Goal: Task Accomplishment & Management: Complete application form

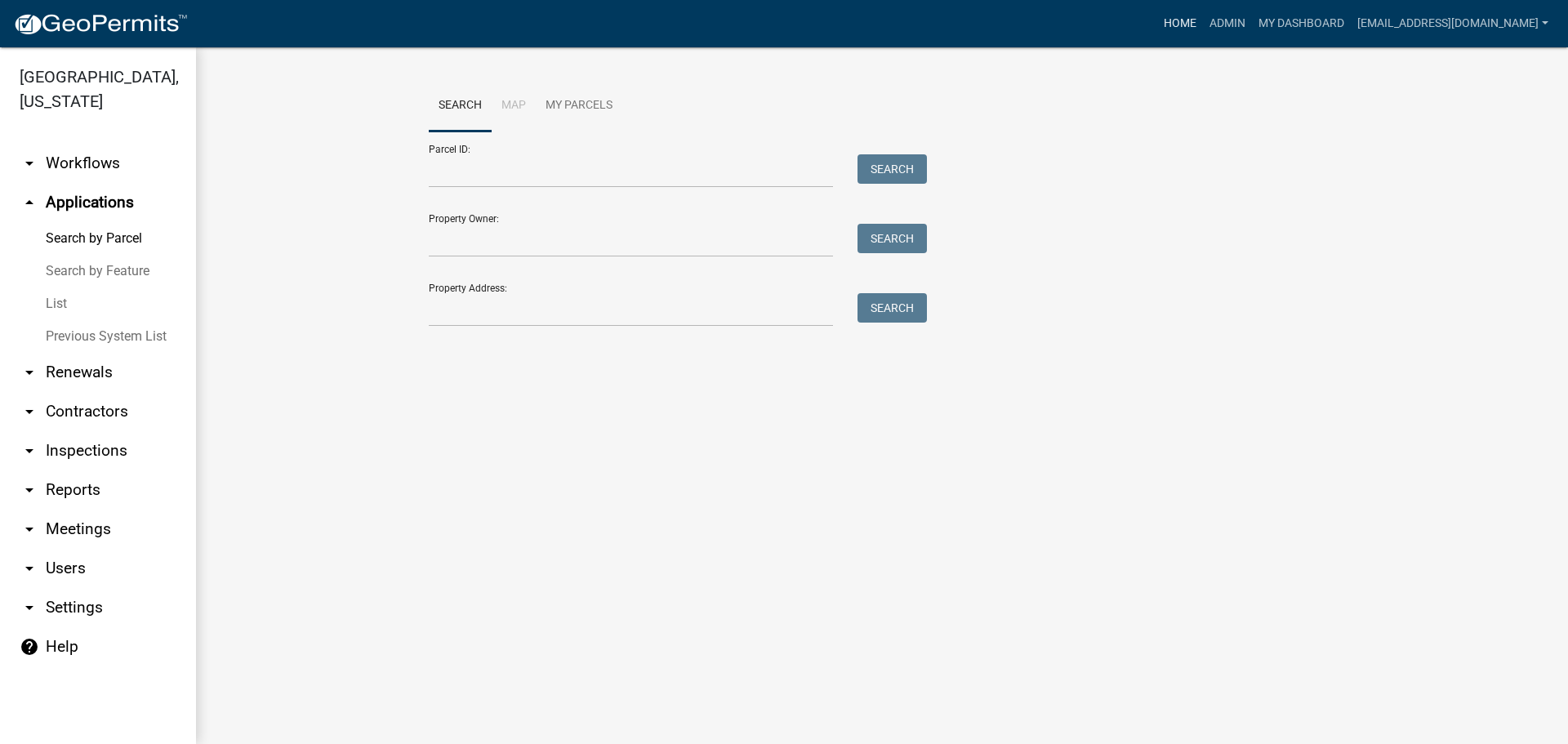
click at [1158, 16] on link "Home" at bounding box center [1180, 24] width 45 height 31
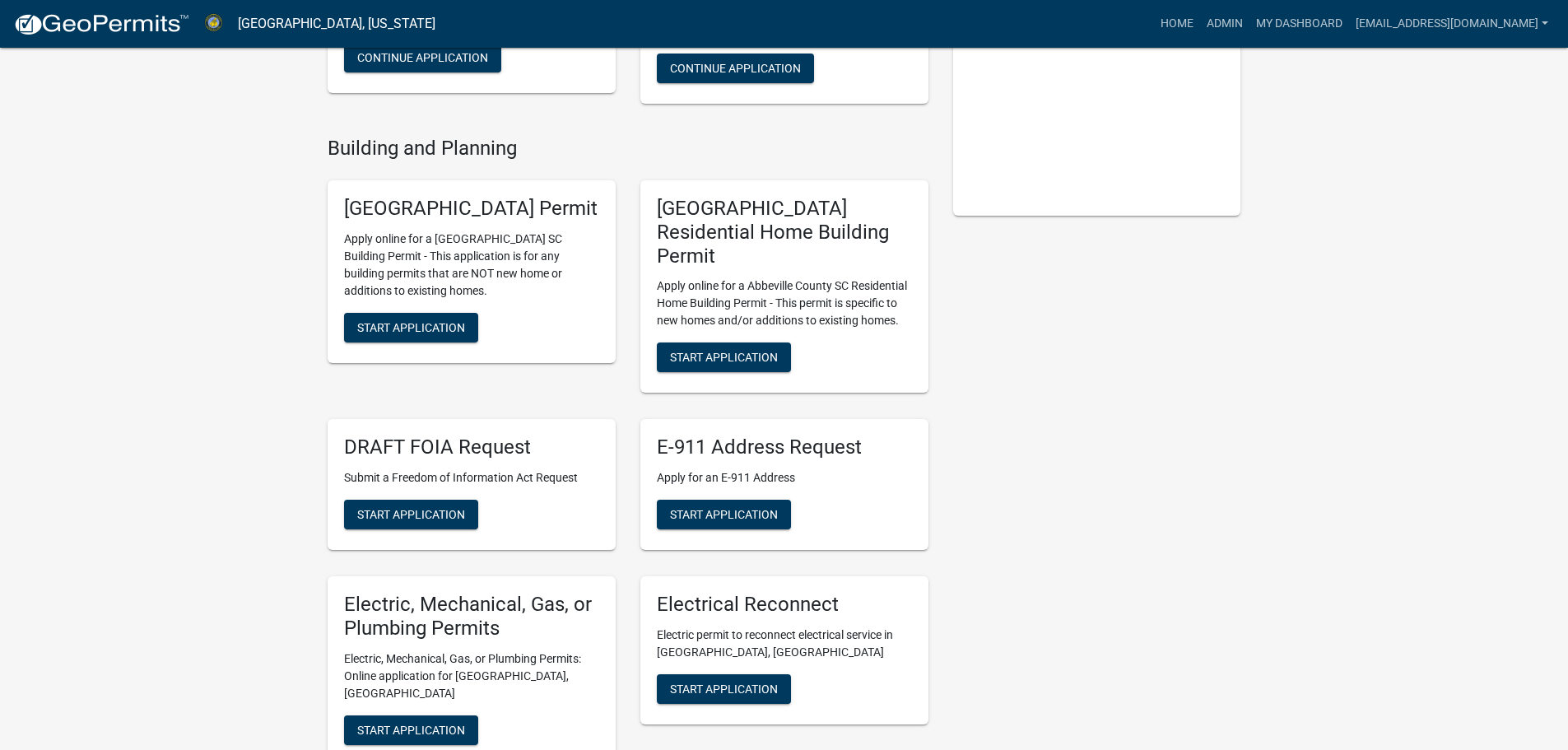
scroll to position [329, 0]
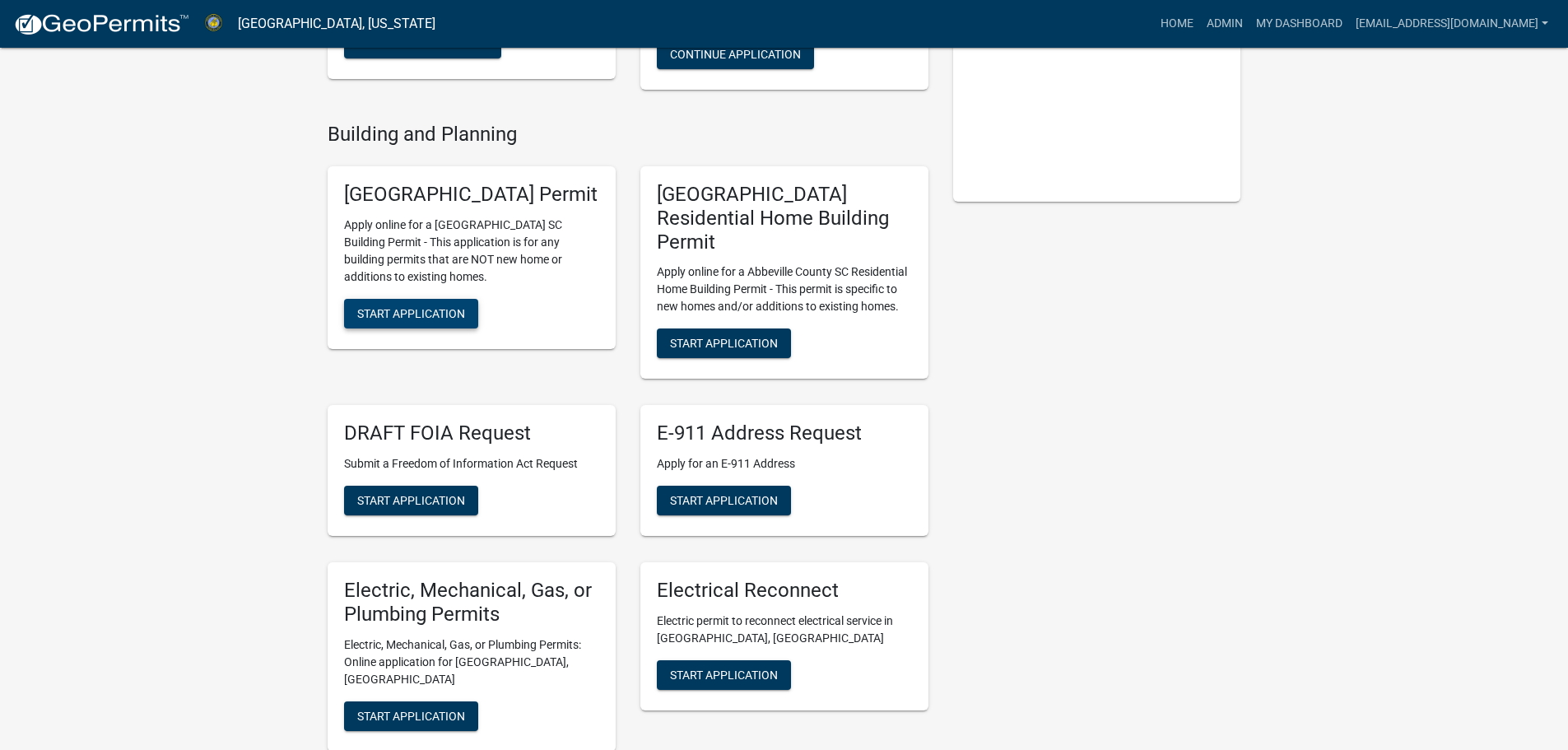
click at [442, 320] on span "Start Application" at bounding box center [410, 313] width 108 height 13
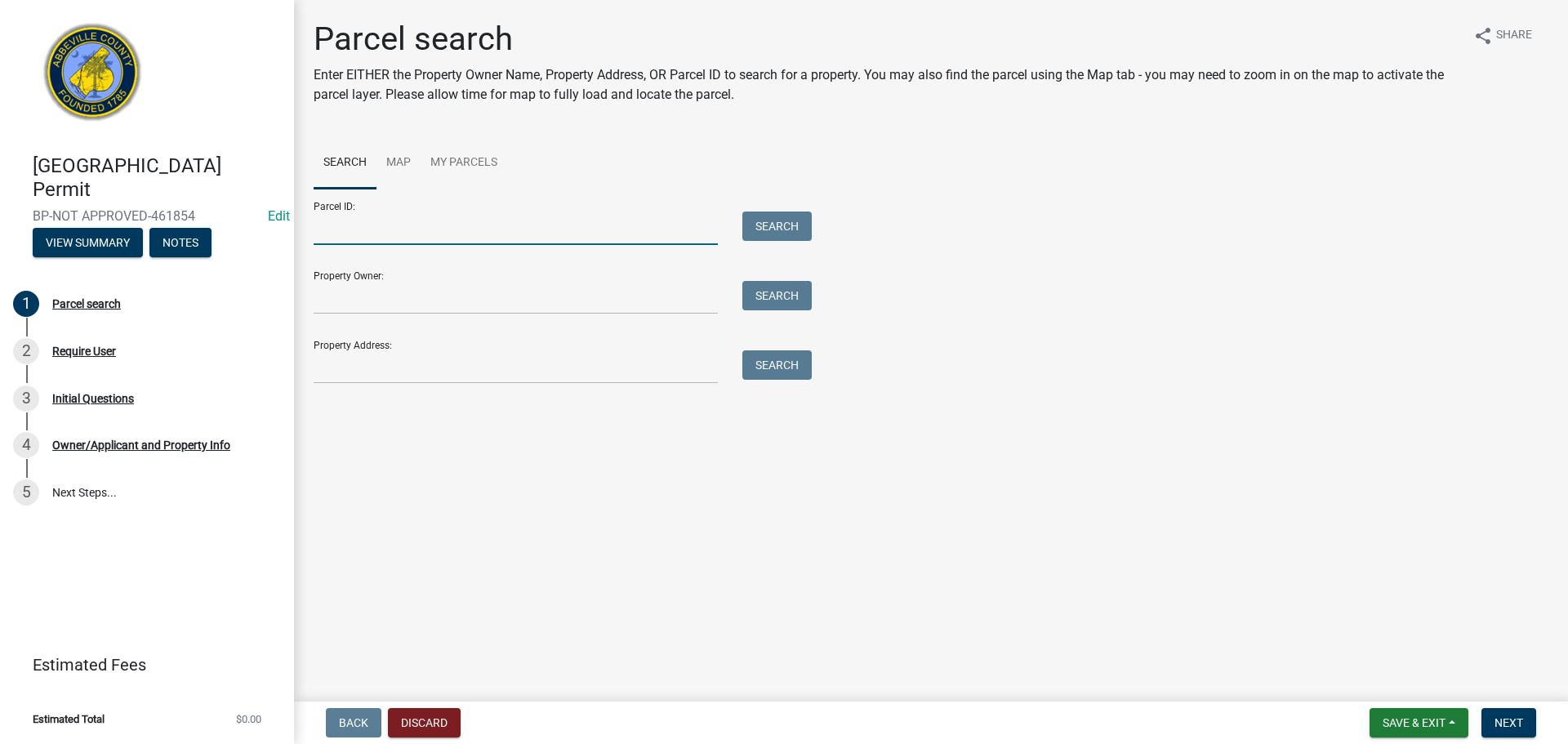
click at [553, 235] on input "Parcel ID:" at bounding box center [515, 228] width 404 height 33
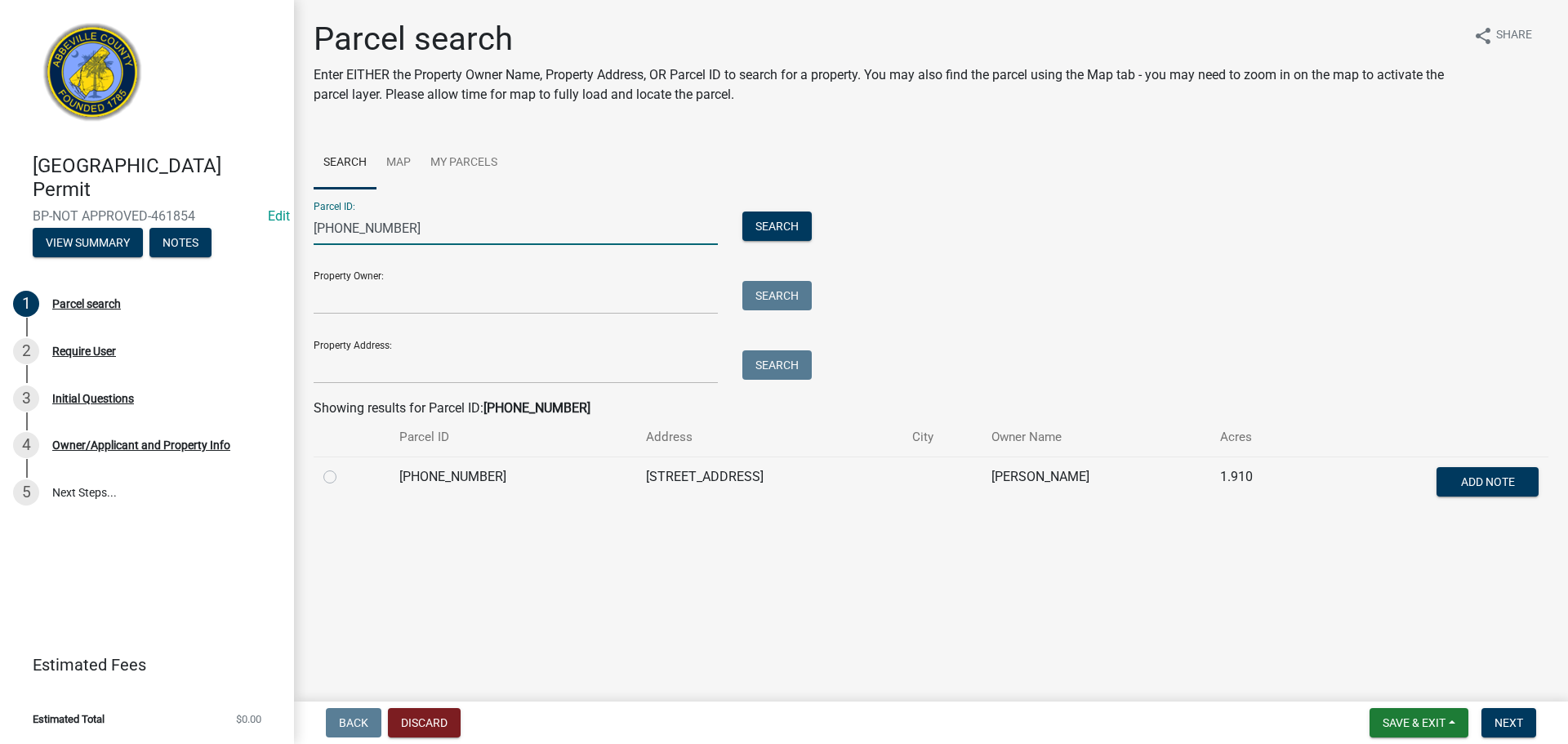
type input "[PHONE_NUMBER]"
click at [343, 467] on label at bounding box center [343, 467] width 0 height 0
click at [343, 475] on input "radio" at bounding box center [347, 472] width 10 height 10
radio input "true"
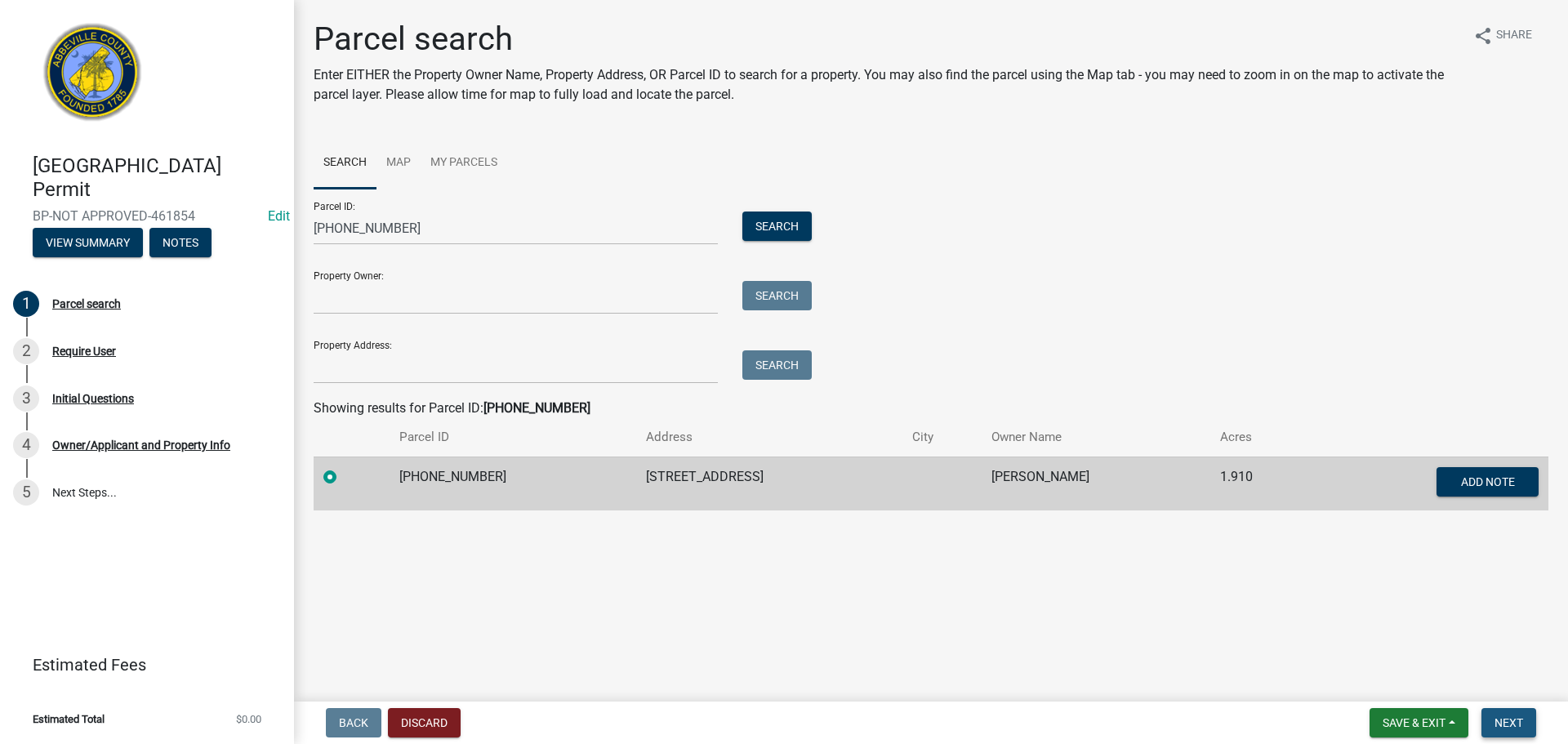
drag, startPoint x: 1523, startPoint y: 719, endPoint x: 1506, endPoint y: 714, distance: 17.7
click at [1522, 719] on span "Next" at bounding box center [1509, 723] width 28 height 13
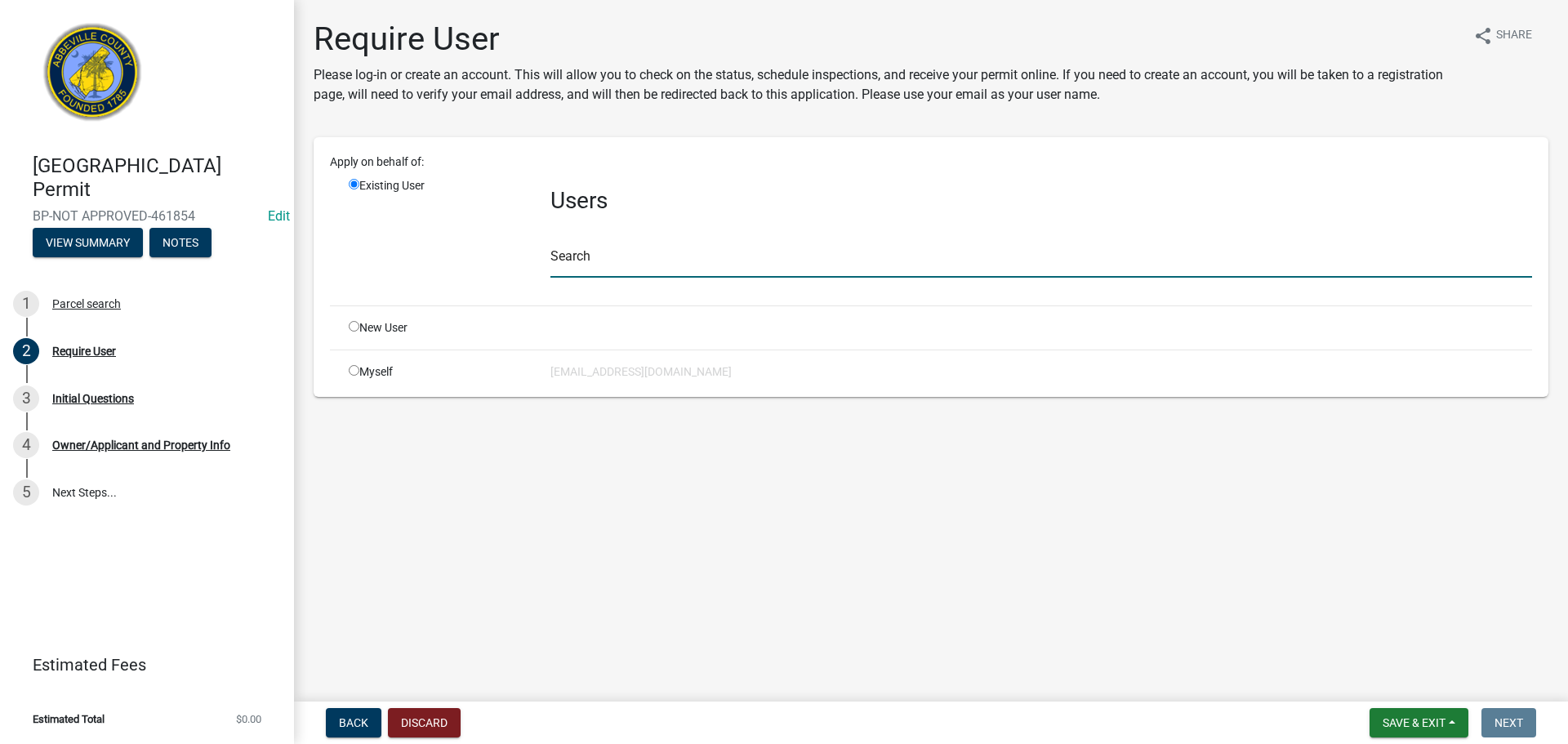
click at [620, 264] on input "text" at bounding box center [1041, 261] width 982 height 33
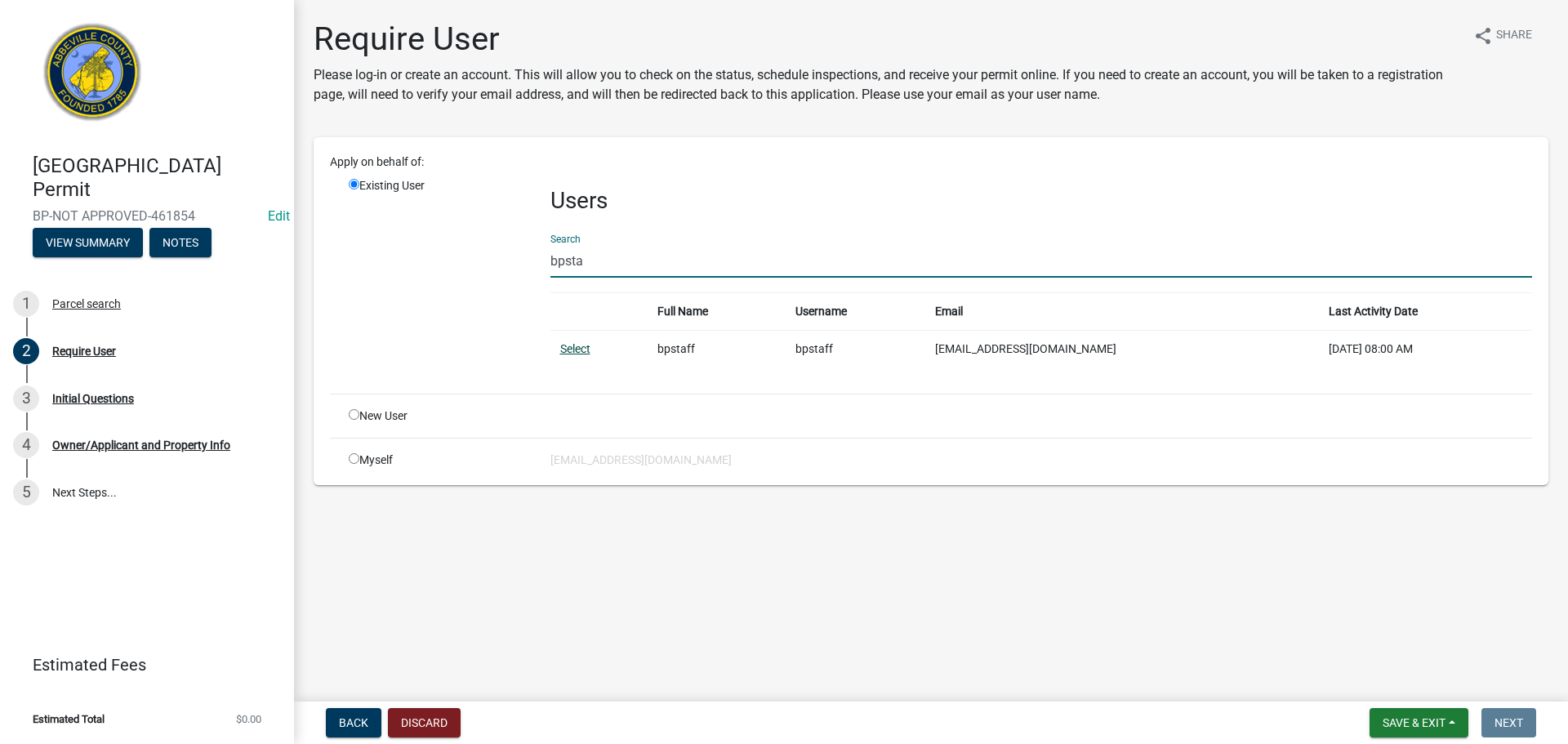
type input "bpsta"
click at [571, 354] on link "Select" at bounding box center [575, 348] width 30 height 13
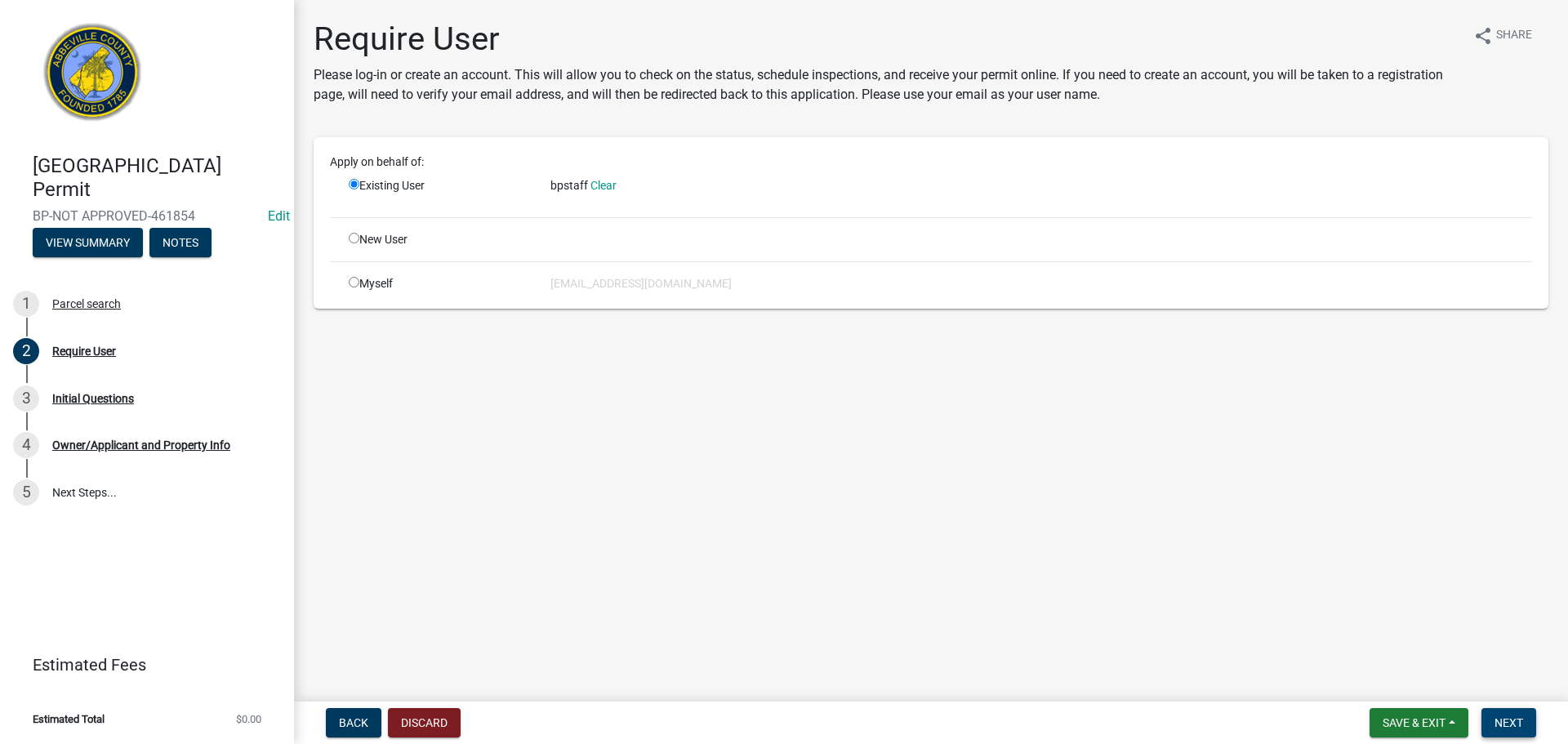
click at [1513, 721] on span "Next" at bounding box center [1509, 723] width 28 height 13
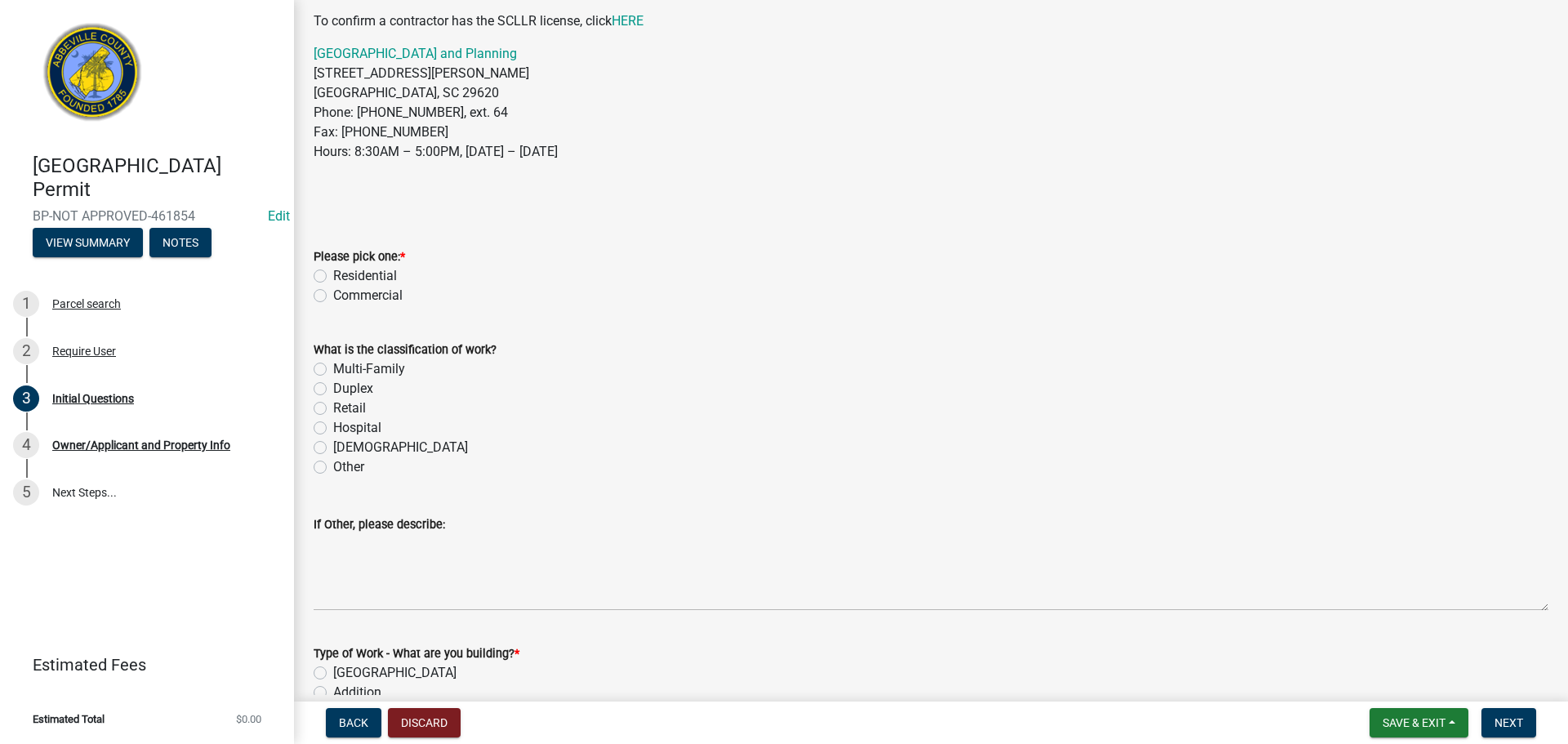
scroll to position [163, 0]
click at [333, 271] on label "Residential" at bounding box center [364, 275] width 63 height 20
click at [333, 271] on input "Residential" at bounding box center [338, 270] width 10 height 10
radio input "true"
drag, startPoint x: 321, startPoint y: 465, endPoint x: 329, endPoint y: 512, distance: 47.7
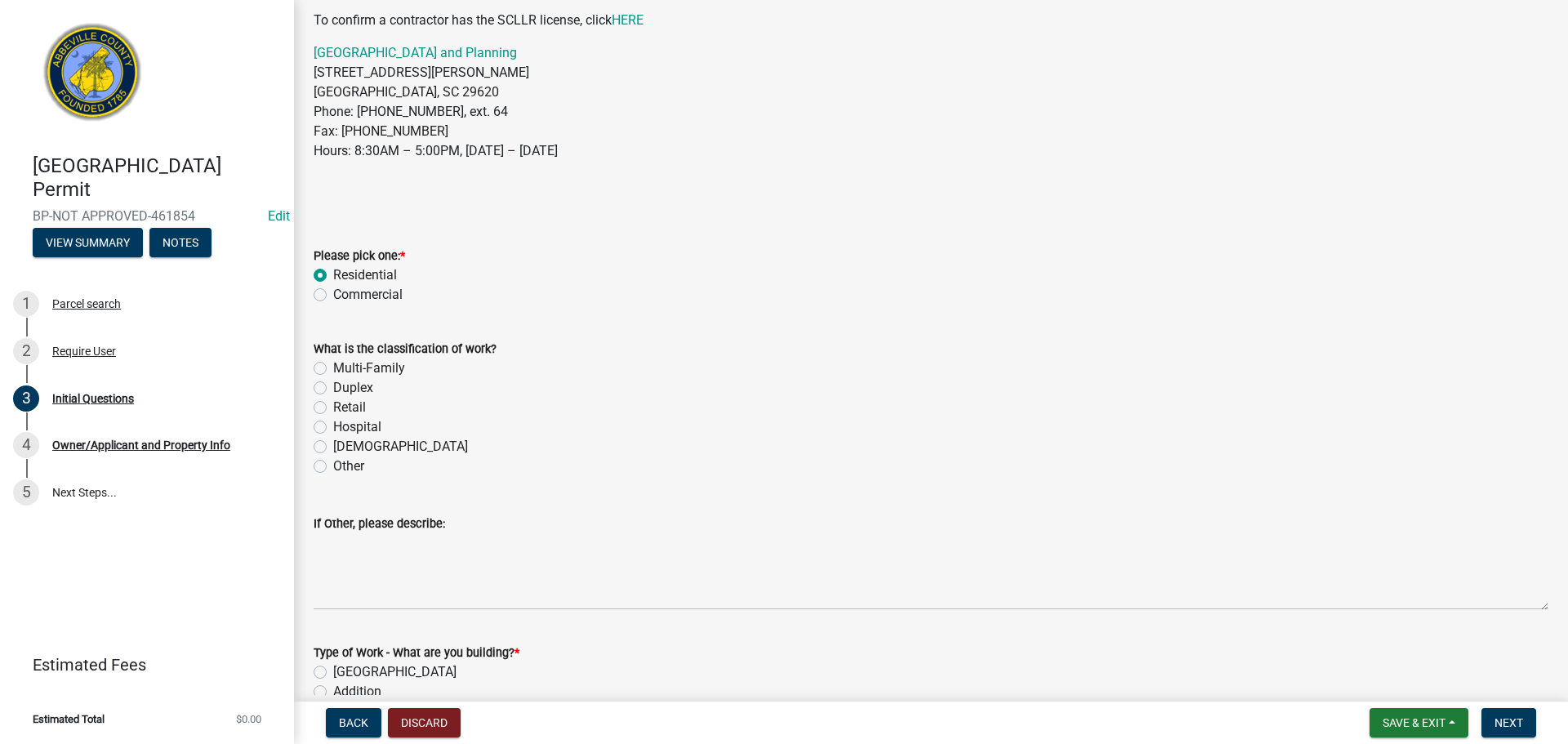
click at [333, 465] on label "Other" at bounding box center [348, 466] width 31 height 20
click at [333, 465] on input "Other" at bounding box center [338, 462] width 10 height 10
radio input "true"
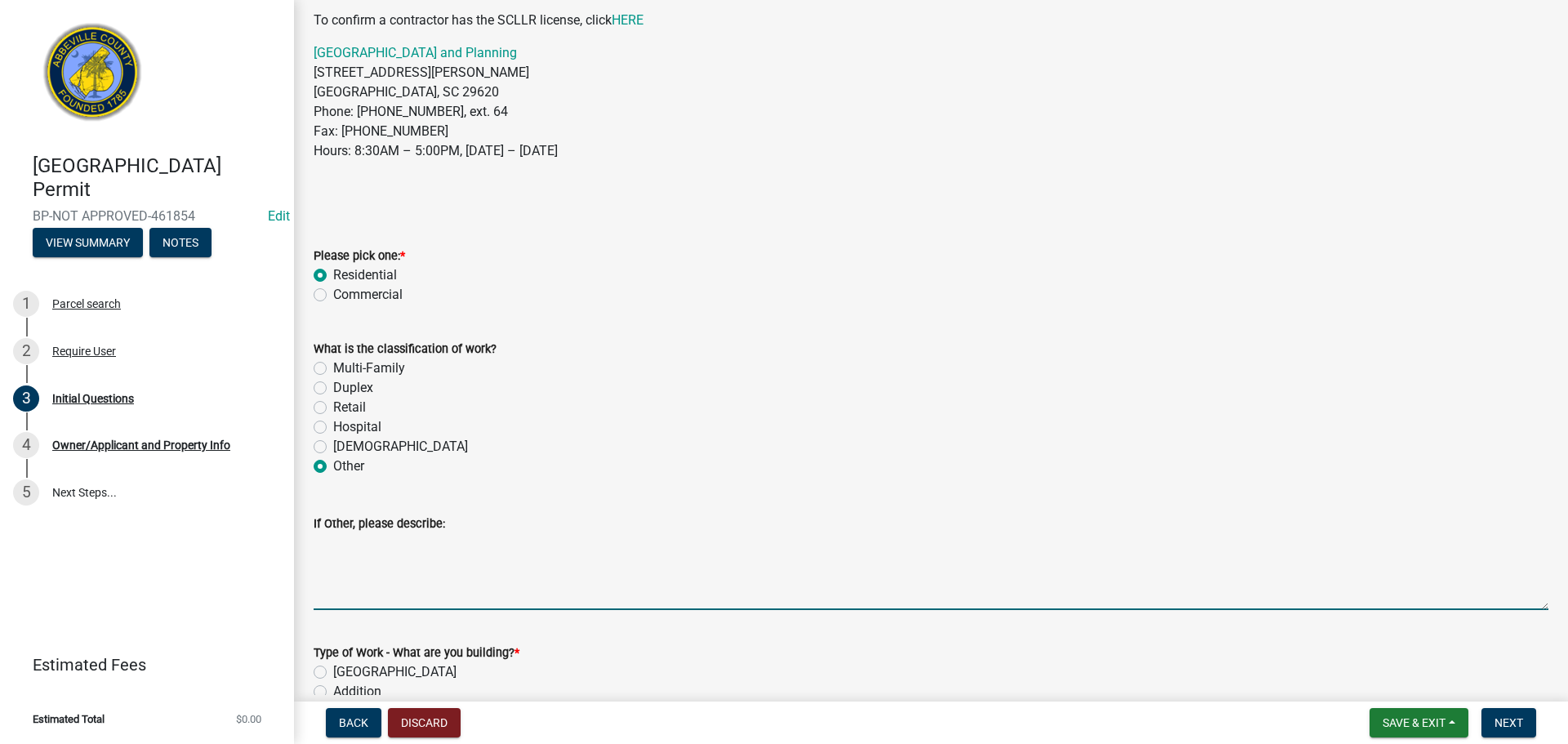
click at [351, 550] on textarea "If Other, please describe:" at bounding box center [931, 571] width 1235 height 76
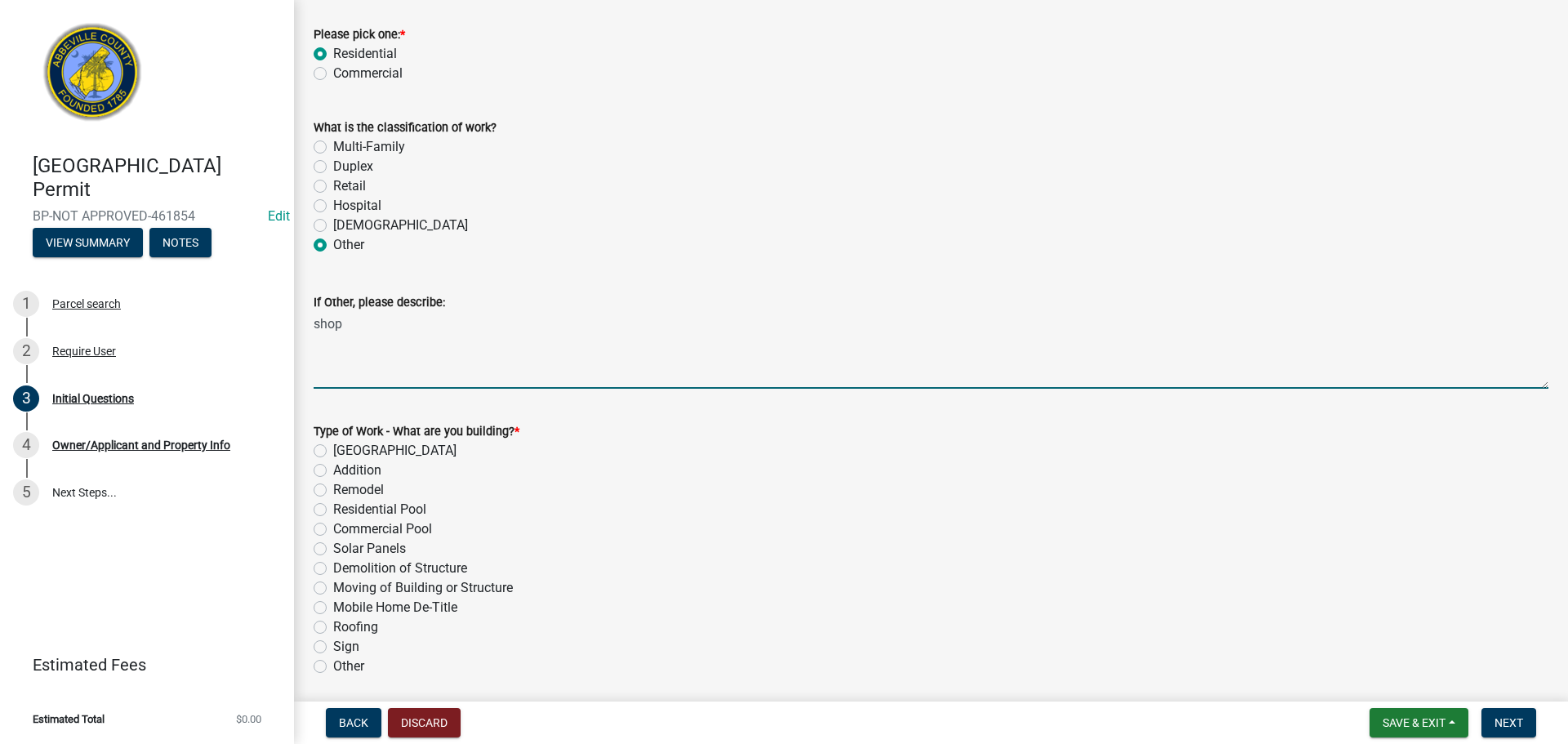
scroll to position [409, 0]
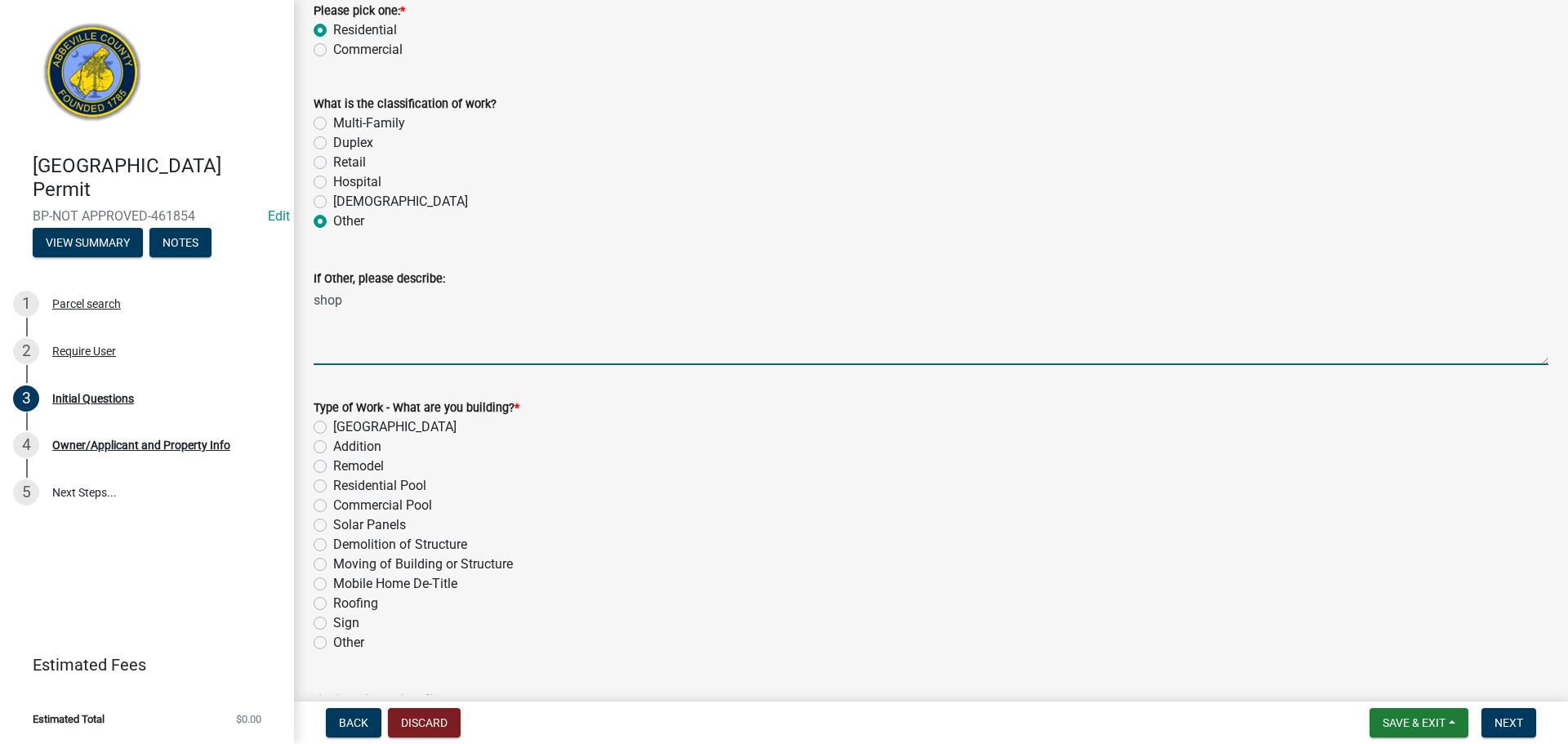
type textarea "shop"
click at [329, 428] on div "New Building" at bounding box center [931, 427] width 1235 height 20
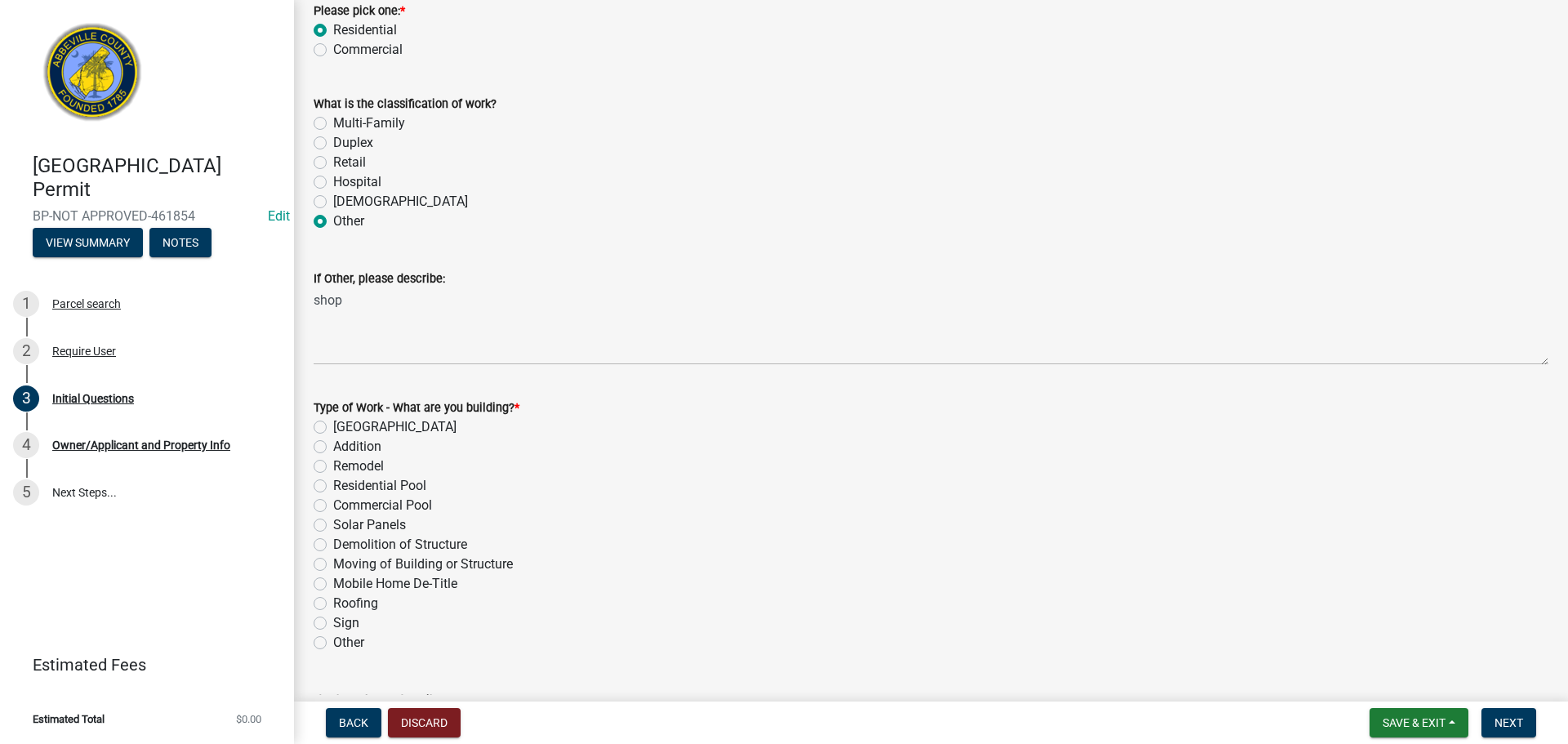
click at [333, 428] on label "New Building" at bounding box center [395, 427] width 124 height 20
click at [333, 428] on input "New Building" at bounding box center [338, 422] width 10 height 10
radio input "true"
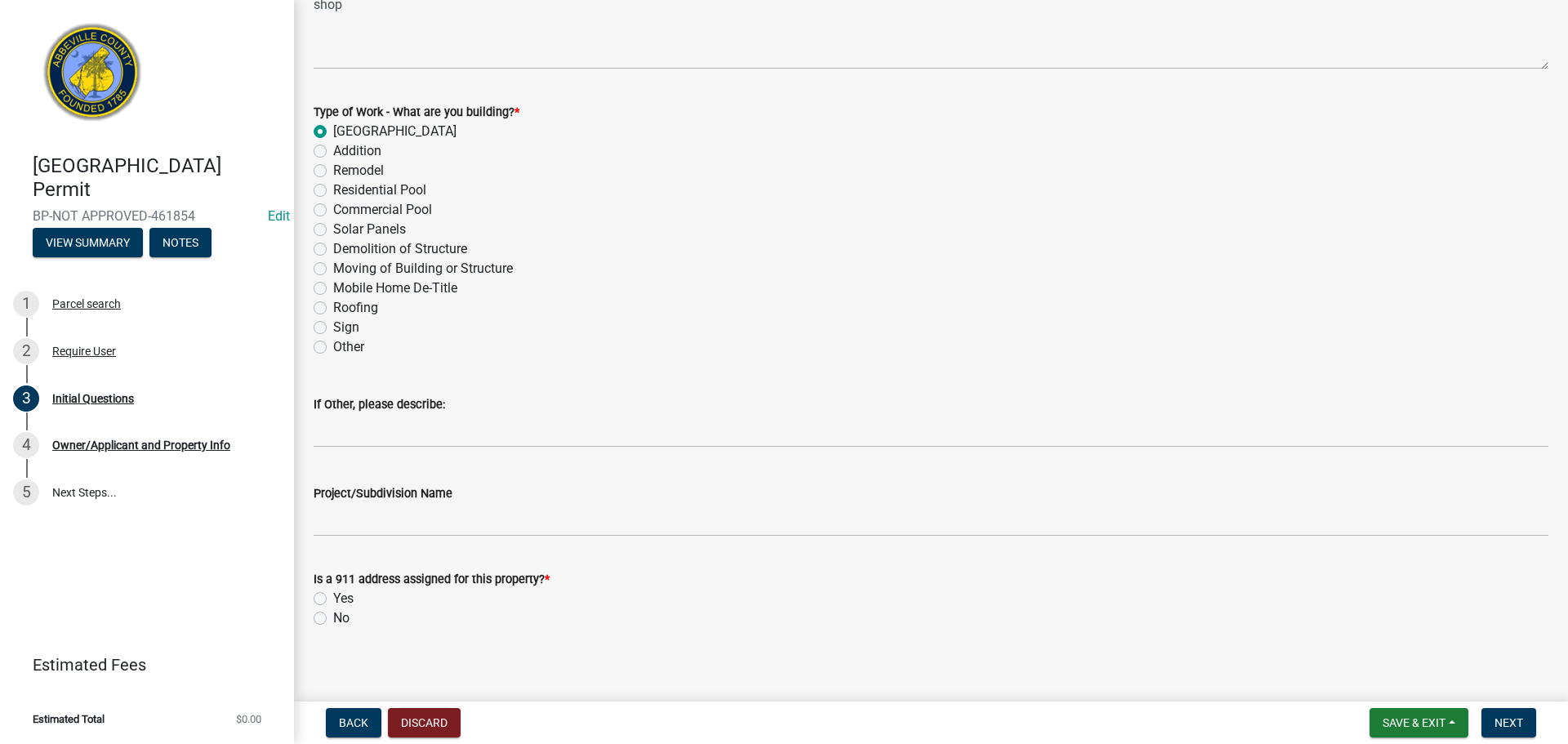
scroll to position [716, 0]
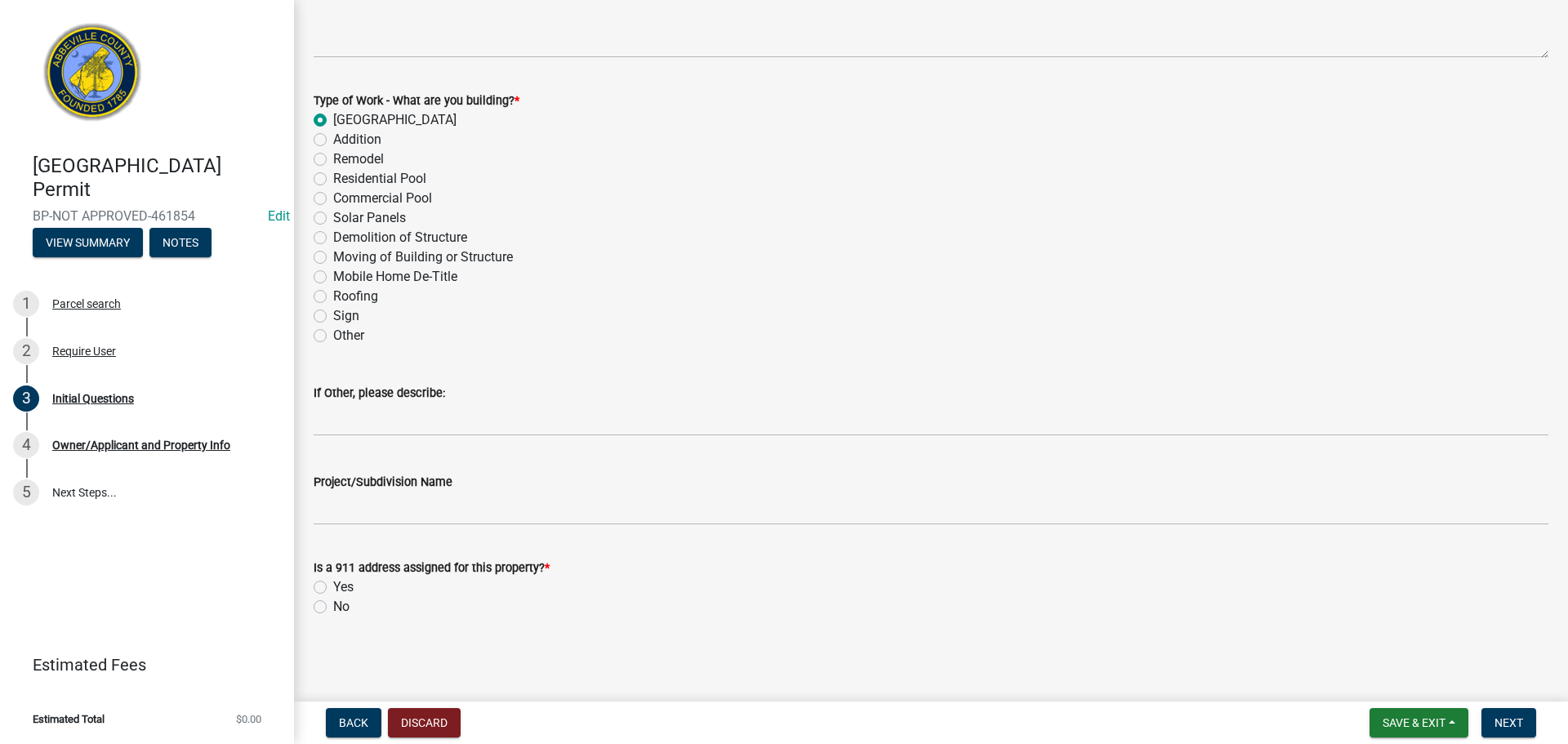
click at [333, 585] on label "Yes" at bounding box center [344, 587] width 21 height 20
click at [333, 585] on input "Yes" at bounding box center [338, 583] width 10 height 10
radio input "true"
click at [1505, 715] on button "Next" at bounding box center [1509, 722] width 55 height 29
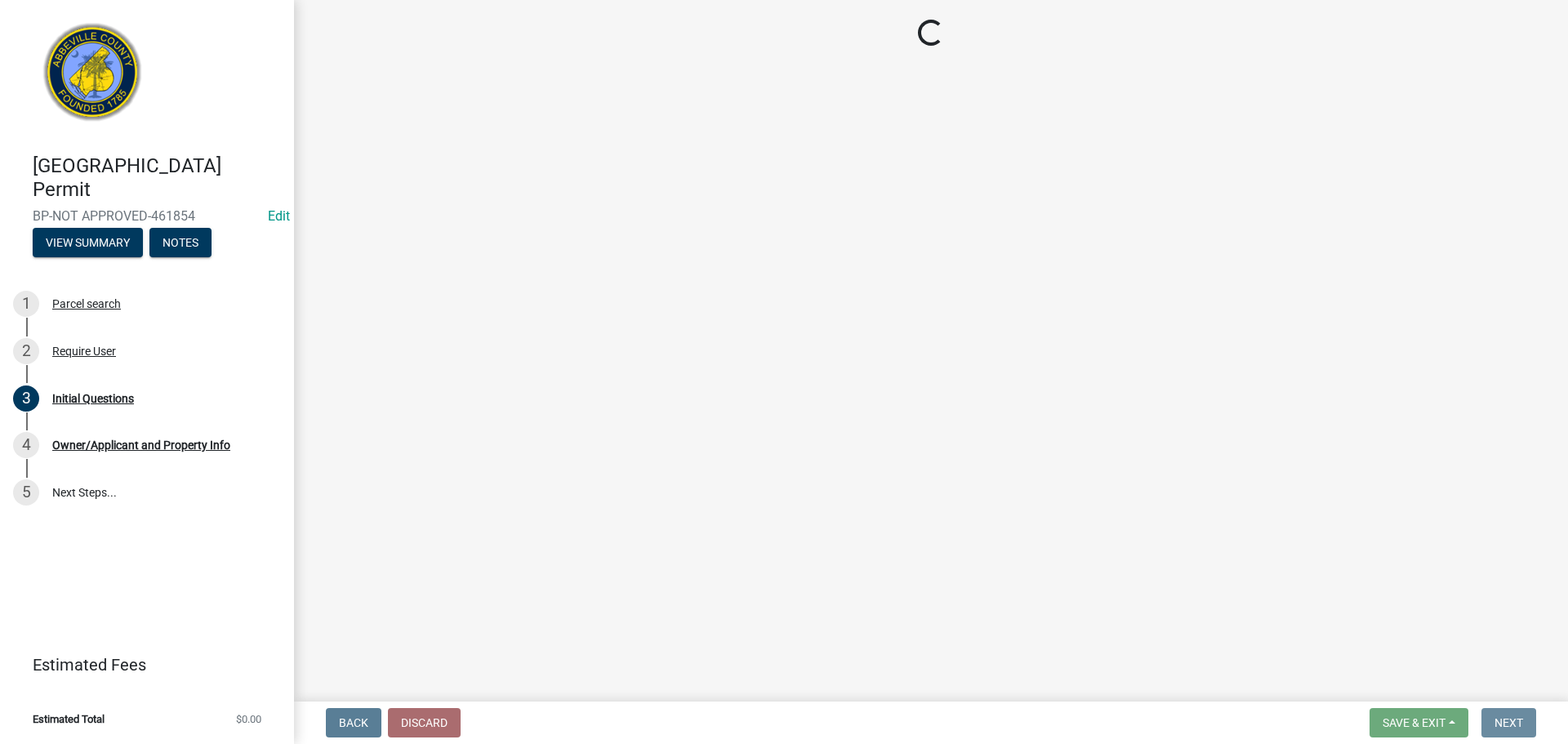
scroll to position [0, 0]
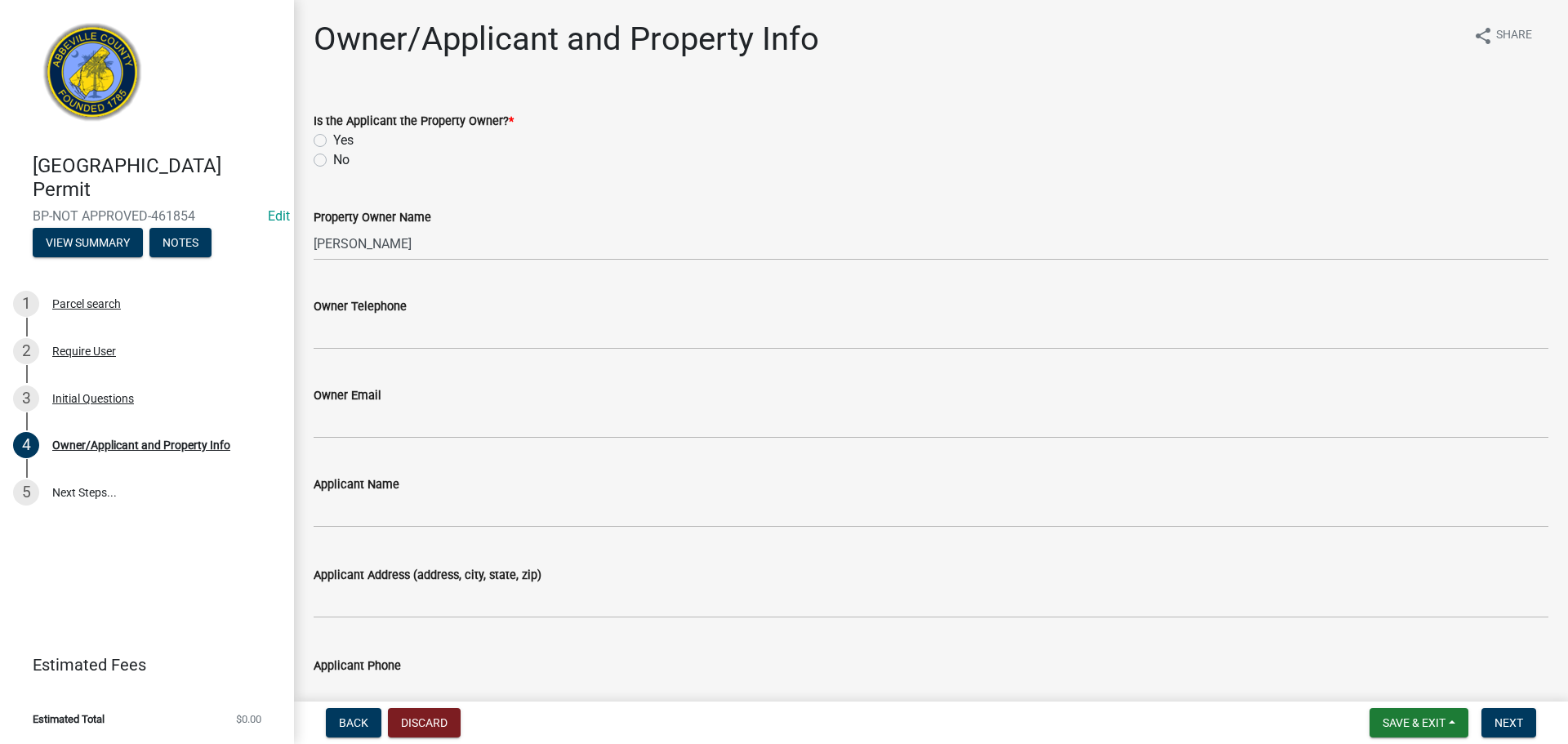
click at [333, 143] on label "Yes" at bounding box center [344, 140] width 21 height 20
click at [333, 142] on input "Yes" at bounding box center [338, 135] width 10 height 10
radio input "true"
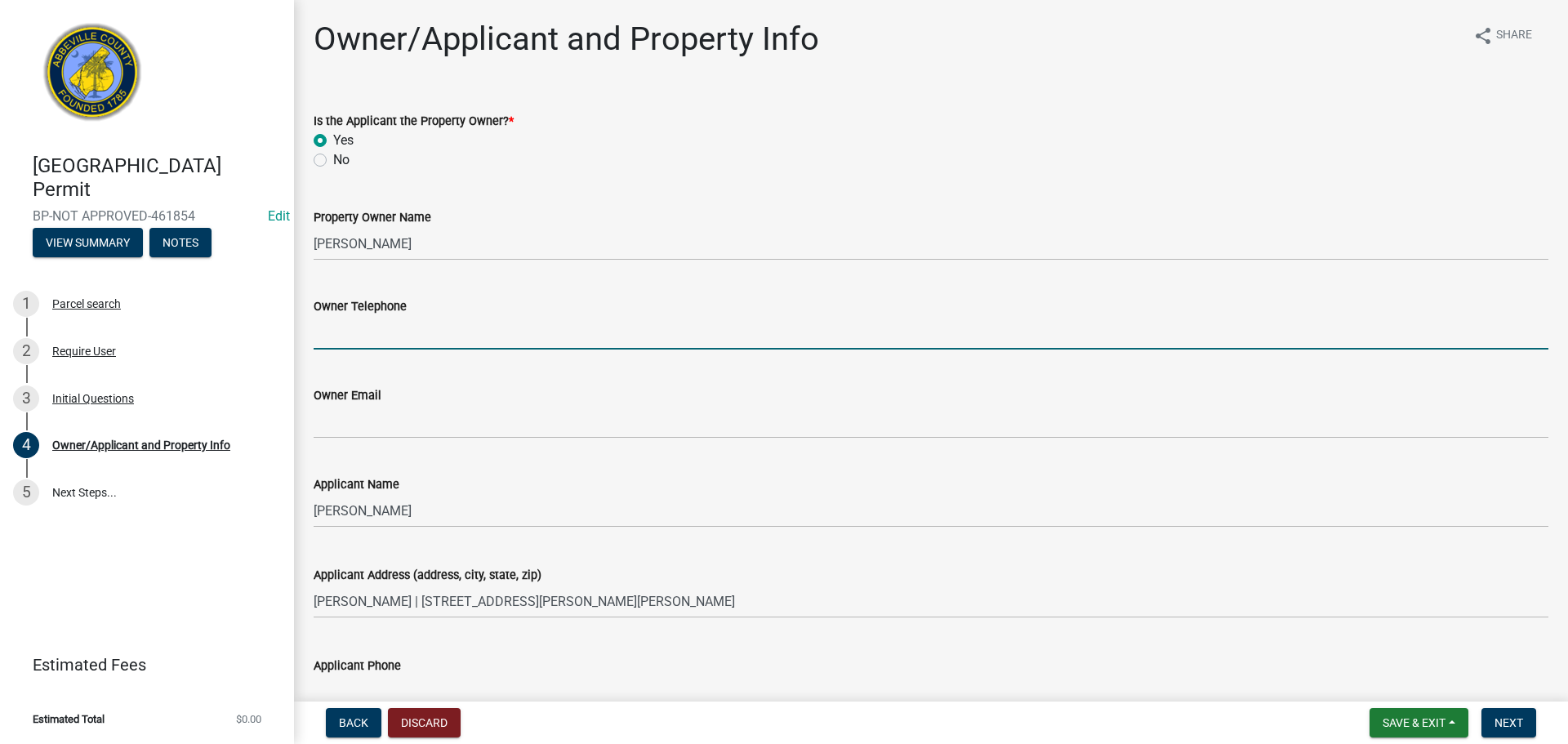
click at [382, 328] on input "Owner Telephone" at bounding box center [931, 332] width 1235 height 33
type input "[PHONE_NUMBER]"
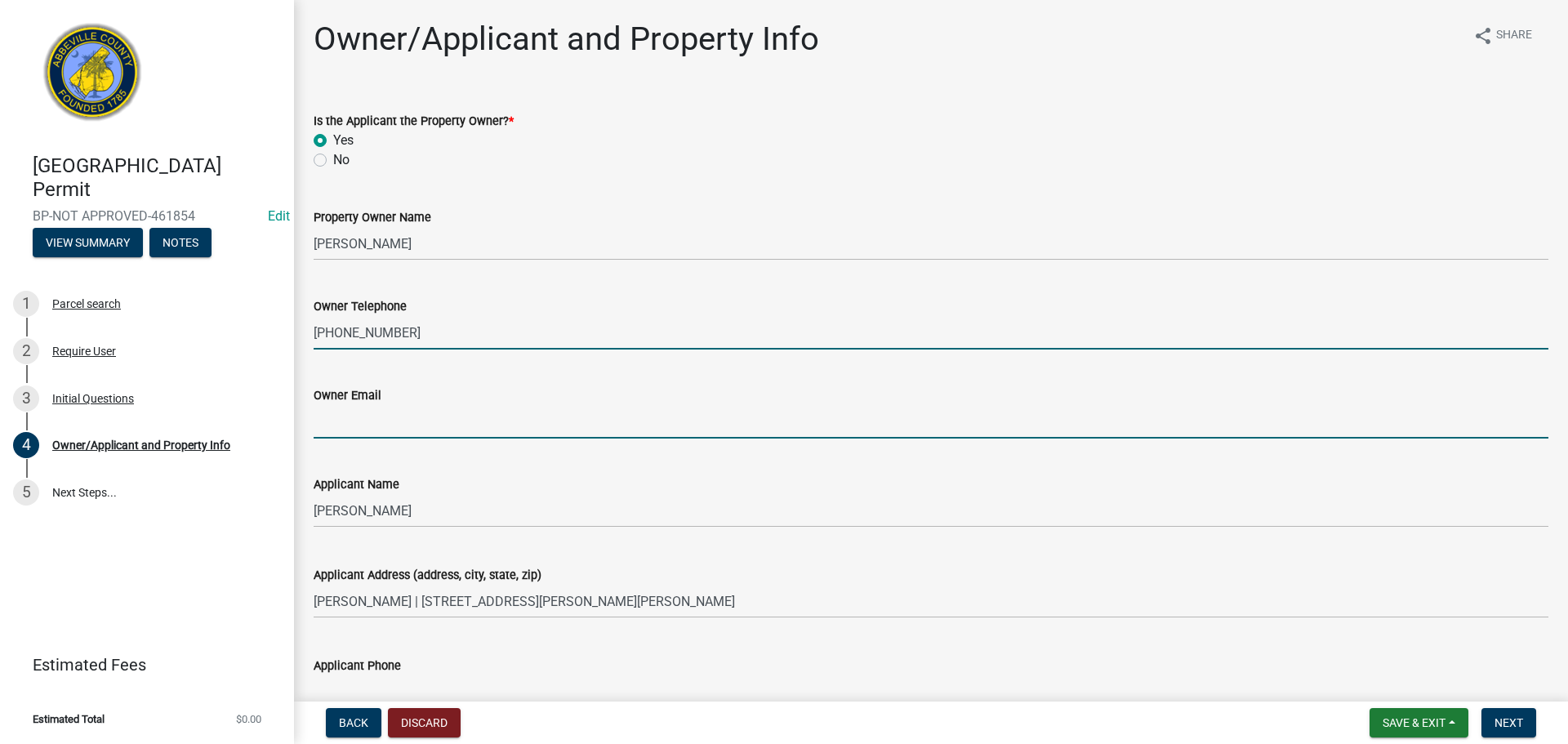
click at [375, 425] on input "Owner Email" at bounding box center [931, 421] width 1235 height 33
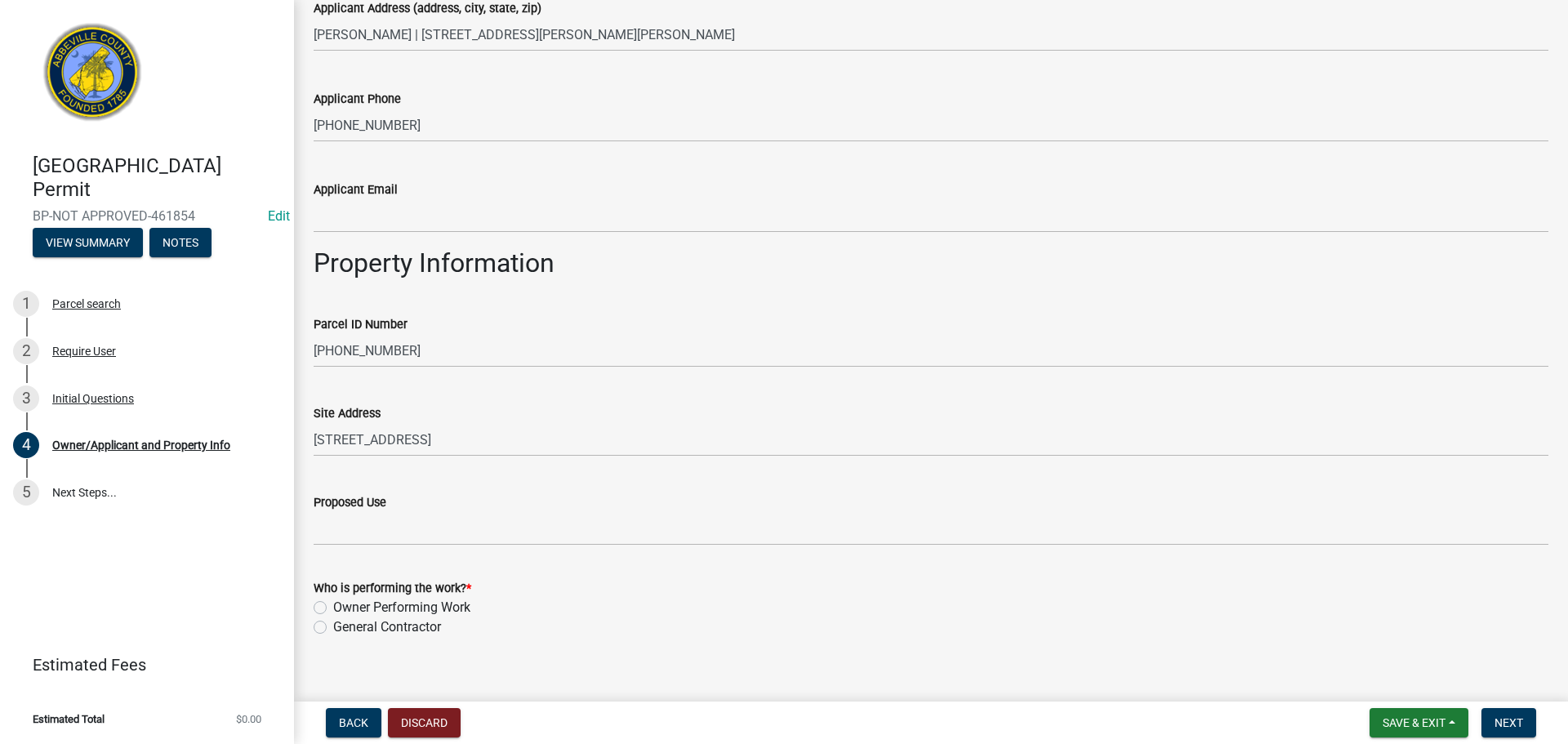
scroll to position [587, 0]
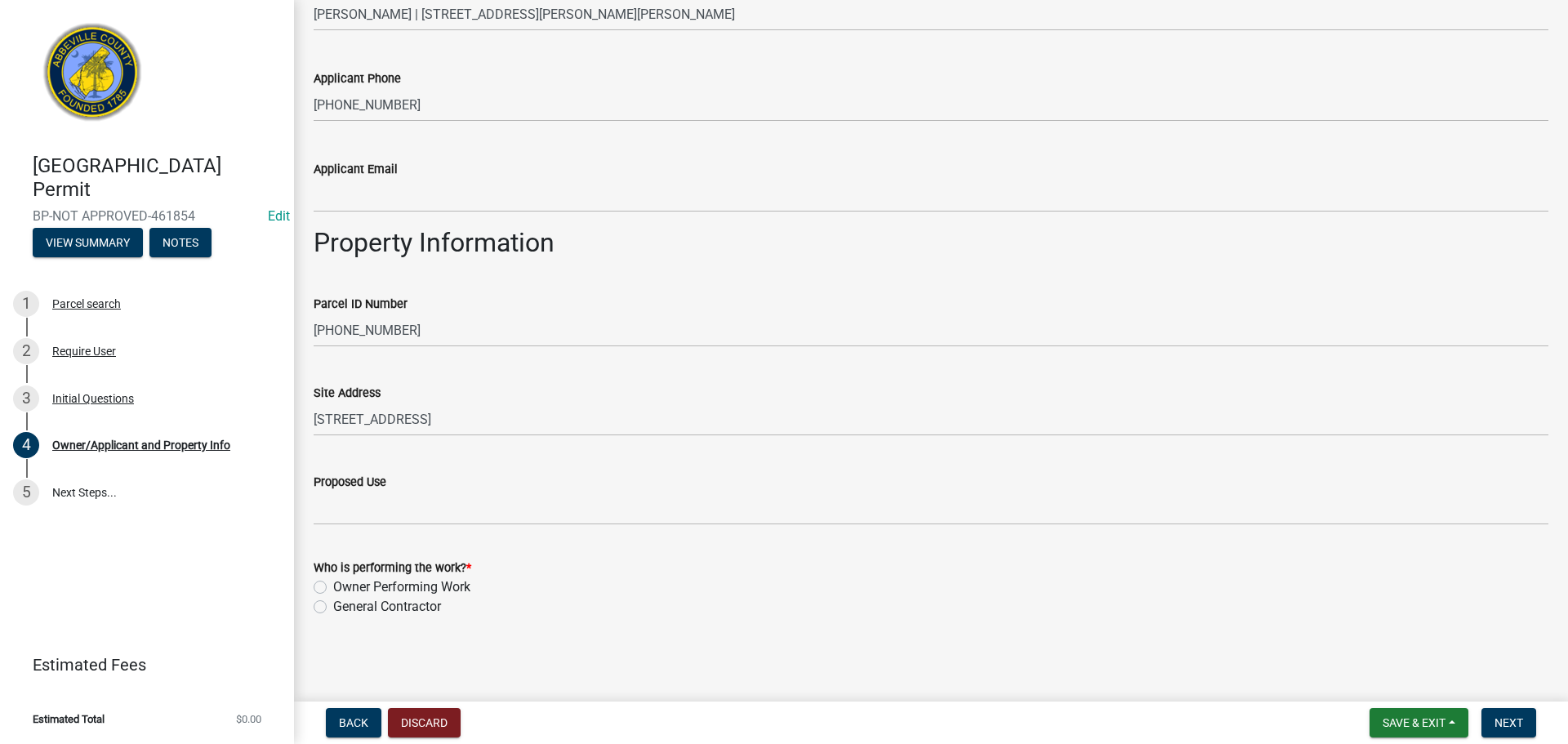
type input "northsideautos171@gmail.com"
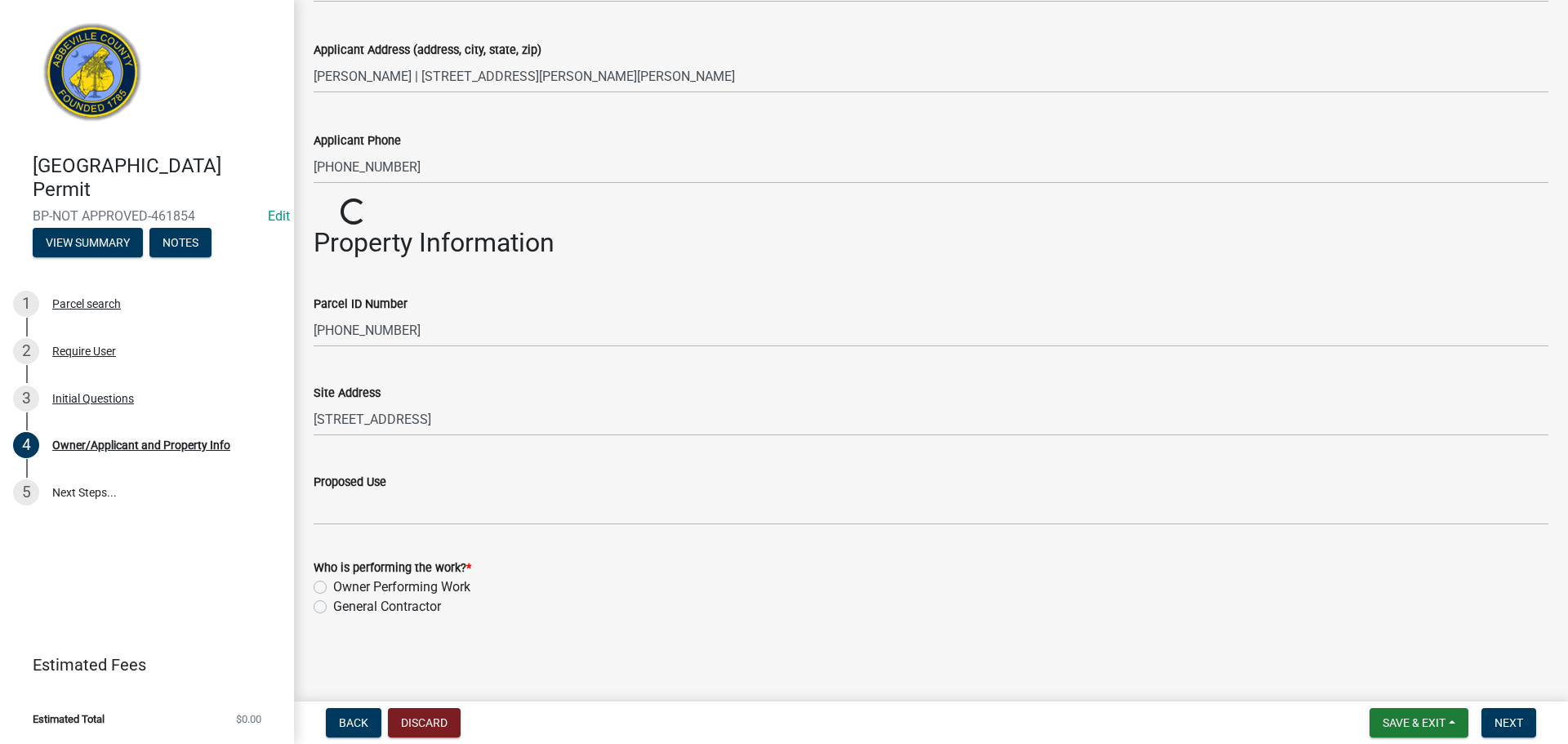
click at [333, 584] on label "Owner Performing Work" at bounding box center [401, 587] width 137 height 20
click at [333, 584] on input "Owner Performing Work" at bounding box center [338, 583] width 10 height 10
radio input "true"
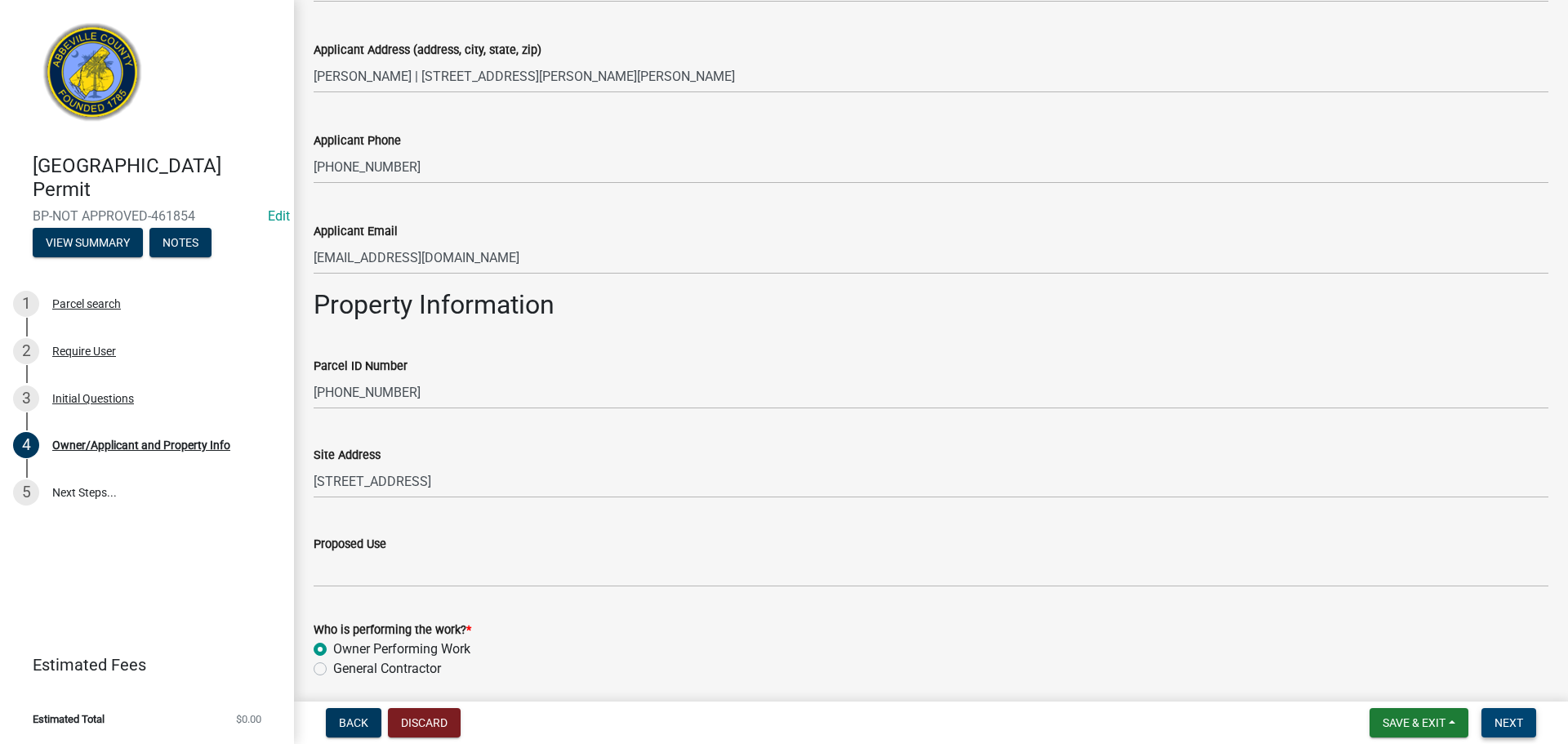
click at [1508, 719] on span "Next" at bounding box center [1509, 723] width 28 height 13
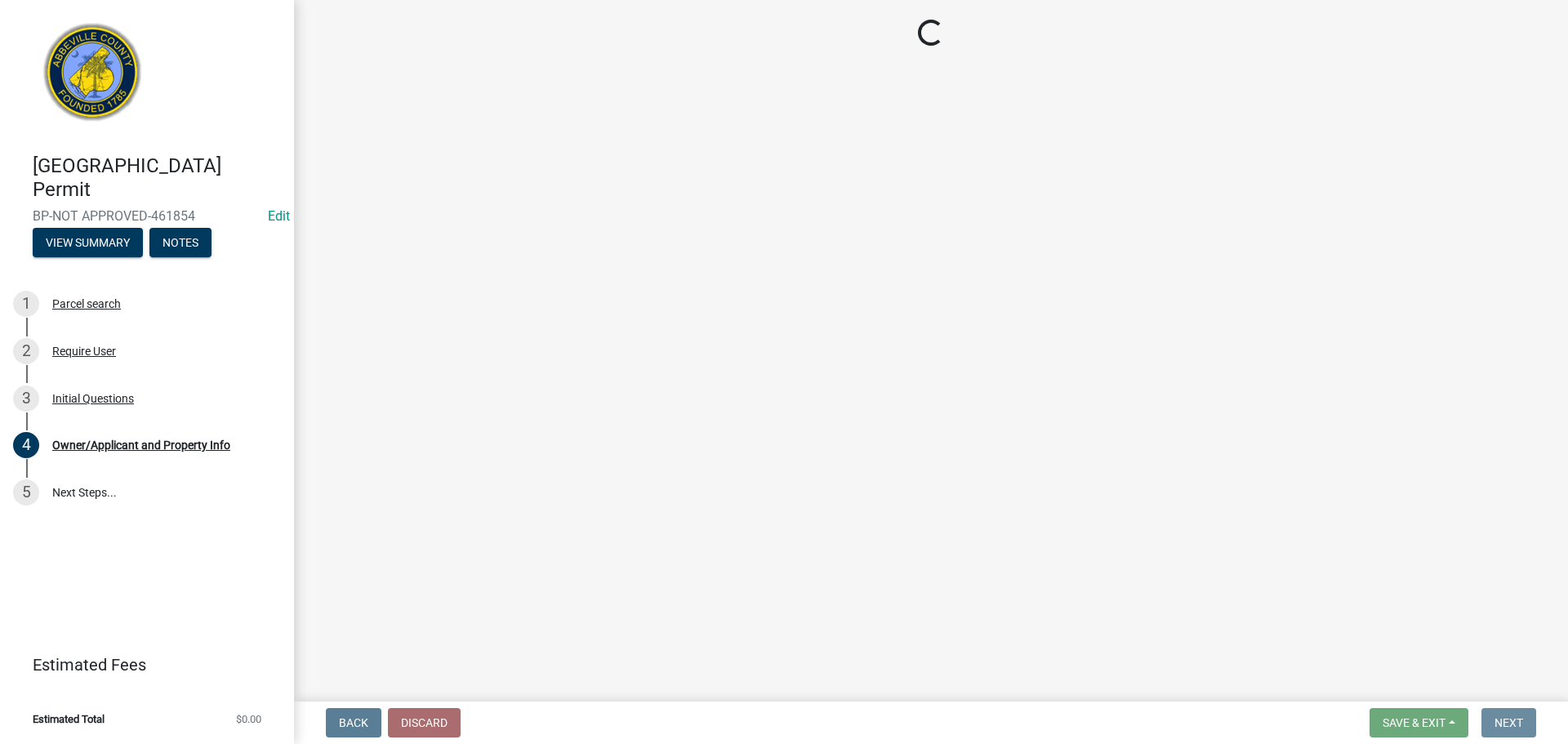
scroll to position [0, 0]
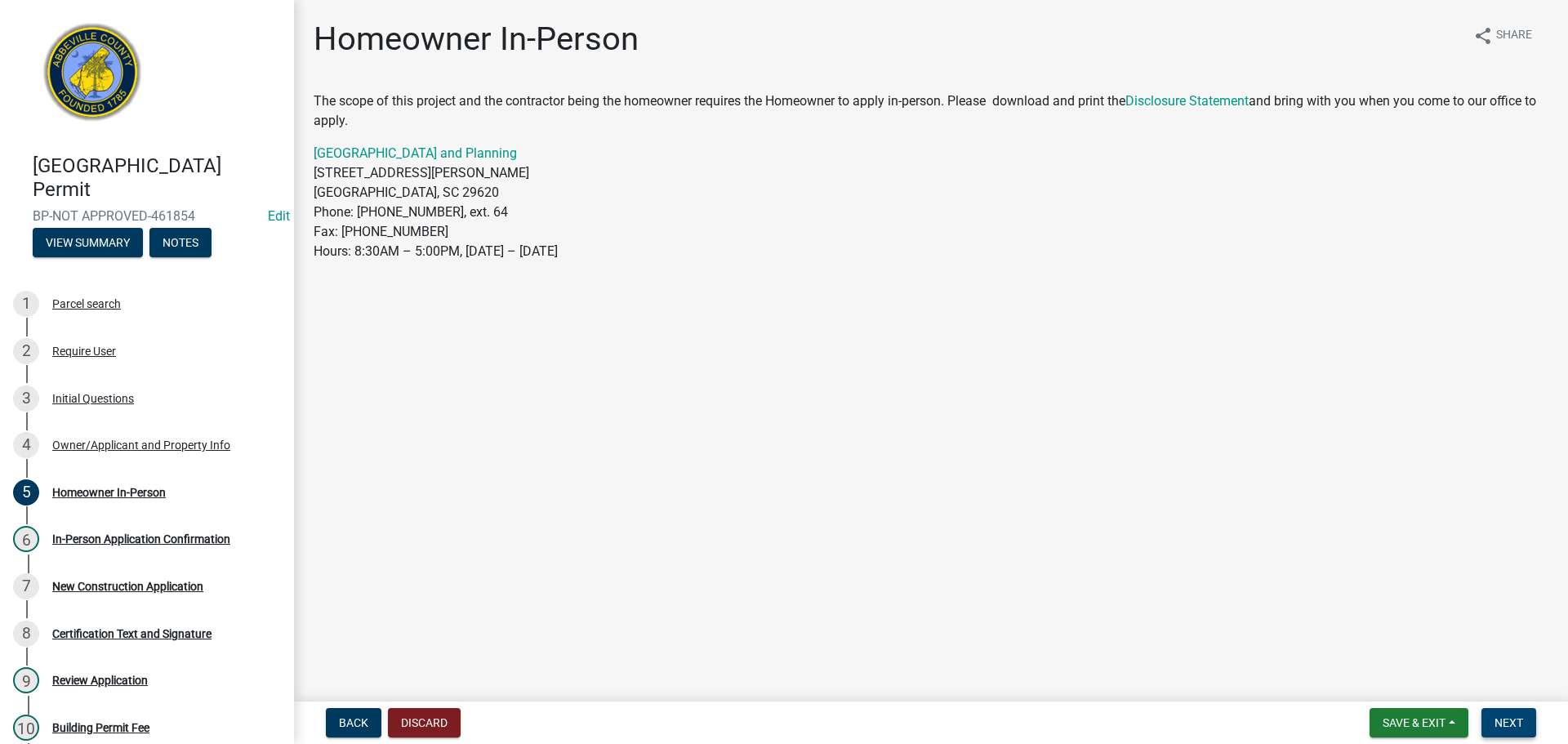
click at [1510, 714] on button "Next" at bounding box center [1509, 722] width 55 height 29
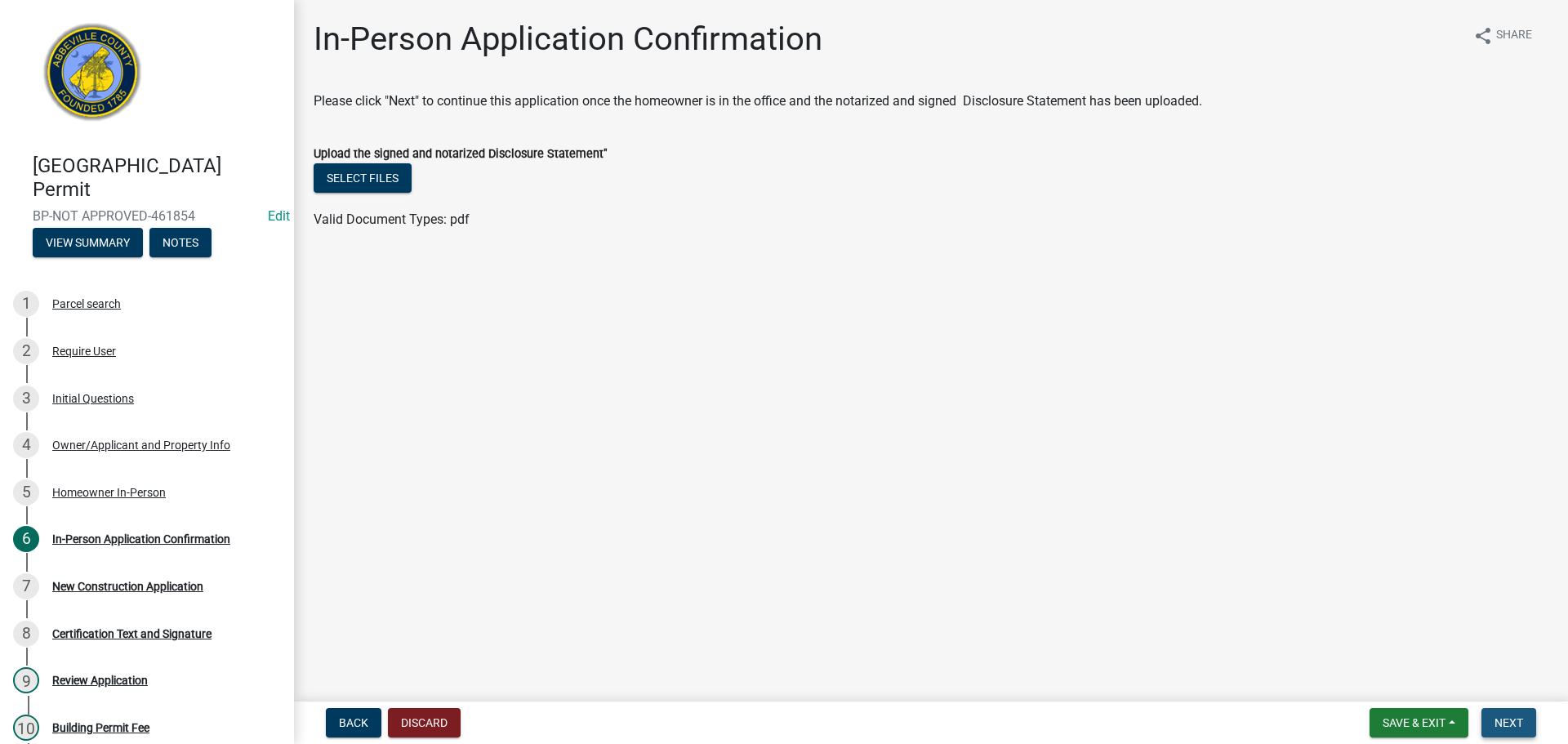
click at [1510, 718] on span "Next" at bounding box center [1509, 723] width 28 height 13
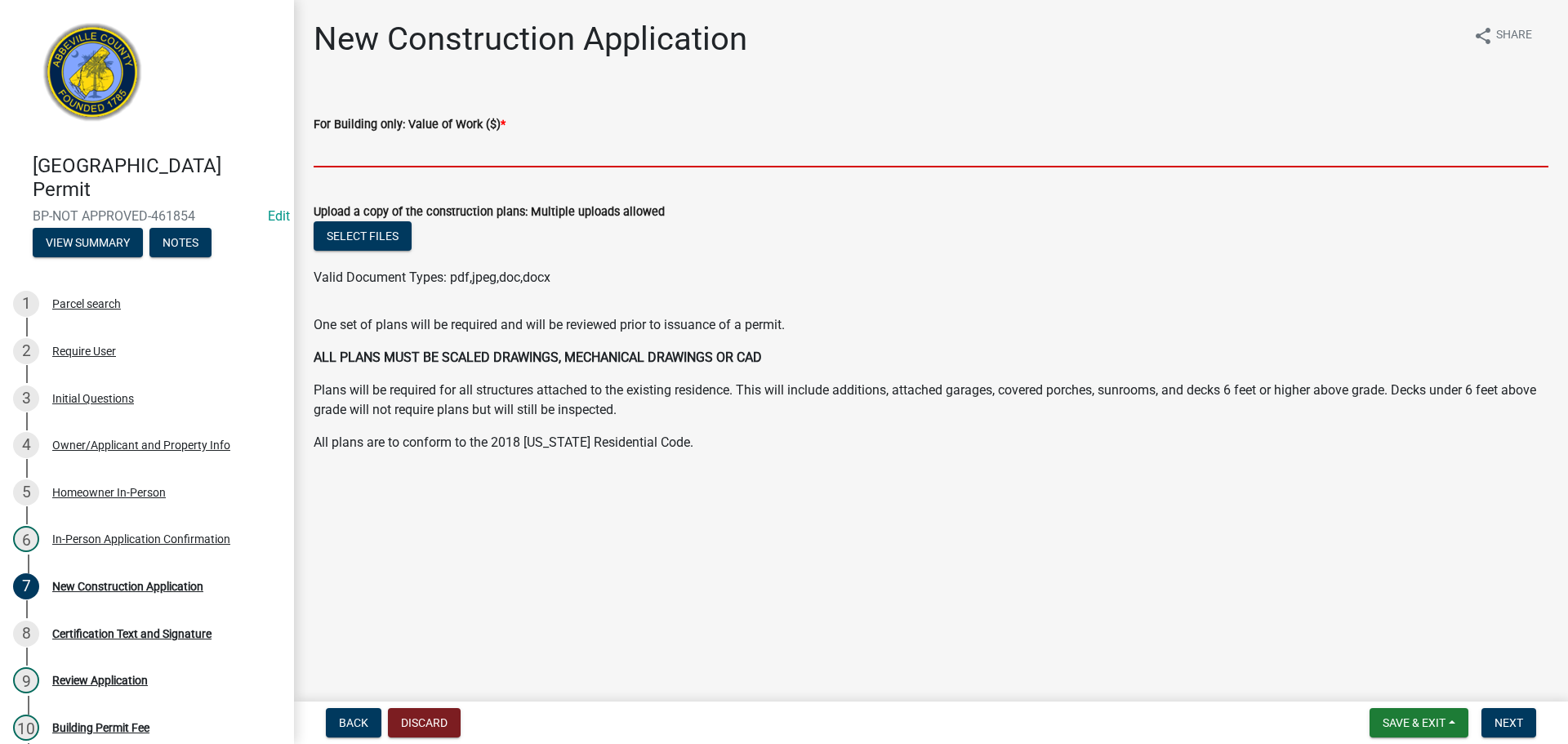
click at [570, 154] on input "text" at bounding box center [931, 150] width 1235 height 33
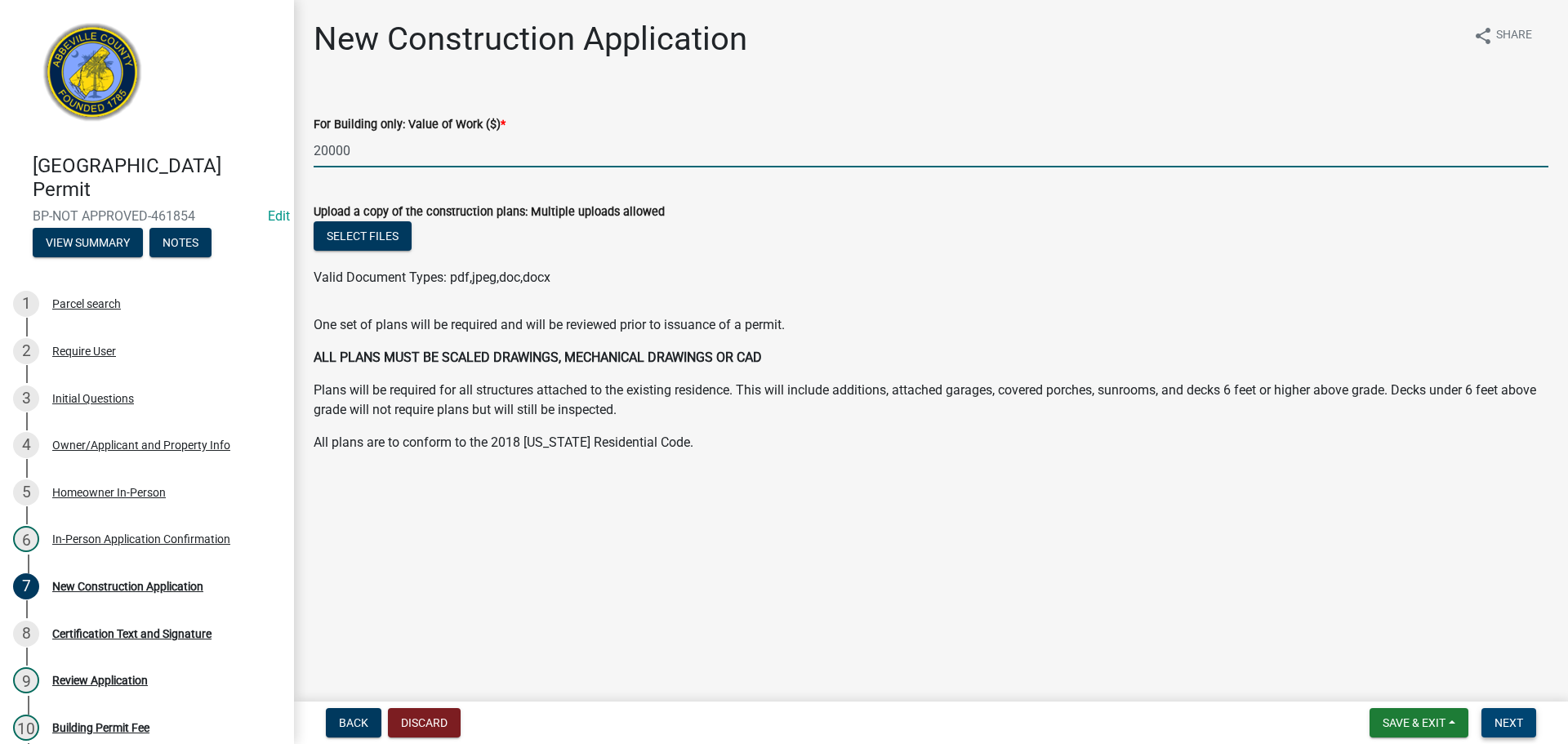
type input "20000"
click at [1510, 713] on button "Next" at bounding box center [1509, 722] width 55 height 29
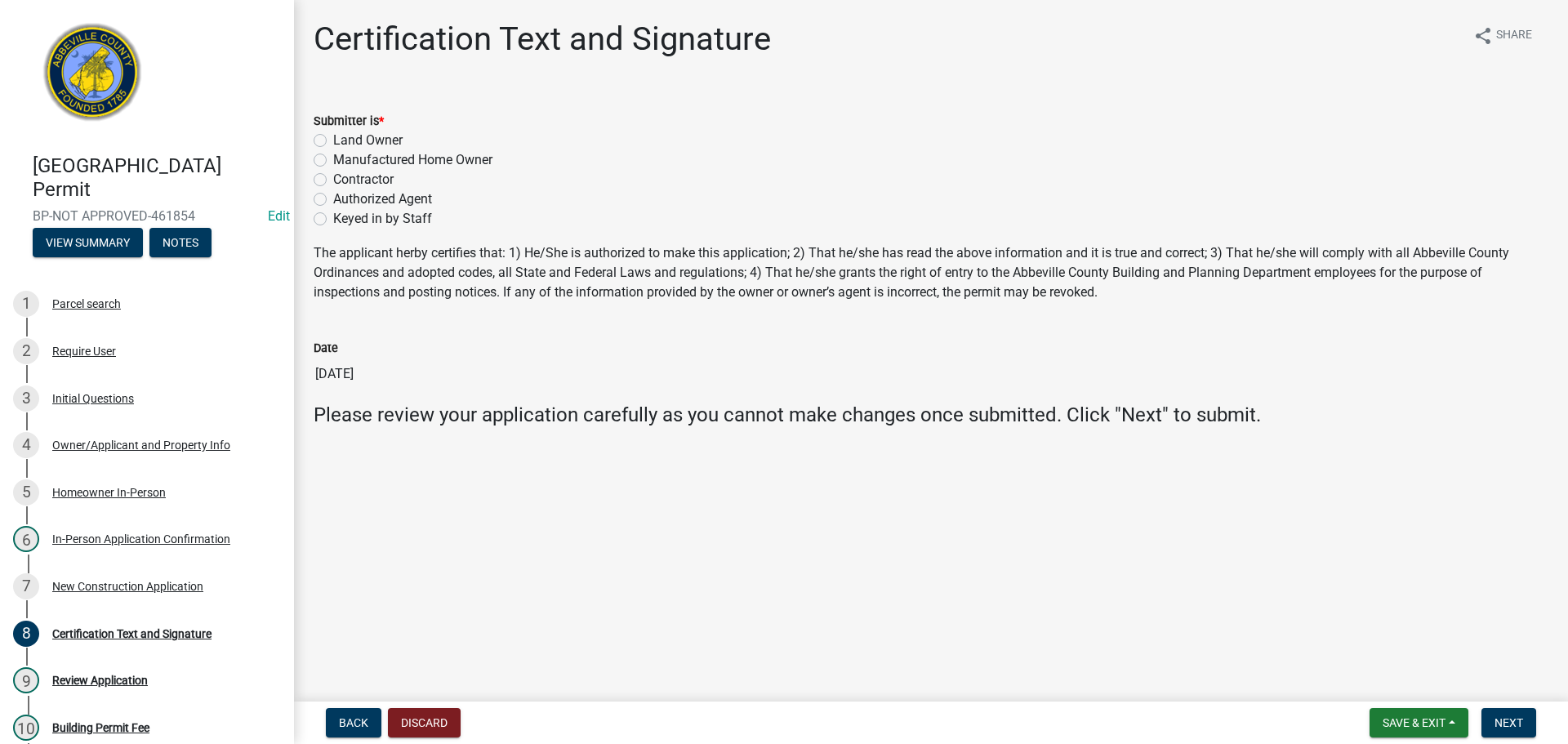
drag, startPoint x: 324, startPoint y: 138, endPoint x: 342, endPoint y: 154, distance: 24.1
click at [333, 139] on label "Land Owner" at bounding box center [368, 140] width 70 height 20
click at [333, 139] on input "Land Owner" at bounding box center [338, 135] width 10 height 10
radio input "true"
click at [1509, 717] on span "Next" at bounding box center [1509, 723] width 28 height 13
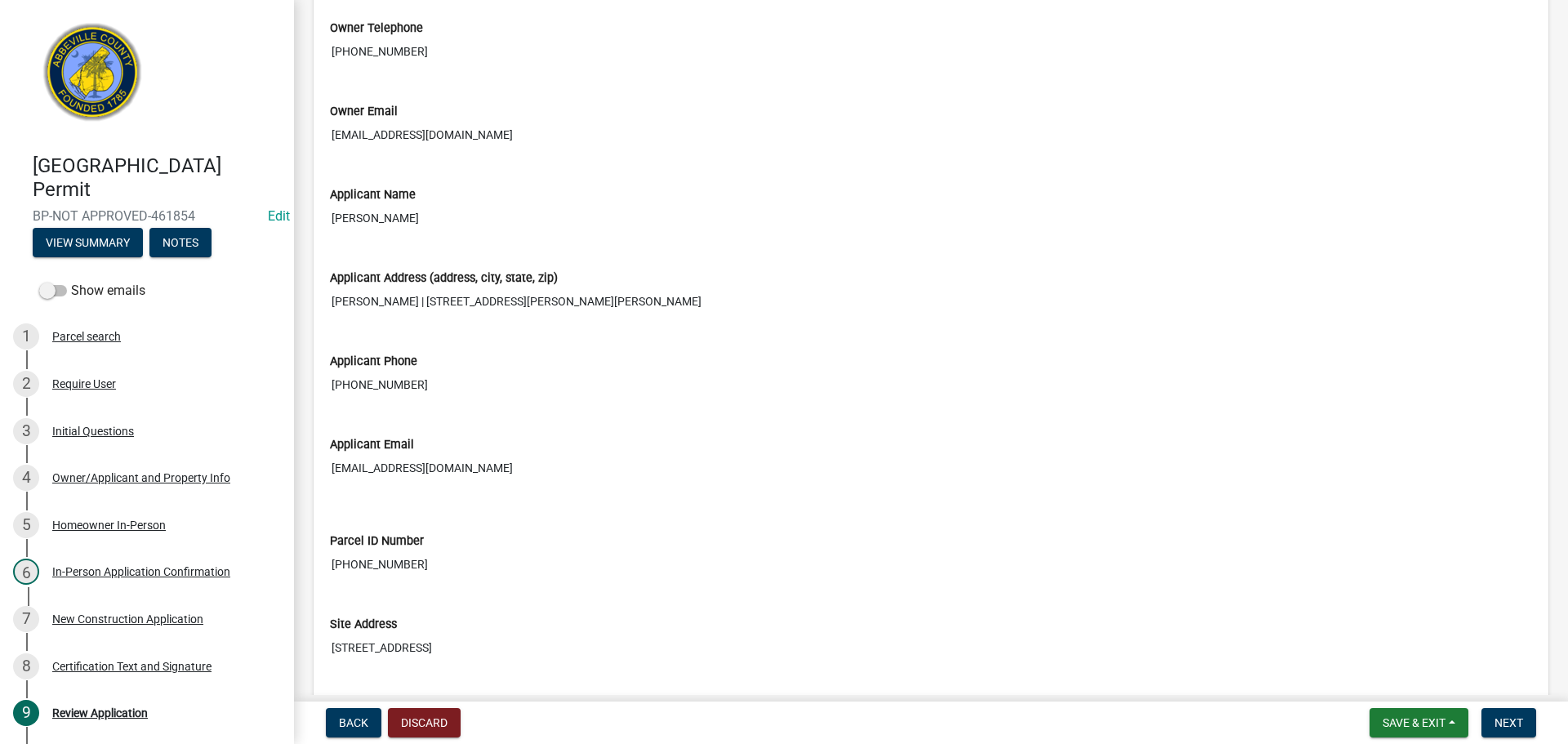
scroll to position [1879, 0]
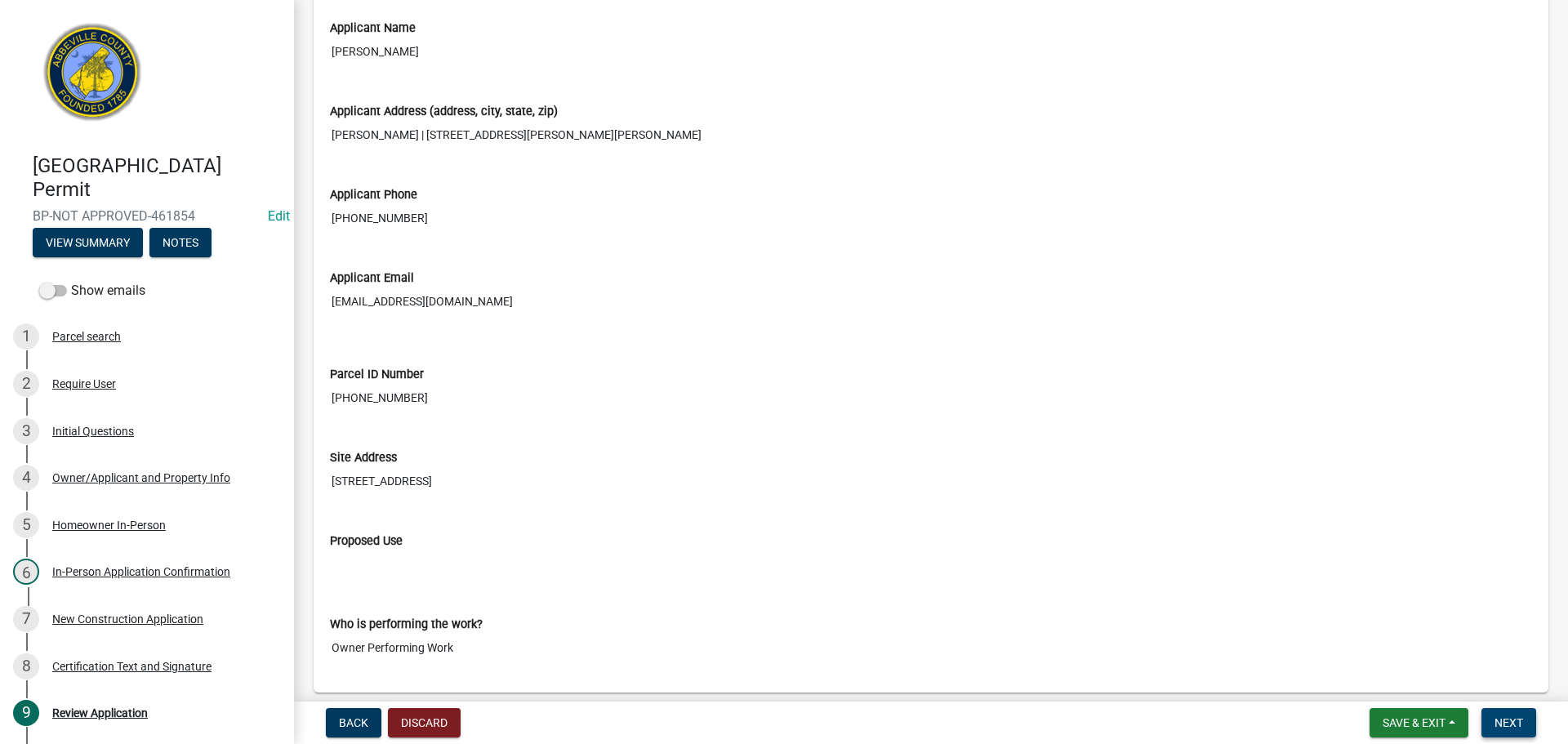
click at [1514, 735] on button "Next" at bounding box center [1509, 722] width 55 height 29
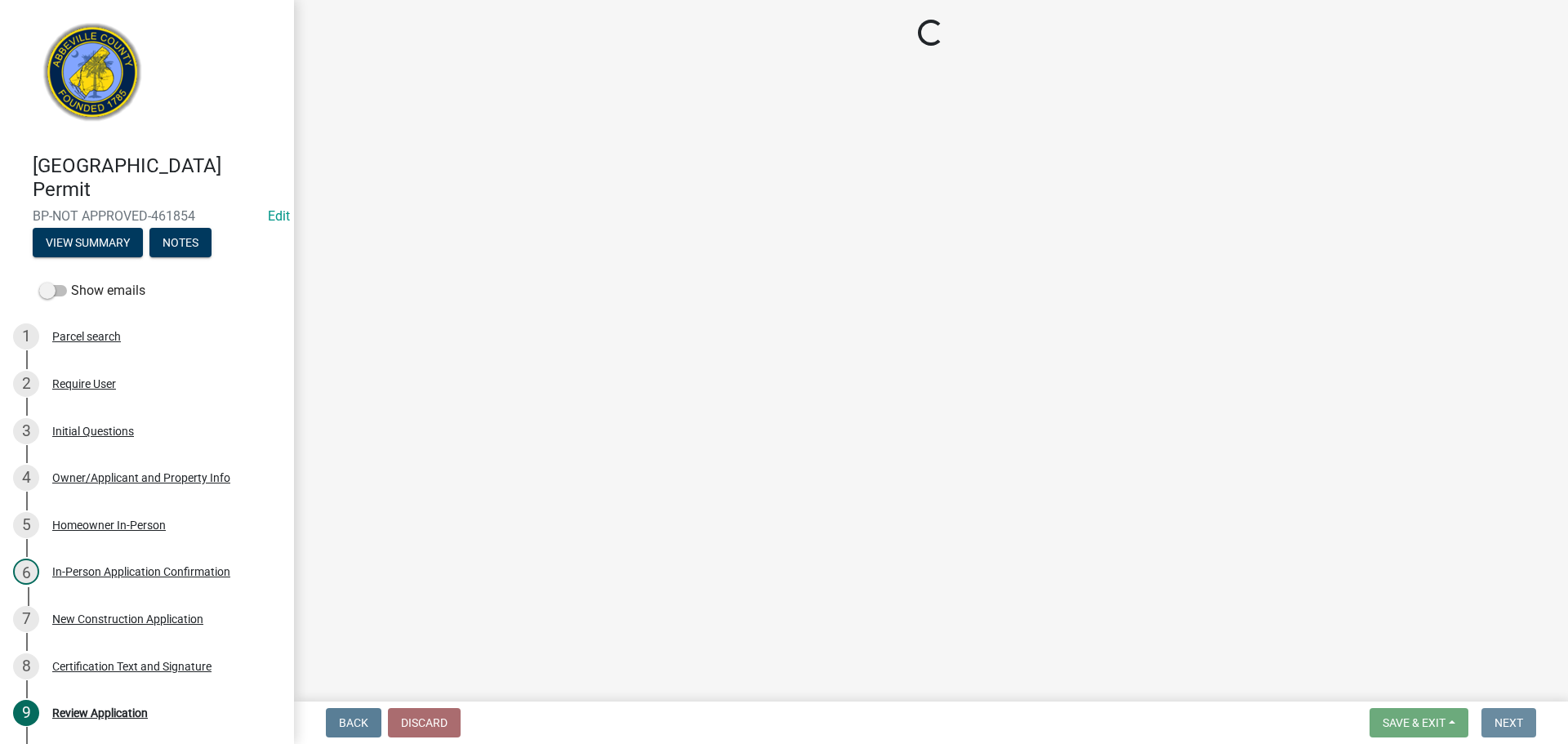
scroll to position [0, 0]
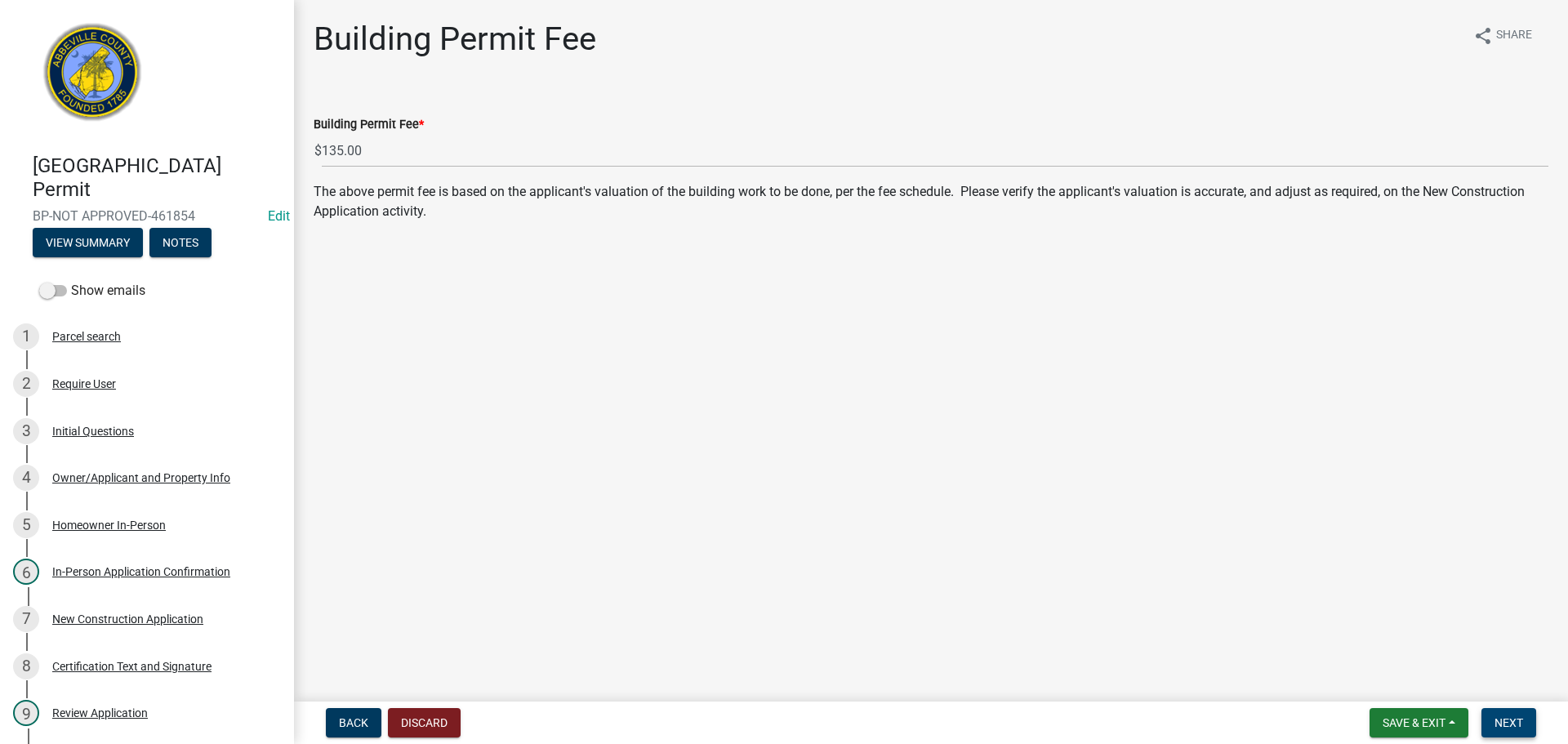
click at [1513, 722] on span "Next" at bounding box center [1509, 723] width 28 height 13
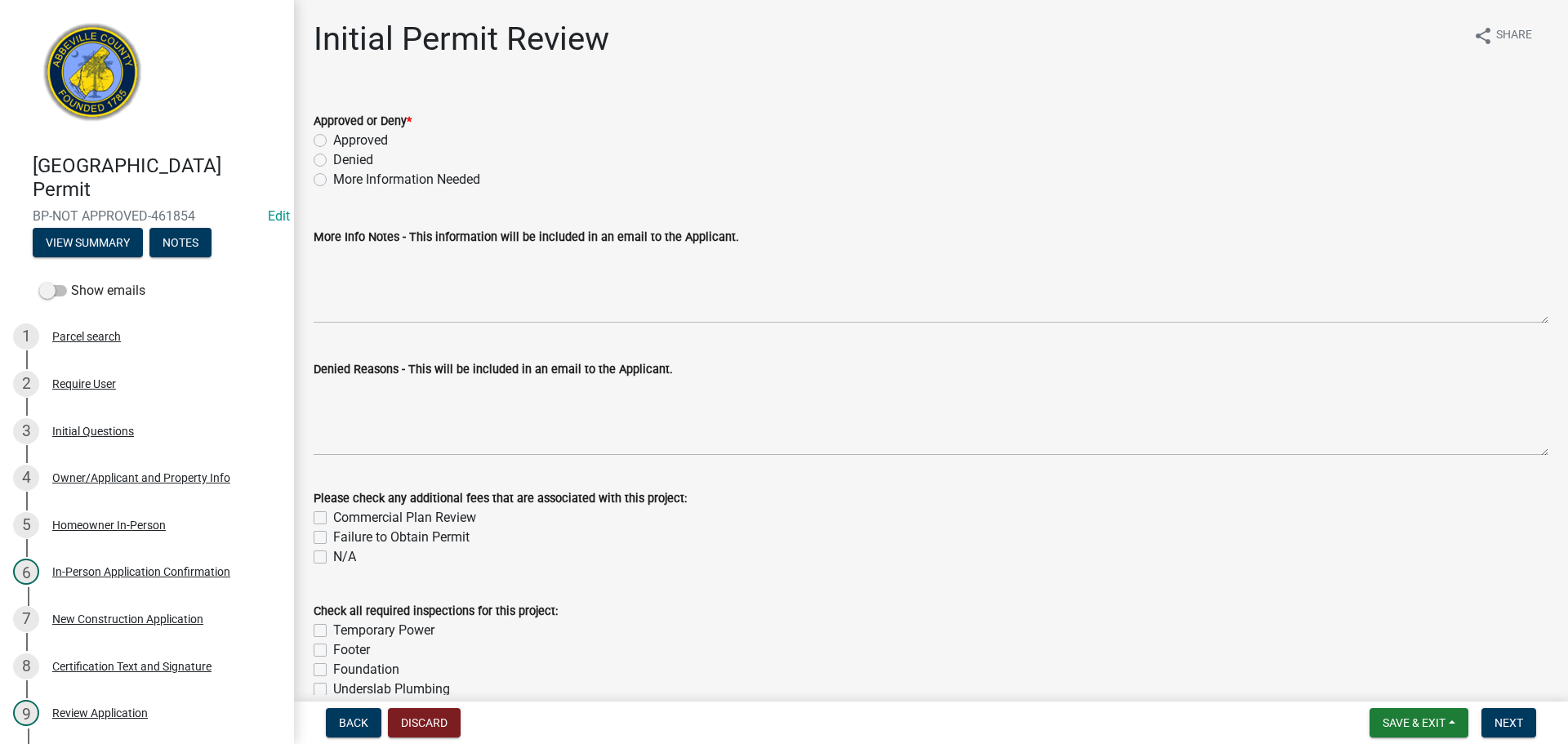
click at [333, 143] on label "Approved" at bounding box center [361, 140] width 55 height 20
click at [333, 142] on input "Approved" at bounding box center [338, 135] width 10 height 10
radio input "true"
click at [1516, 719] on span "Next" at bounding box center [1509, 723] width 28 height 13
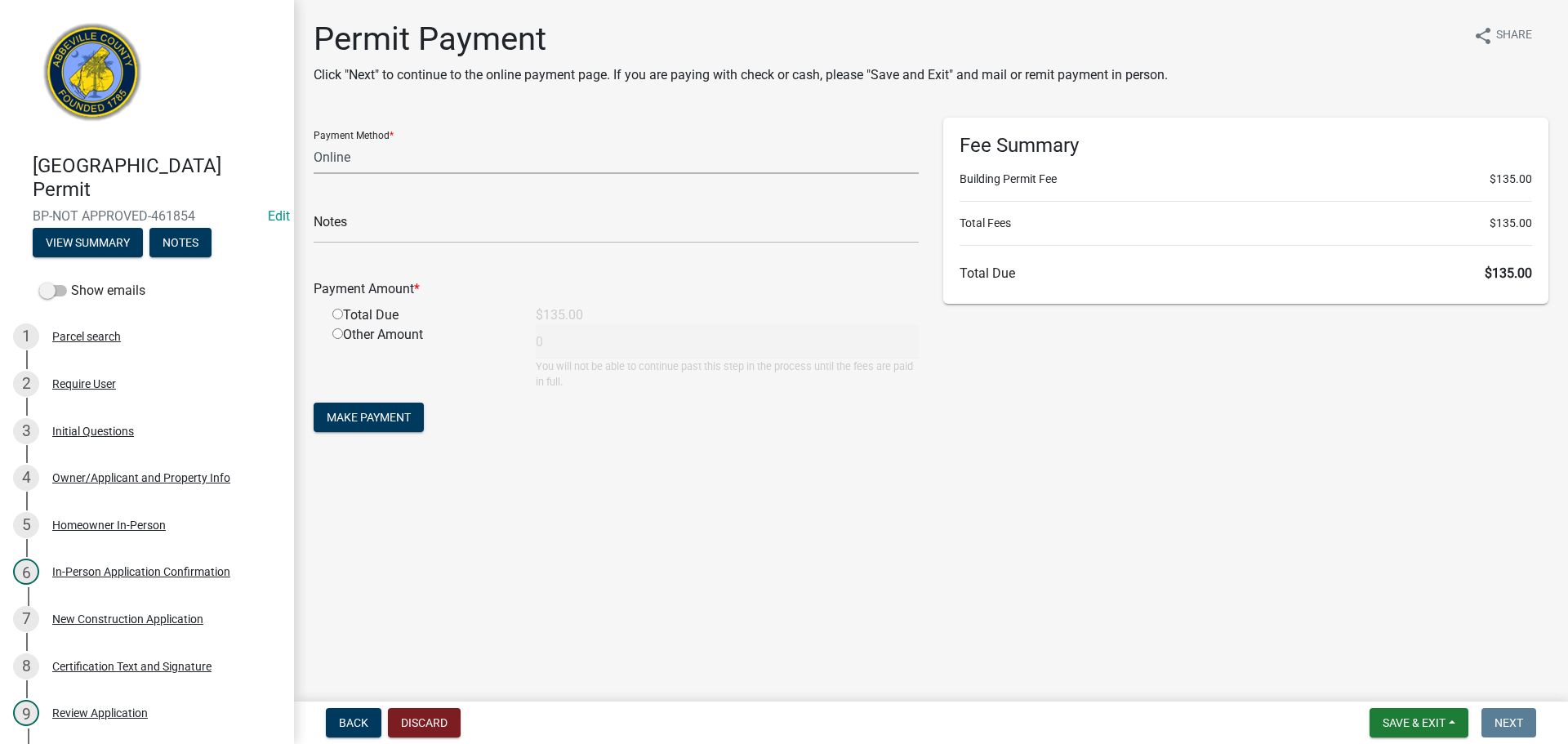
click at [412, 150] on select "Credit Card POS Check Cash Online" at bounding box center [615, 157] width 605 height 33
select select "1: 0"
click at [313, 141] on select "Credit Card POS Check Cash Online" at bounding box center [615, 157] width 605 height 33
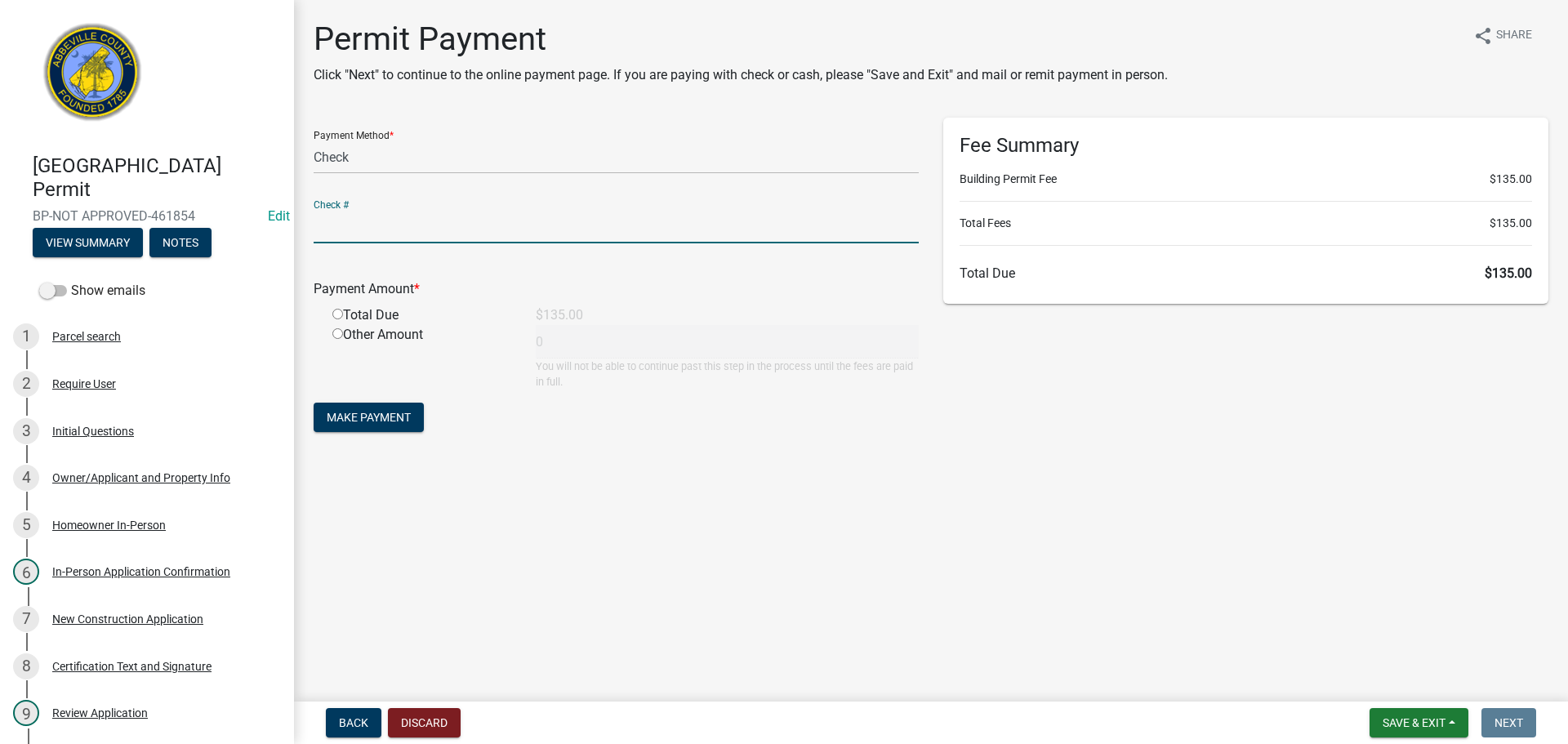
click at [382, 232] on input "text" at bounding box center [615, 226] width 605 height 33
type input "1586"
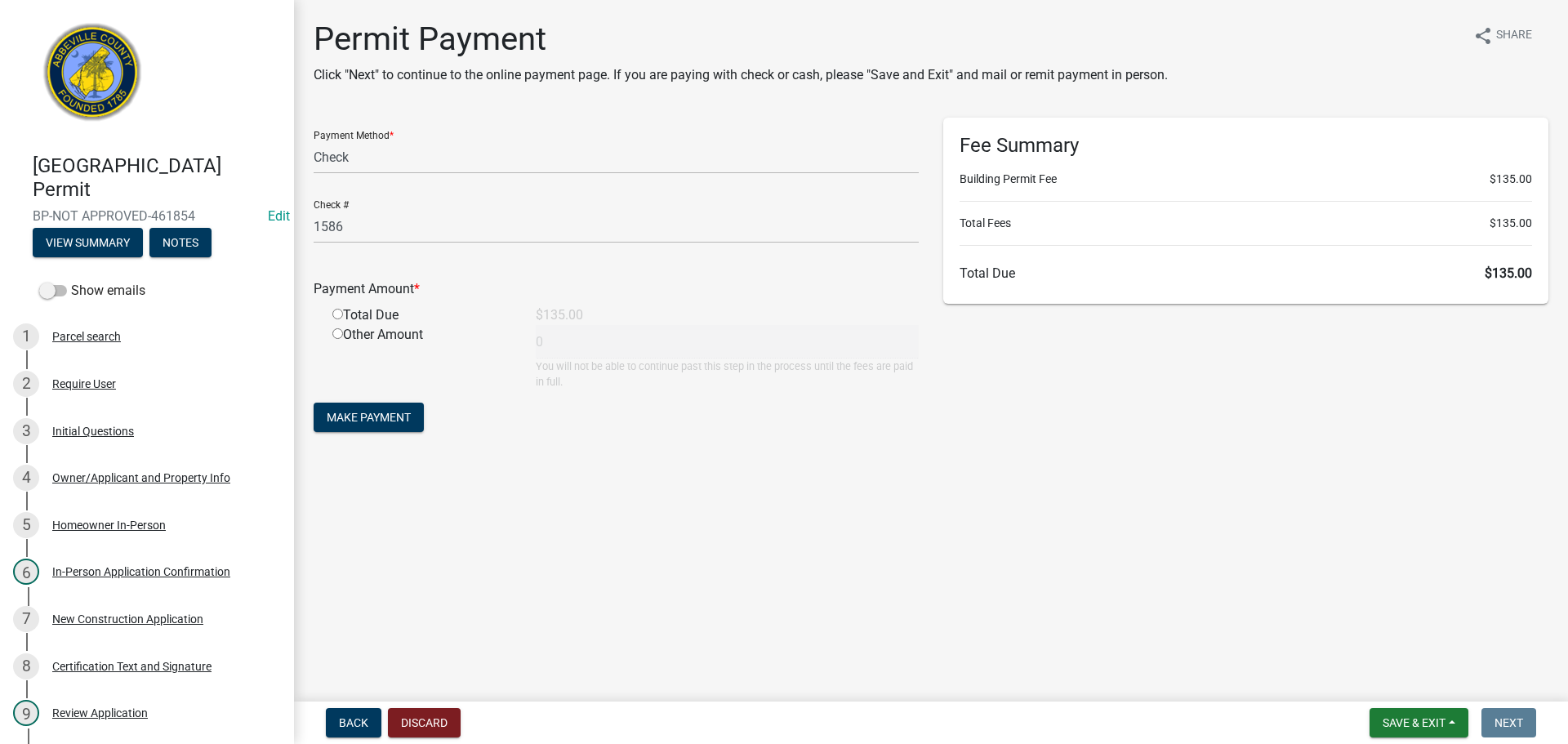
click at [337, 315] on input "radio" at bounding box center [337, 313] width 10 height 10
radio input "true"
type input "135"
click at [379, 416] on span "Make Payment" at bounding box center [368, 417] width 84 height 13
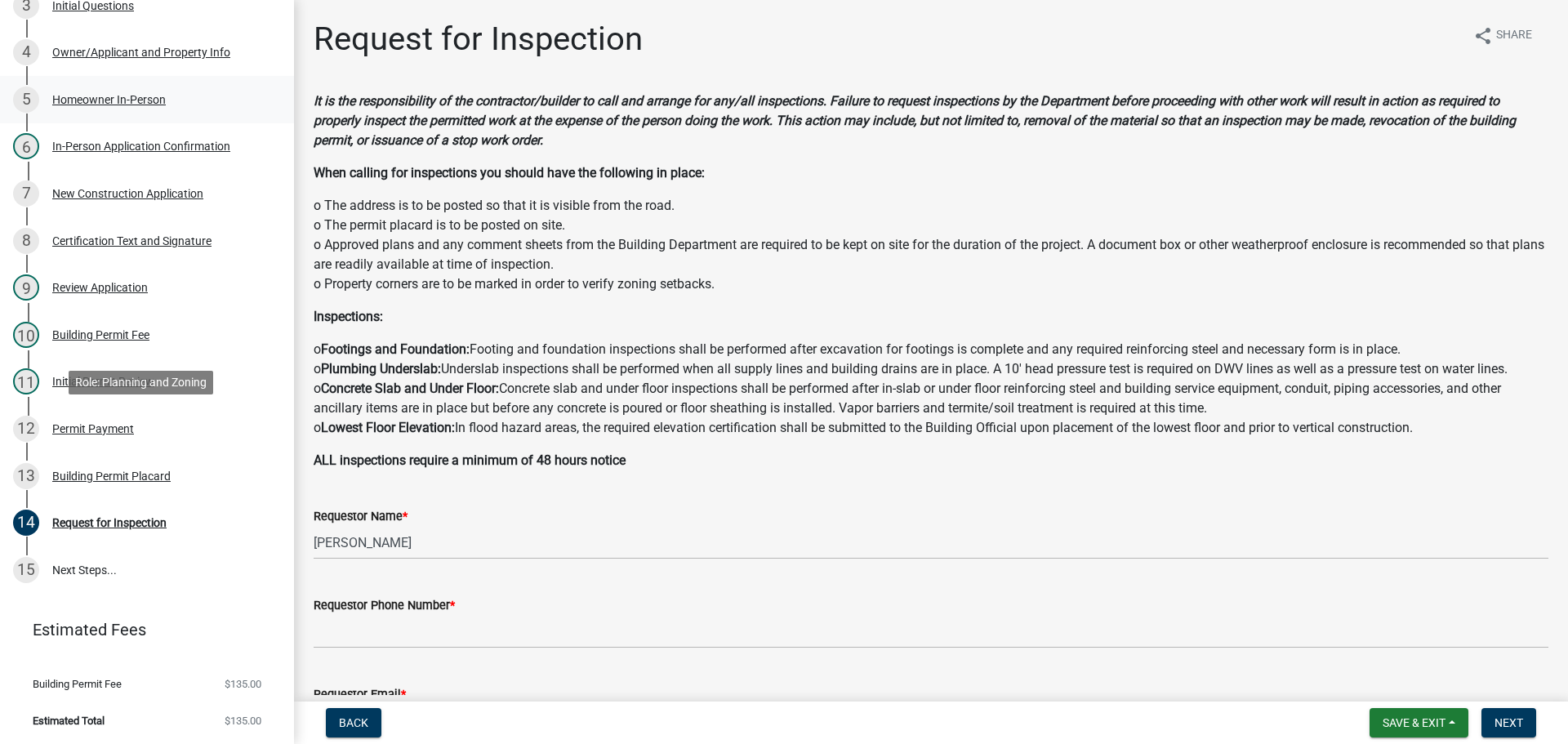
scroll to position [427, 0]
click at [94, 427] on div "Permit Payment" at bounding box center [93, 427] width 82 height 11
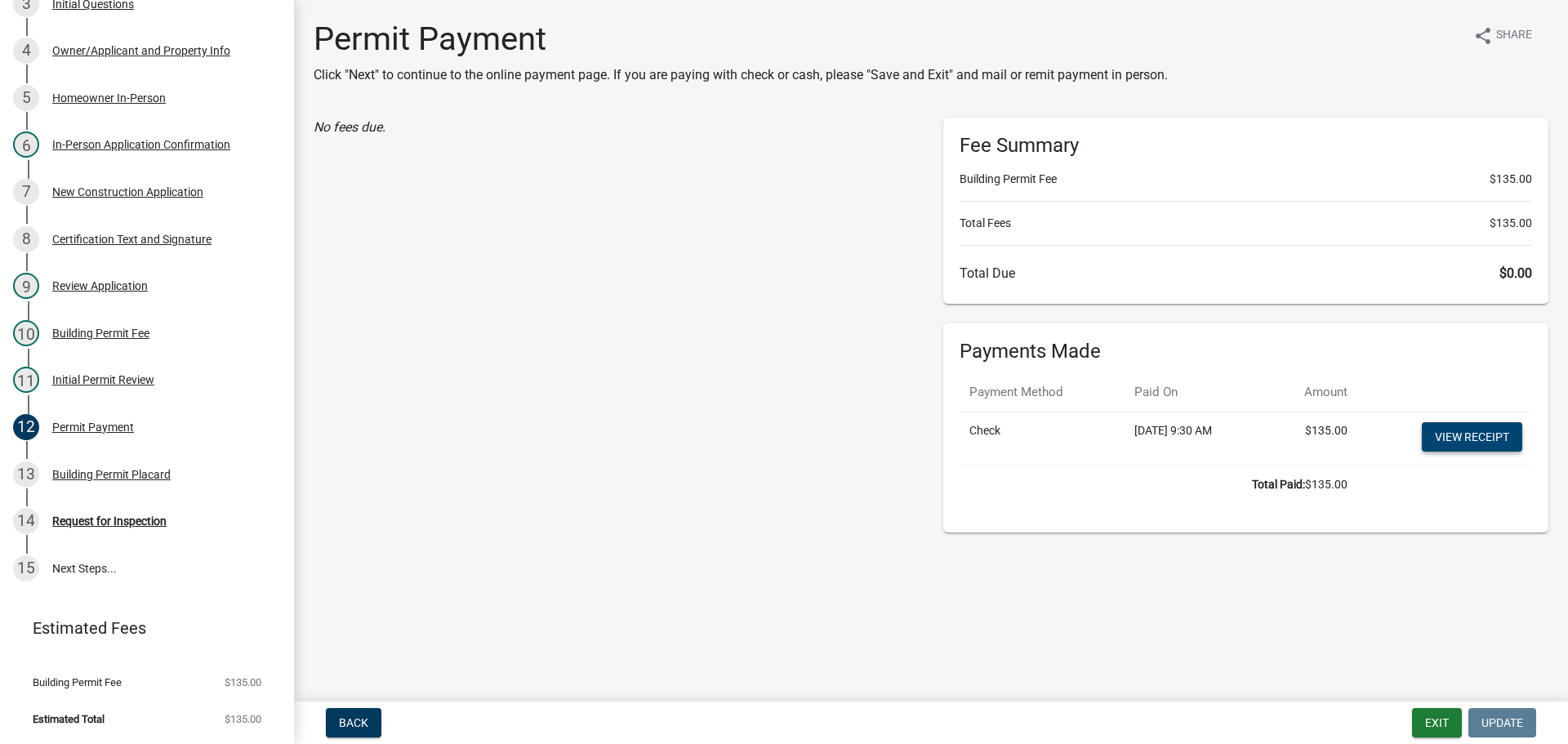
click at [1467, 435] on link "View receipt" at bounding box center [1472, 436] width 100 height 29
click at [156, 469] on div "Building Permit Placard" at bounding box center [110, 475] width 118 height 11
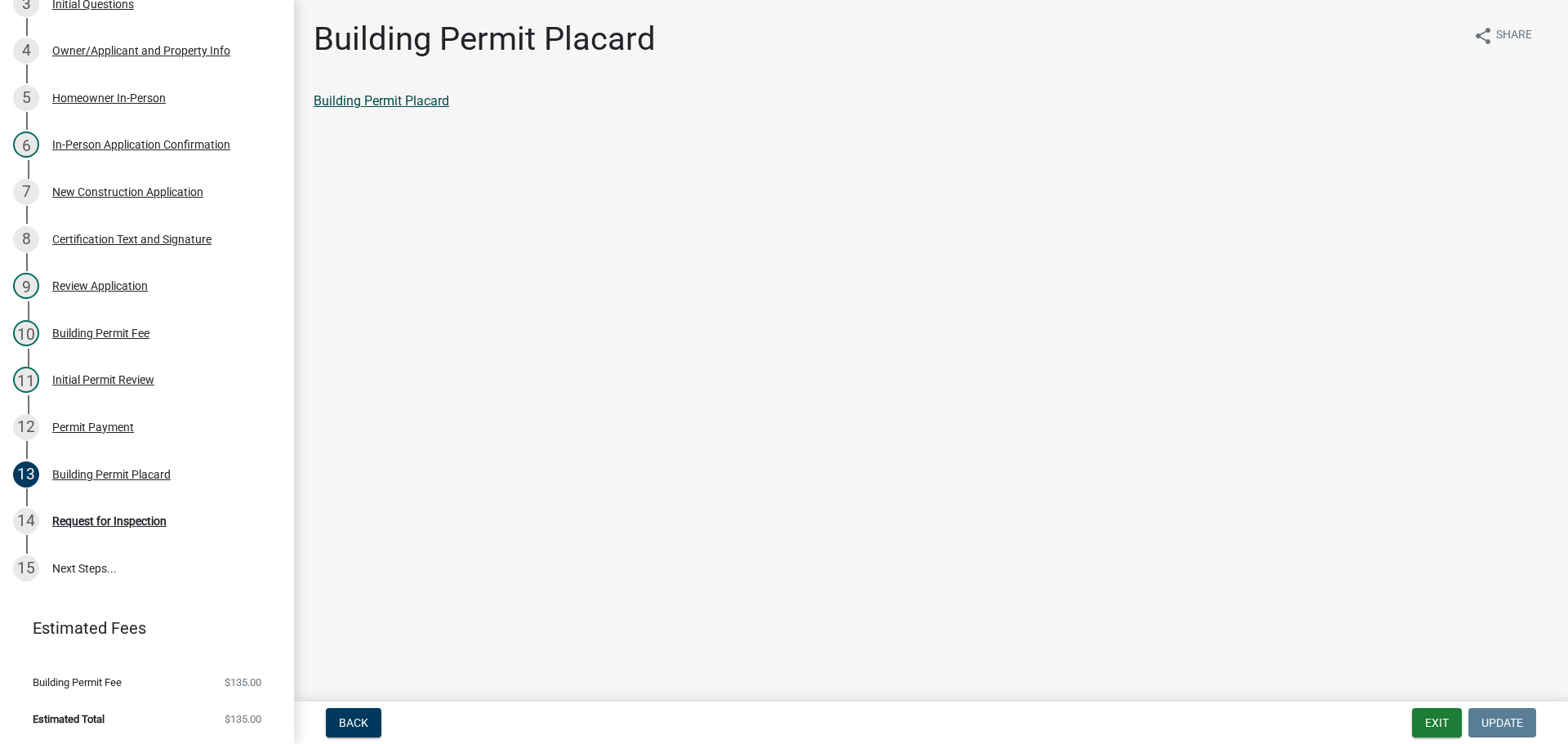
click at [389, 101] on link "Building Permit Placard" at bounding box center [381, 101] width 136 height 15
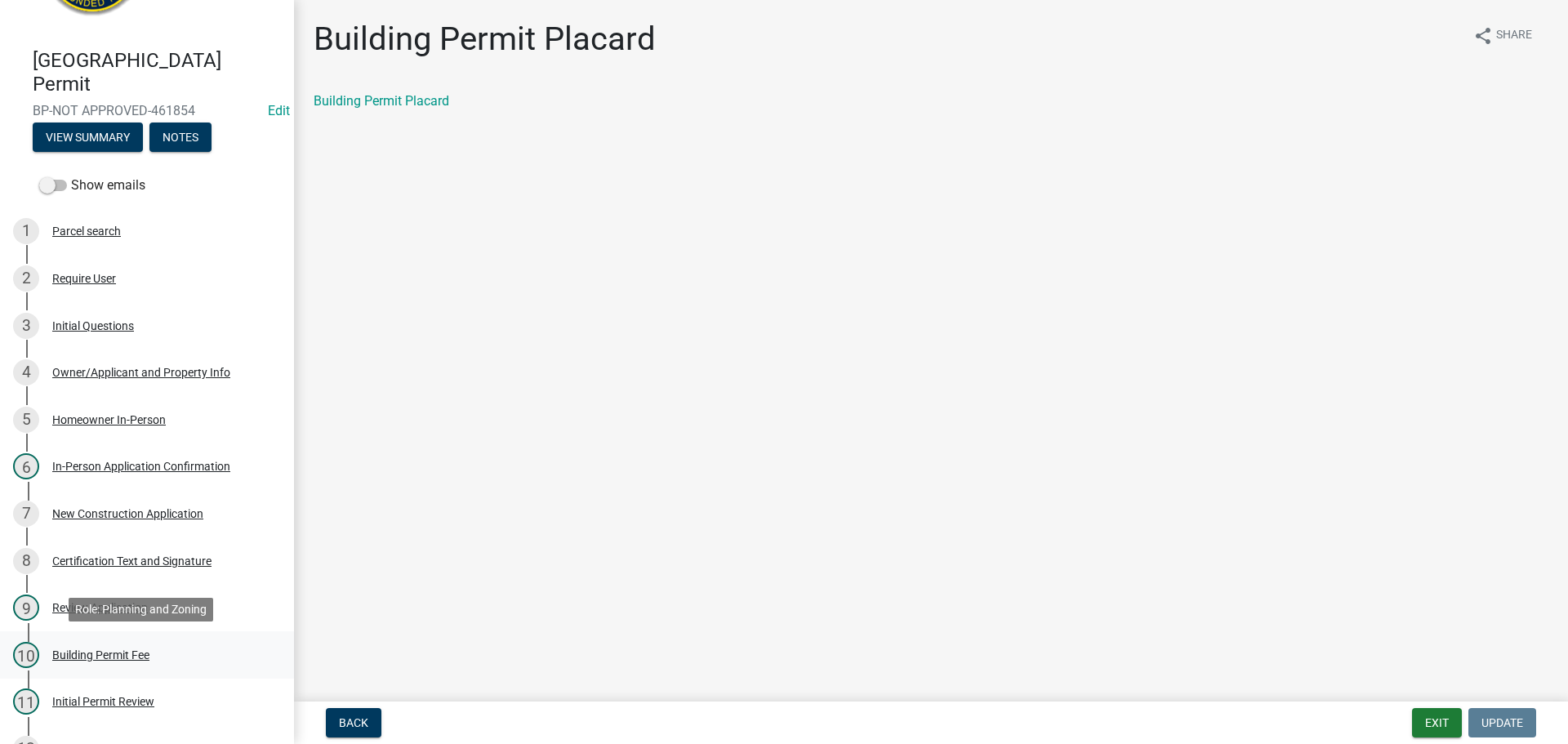
scroll to position [100, 0]
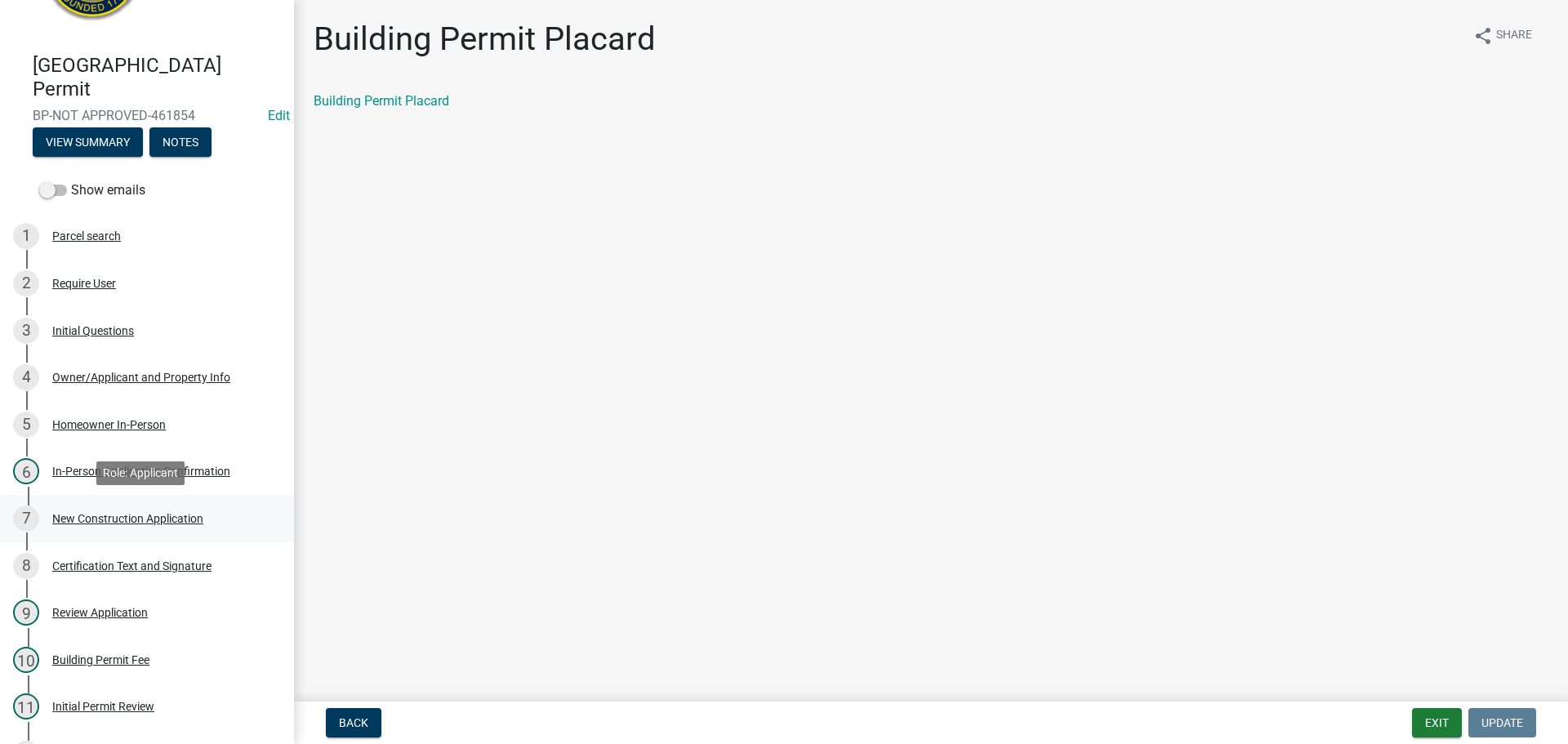
click at [169, 513] on div "New Construction Application" at bounding box center [127, 518] width 151 height 11
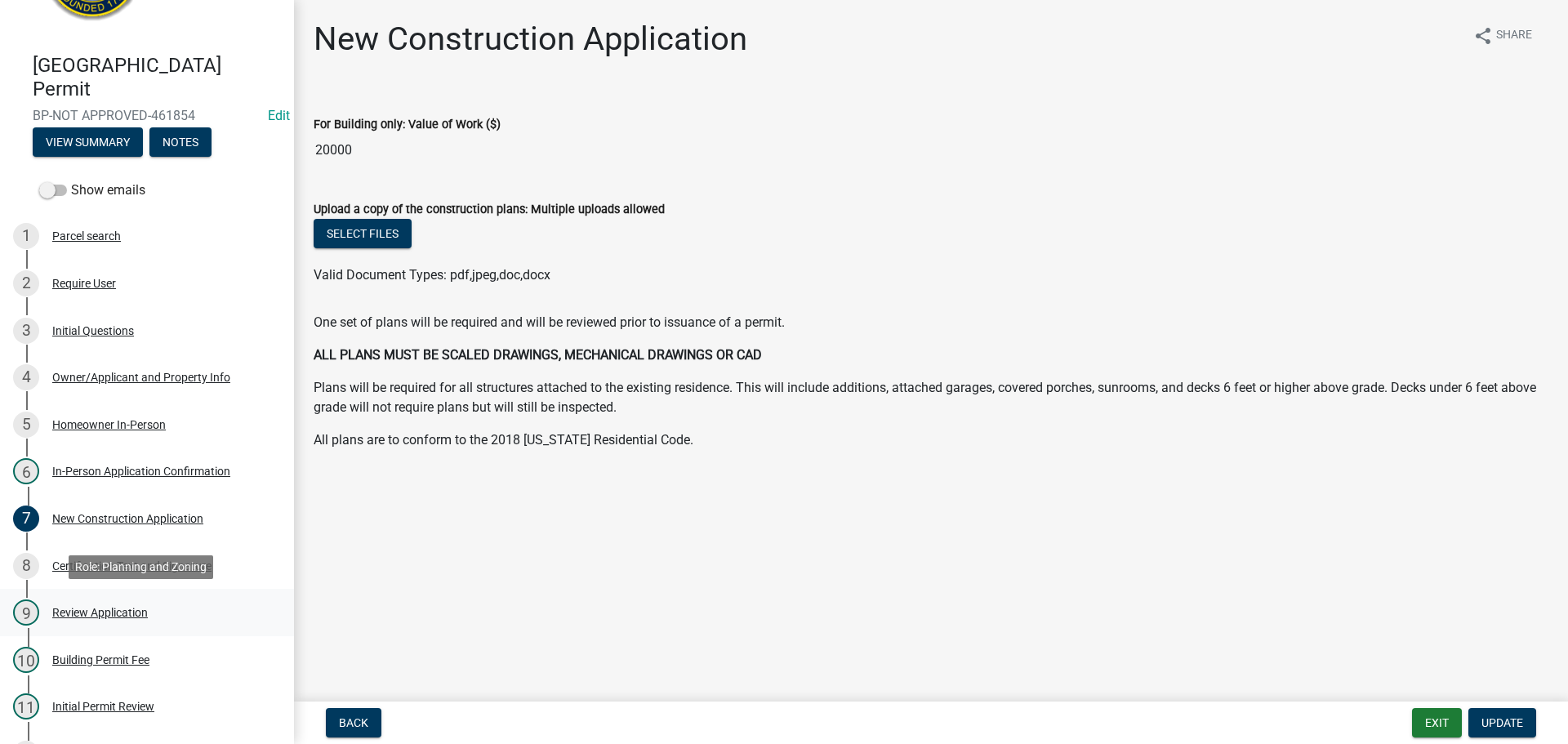
click at [132, 612] on div "Review Application" at bounding box center [99, 613] width 95 height 11
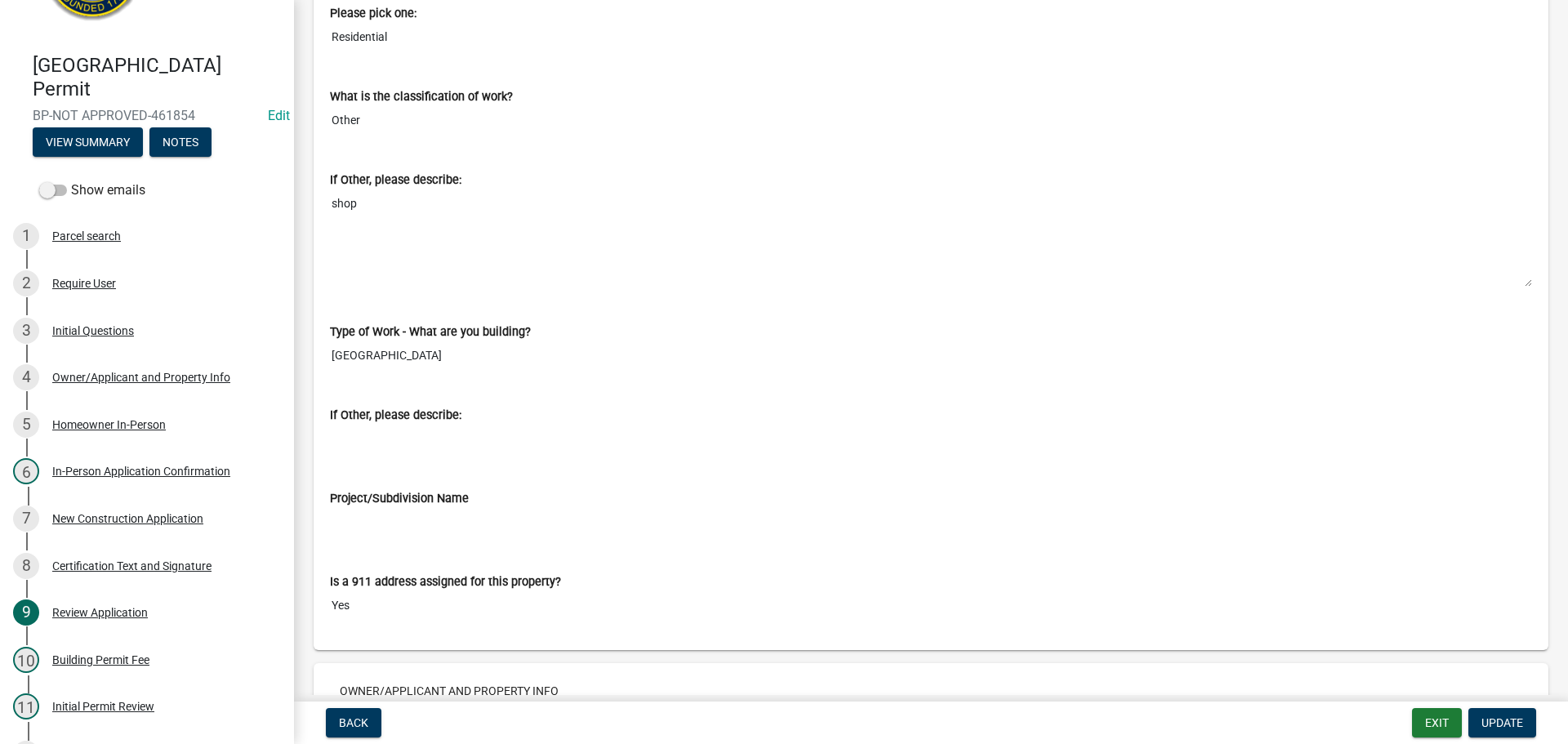
scroll to position [817, 0]
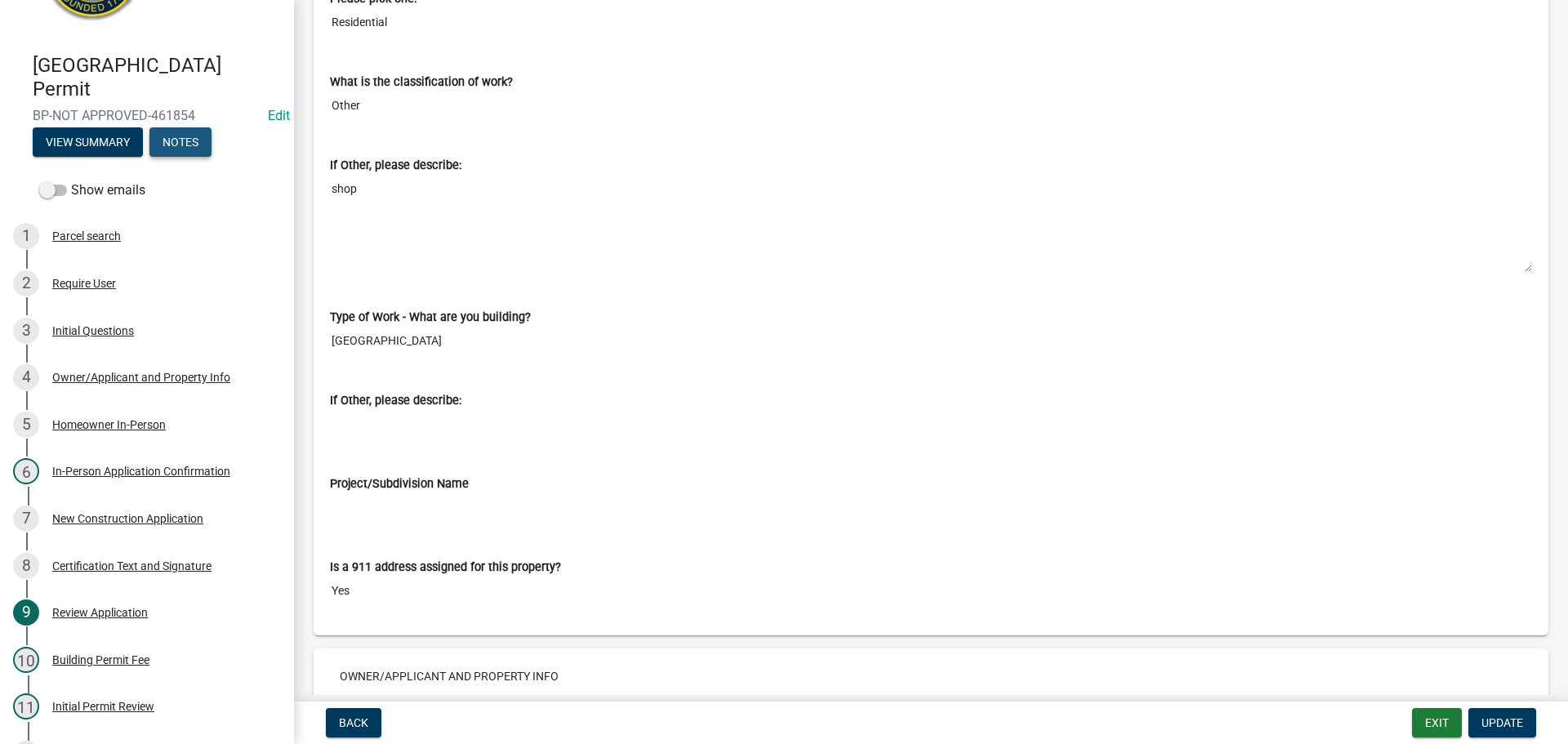
click at [188, 142] on button "Notes" at bounding box center [180, 142] width 62 height 29
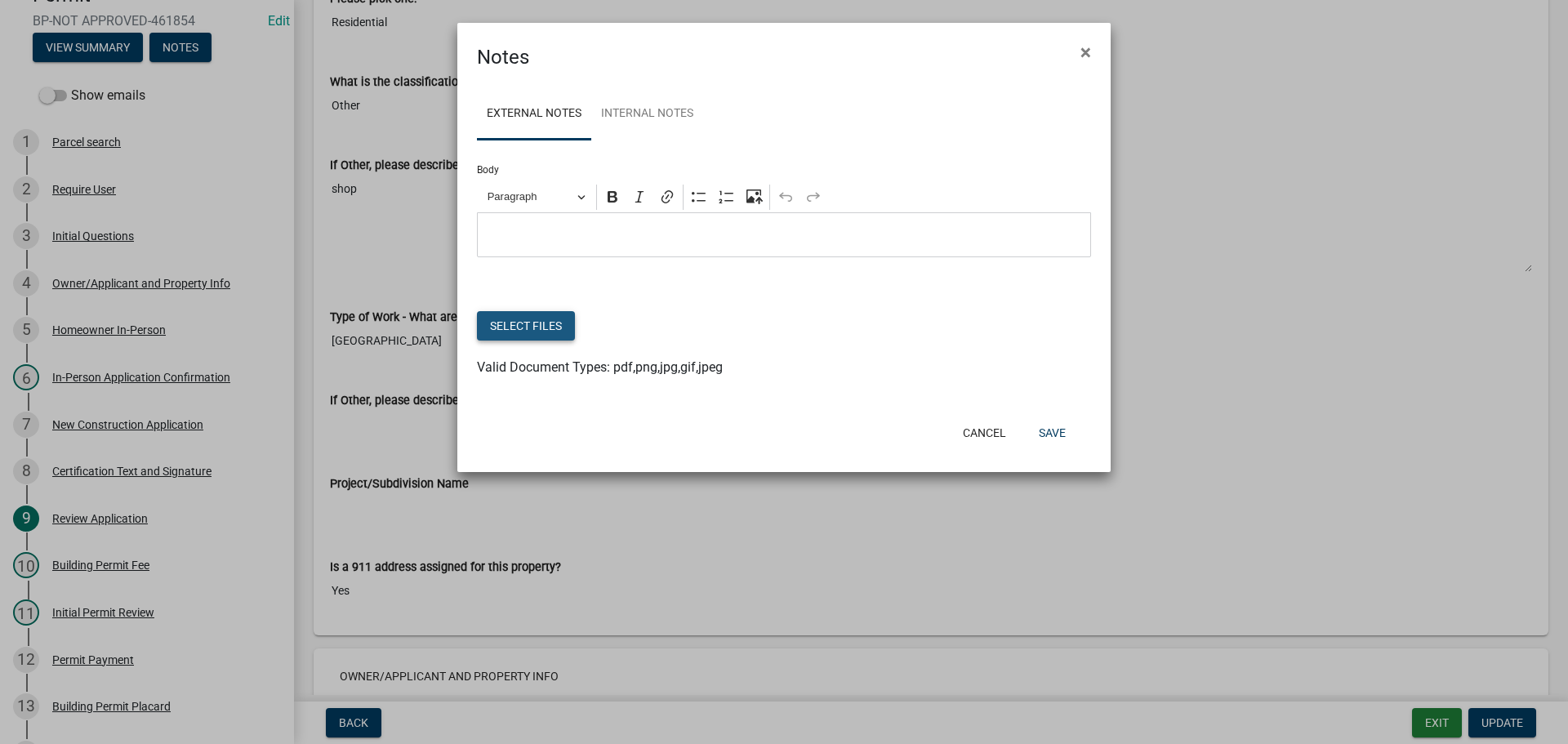
click at [546, 322] on button "Select files" at bounding box center [526, 326] width 98 height 29
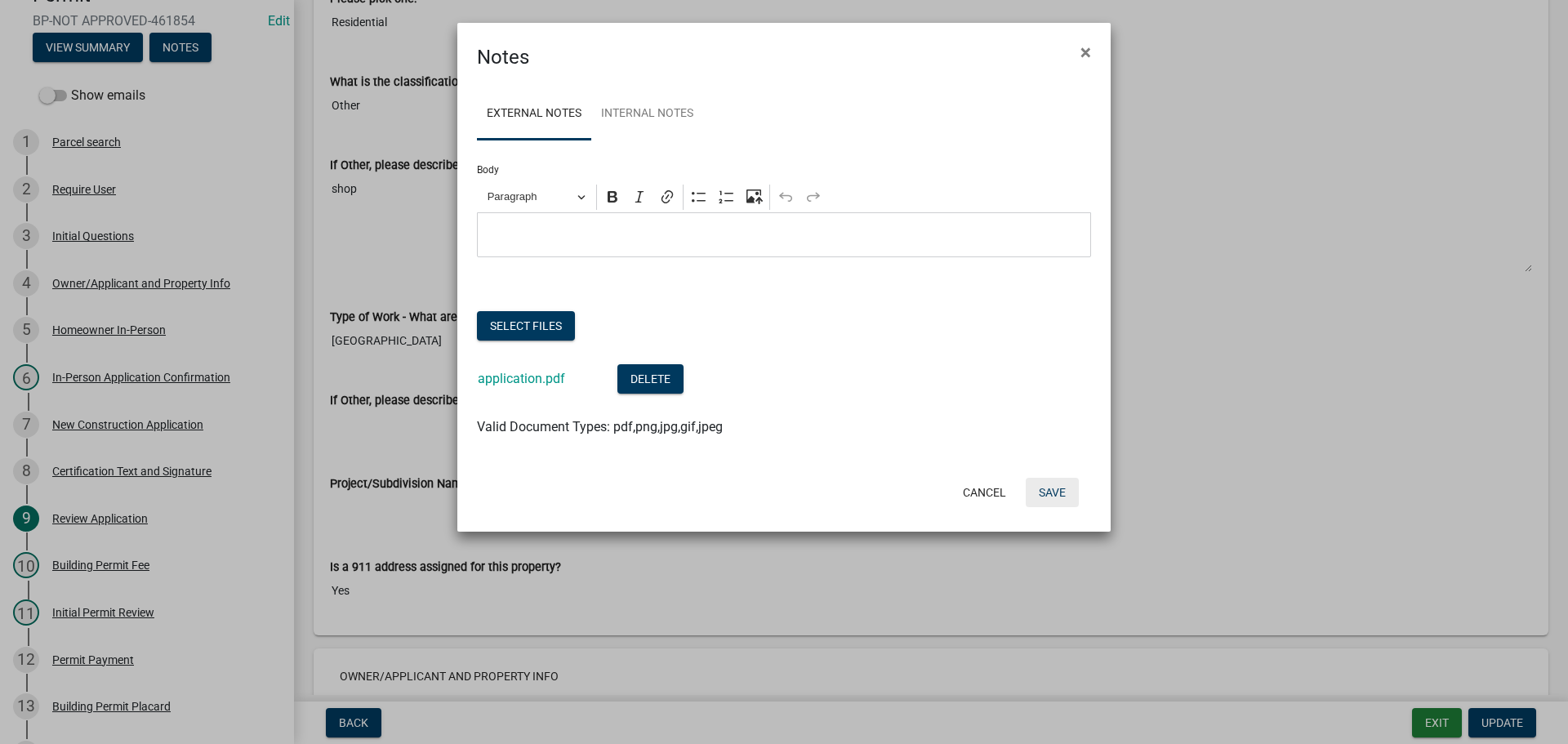
click at [1058, 488] on button "Save" at bounding box center [1053, 492] width 53 height 29
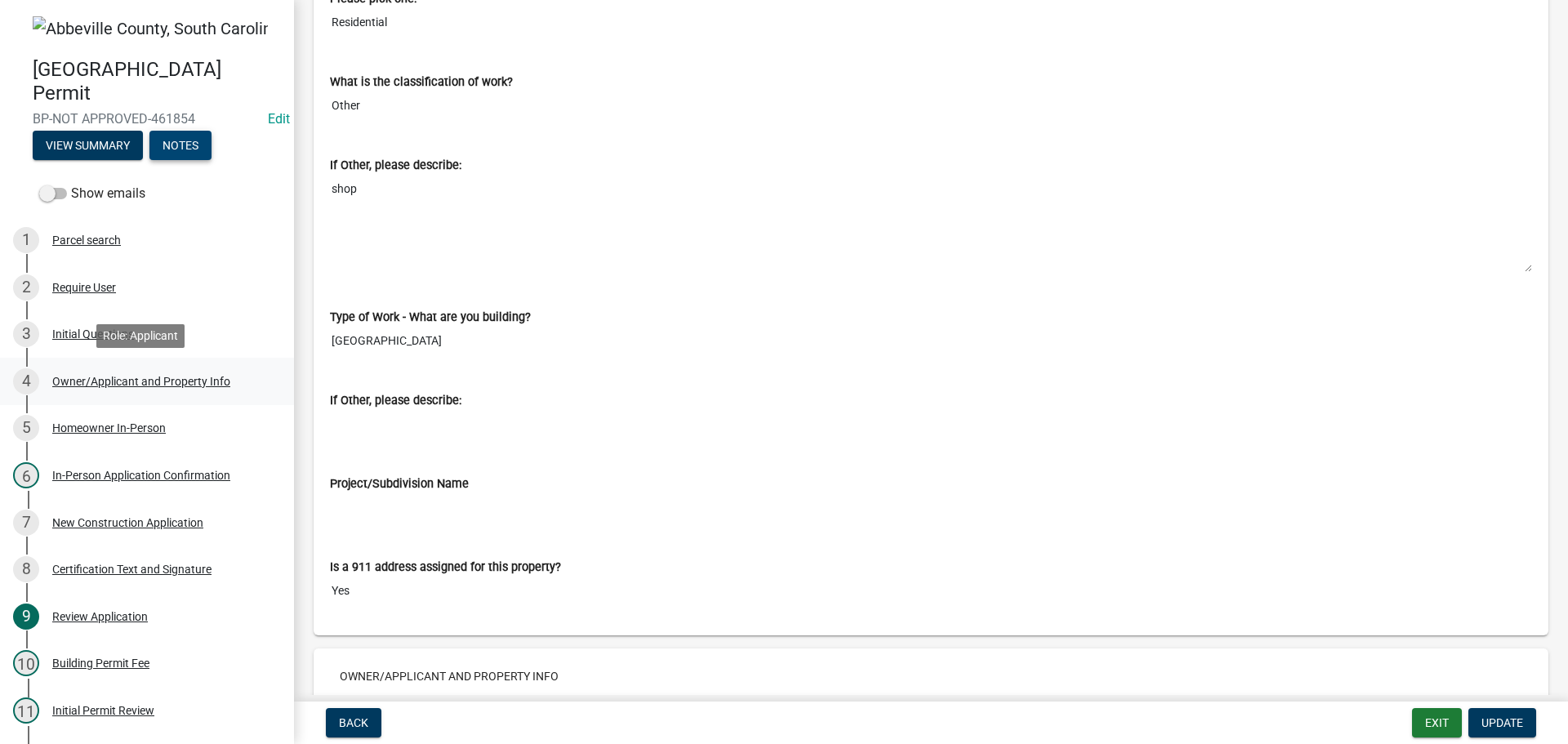
scroll to position [0, 0]
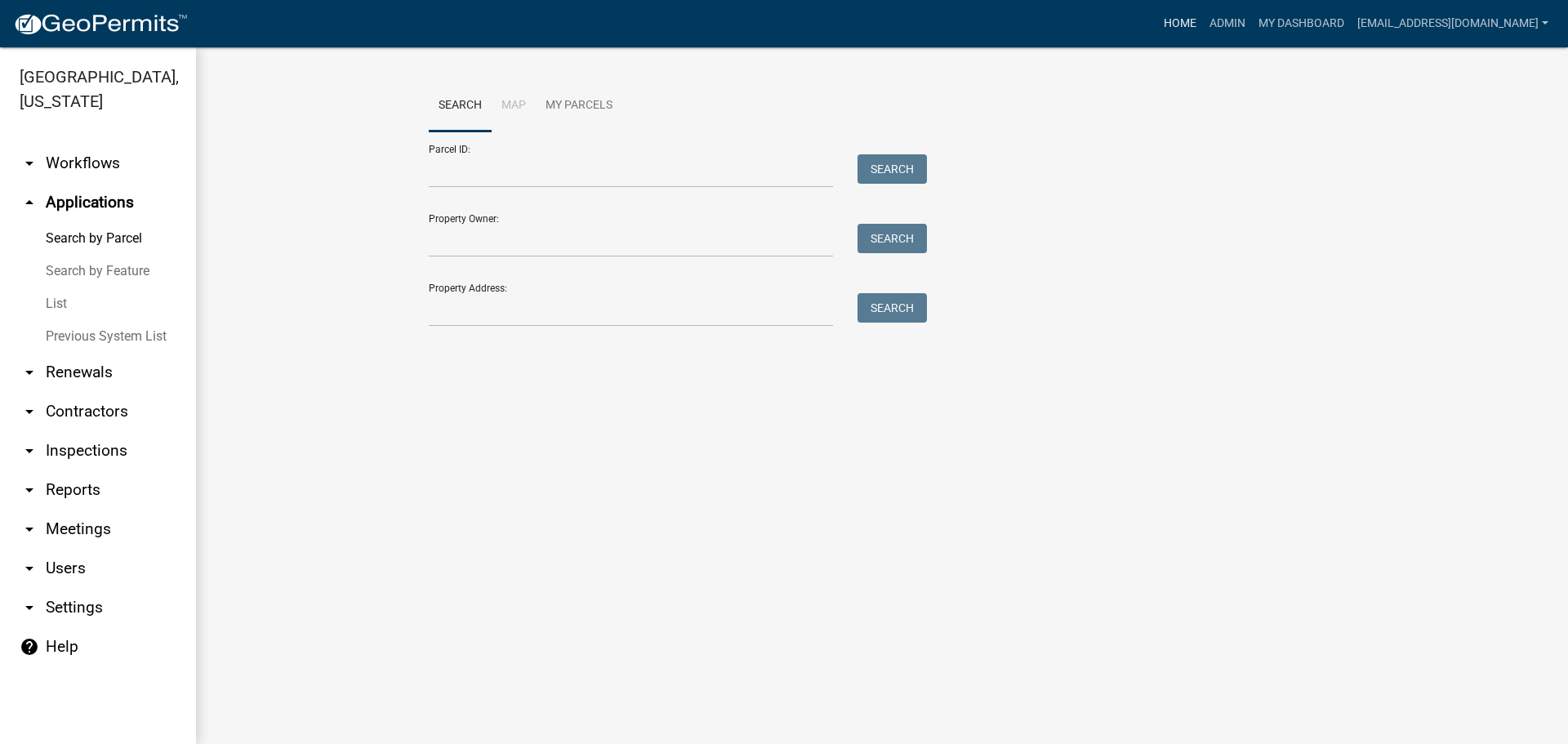
click at [1157, 16] on link "Home" at bounding box center [1180, 24] width 45 height 31
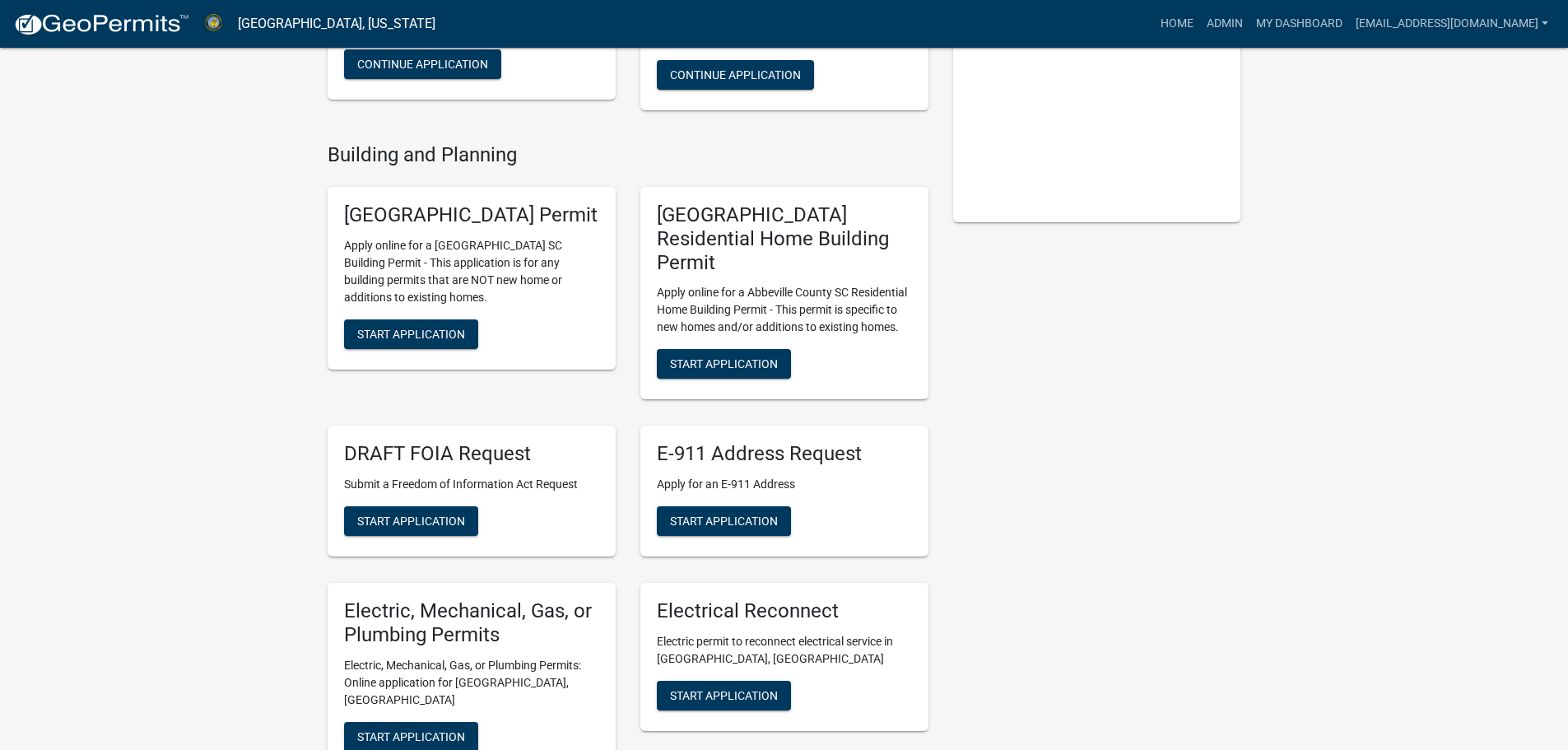
scroll to position [494, 0]
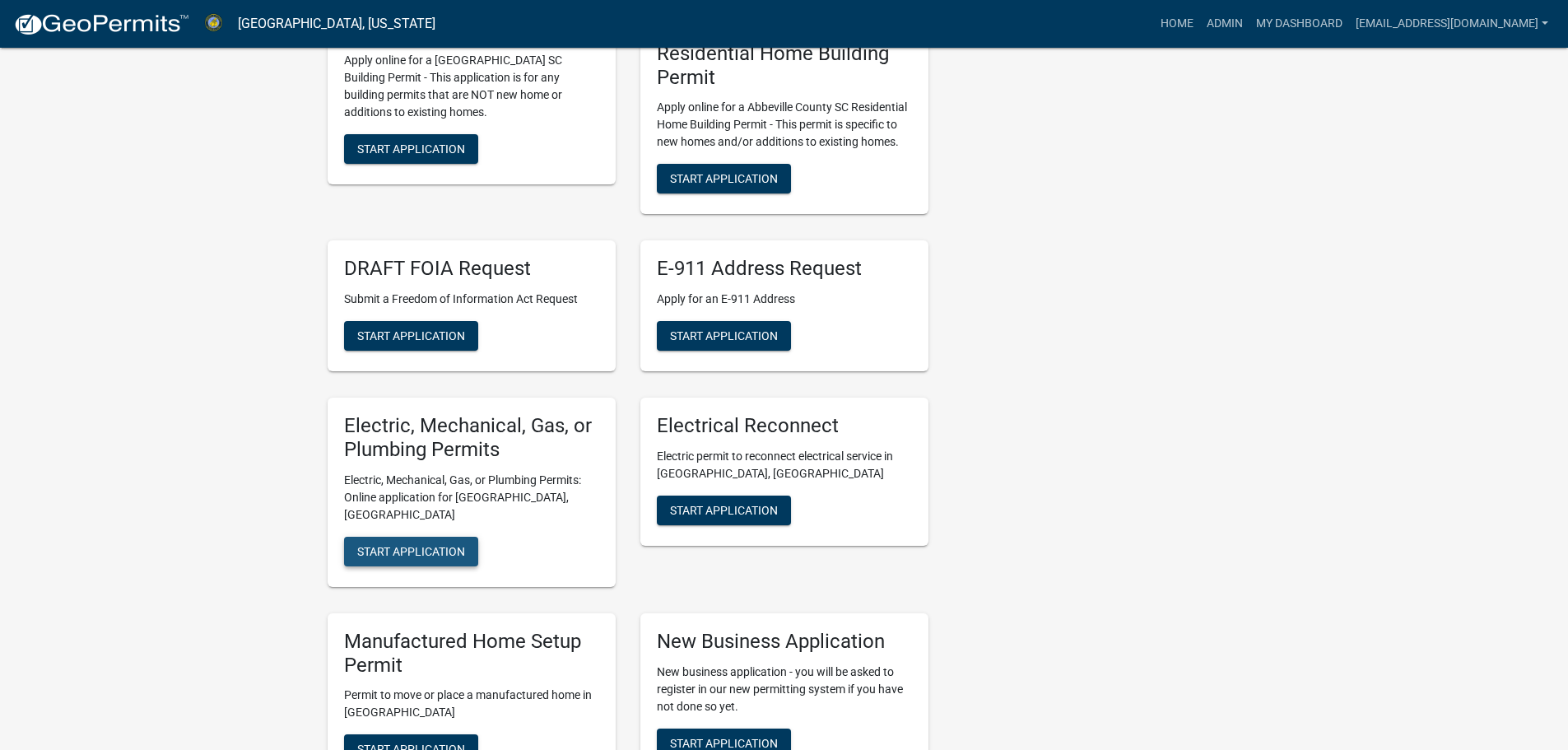
click at [421, 544] on span "Start Application" at bounding box center [410, 551] width 108 height 13
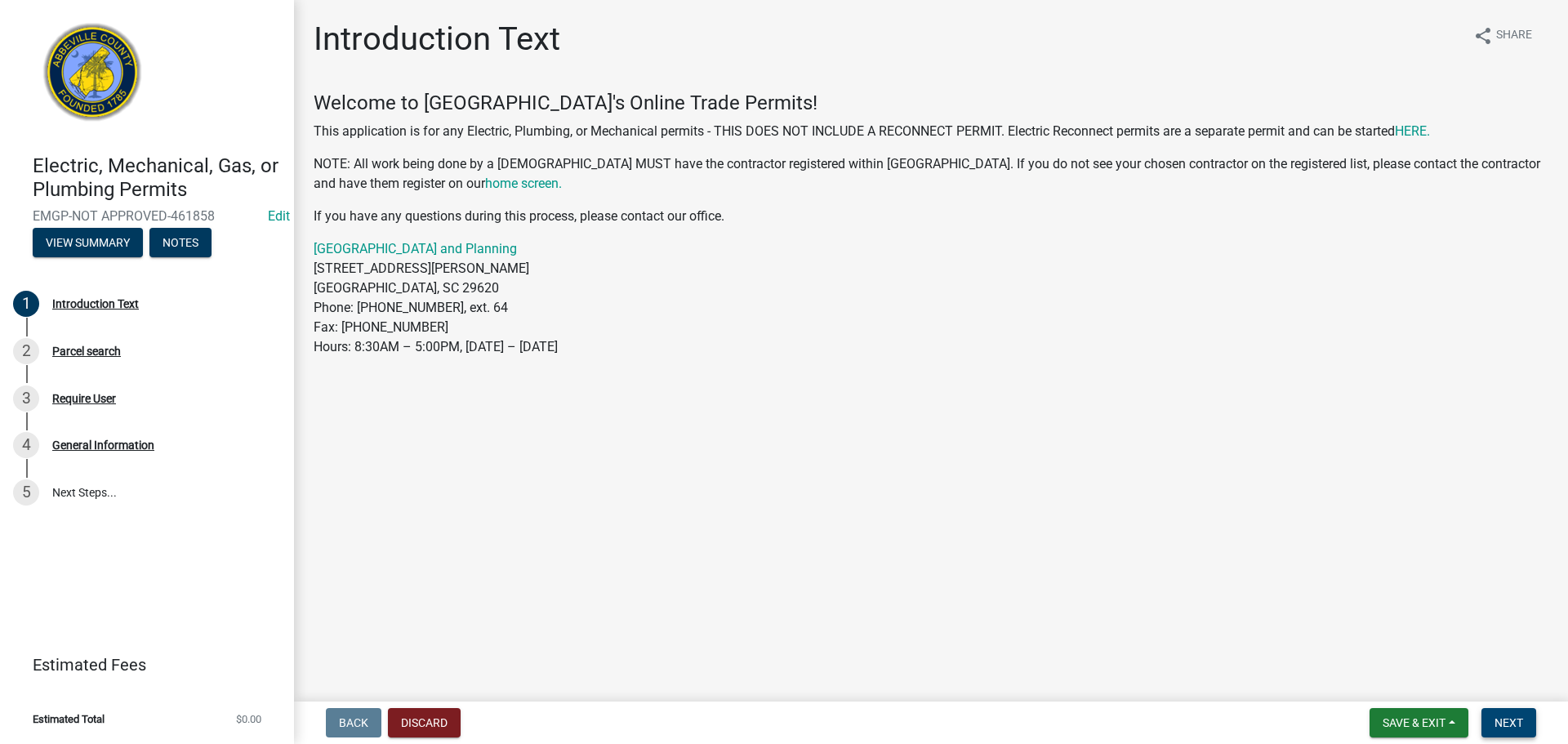
click at [1511, 717] on span "Next" at bounding box center [1509, 723] width 28 height 13
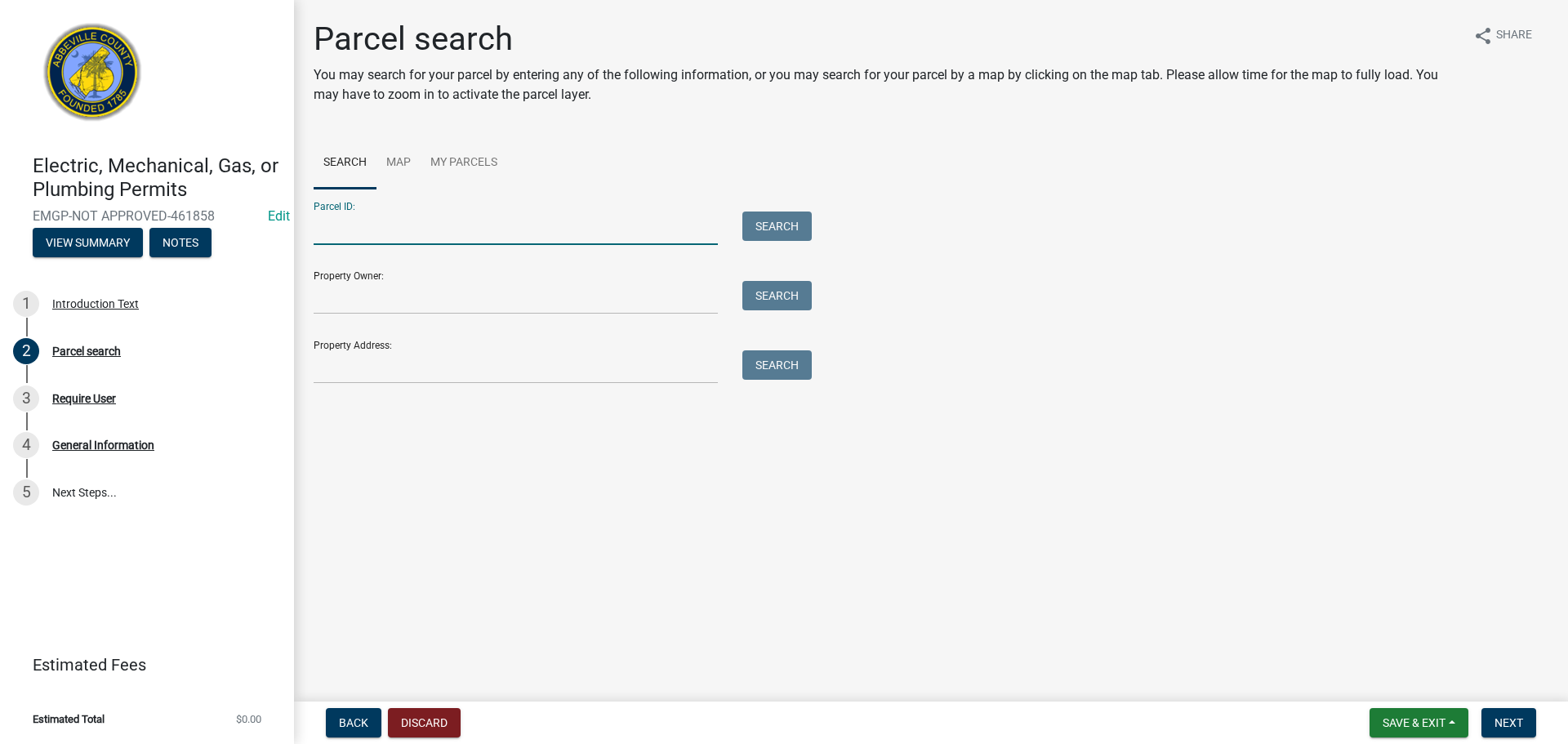
click at [572, 224] on input "Parcel ID:" at bounding box center [515, 228] width 404 height 33
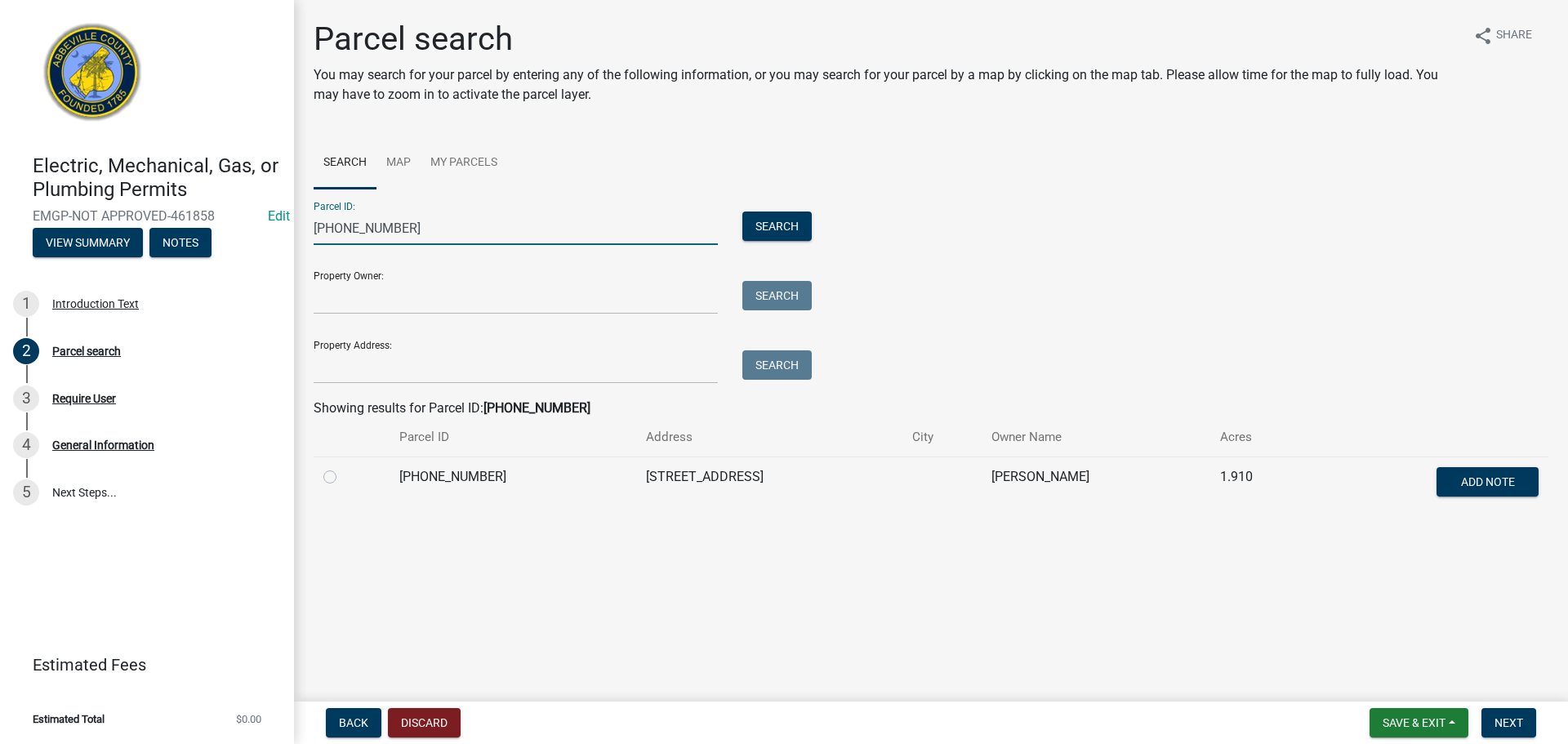
type input "[PHONE_NUMBER]"
click at [343, 467] on label at bounding box center [343, 467] width 0 height 0
click at [343, 471] on input "radio" at bounding box center [347, 472] width 10 height 10
radio input "true"
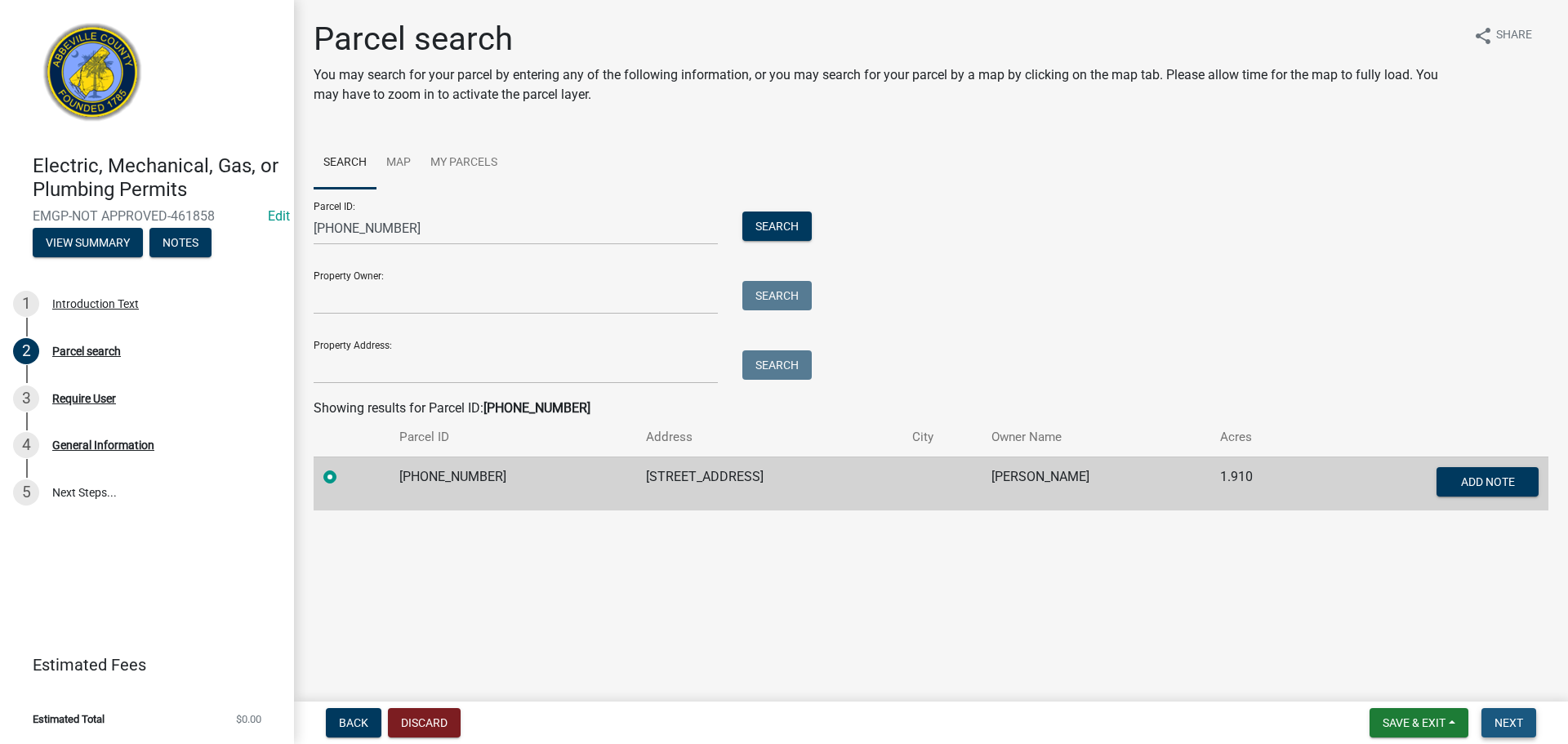
click at [1501, 728] on span "Next" at bounding box center [1509, 723] width 28 height 13
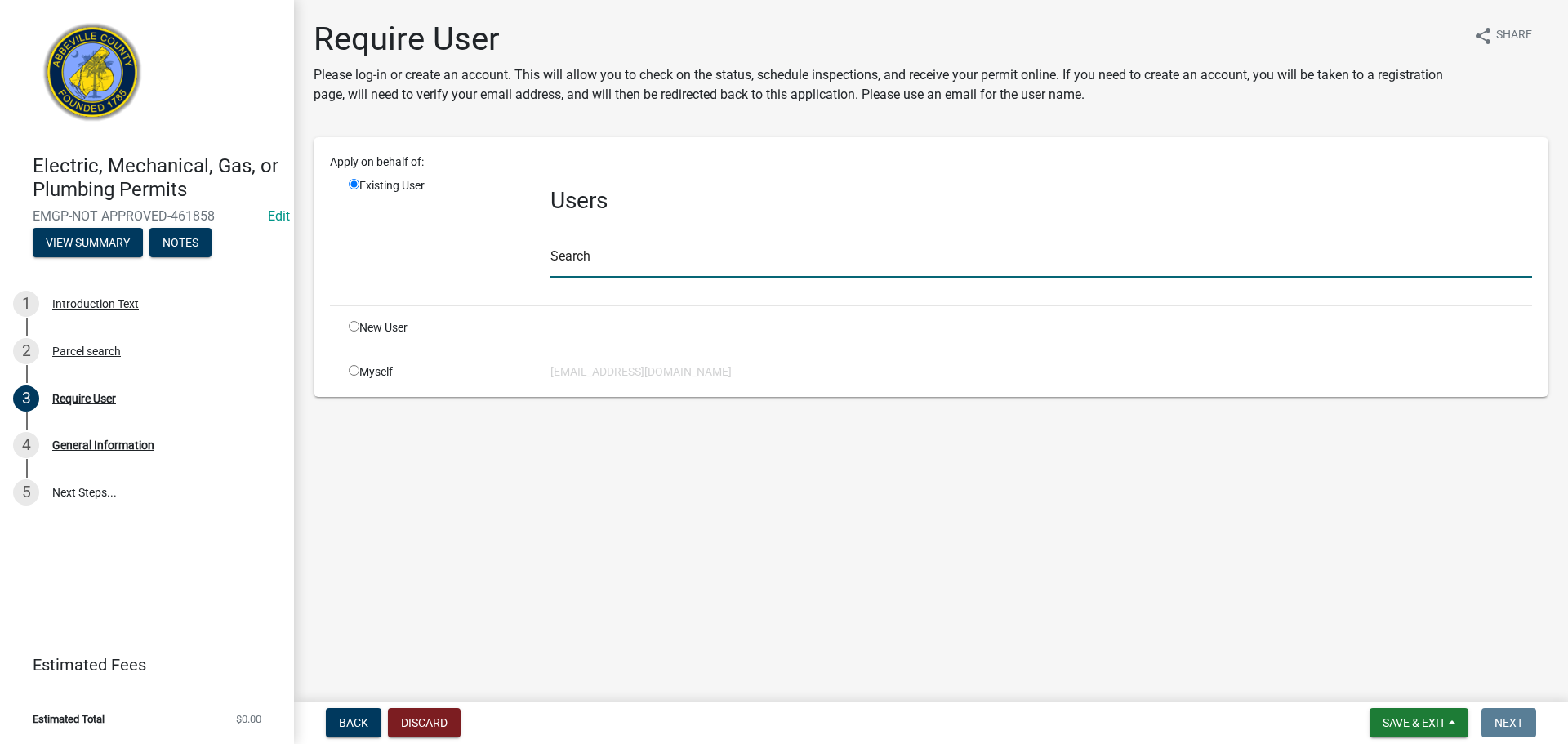
click at [582, 262] on input "text" at bounding box center [1041, 261] width 982 height 33
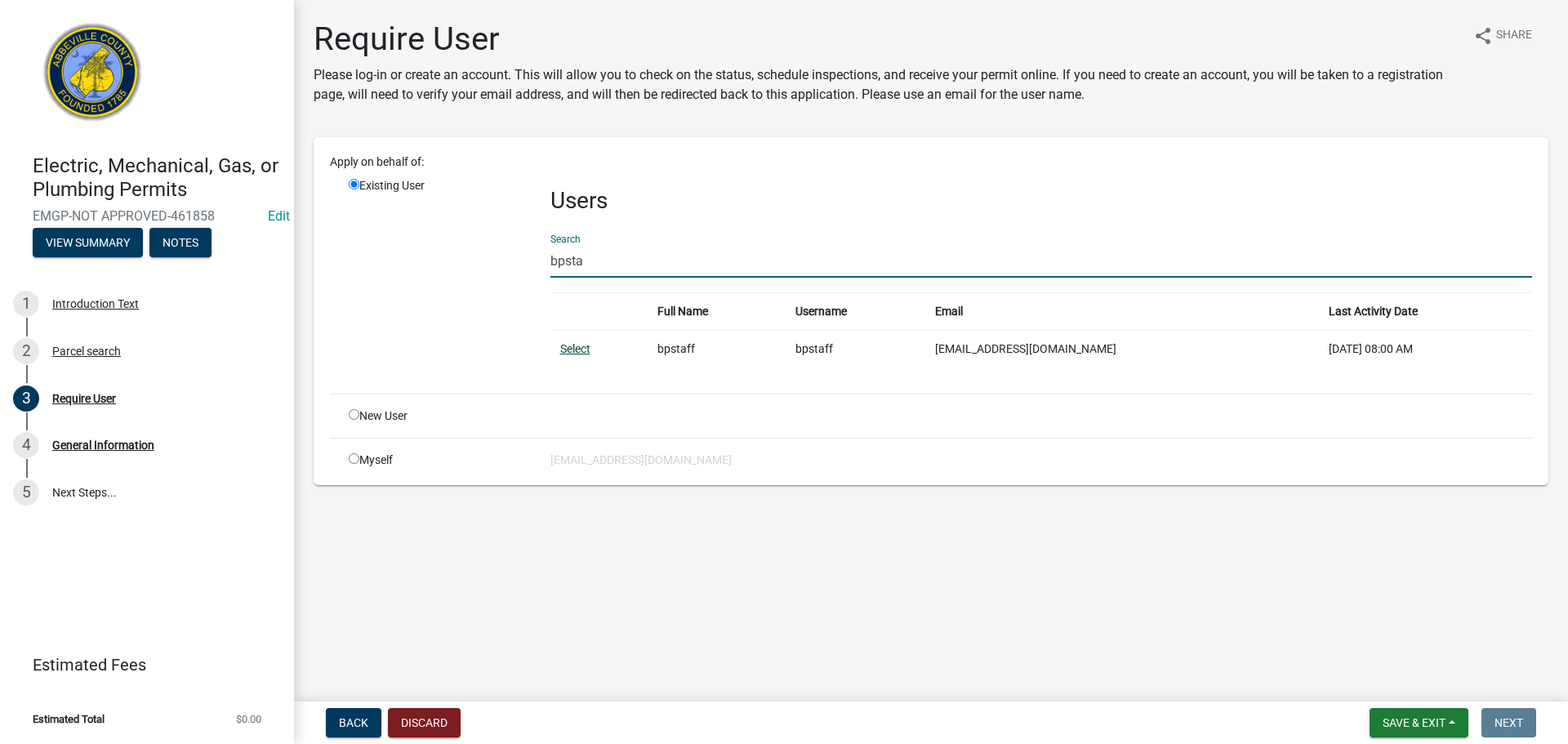
type input "bpsta"
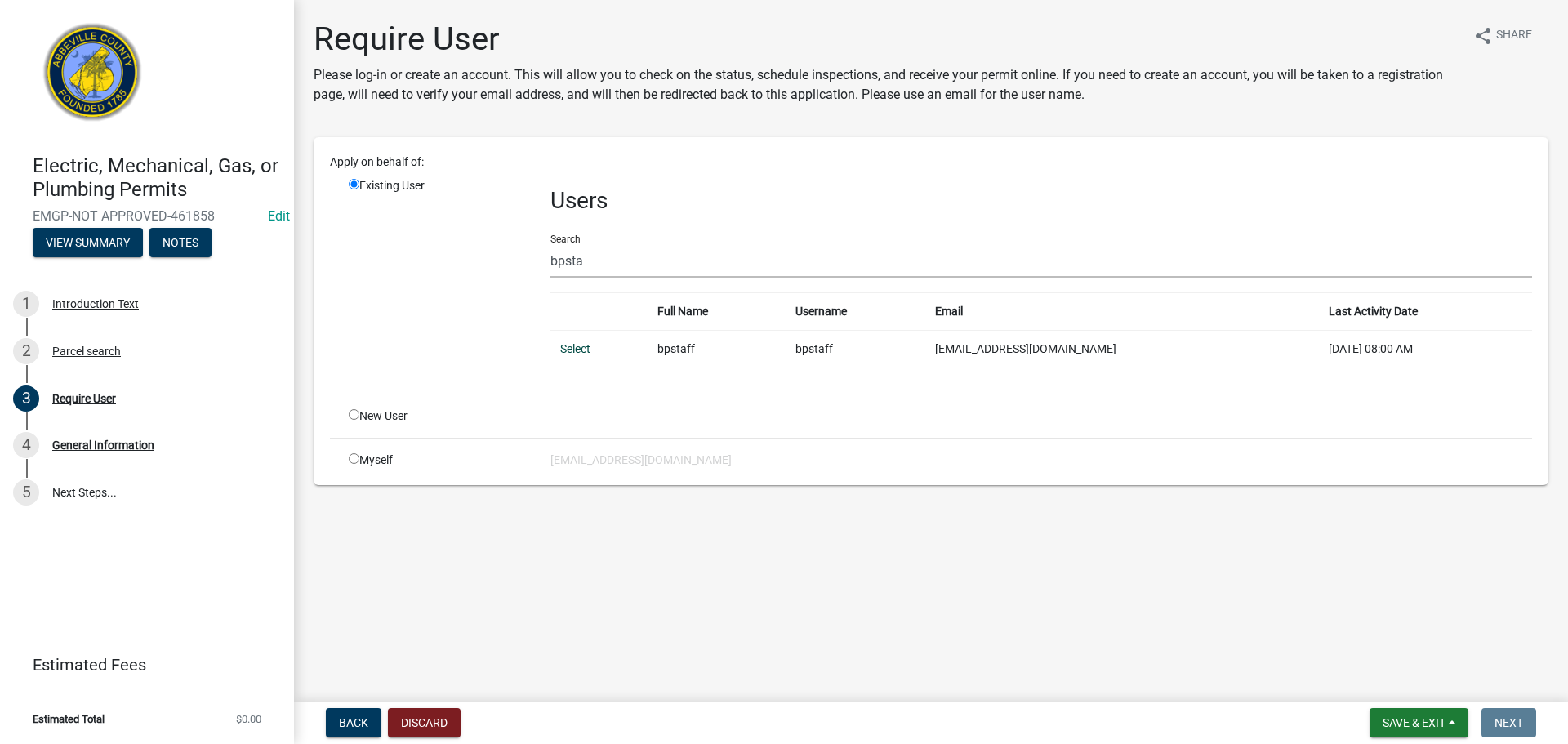
click at [590, 351] on link "Select" at bounding box center [575, 348] width 30 height 13
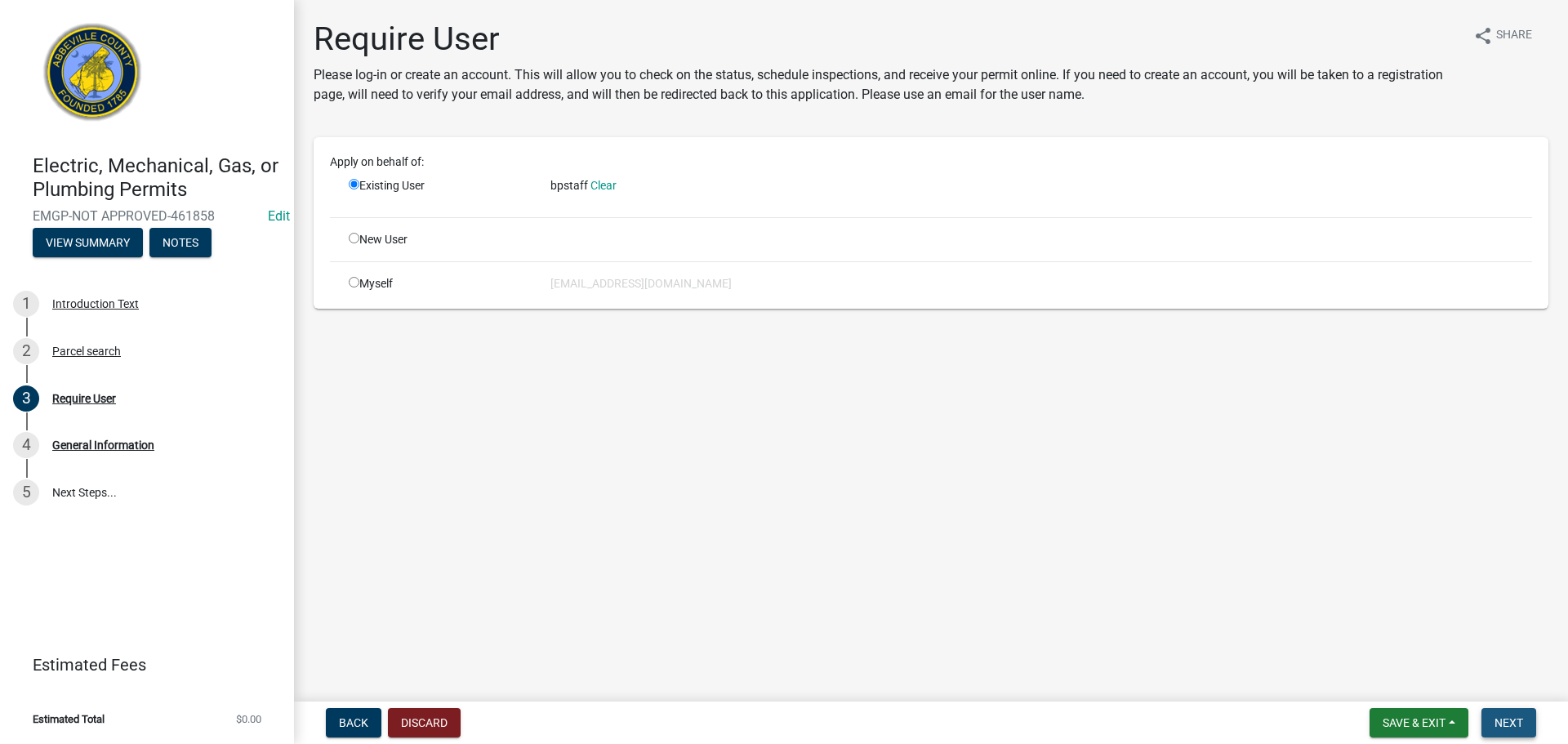
drag, startPoint x: 1509, startPoint y: 718, endPoint x: 1399, endPoint y: 675, distance: 118.1
click at [1509, 718] on span "Next" at bounding box center [1509, 723] width 28 height 13
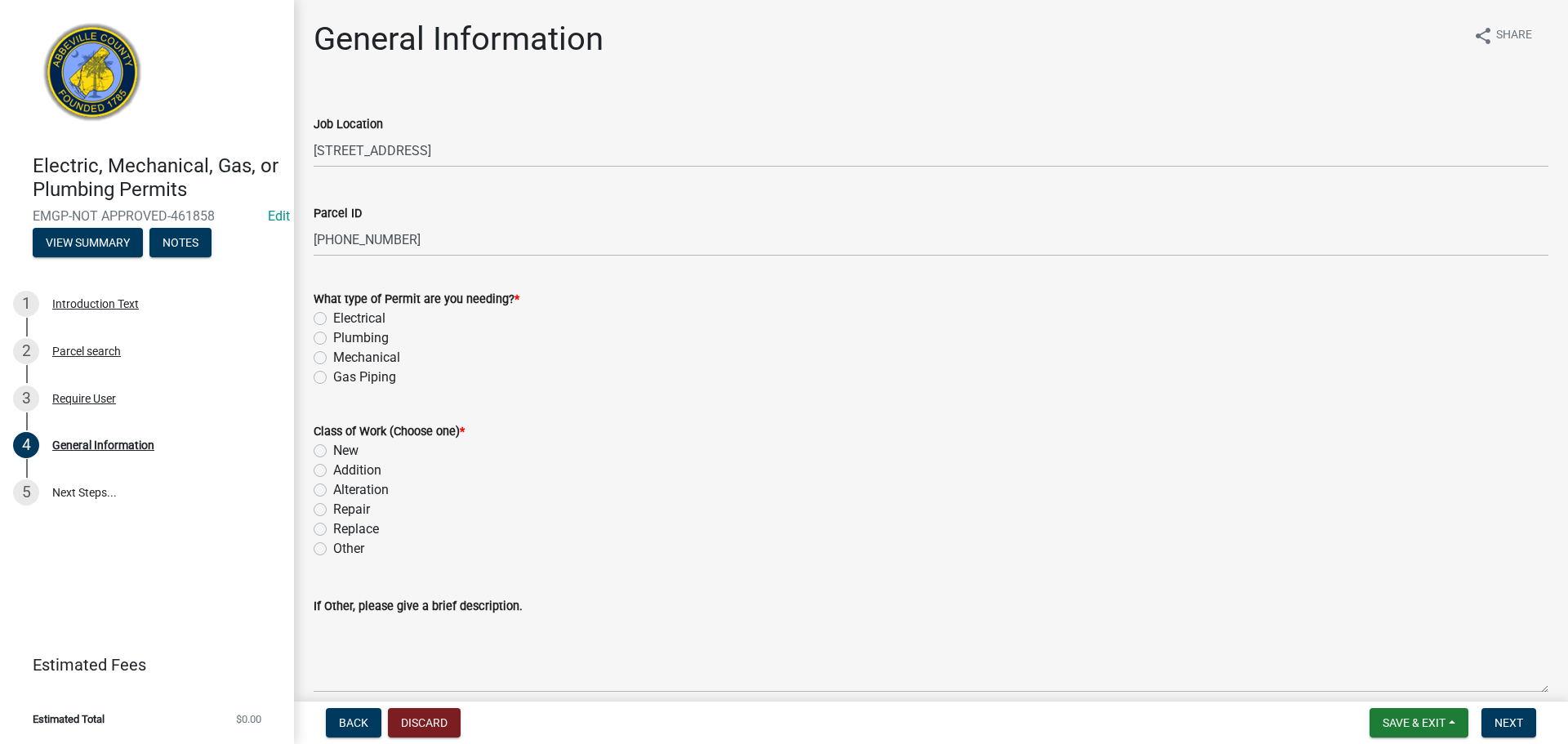
click at [327, 334] on div "Plumbing" at bounding box center [931, 338] width 1235 height 20
click at [333, 336] on label "Plumbing" at bounding box center [361, 338] width 56 height 20
click at [333, 336] on input "Plumbing" at bounding box center [338, 333] width 10 height 10
radio input "true"
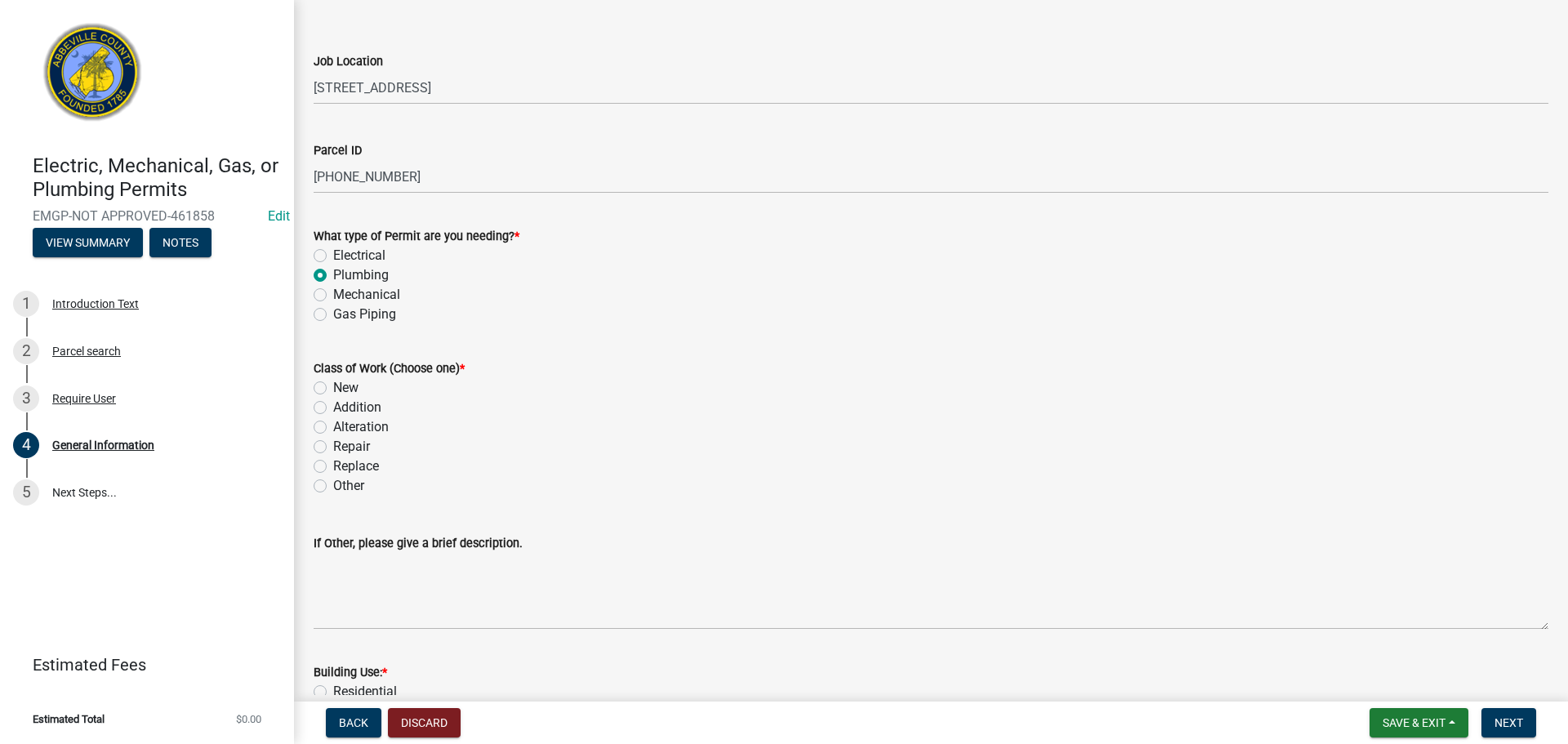
scroll to position [82, 0]
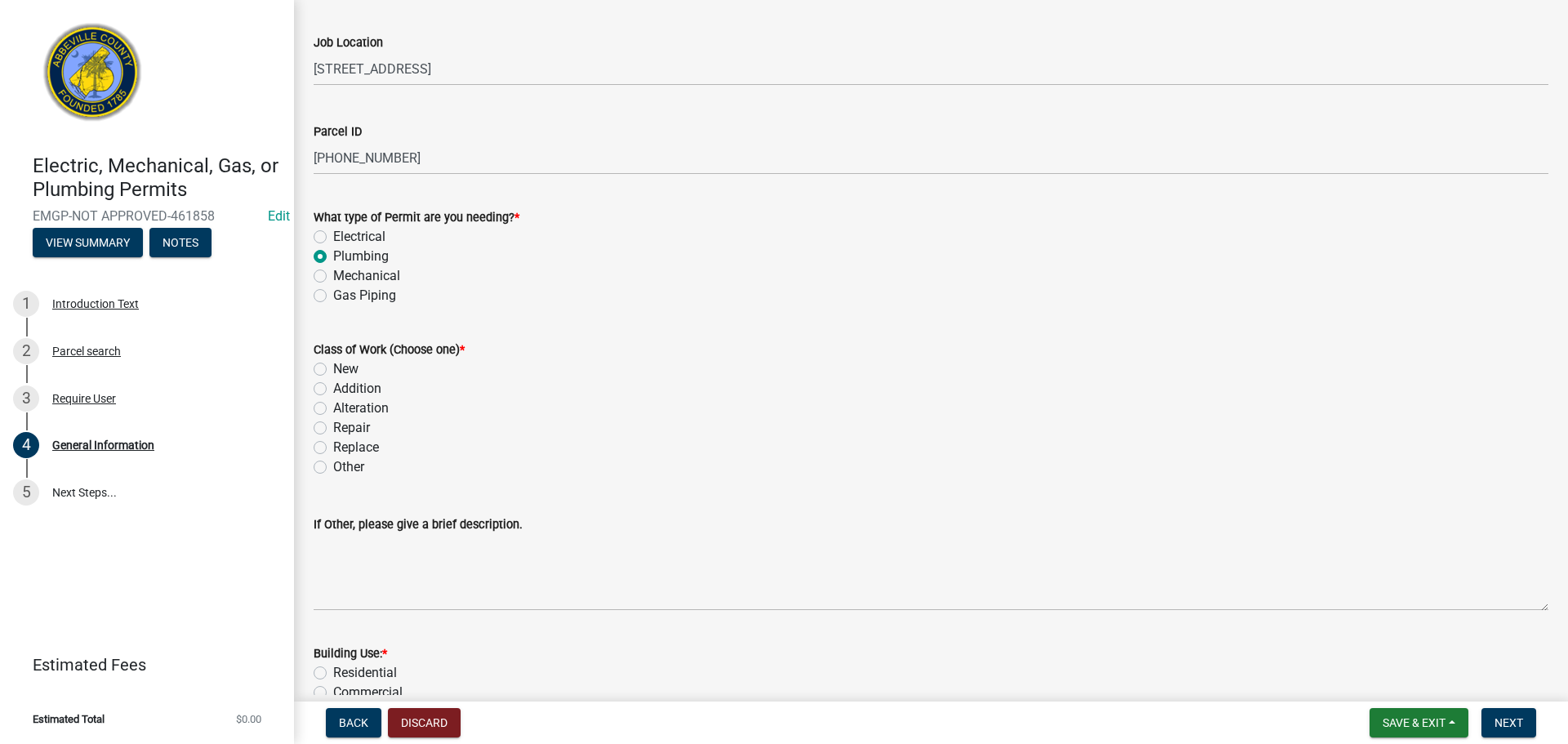
click at [333, 369] on label "New" at bounding box center [346, 369] width 25 height 20
click at [333, 369] on input "New" at bounding box center [338, 364] width 10 height 10
radio input "true"
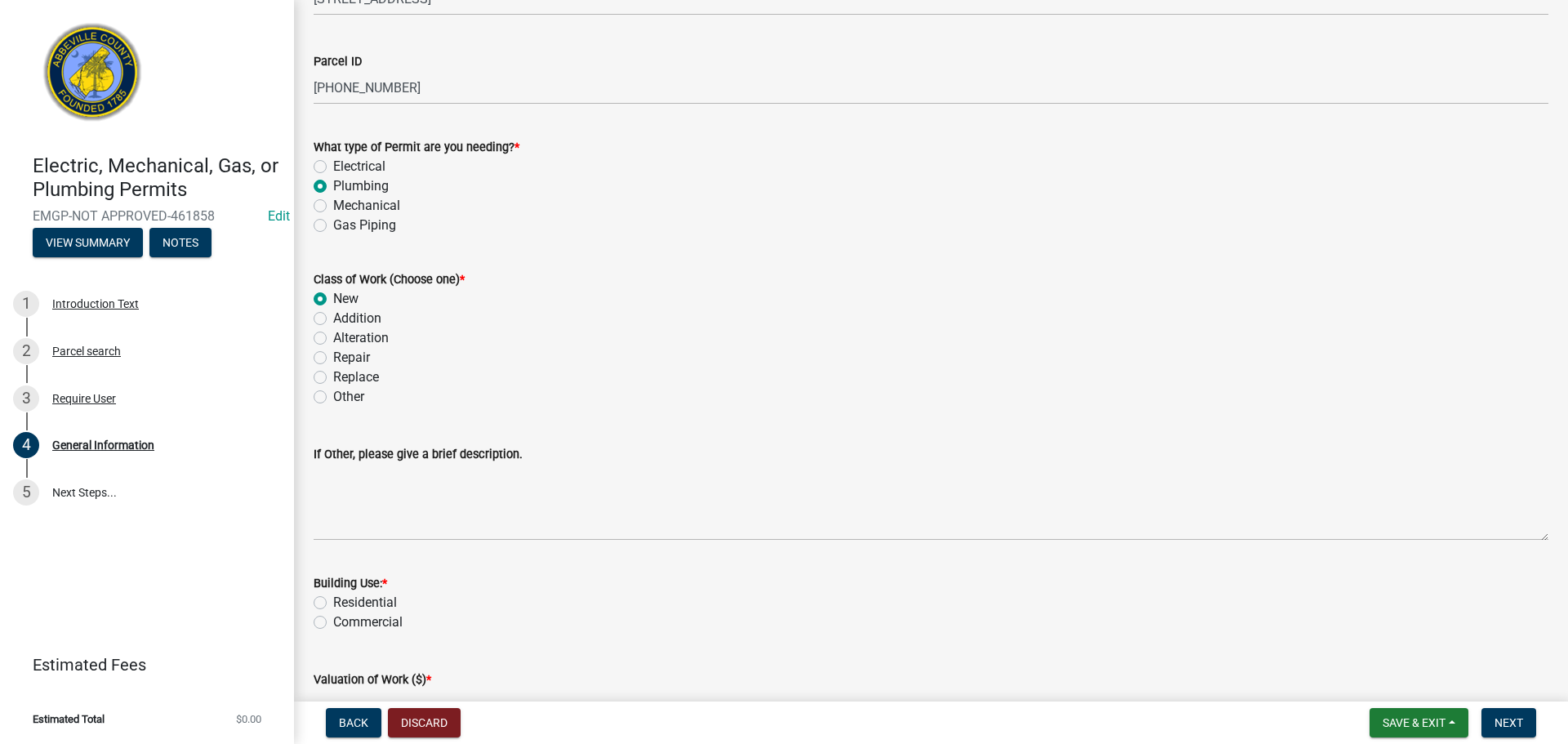
scroll to position [327, 0]
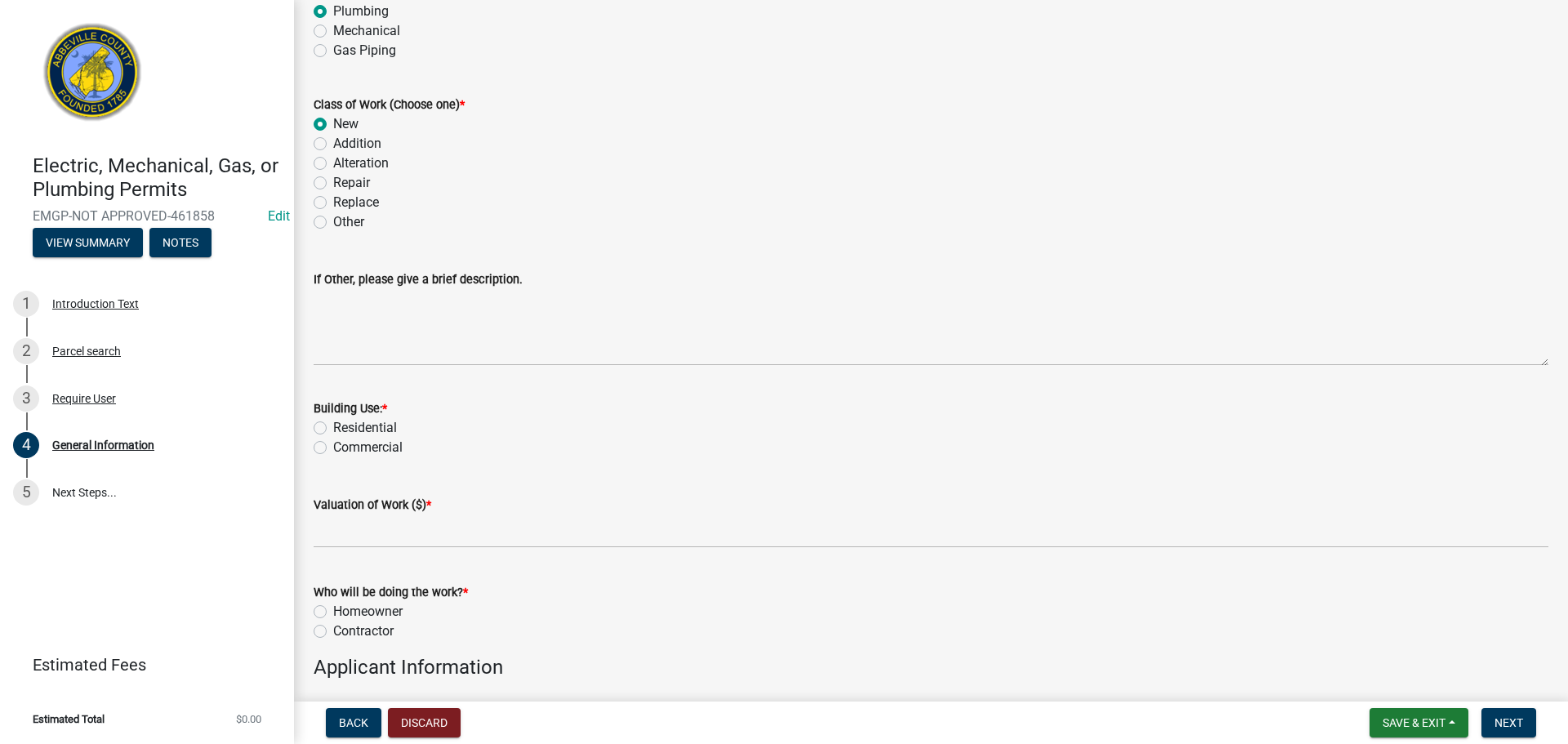
click at [333, 426] on label "Residential" at bounding box center [364, 428] width 63 height 20
click at [333, 426] on input "Residential" at bounding box center [338, 423] width 10 height 10
radio input "true"
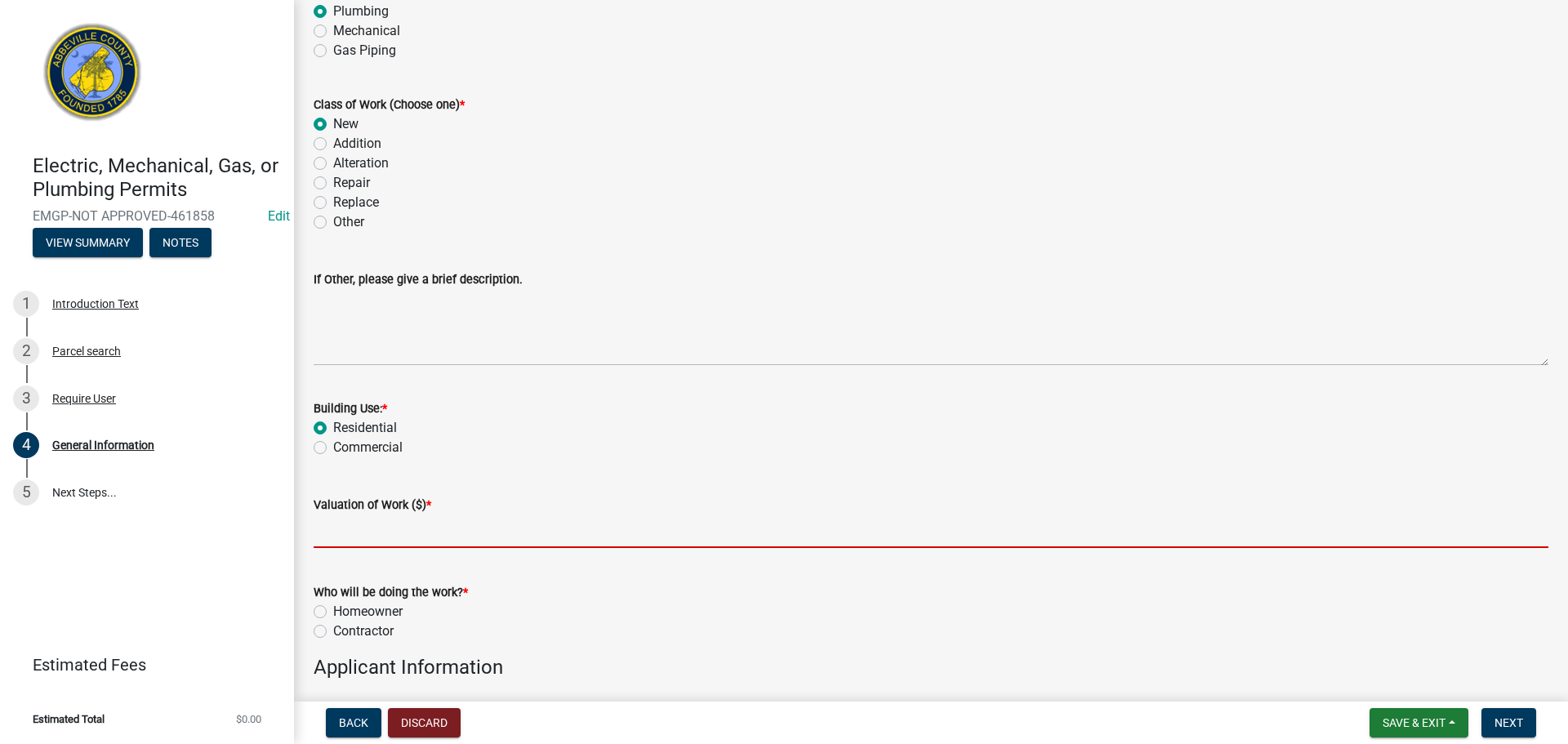
click at [397, 521] on input "text" at bounding box center [931, 531] width 1235 height 33
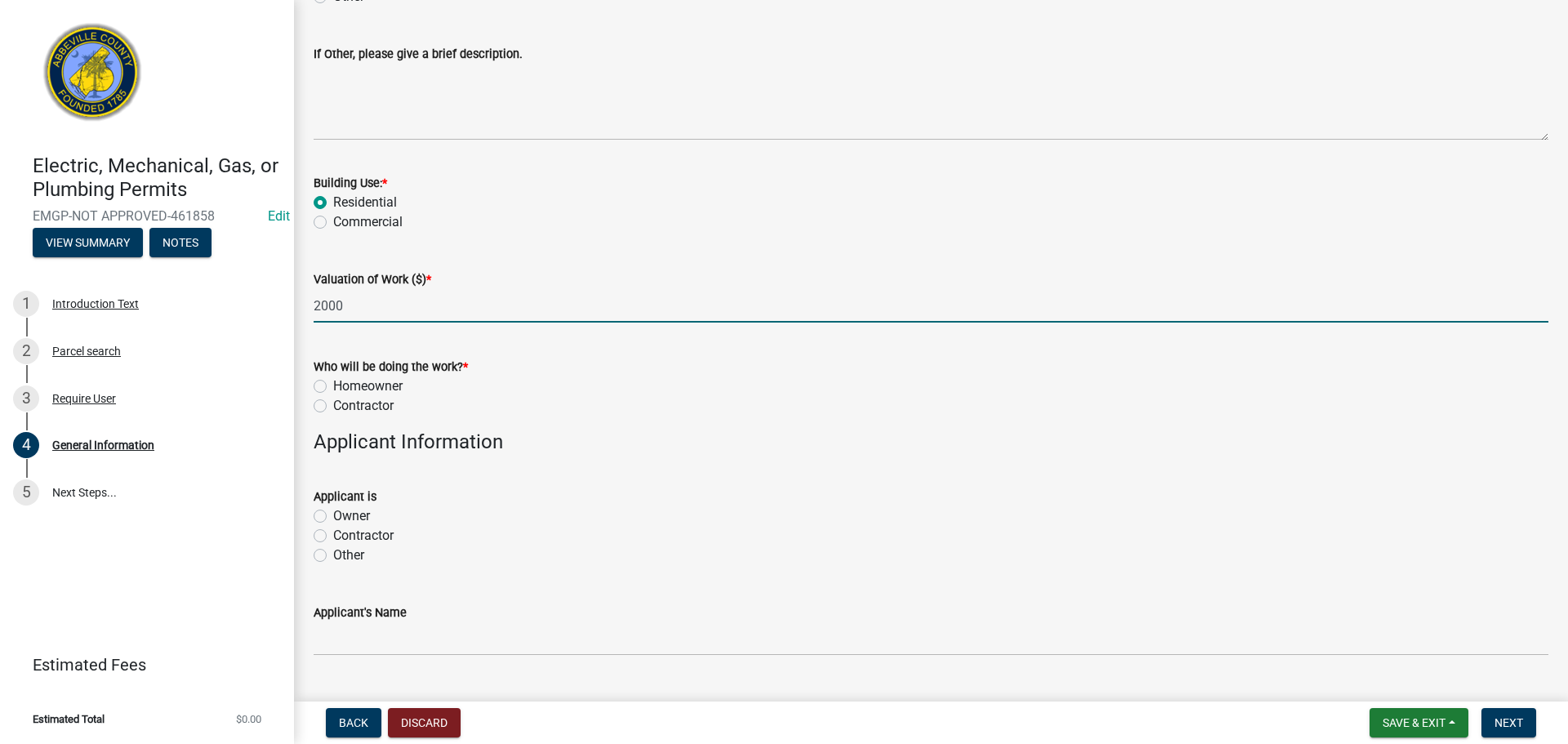
scroll to position [572, 0]
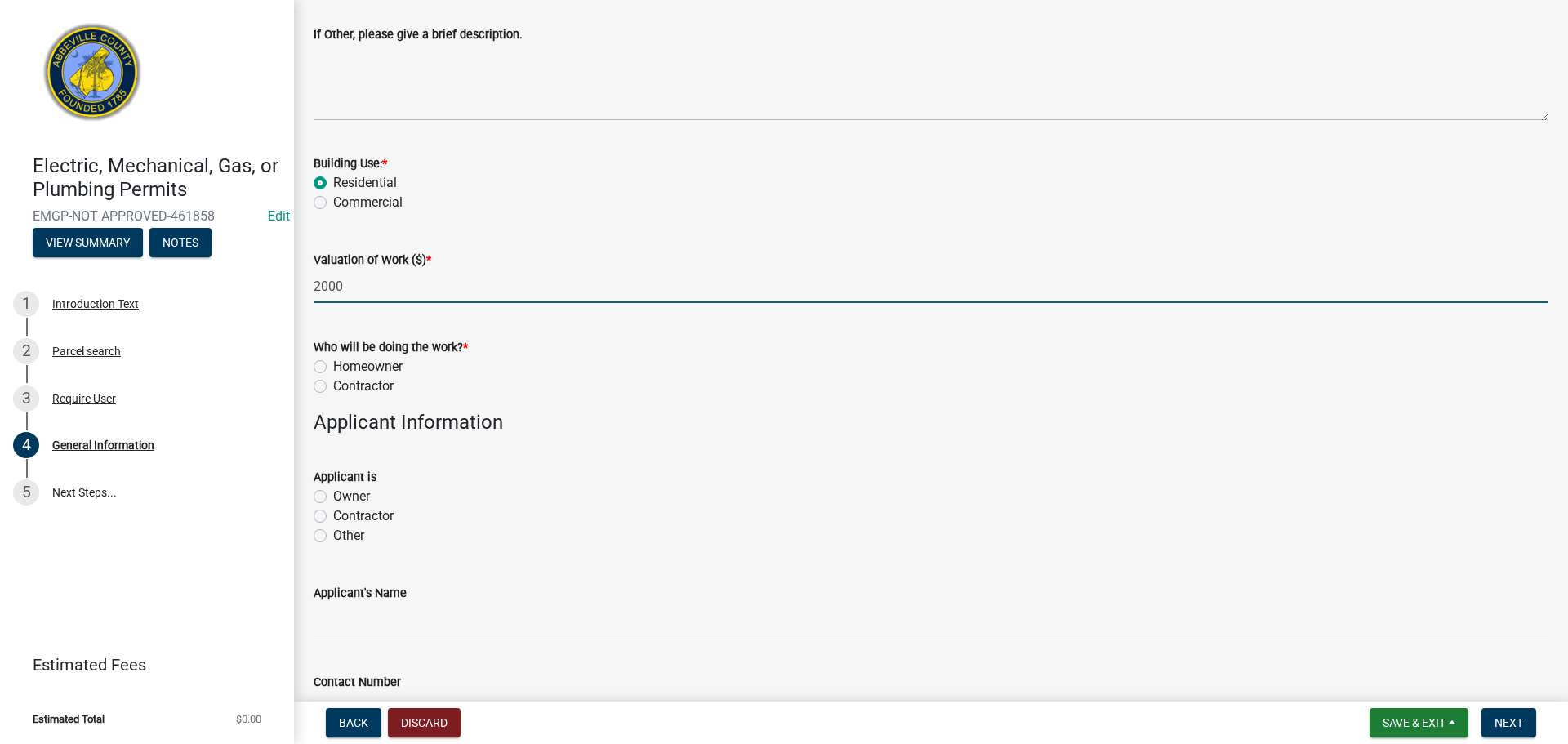
type input "2000"
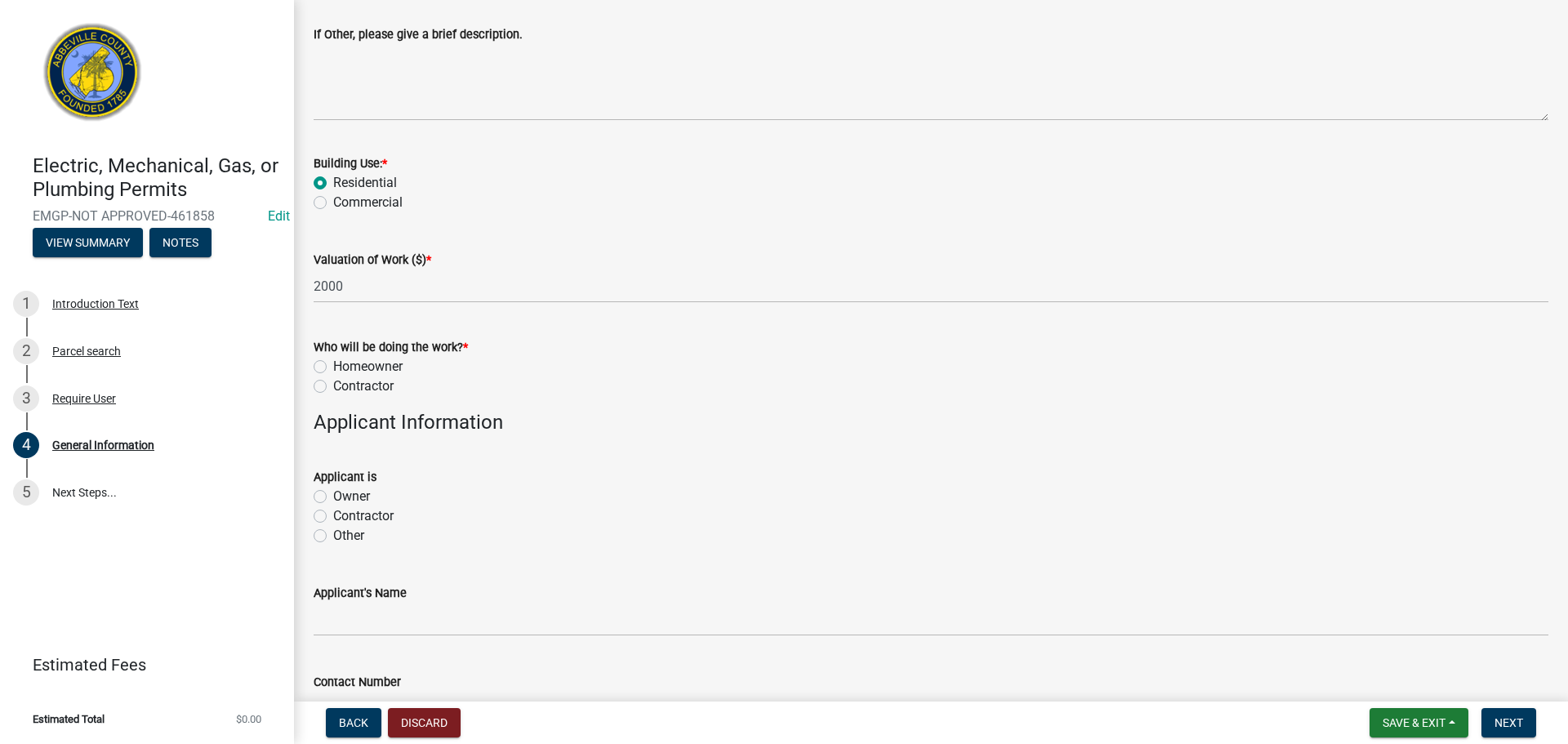
click at [333, 367] on label "Homeowner" at bounding box center [368, 366] width 70 height 20
click at [333, 367] on input "Homeowner" at bounding box center [338, 362] width 10 height 10
radio input "true"
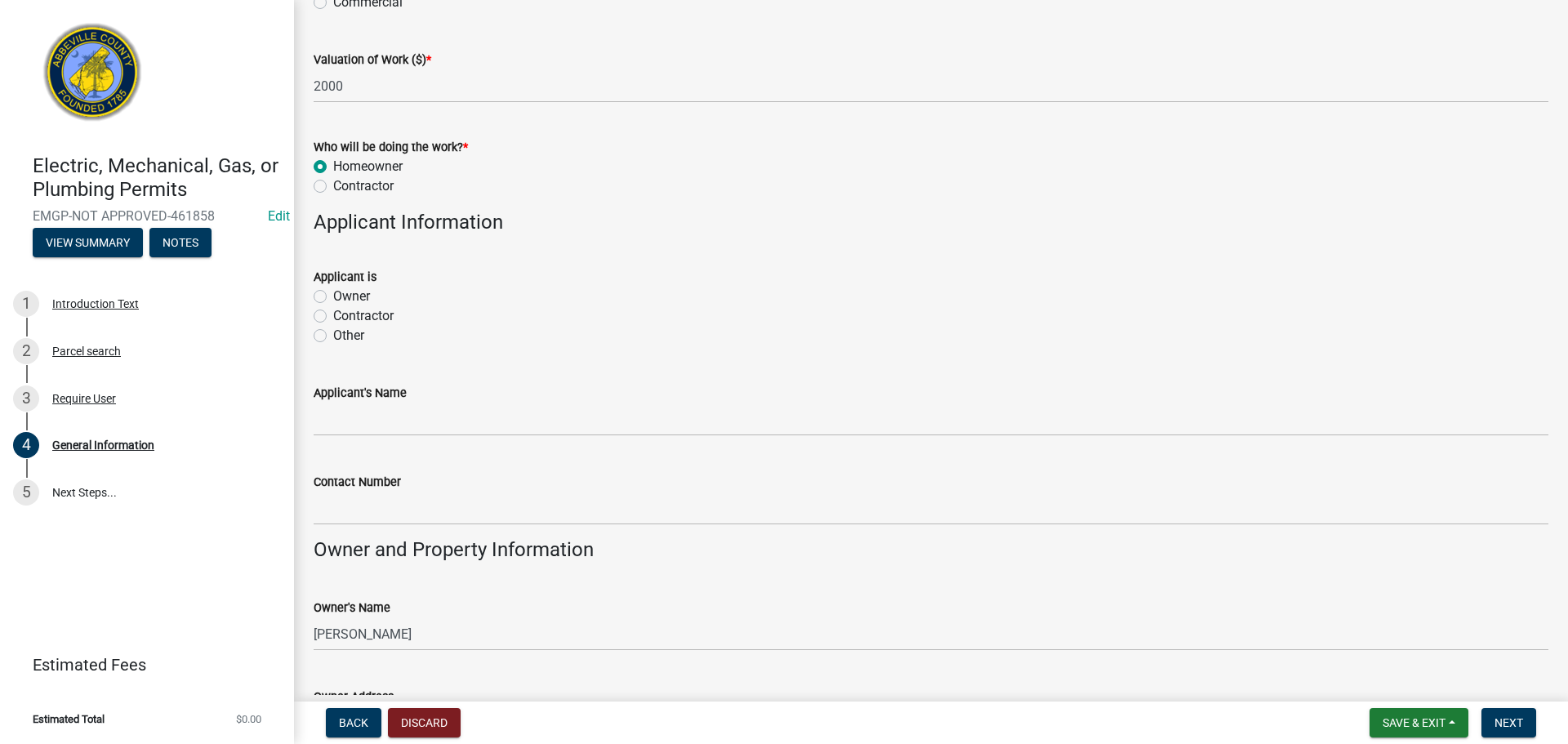
scroll to position [817, 0]
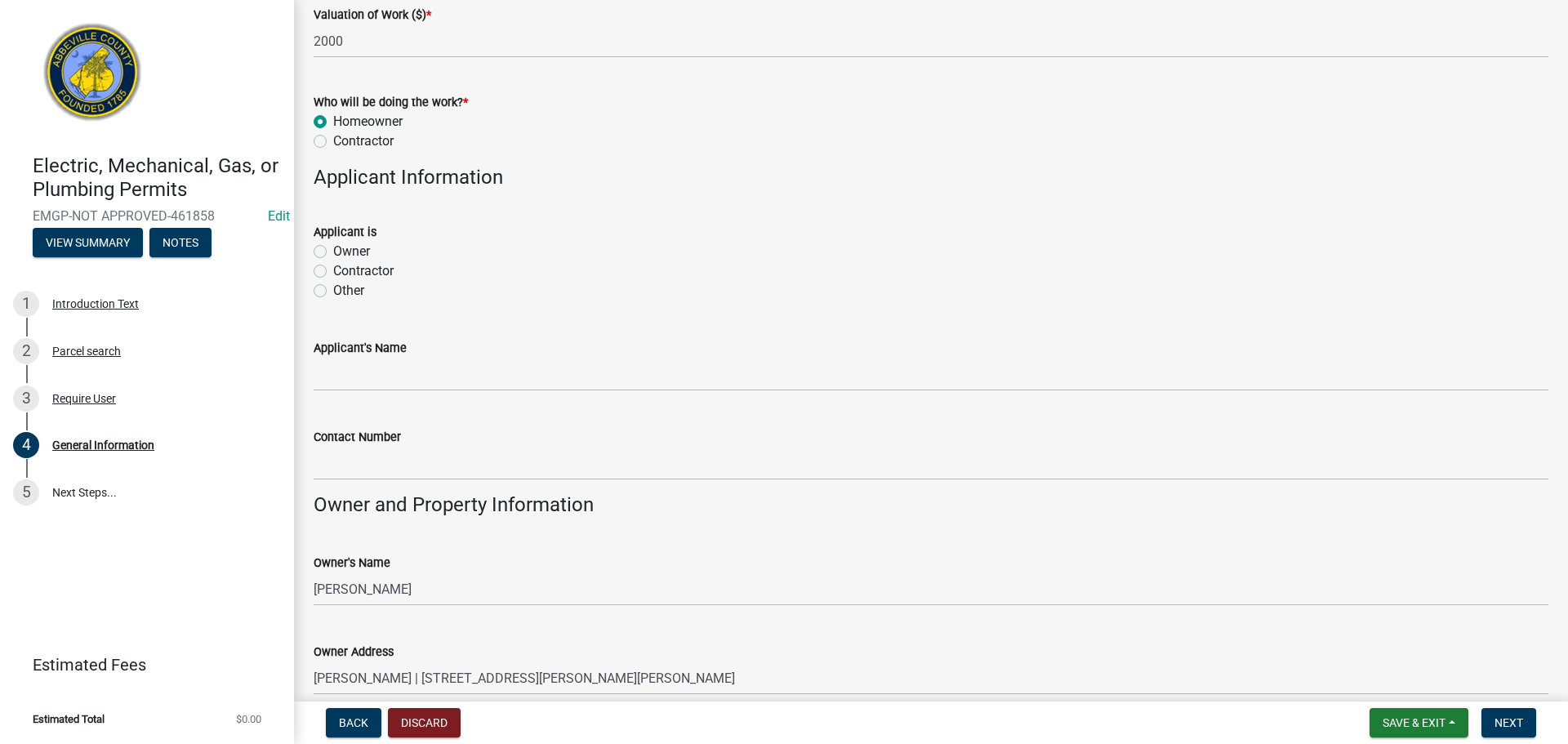
click at [333, 254] on label "Owner" at bounding box center [351, 251] width 37 height 20
click at [333, 252] on input "Owner" at bounding box center [338, 246] width 10 height 10
radio input "true"
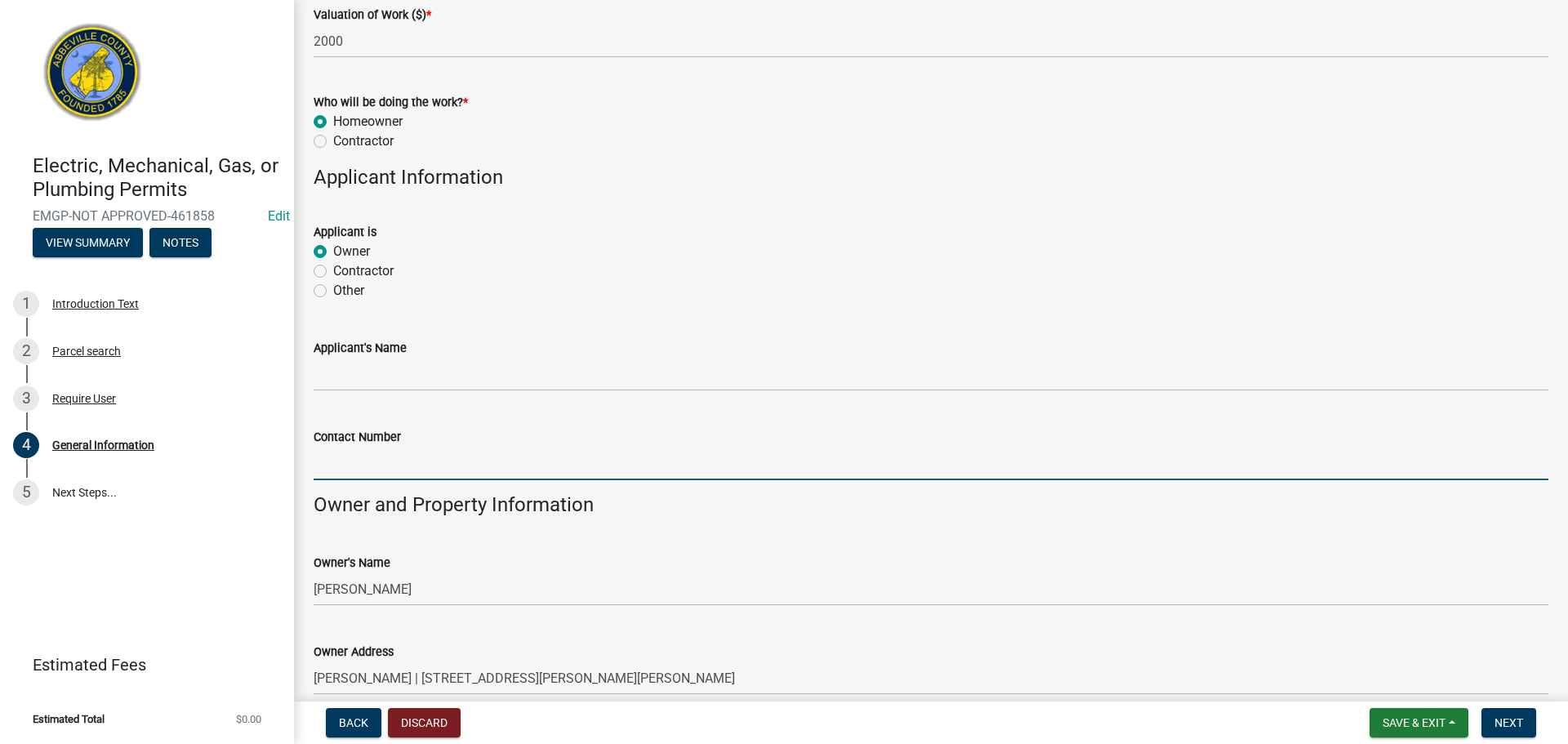
click at [484, 452] on input "Contact Number" at bounding box center [931, 463] width 1235 height 33
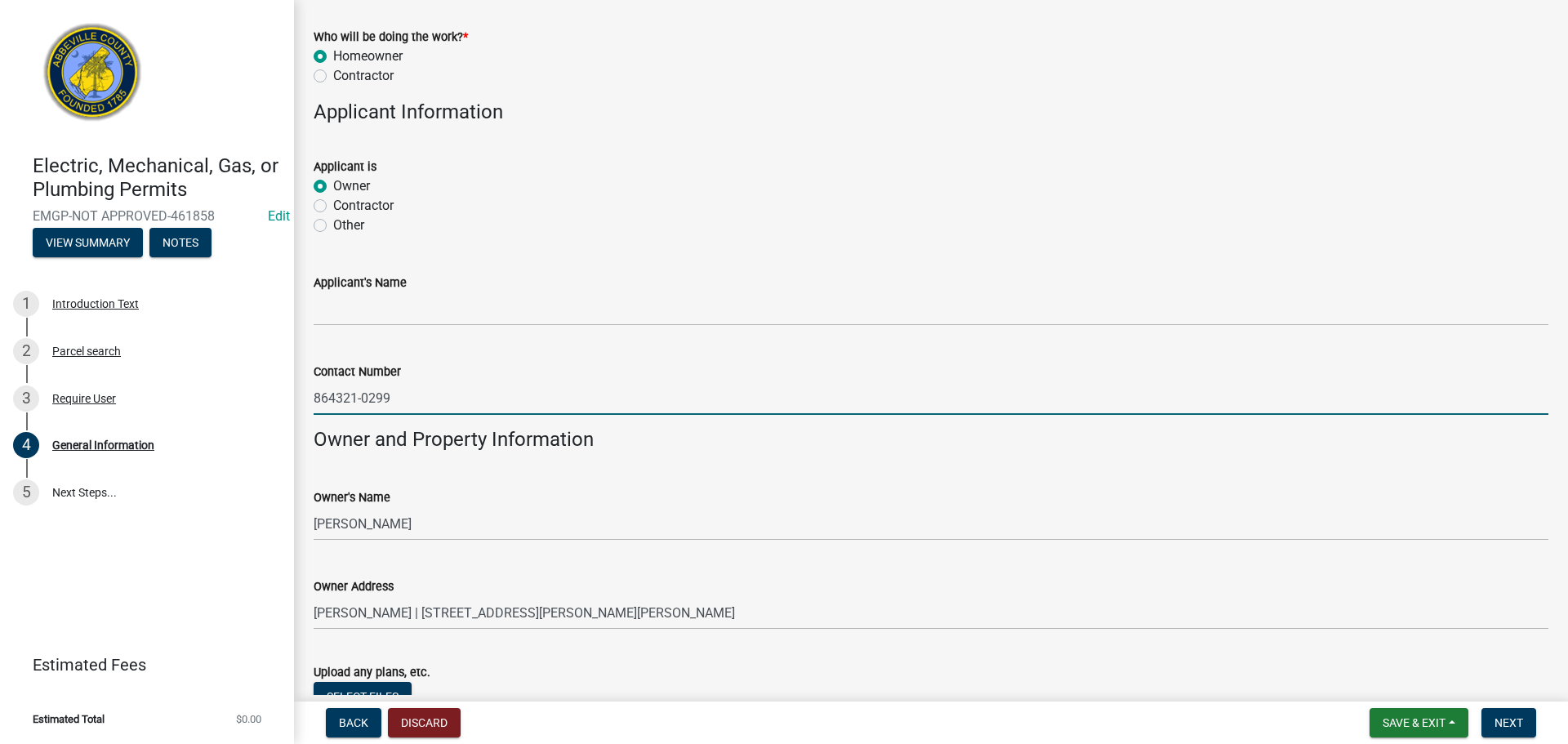
scroll to position [1014, 0]
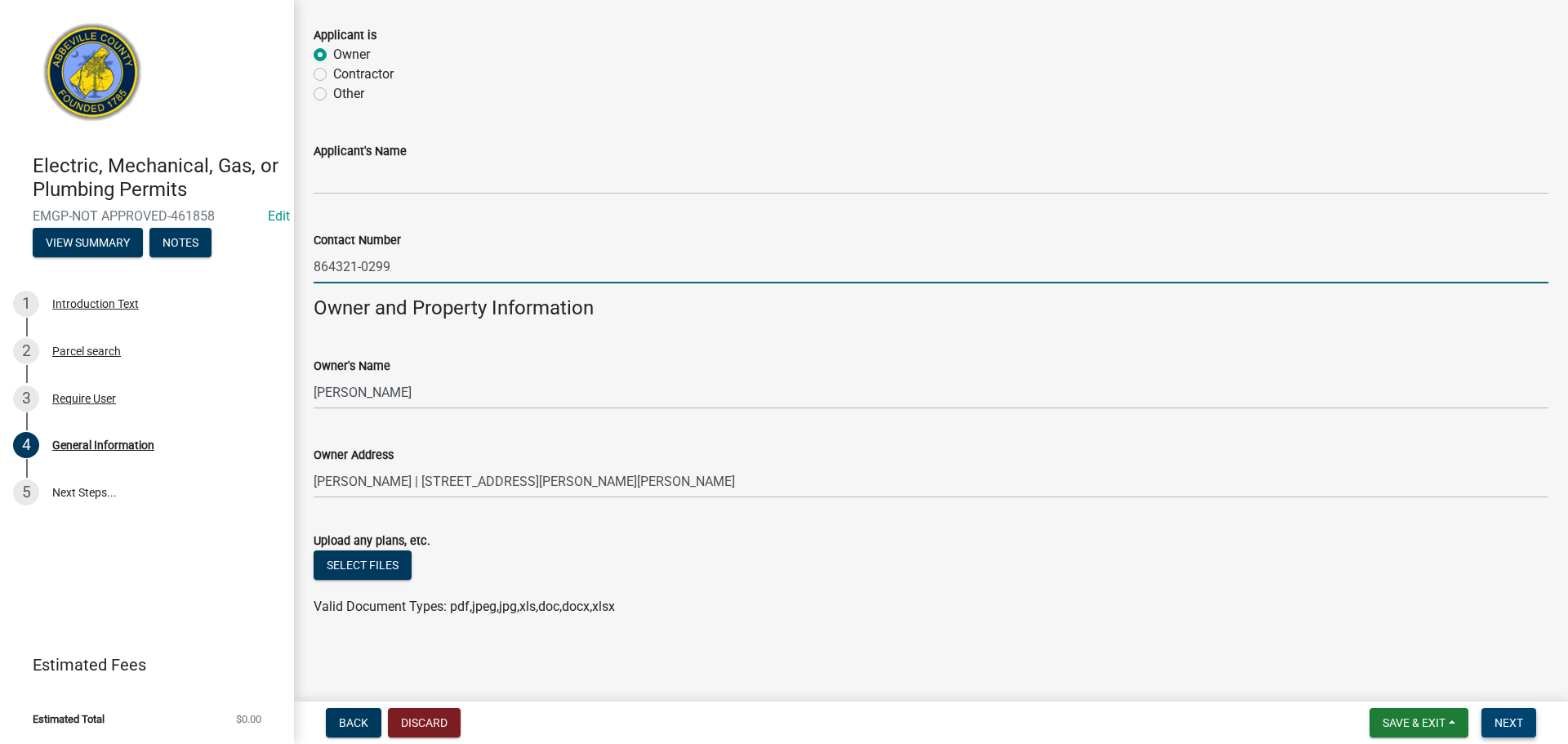
type input "864321-0299"
click at [1507, 723] on span "Next" at bounding box center [1509, 723] width 28 height 13
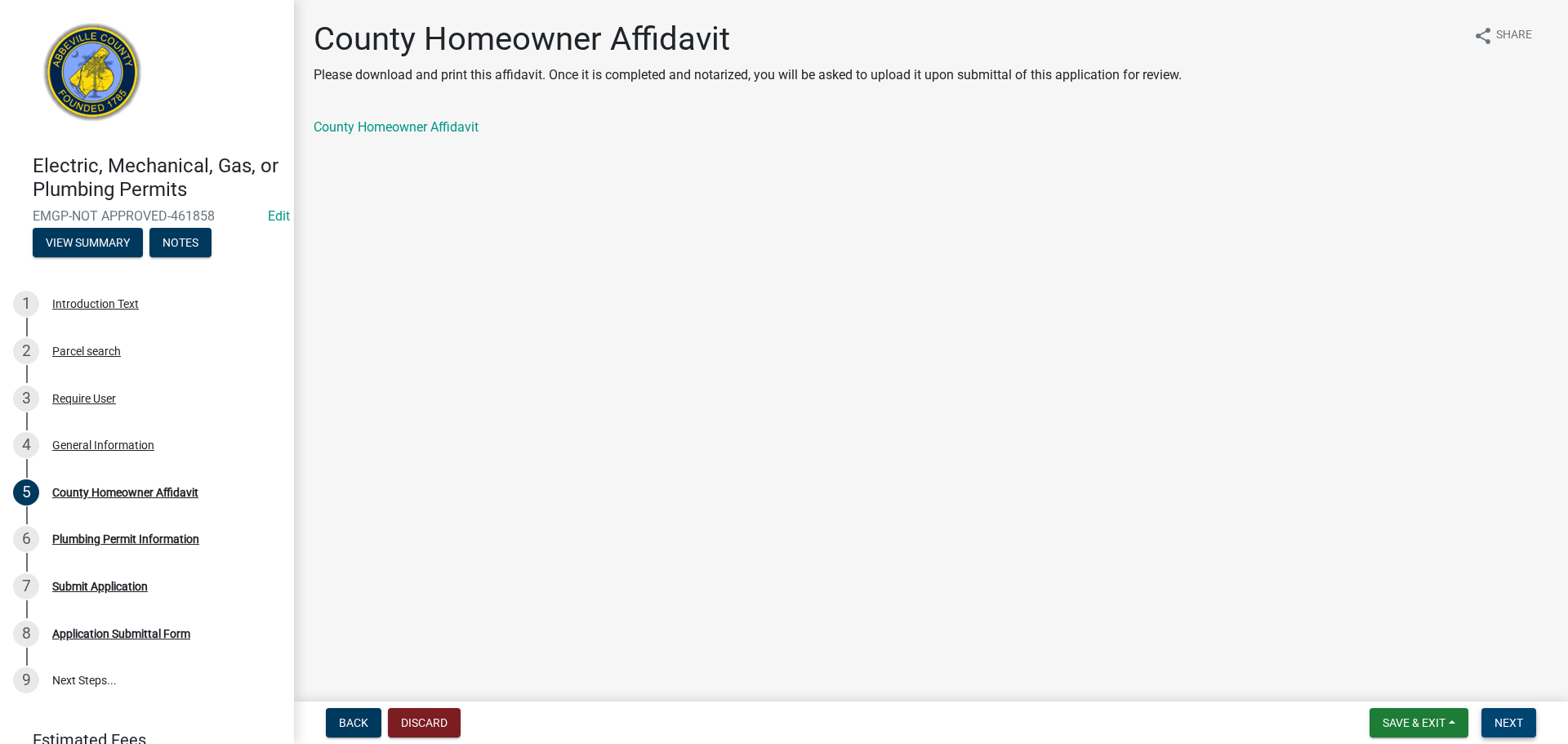
click at [1511, 714] on button "Next" at bounding box center [1509, 722] width 55 height 29
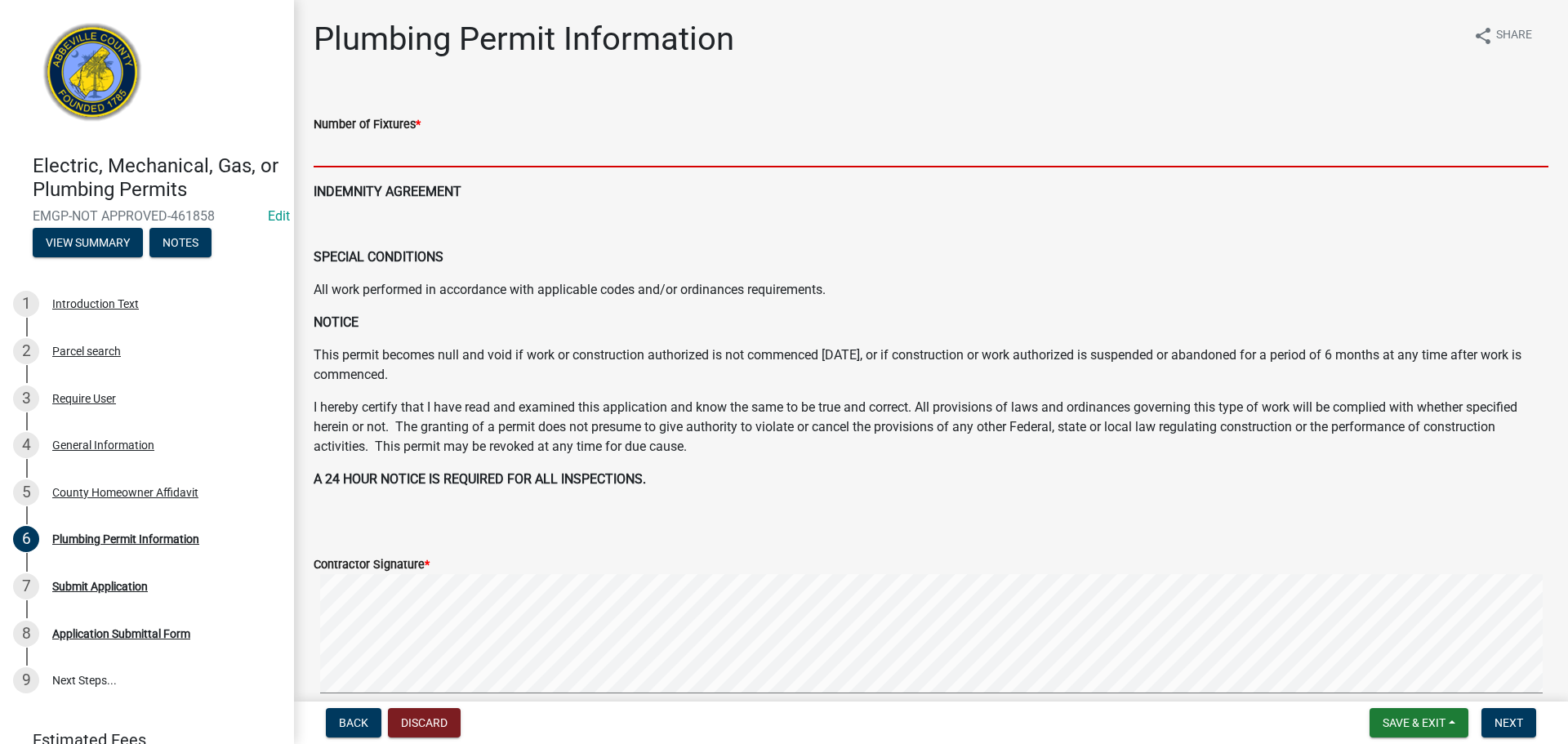
click at [497, 141] on input "text" at bounding box center [931, 150] width 1235 height 33
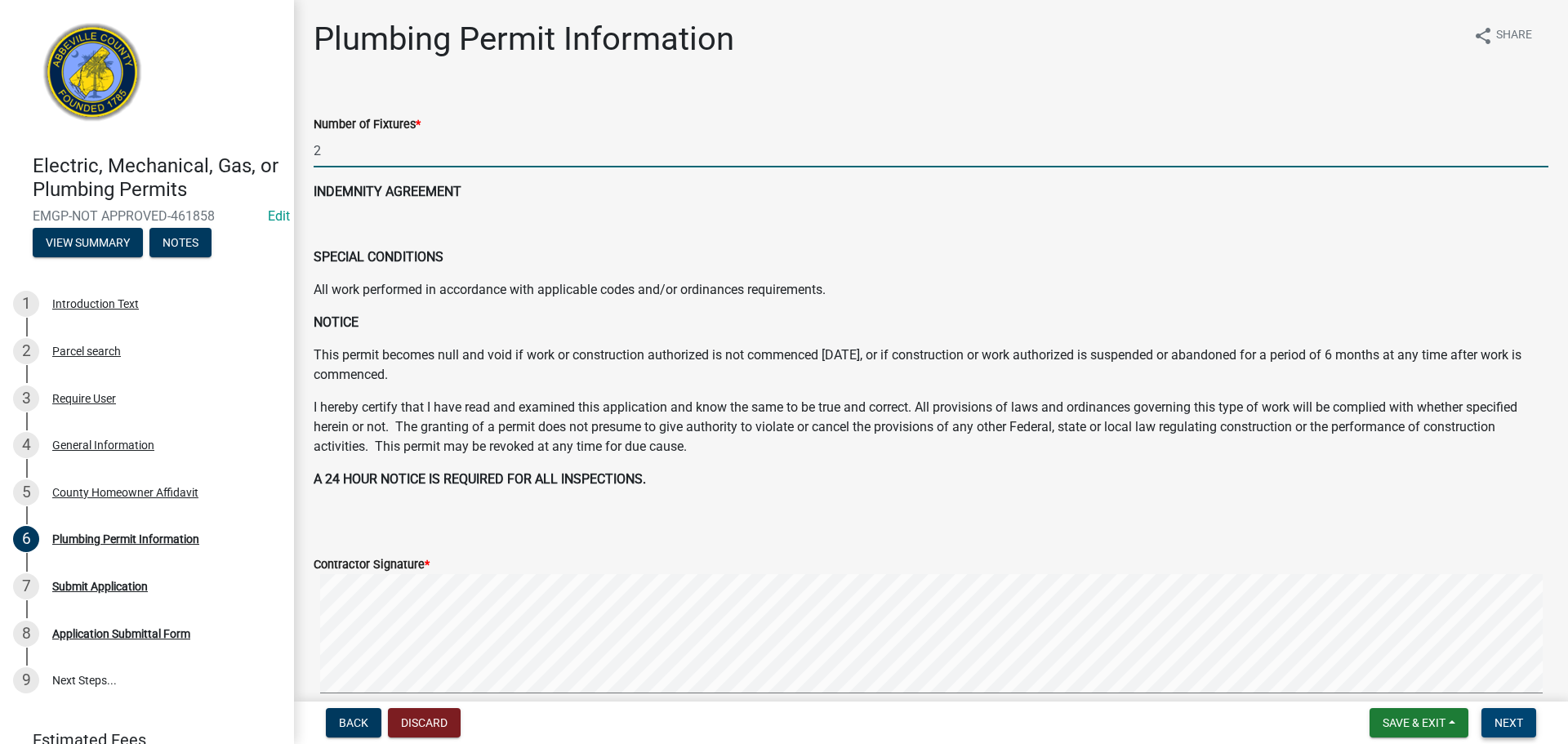
type input "2"
click at [1496, 724] on span "Next" at bounding box center [1509, 723] width 28 height 13
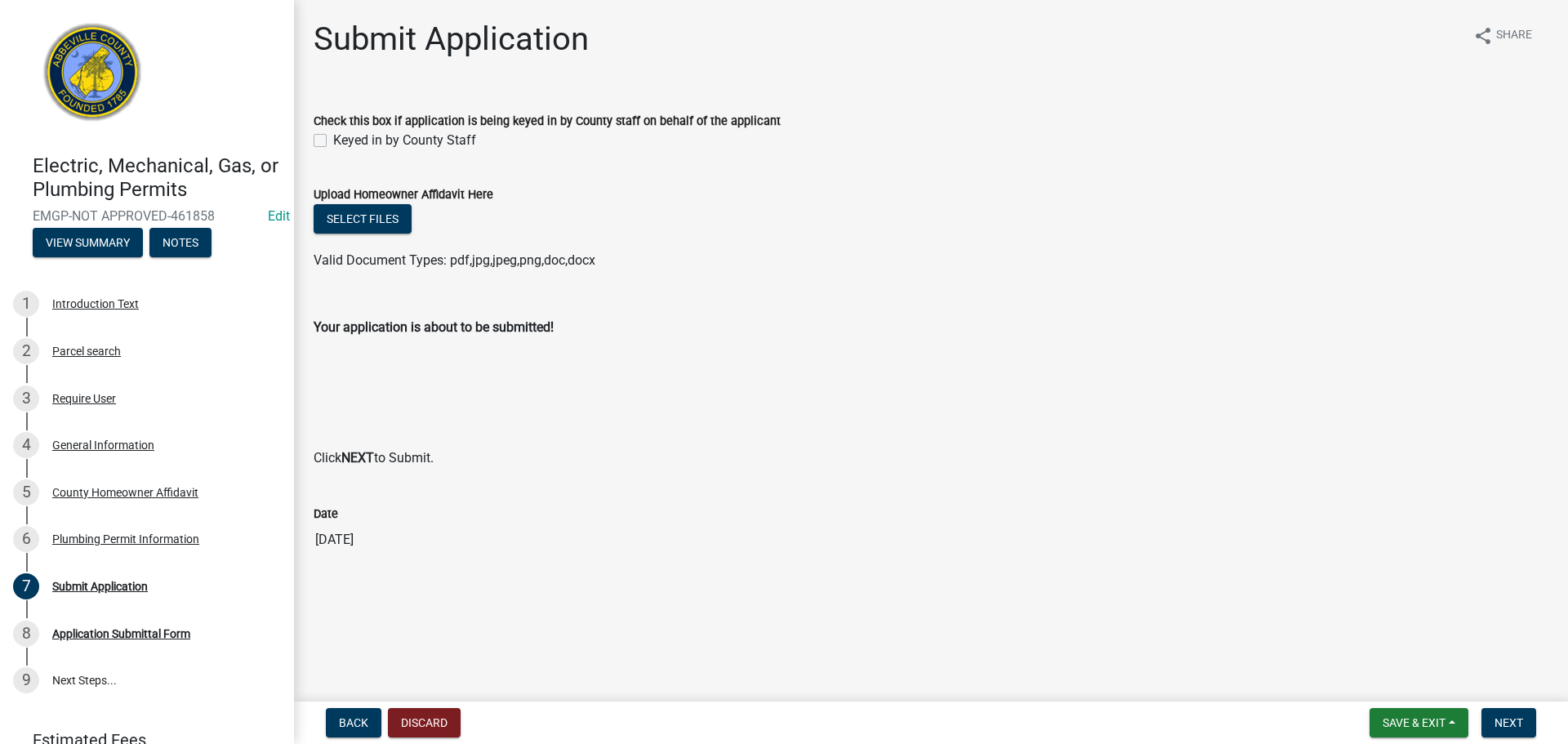
click at [333, 139] on label "Keyed in by County Staff" at bounding box center [404, 140] width 143 height 20
click at [333, 139] on input "Keyed in by County Staff" at bounding box center [338, 135] width 10 height 10
checkbox input "true"
click at [1501, 717] on span "Next" at bounding box center [1509, 723] width 28 height 13
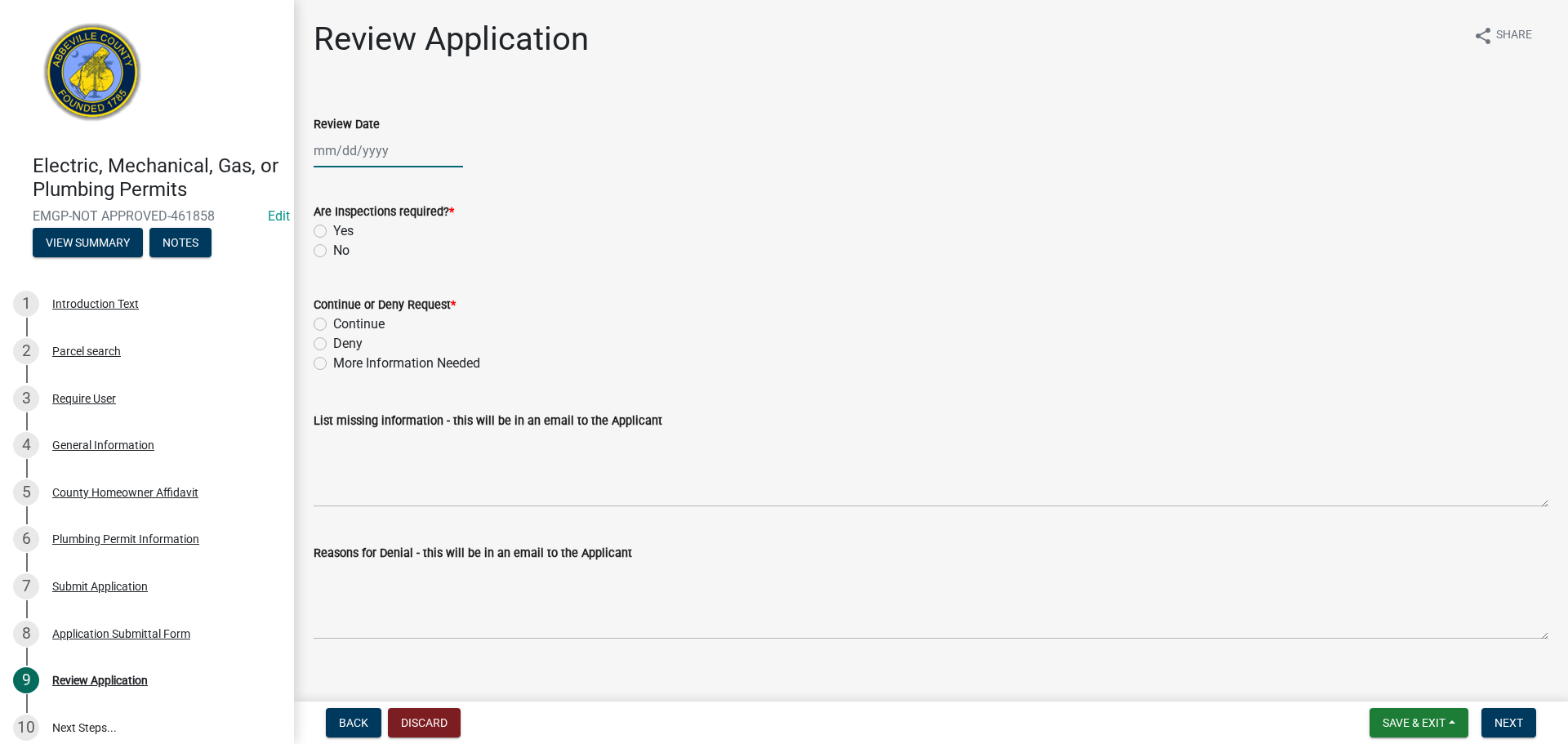
click at [378, 149] on div at bounding box center [388, 150] width 149 height 33
select select "8"
select select "2025"
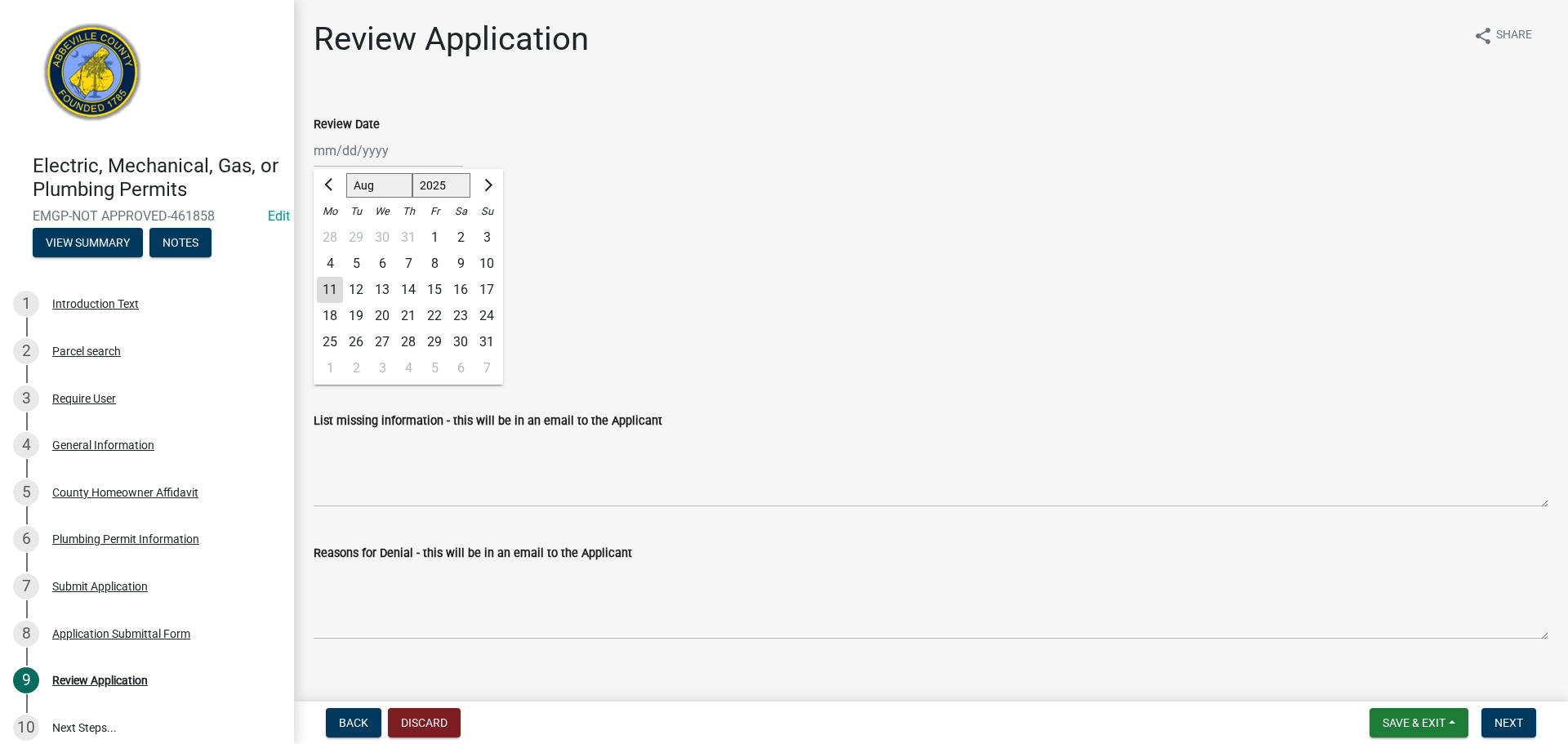
click at [324, 279] on div "11" at bounding box center [330, 290] width 26 height 26
type input "[DATE]"
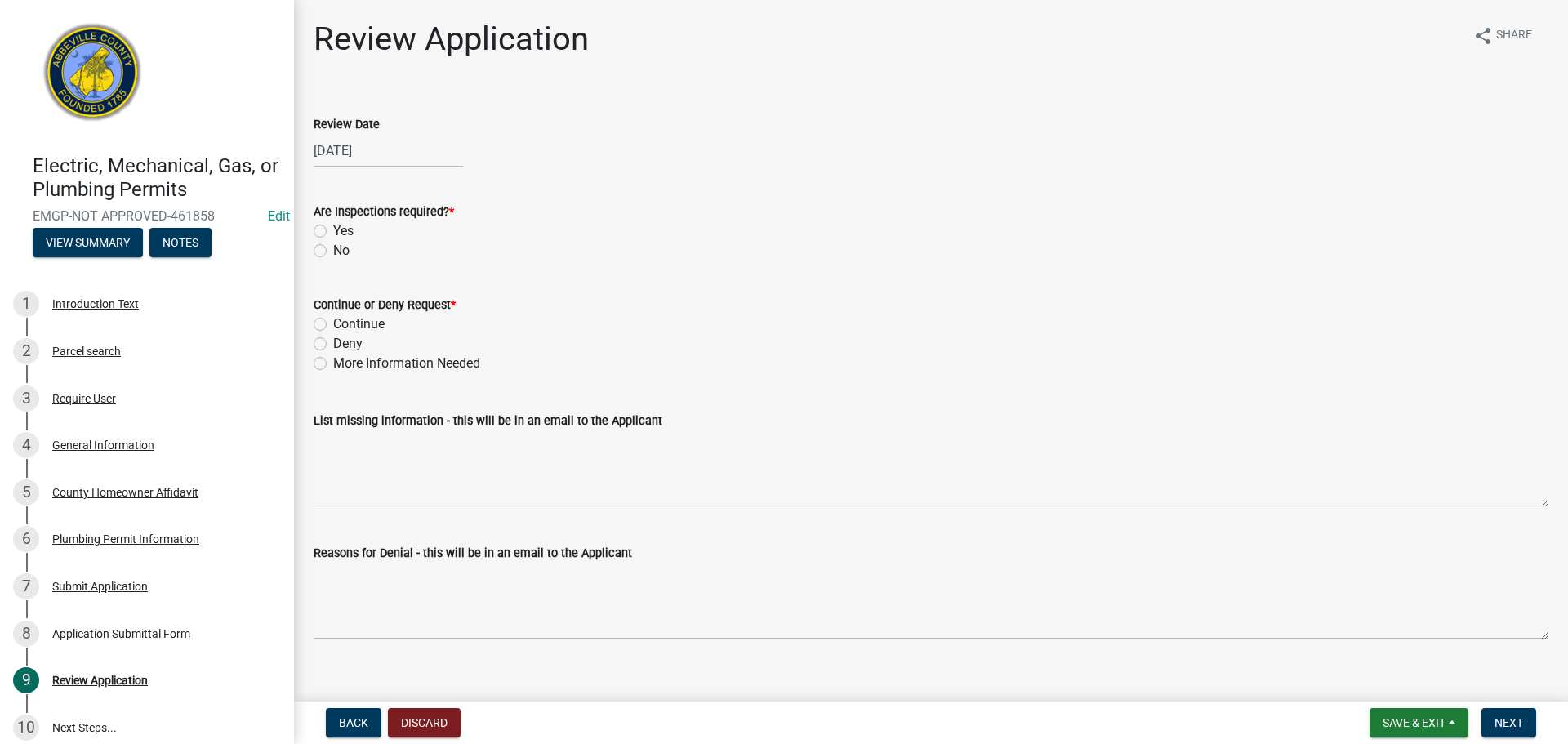
click at [333, 230] on label "Yes" at bounding box center [344, 230] width 21 height 20
click at [333, 230] on input "Yes" at bounding box center [338, 226] width 10 height 10
radio input "true"
click at [333, 322] on label "Continue" at bounding box center [359, 324] width 51 height 20
click at [333, 322] on input "Continue" at bounding box center [338, 319] width 10 height 10
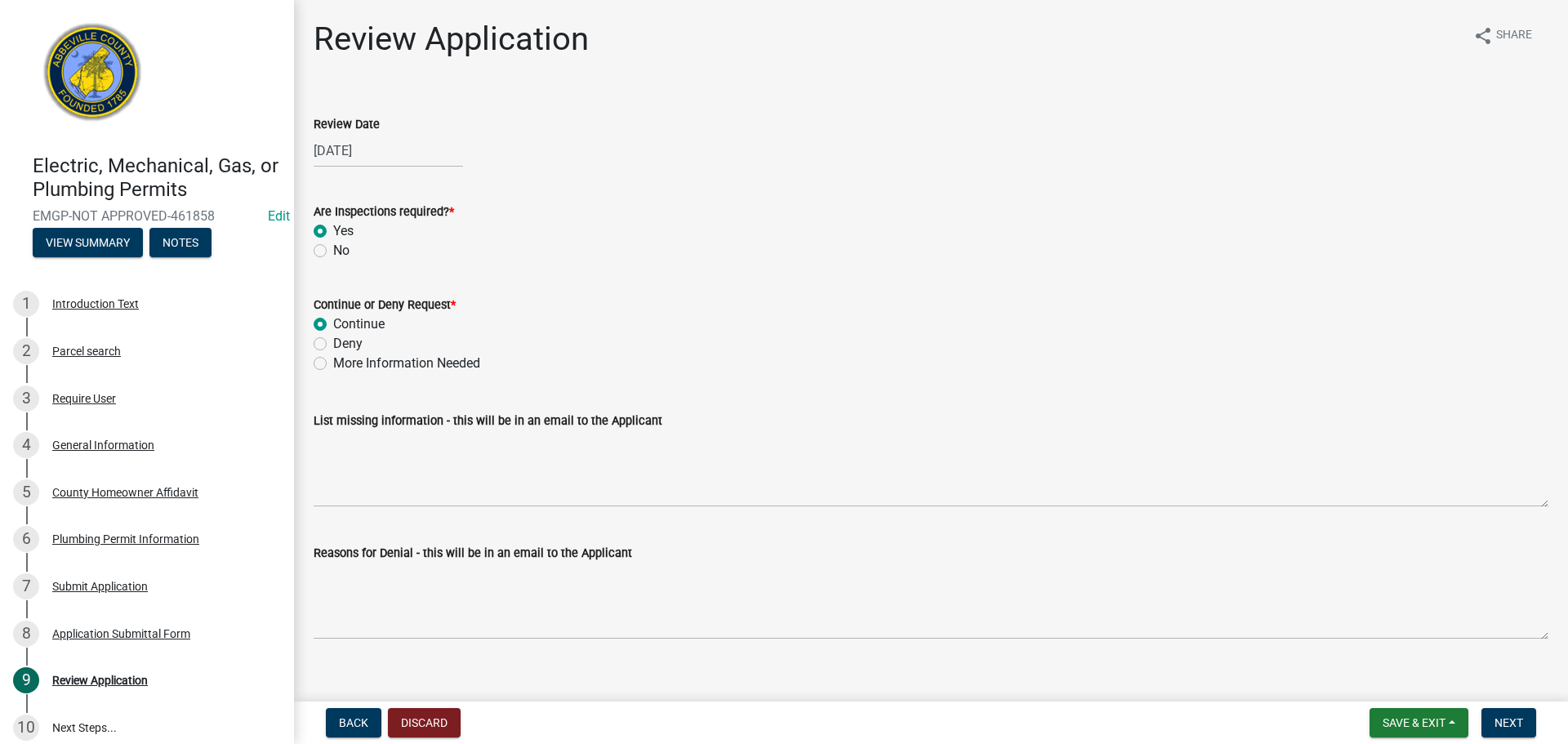
radio input "true"
click at [1516, 711] on button "Next" at bounding box center [1509, 722] width 55 height 29
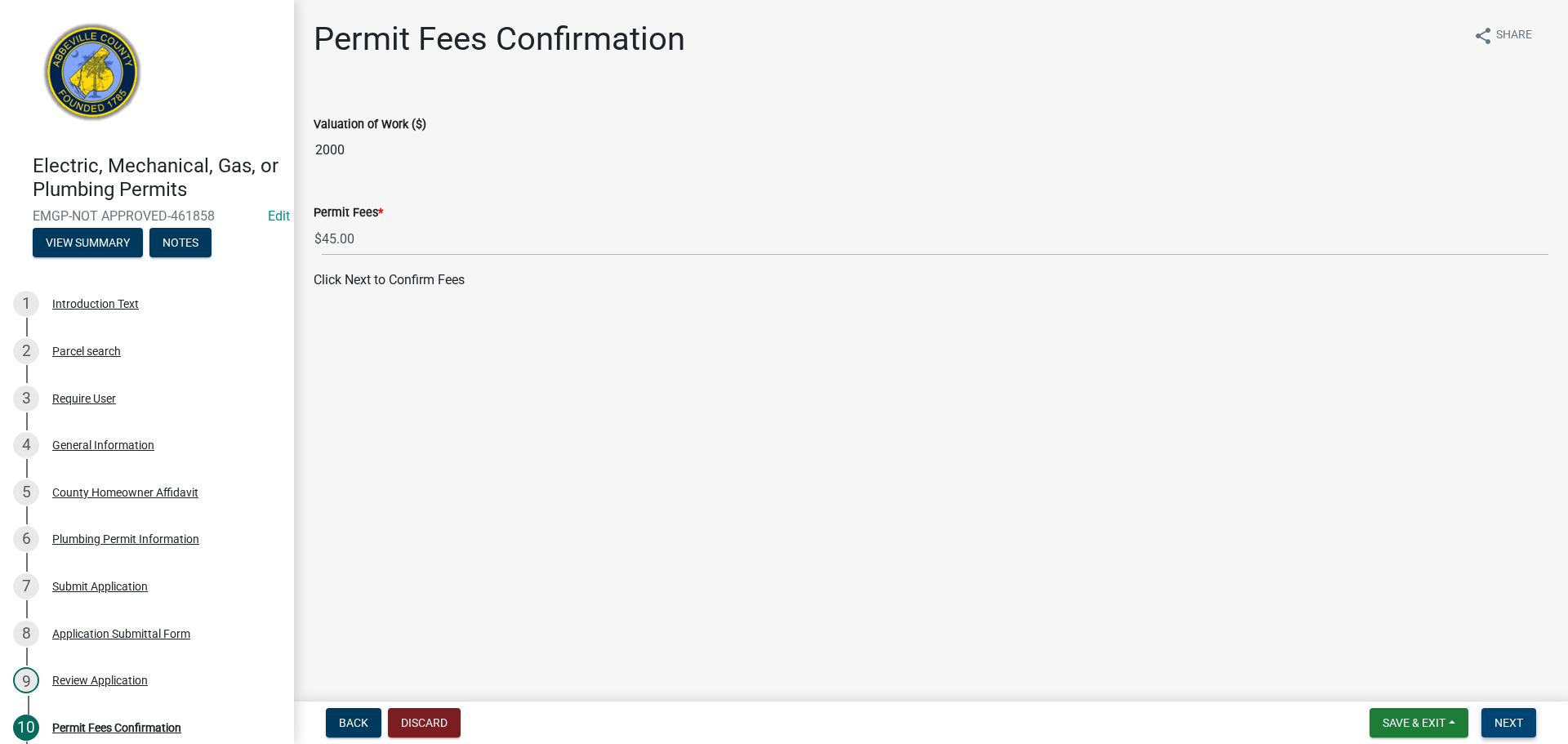
click at [1514, 725] on span "Next" at bounding box center [1509, 723] width 28 height 13
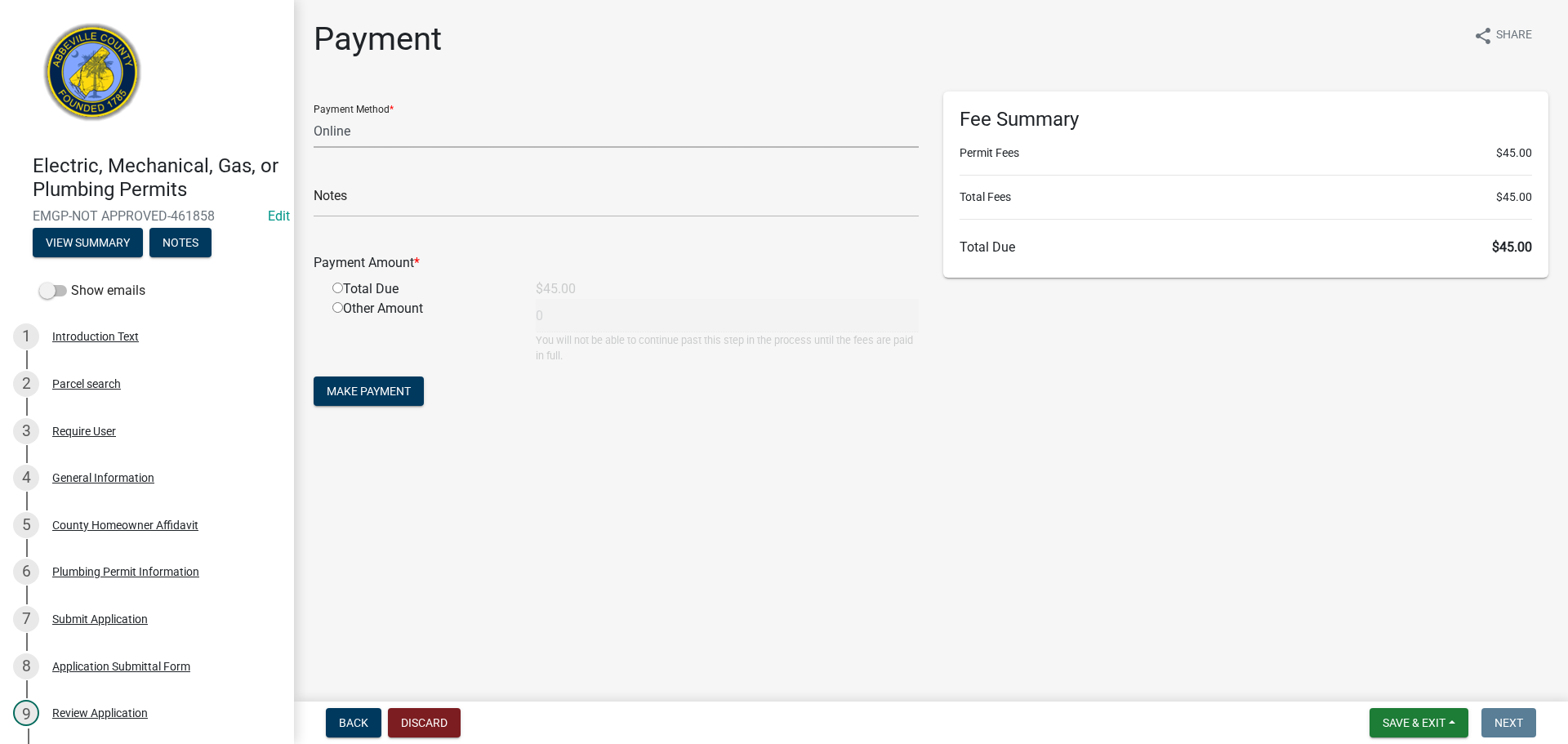
click at [406, 125] on select "Credit Card POS Check Cash Online" at bounding box center [615, 130] width 605 height 33
select select "1: 0"
click at [313, 114] on select "Credit Card POS Check Cash Online" at bounding box center [615, 130] width 605 height 33
click at [373, 203] on input "text" at bounding box center [615, 200] width 605 height 33
type input "1586"
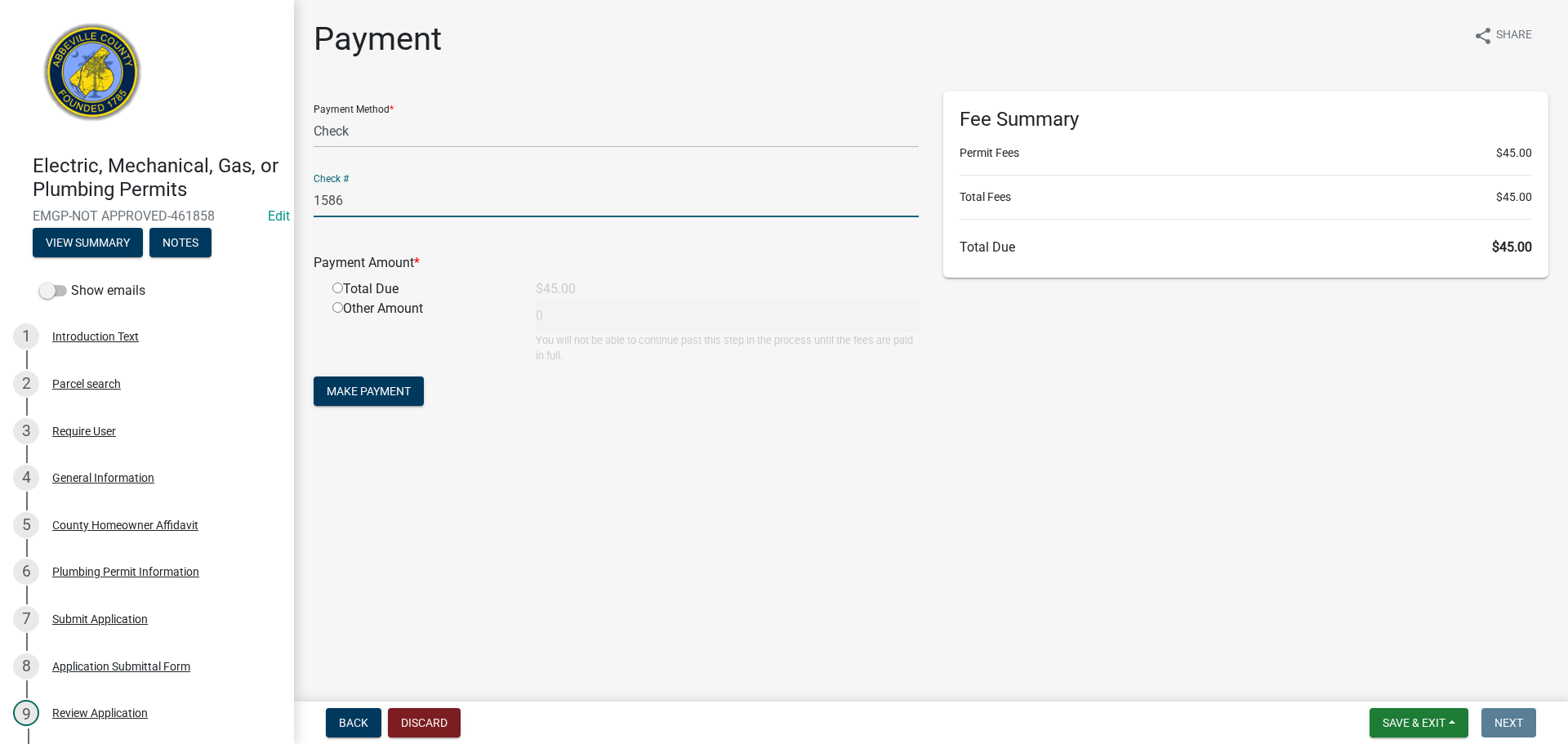
click at [342, 285] on input "radio" at bounding box center [337, 287] width 10 height 10
radio input "true"
type input "45"
click at [359, 388] on span "Make Payment" at bounding box center [368, 391] width 84 height 13
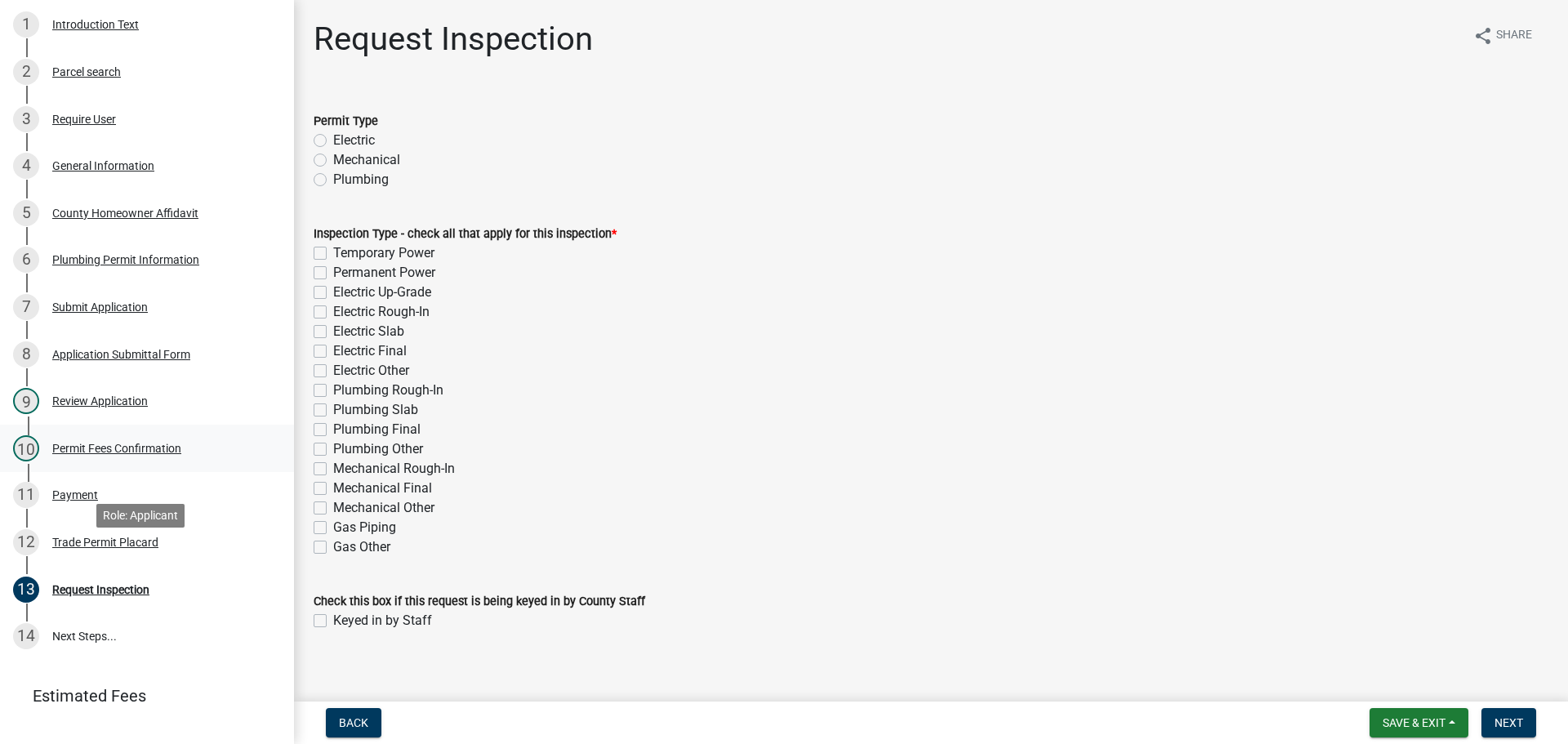
scroll to position [327, 0]
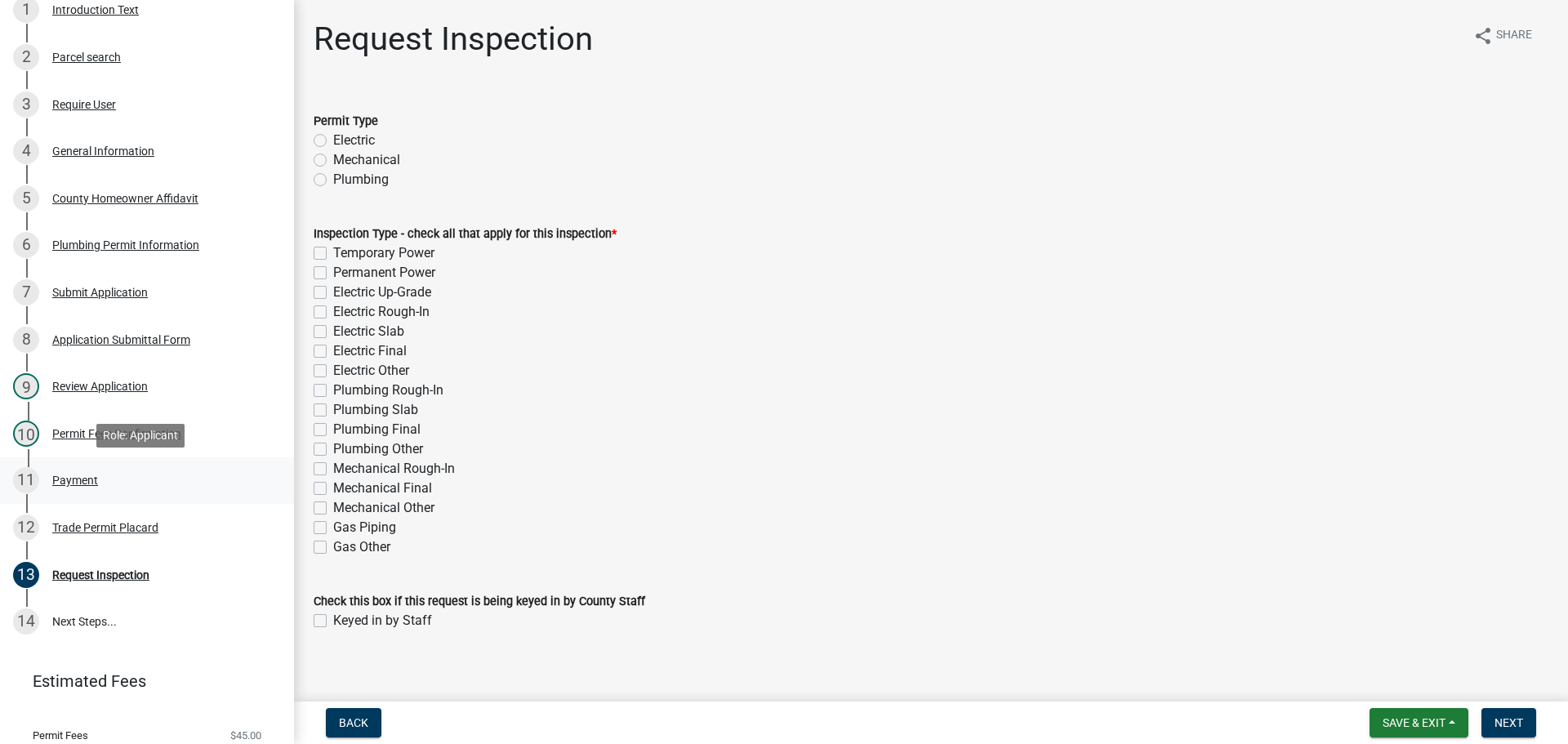
click at [85, 478] on div "Payment" at bounding box center [75, 481] width 45 height 11
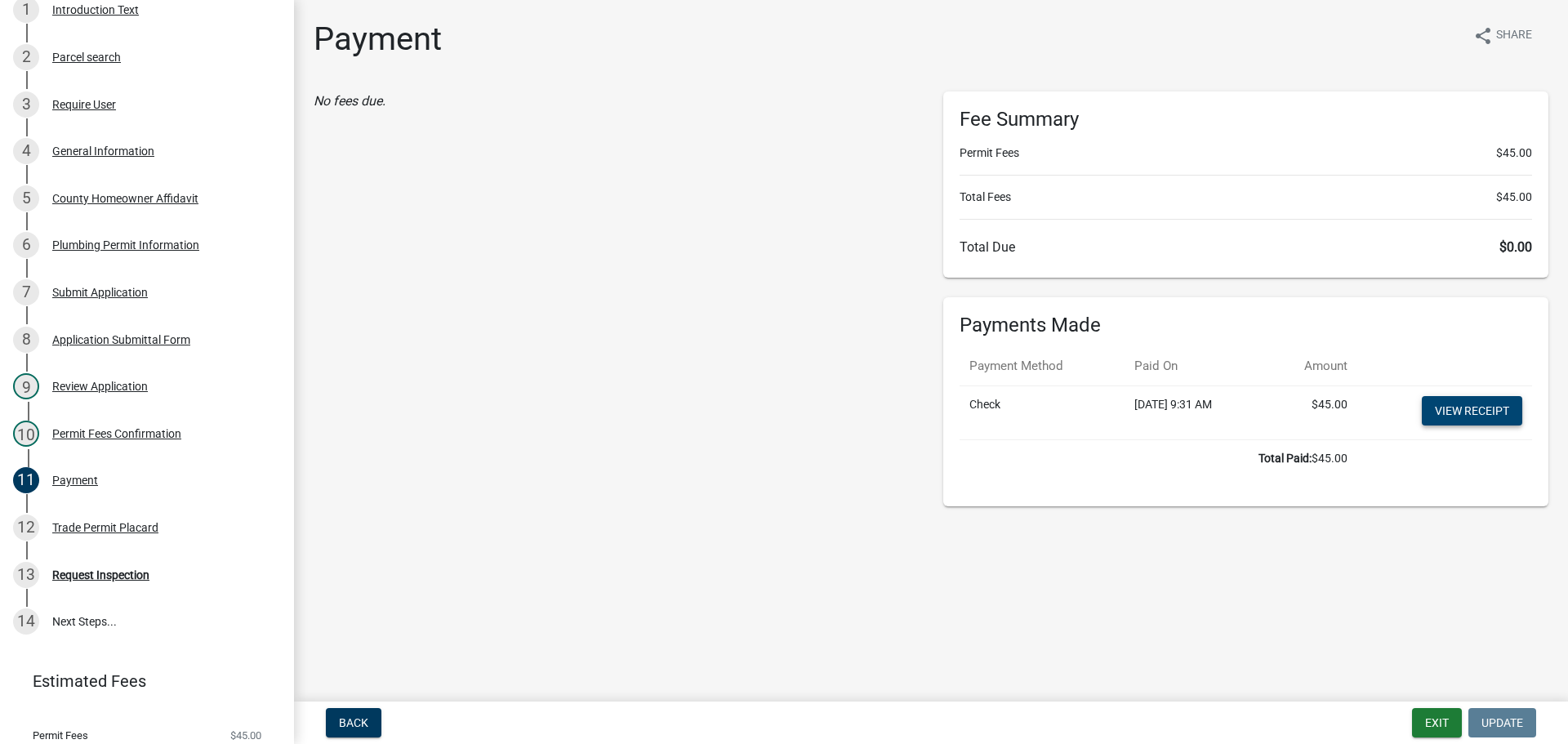
click at [1479, 407] on link "View receipt" at bounding box center [1472, 411] width 100 height 29
click at [129, 530] on div "Trade Permit Placard" at bounding box center [105, 528] width 106 height 11
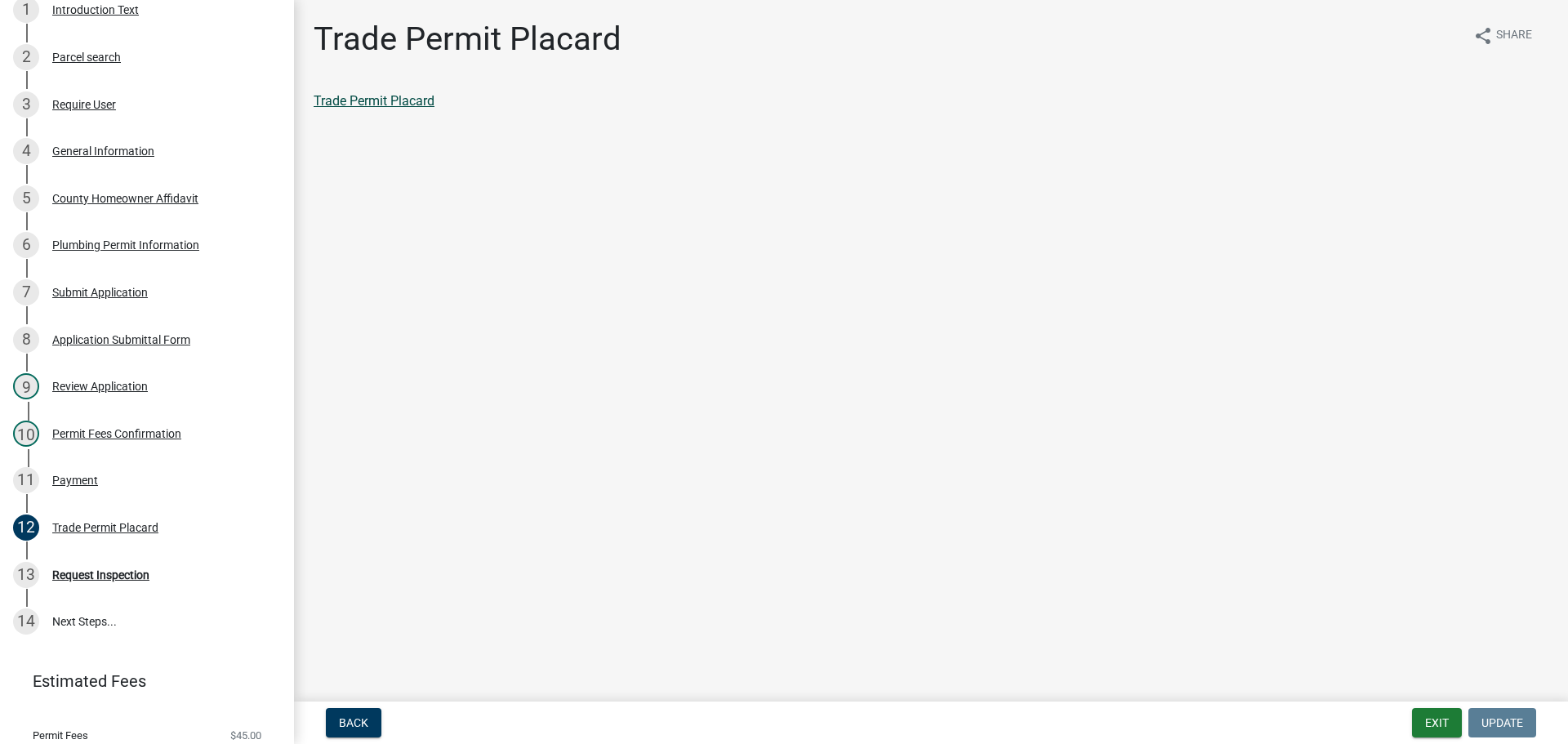
click at [397, 97] on link "Trade Permit Placard" at bounding box center [374, 101] width 121 height 15
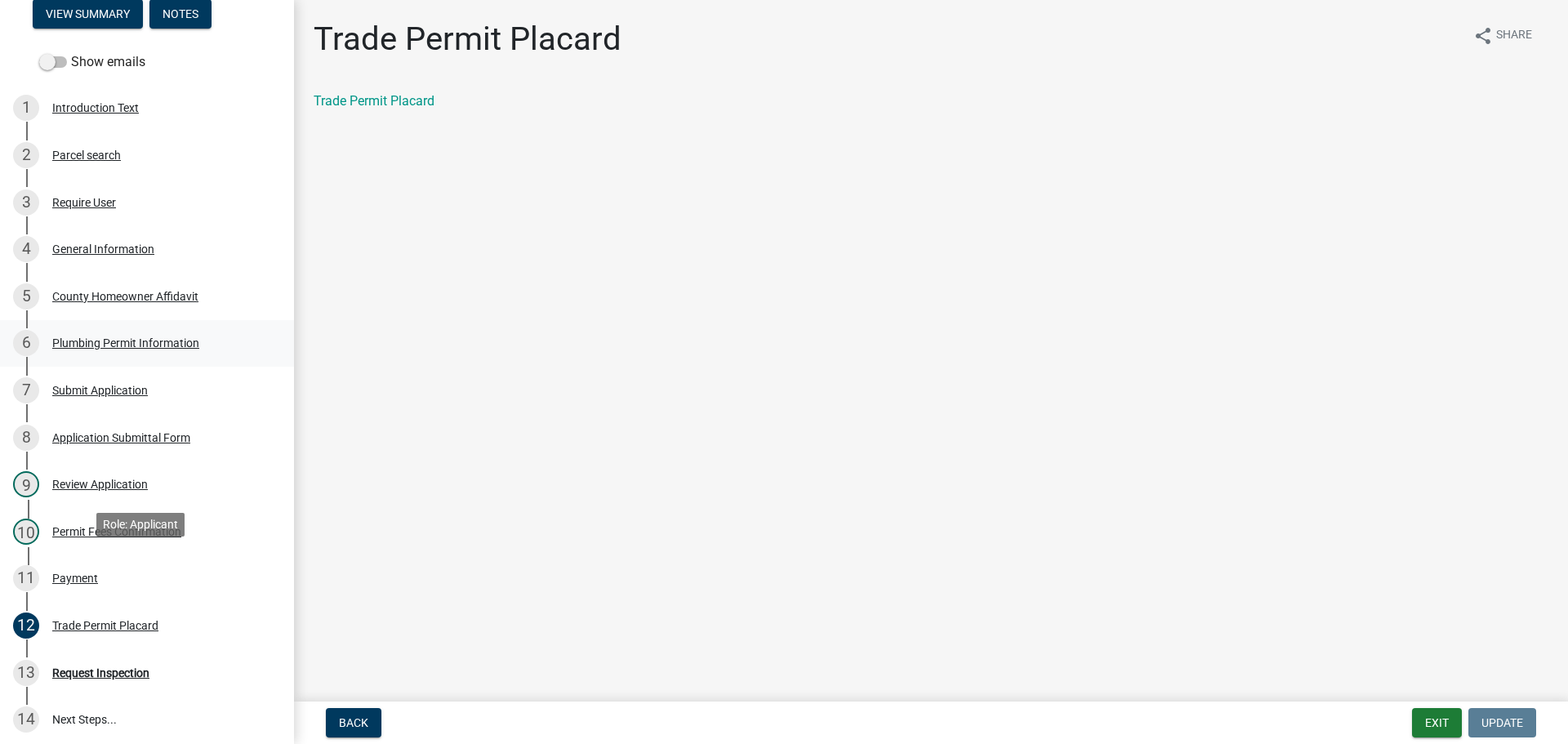
scroll to position [0, 0]
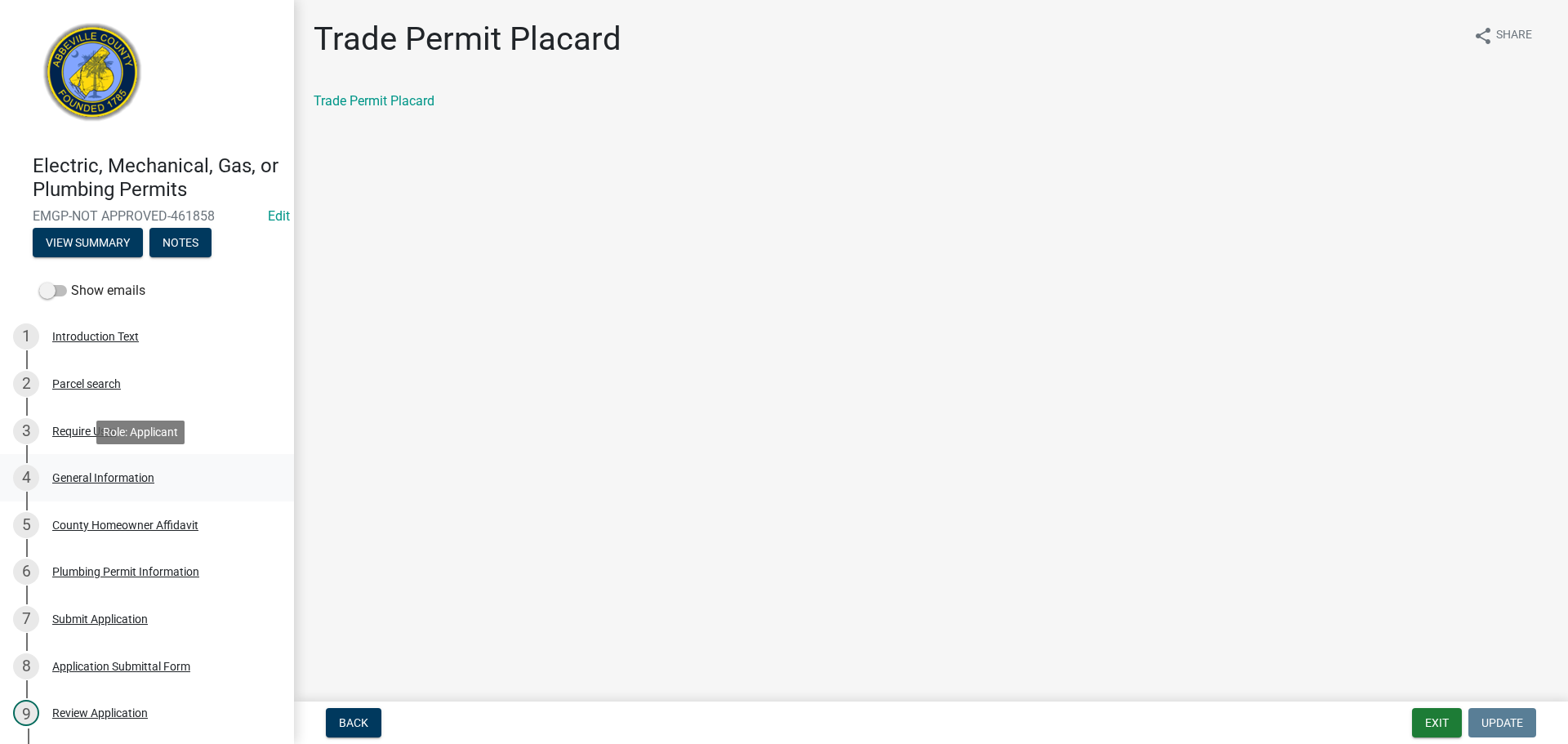
click at [124, 472] on div "General Information" at bounding box center [103, 478] width 102 height 11
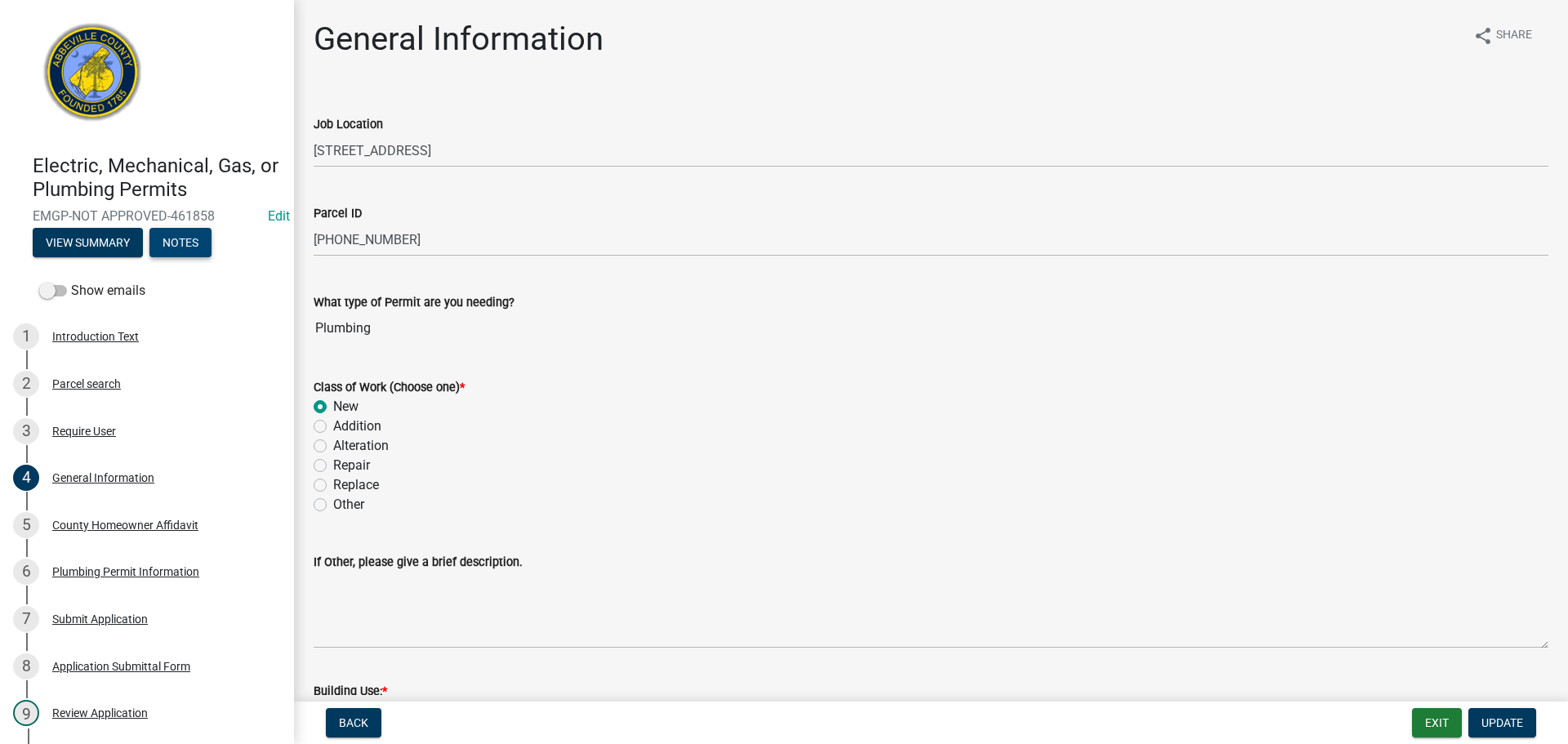
click at [182, 237] on button "Notes" at bounding box center [180, 242] width 62 height 29
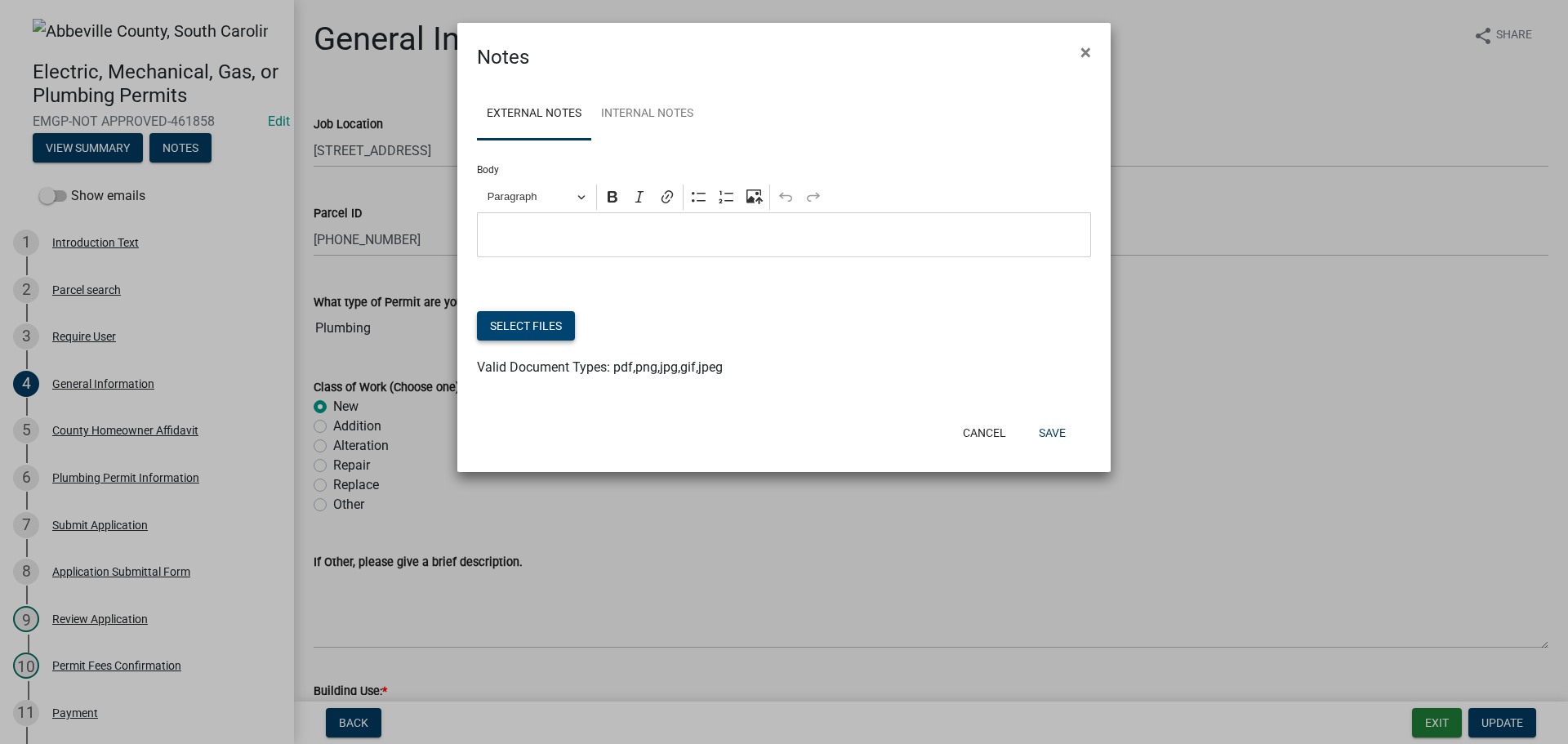
click at [527, 322] on button "Select files" at bounding box center [526, 326] width 98 height 29
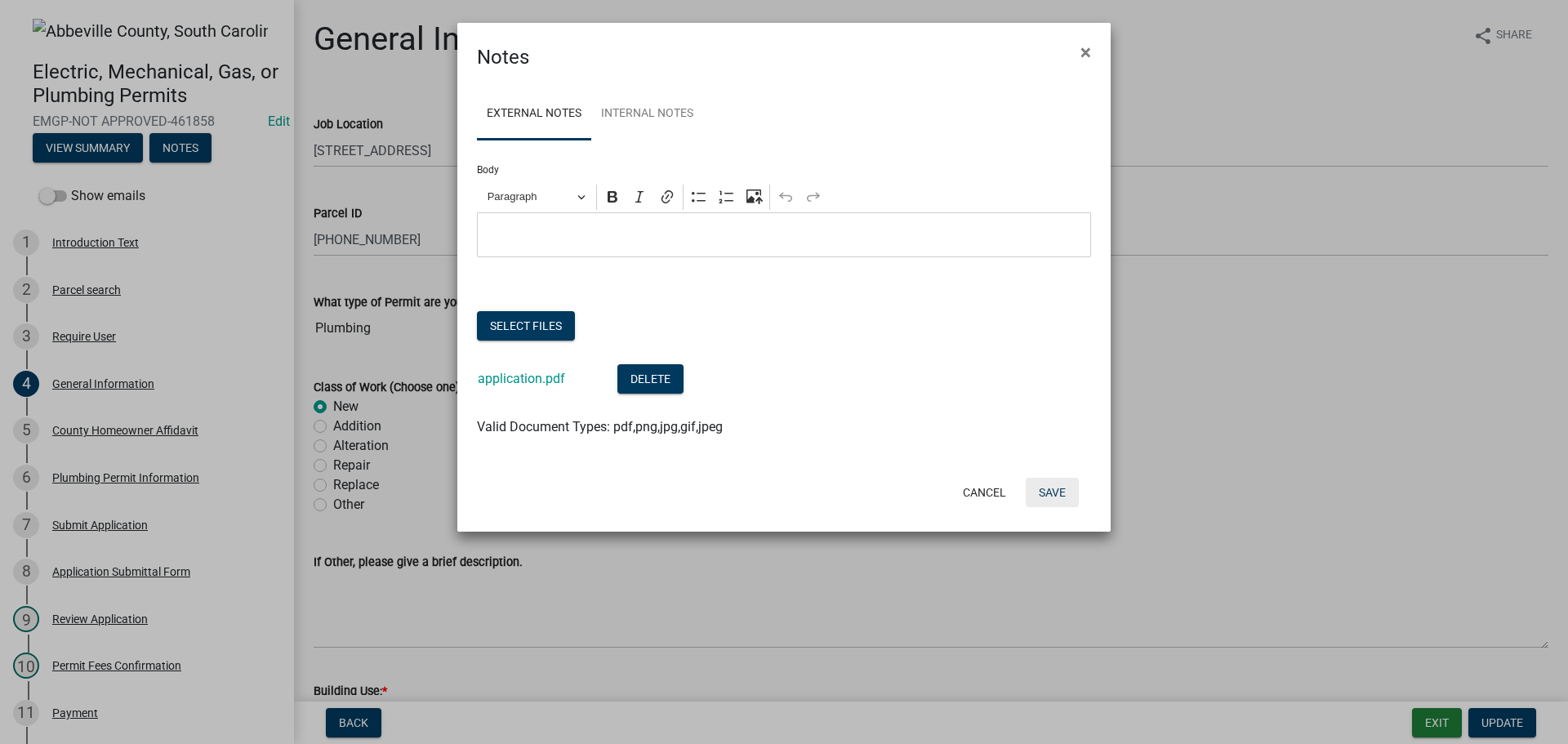
click at [1066, 494] on button "Save" at bounding box center [1053, 492] width 53 height 29
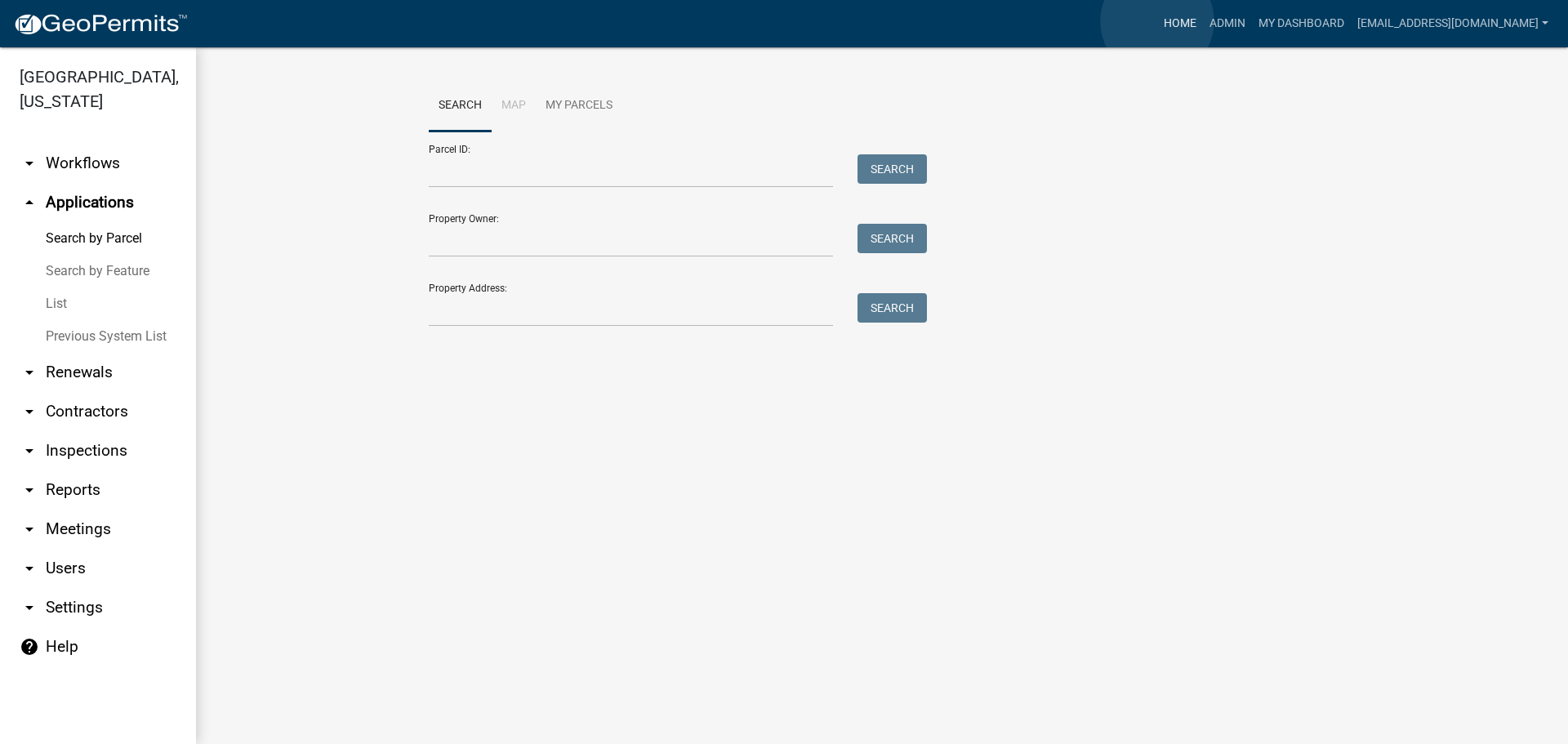
click at [1157, 21] on link "Home" at bounding box center [1180, 24] width 45 height 31
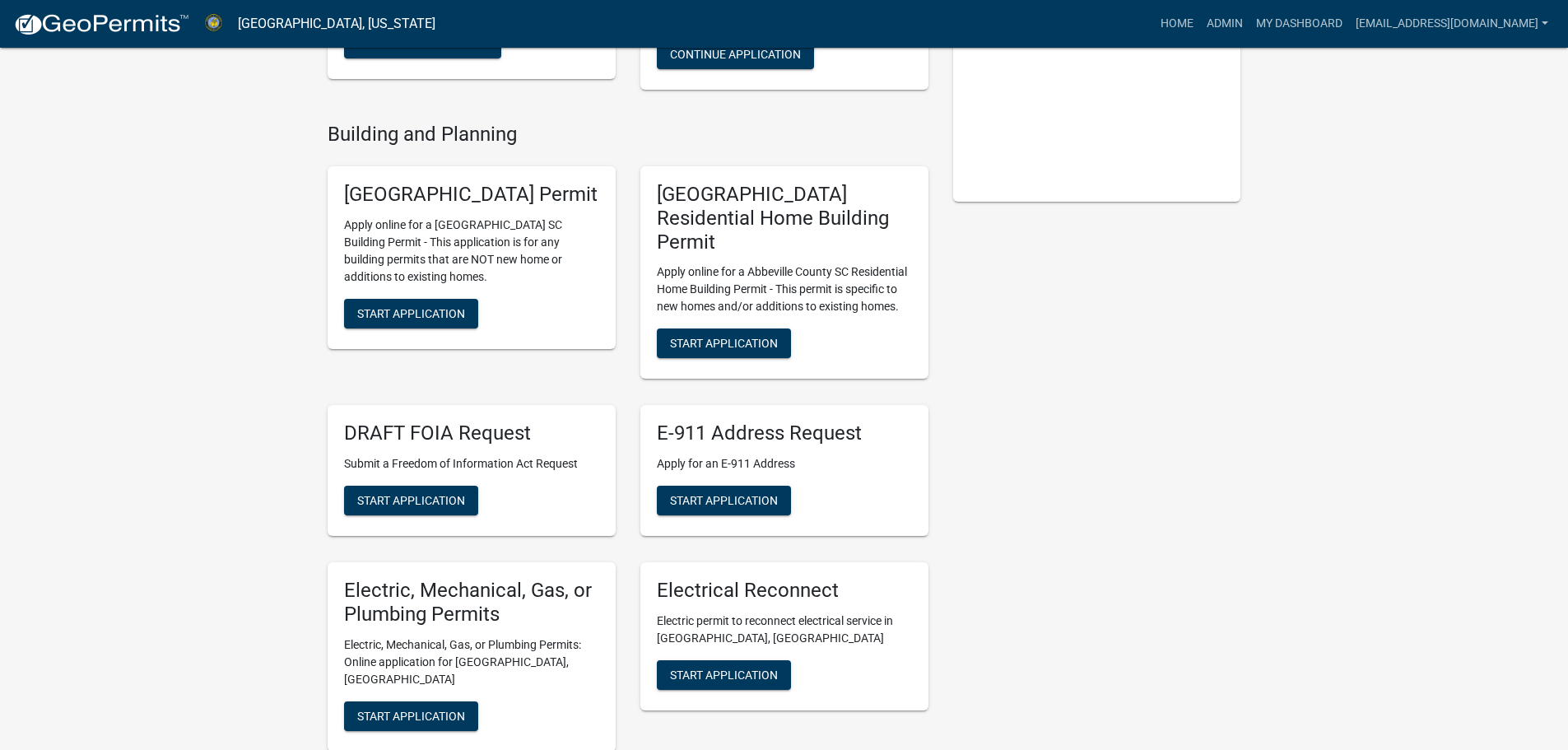
scroll to position [412, 0]
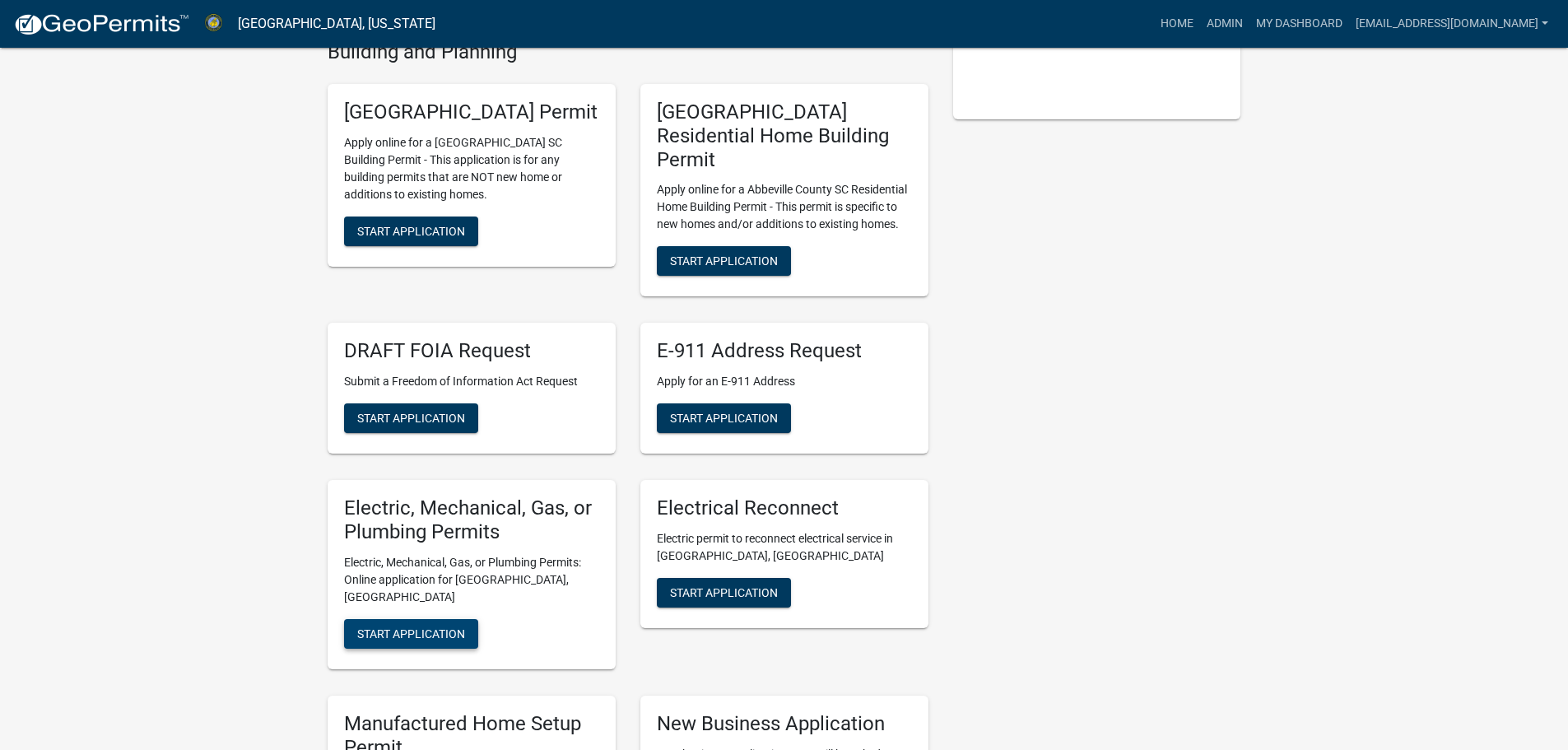
click at [445, 626] on span "Start Application" at bounding box center [410, 633] width 108 height 13
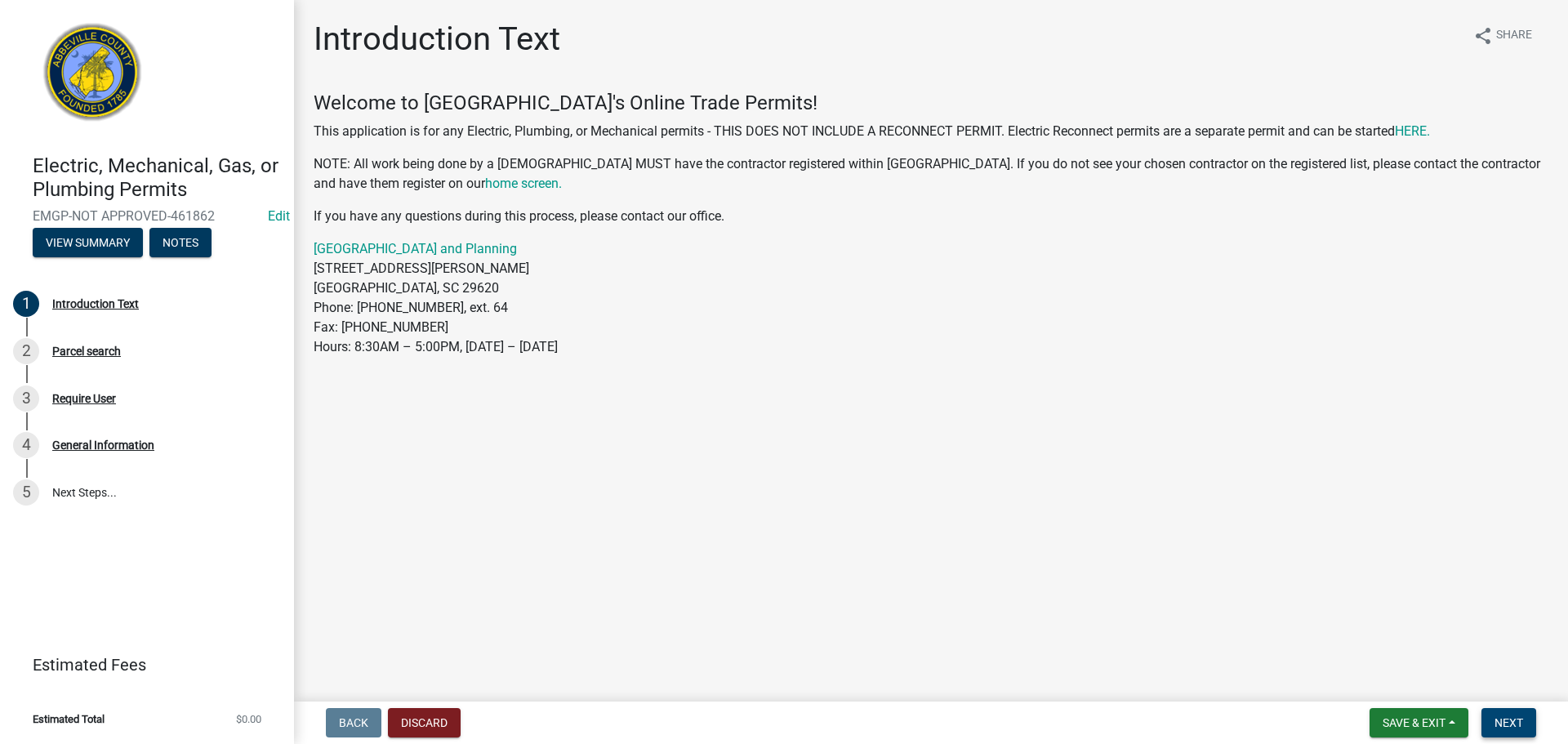
click at [1504, 723] on span "Next" at bounding box center [1509, 723] width 28 height 13
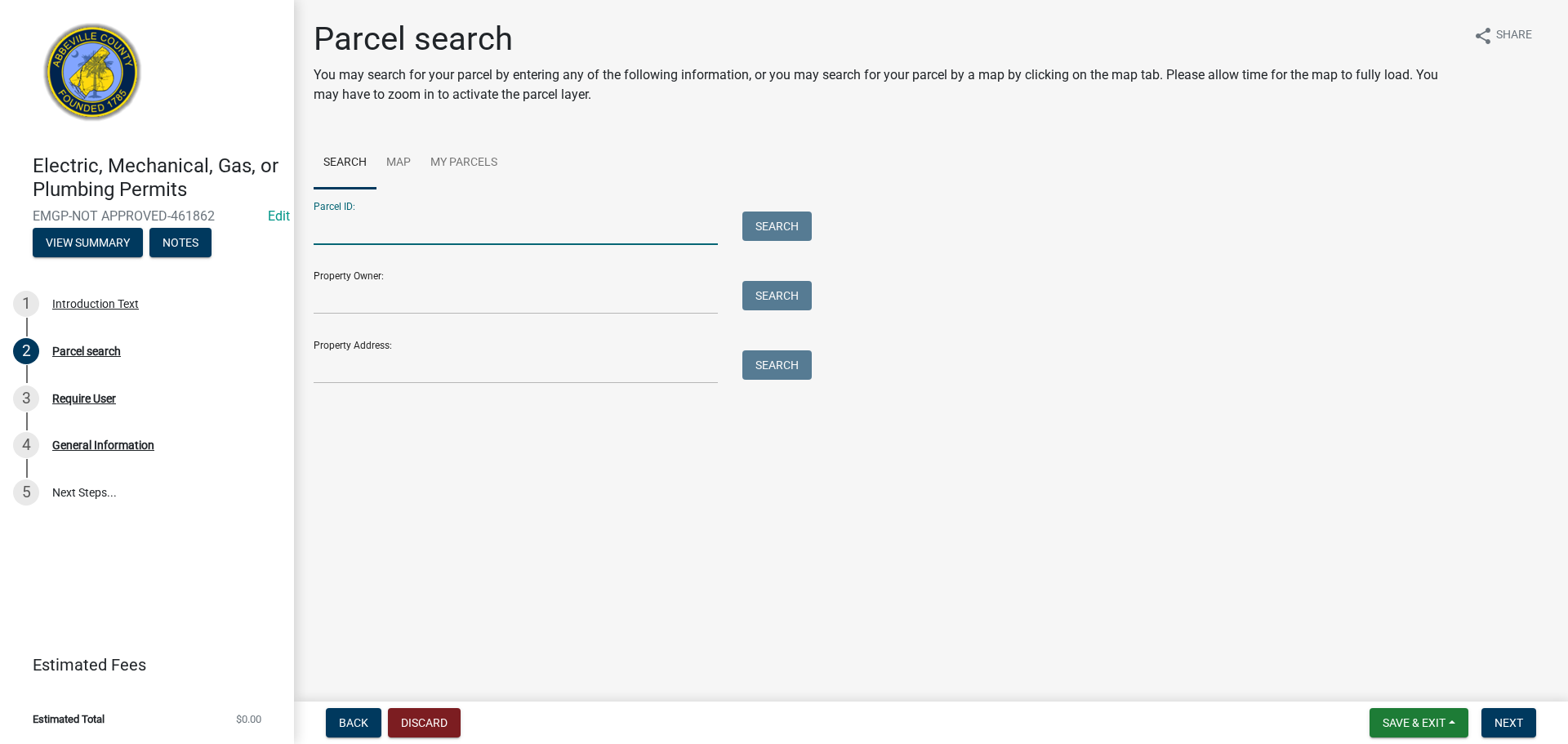
click at [364, 232] on input "Parcel ID:" at bounding box center [515, 228] width 404 height 33
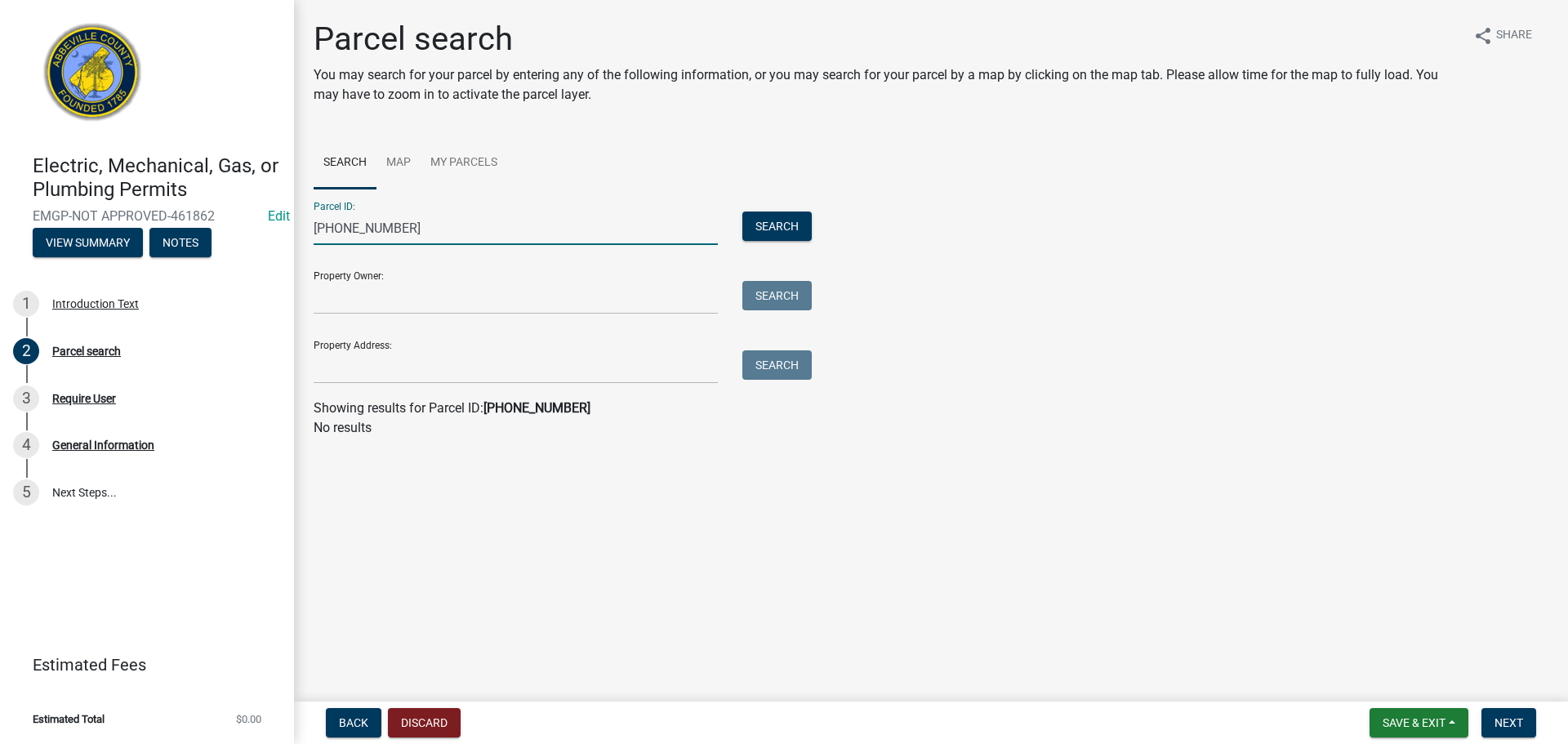
click at [325, 226] on input "[PHONE_NUMBER]" at bounding box center [515, 228] width 404 height 33
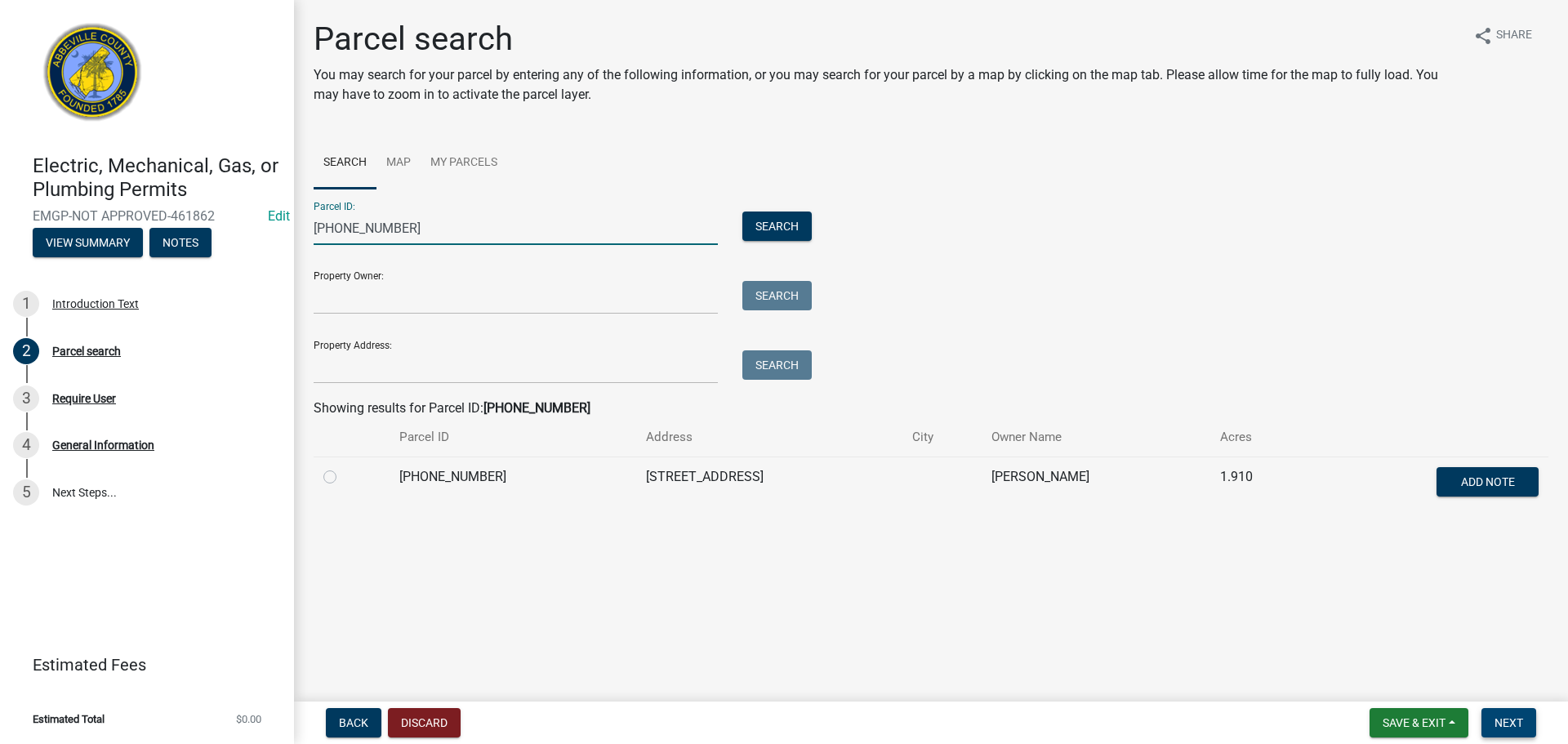
type input "[PHONE_NUMBER]"
click at [1496, 722] on span "Next" at bounding box center [1509, 723] width 28 height 13
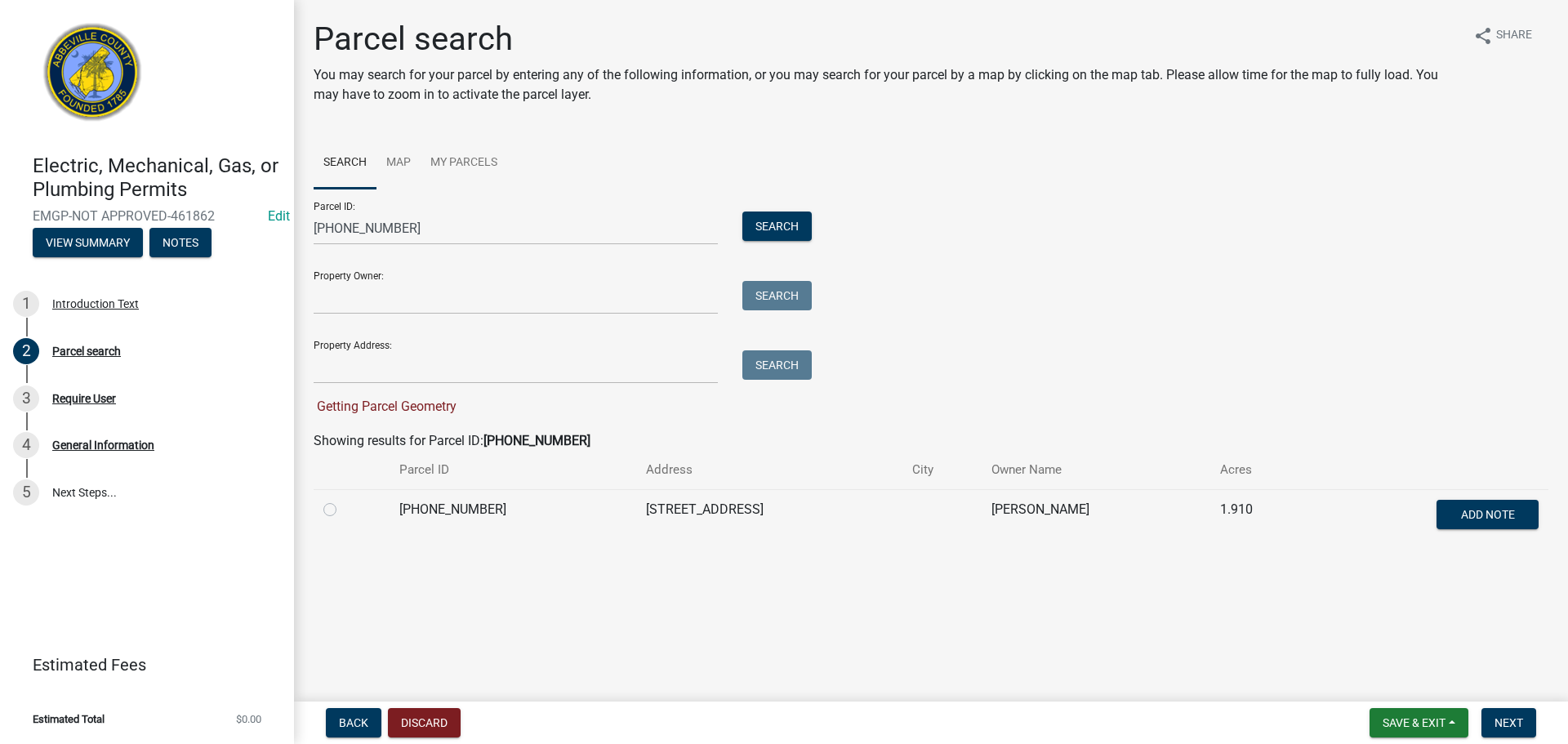
click at [343, 499] on label at bounding box center [343, 499] width 0 height 0
click at [343, 506] on input "radio" at bounding box center [347, 504] width 10 height 10
radio input "true"
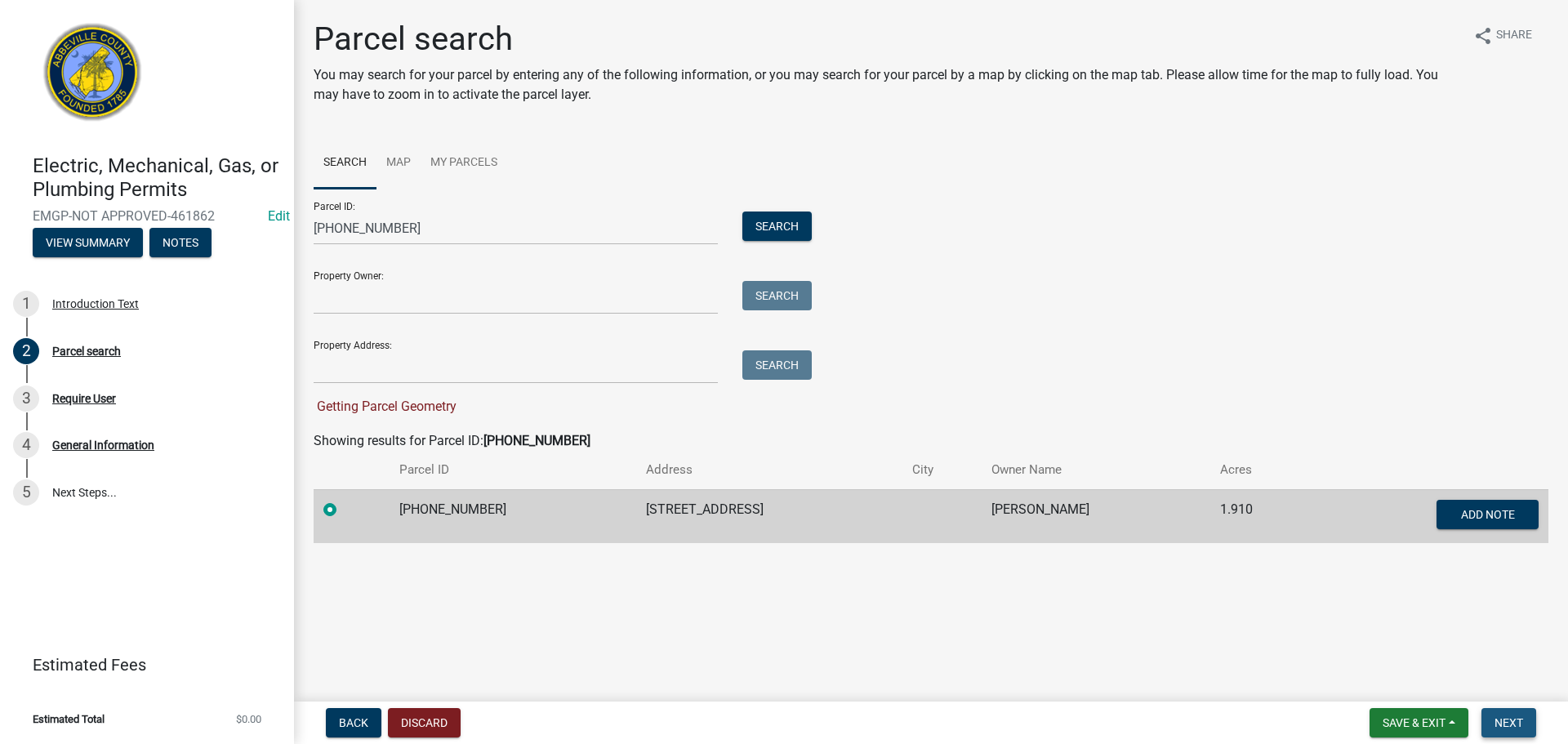
click at [1501, 718] on span "Next" at bounding box center [1509, 723] width 28 height 13
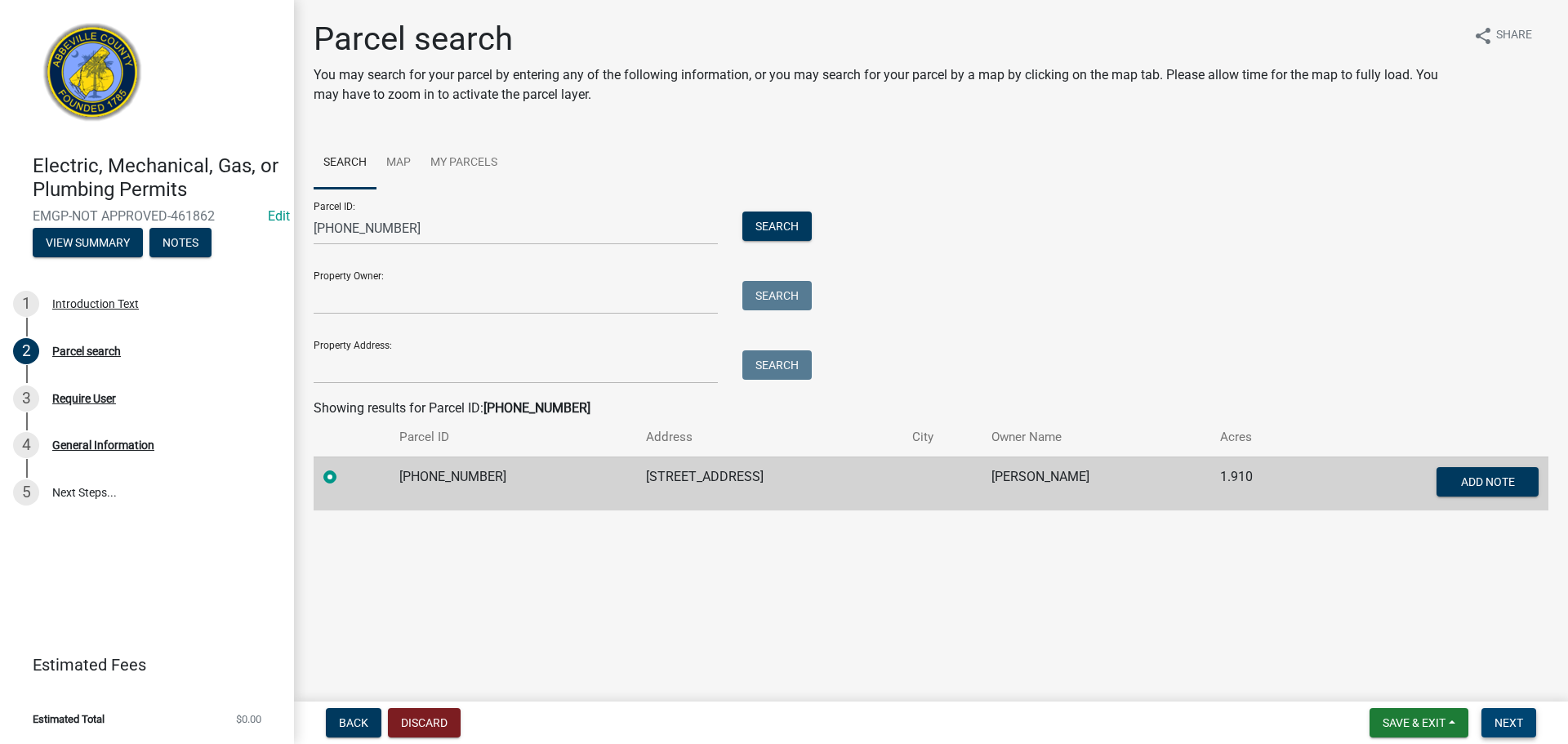
click at [1522, 718] on span "Next" at bounding box center [1509, 723] width 28 height 13
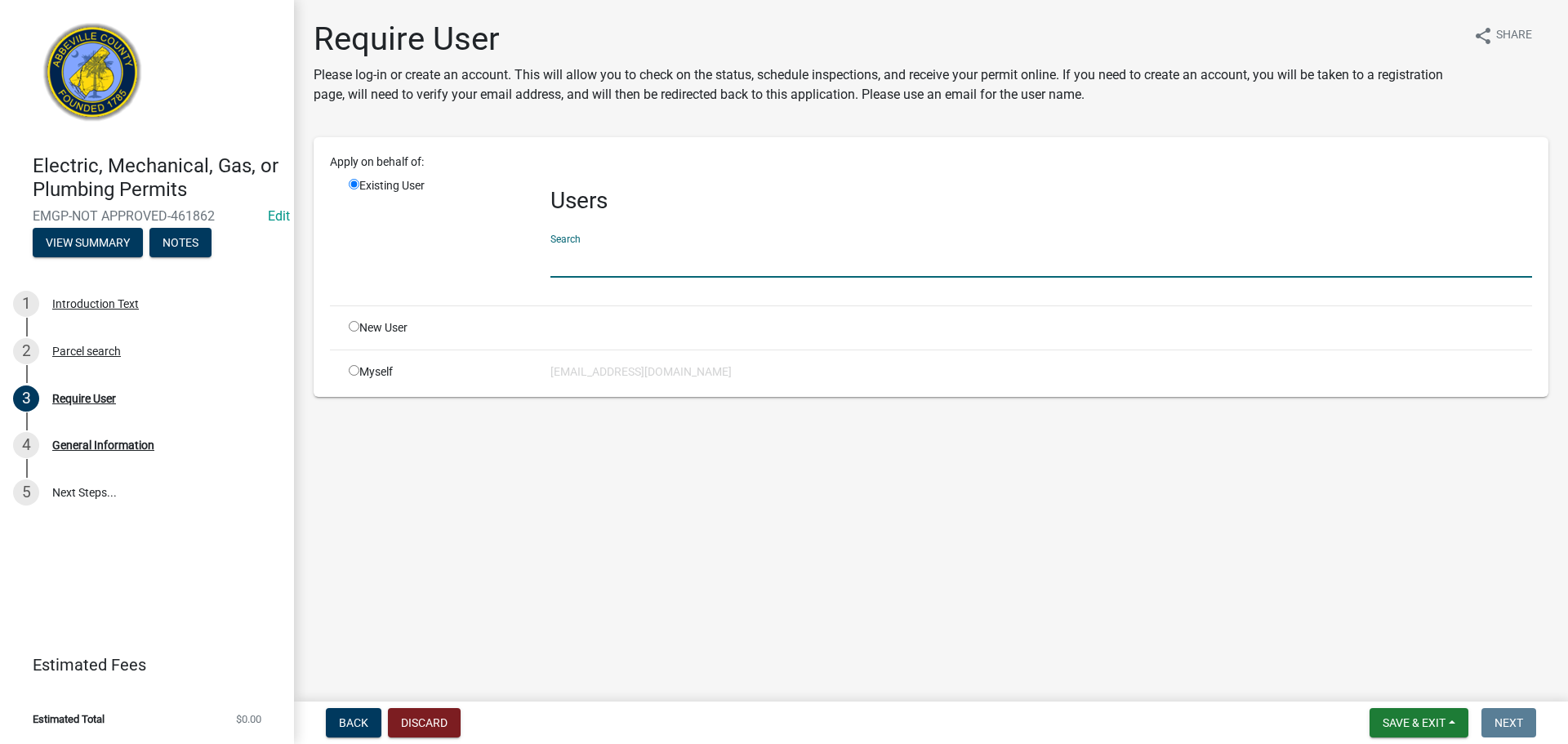
click at [717, 255] on input "text" at bounding box center [1041, 261] width 982 height 33
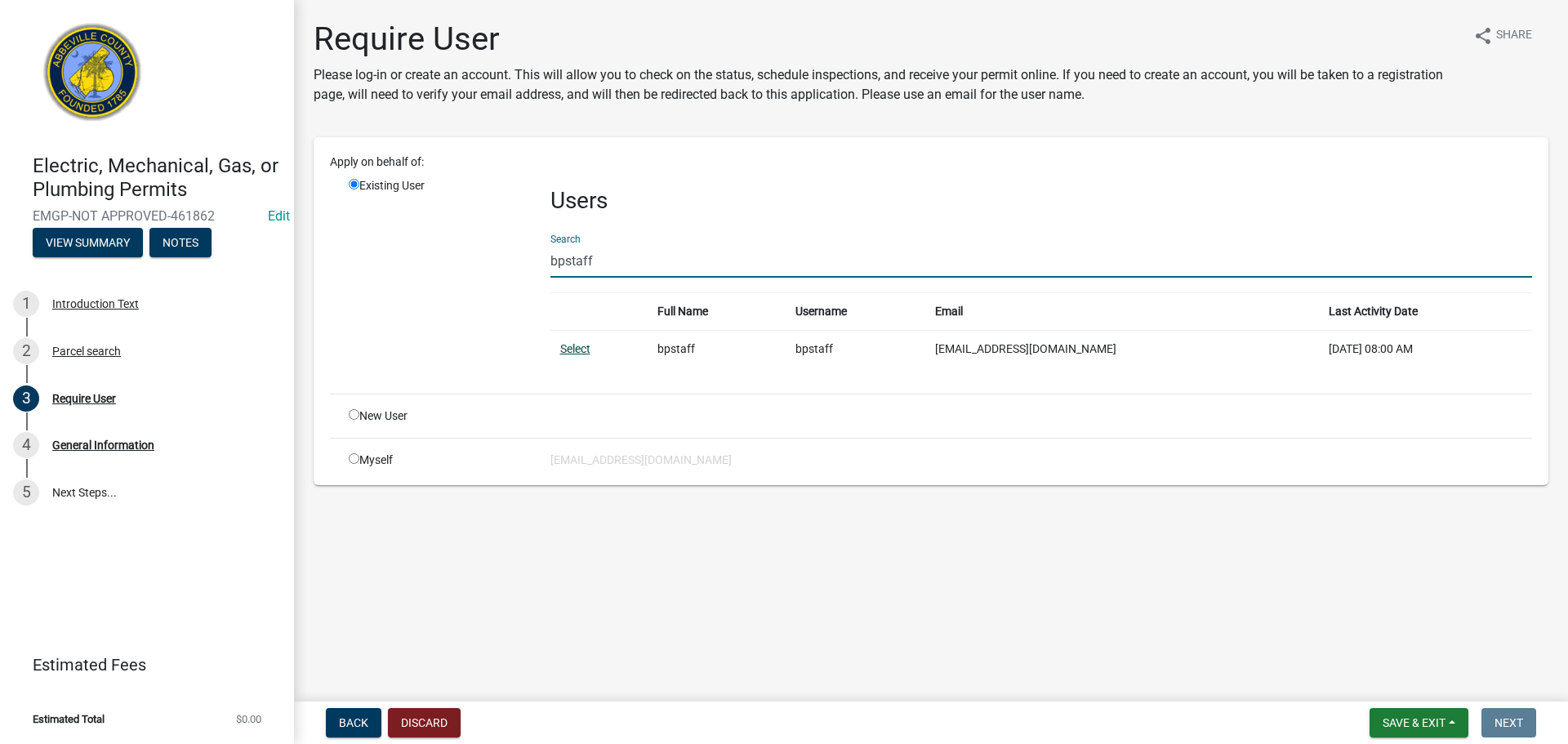
type input "bpstaff"
click at [581, 347] on link "Select" at bounding box center [575, 348] width 30 height 13
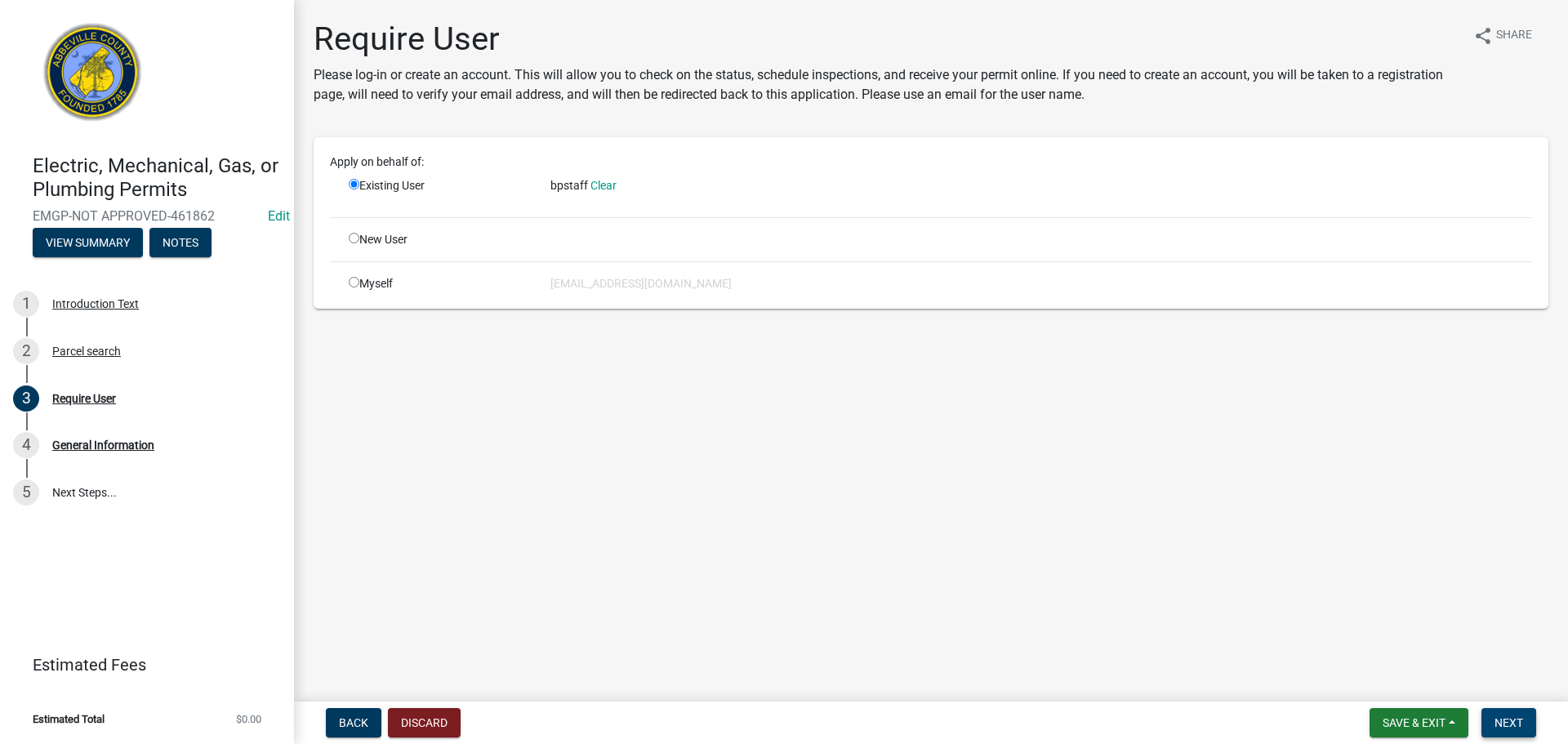
click at [1511, 719] on span "Next" at bounding box center [1509, 723] width 28 height 13
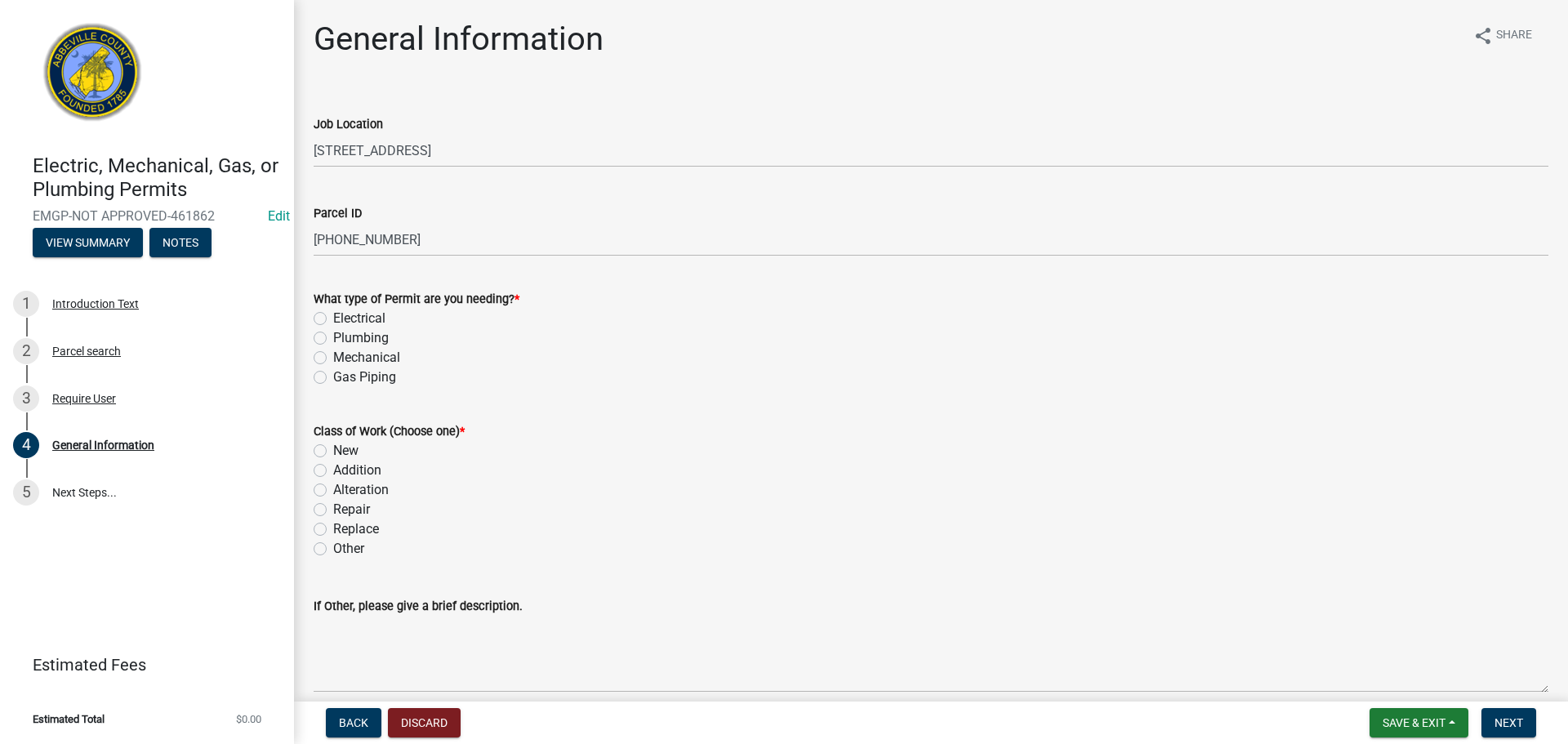
click at [333, 317] on label "Electrical" at bounding box center [359, 318] width 52 height 20
click at [333, 317] on input "Electrical" at bounding box center [338, 313] width 10 height 10
radio input "true"
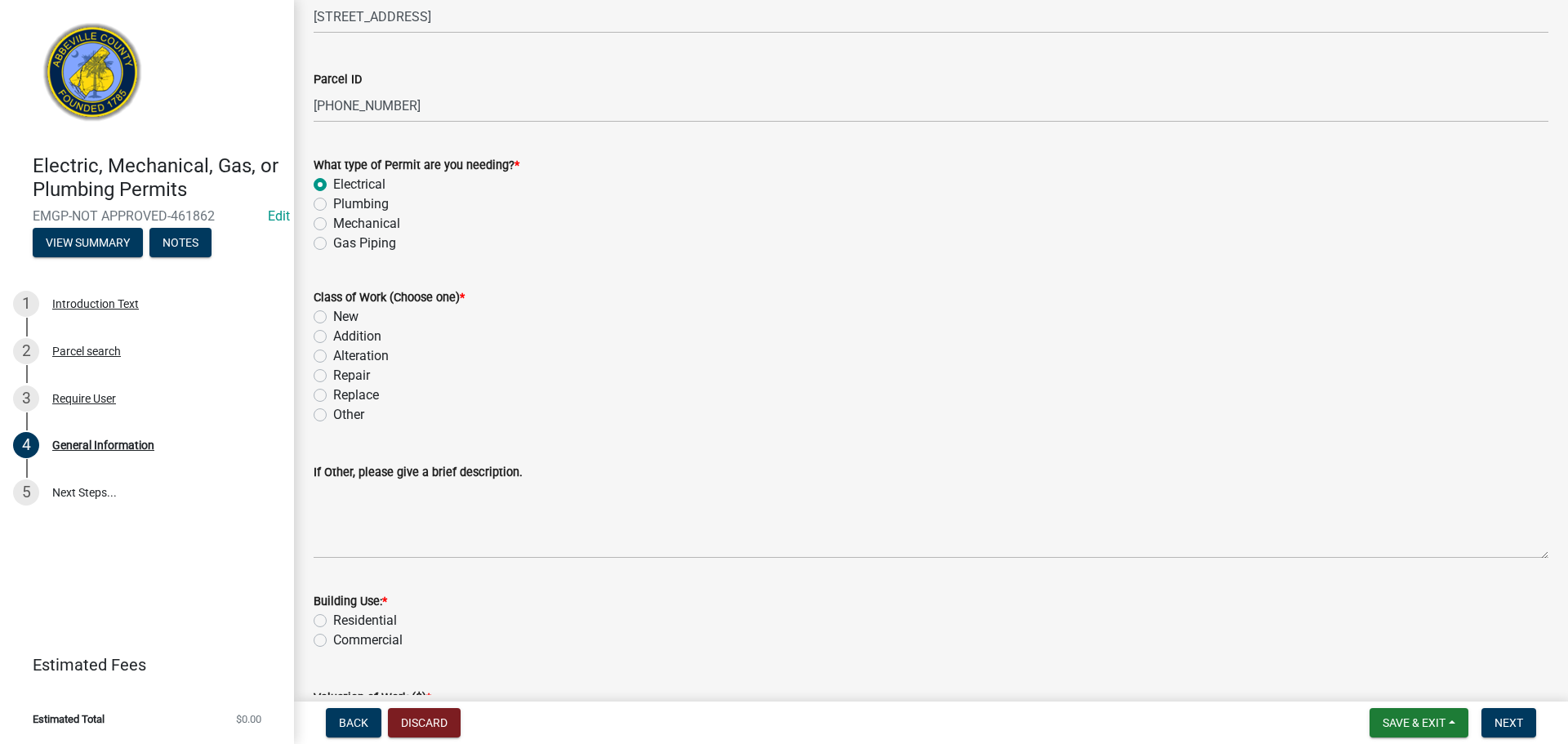
scroll to position [163, 0]
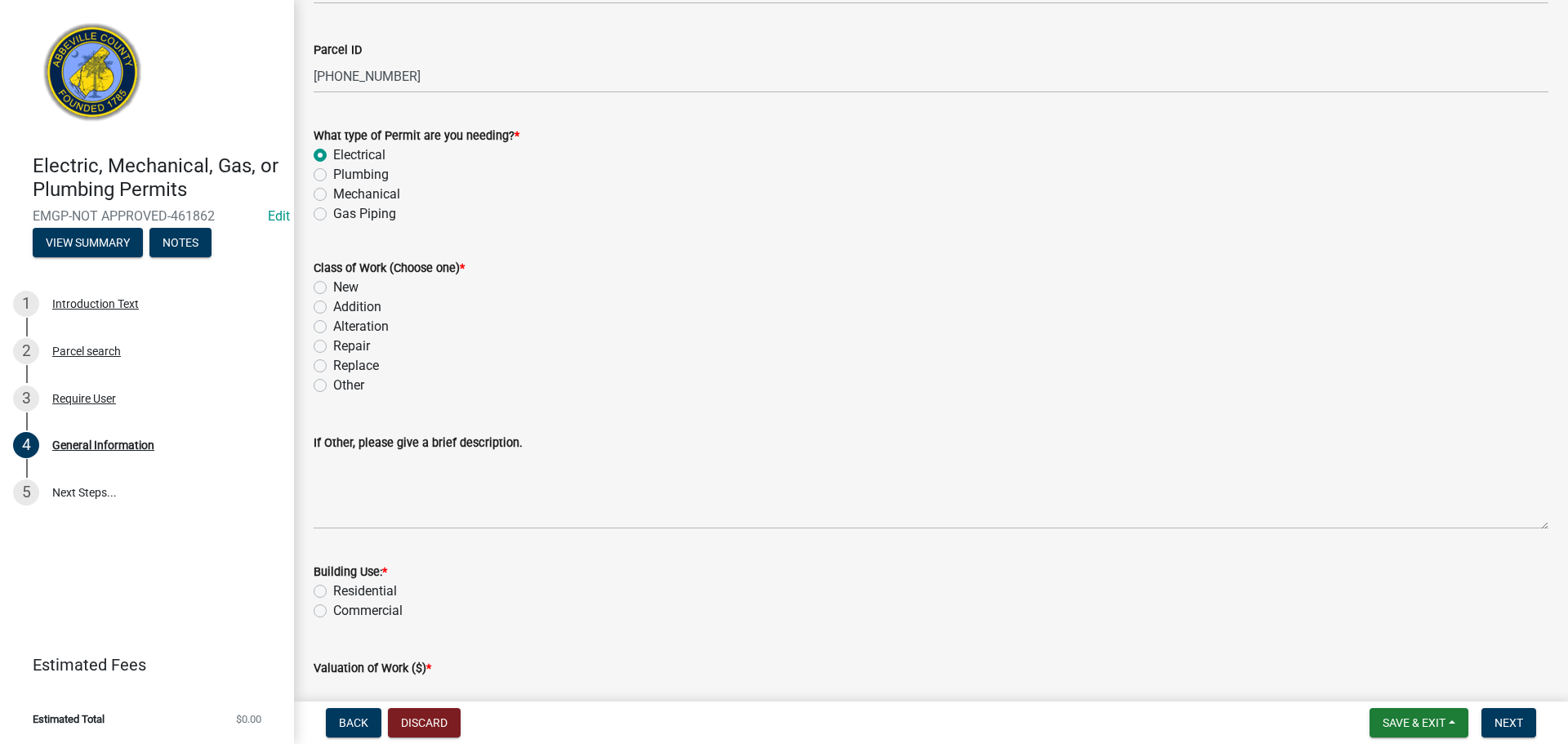
click at [333, 286] on label "New" at bounding box center [346, 287] width 25 height 20
click at [333, 286] on input "New" at bounding box center [338, 282] width 10 height 10
radio input "true"
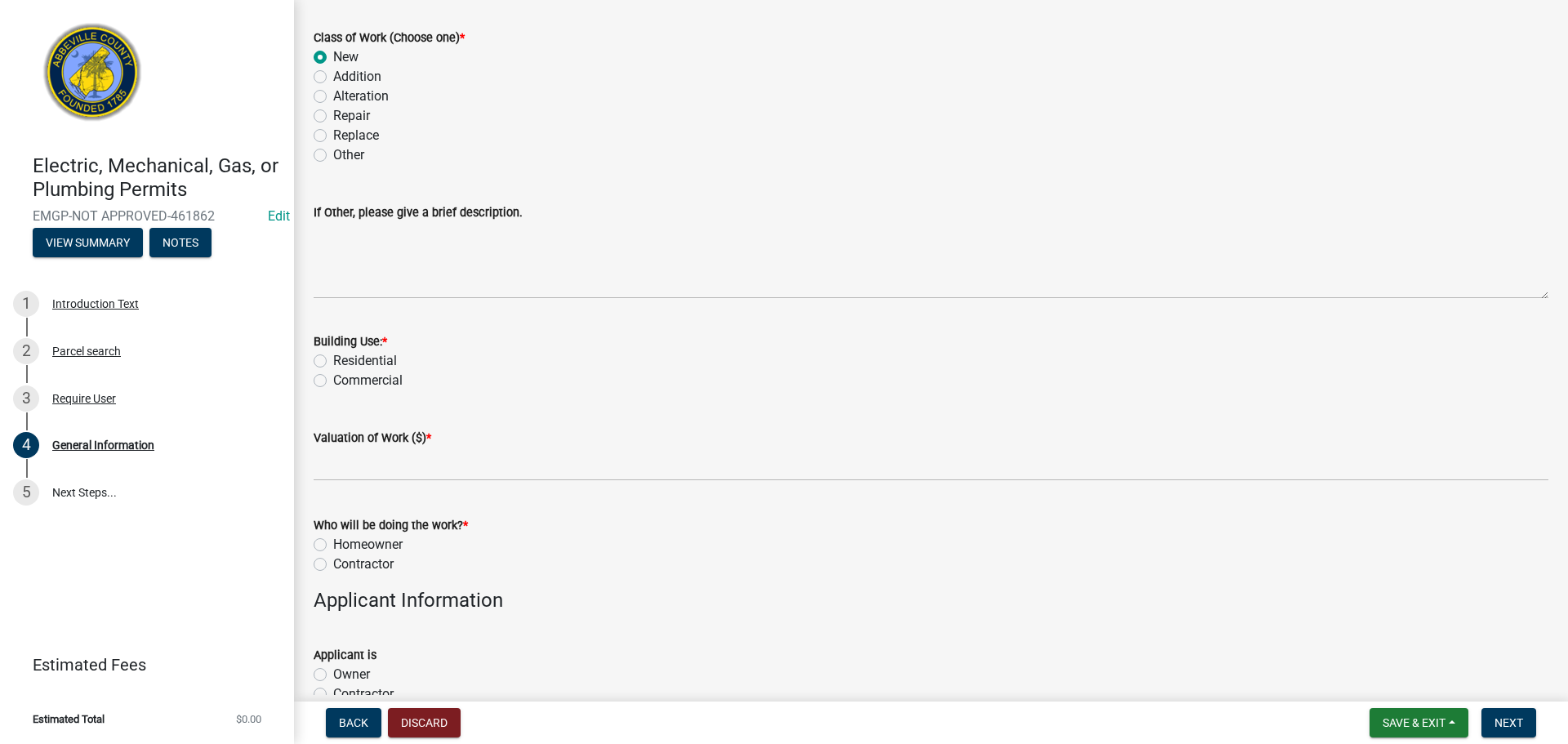
scroll to position [409, 0]
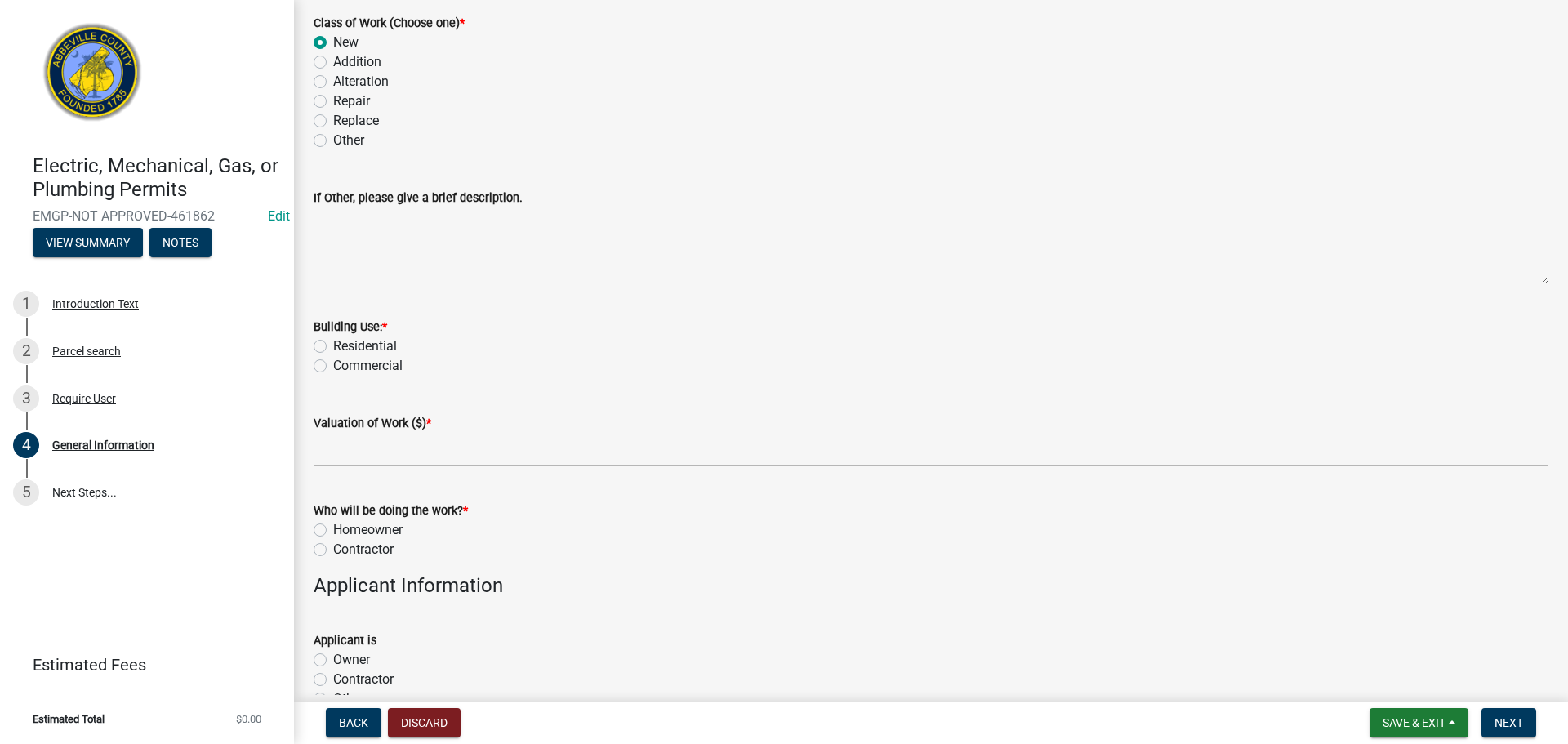
click at [333, 342] on label "Residential" at bounding box center [364, 346] width 63 height 20
click at [333, 342] on input "Residential" at bounding box center [338, 341] width 10 height 10
radio input "true"
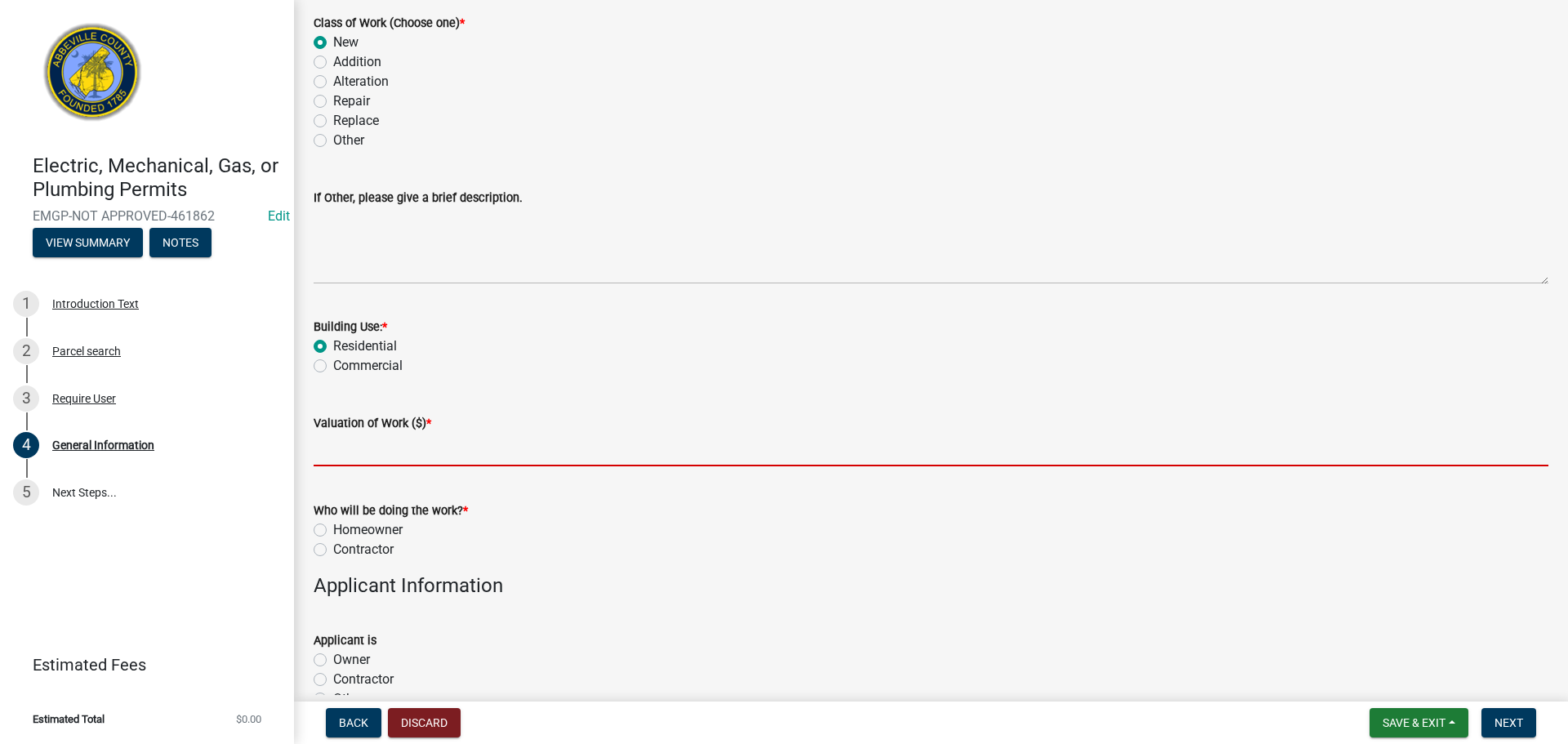
click at [384, 457] on input "text" at bounding box center [931, 448] width 1235 height 33
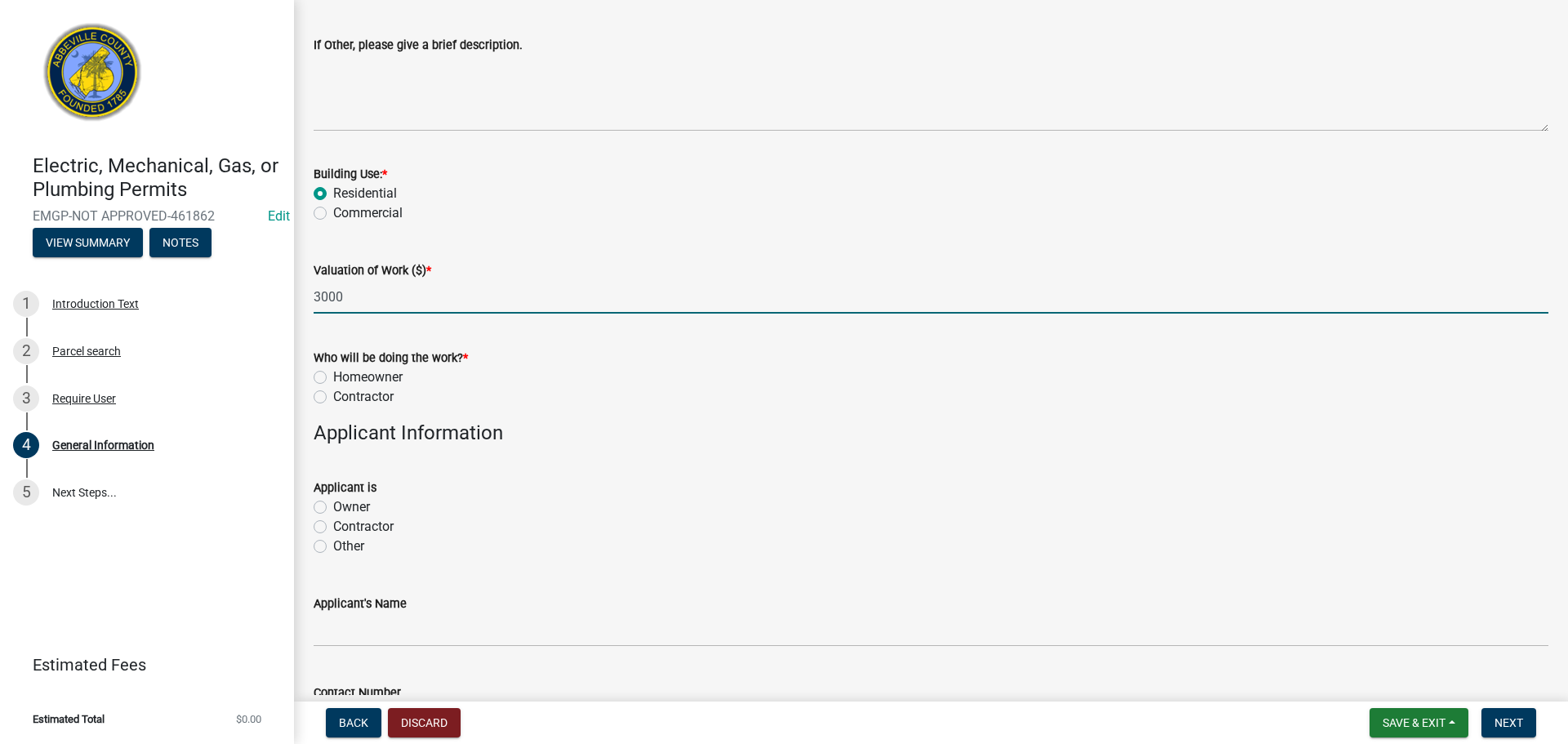
scroll to position [572, 0]
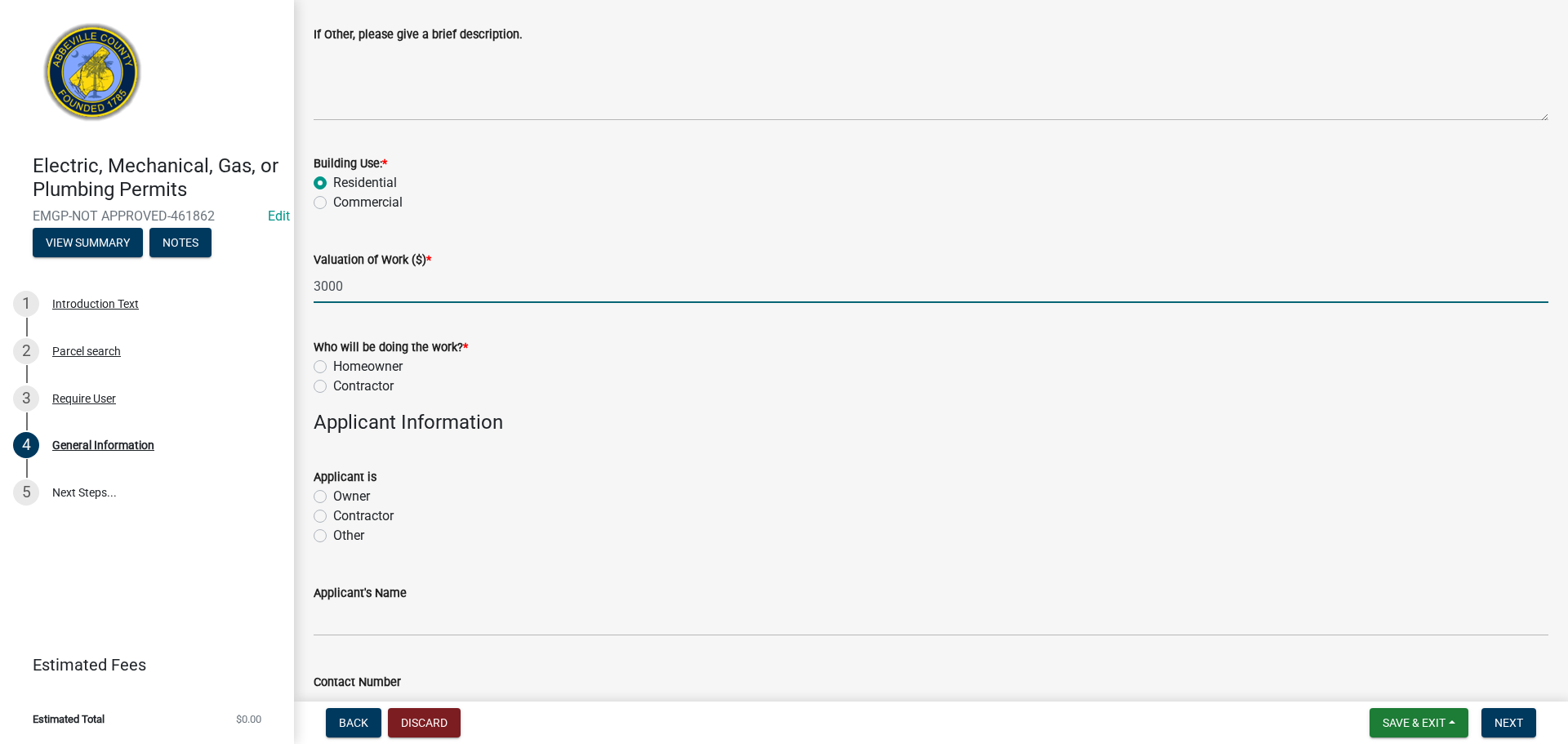
type input "3000"
click at [333, 366] on label "Homeowner" at bounding box center [368, 366] width 70 height 20
click at [333, 366] on input "Homeowner" at bounding box center [338, 362] width 10 height 10
radio input "true"
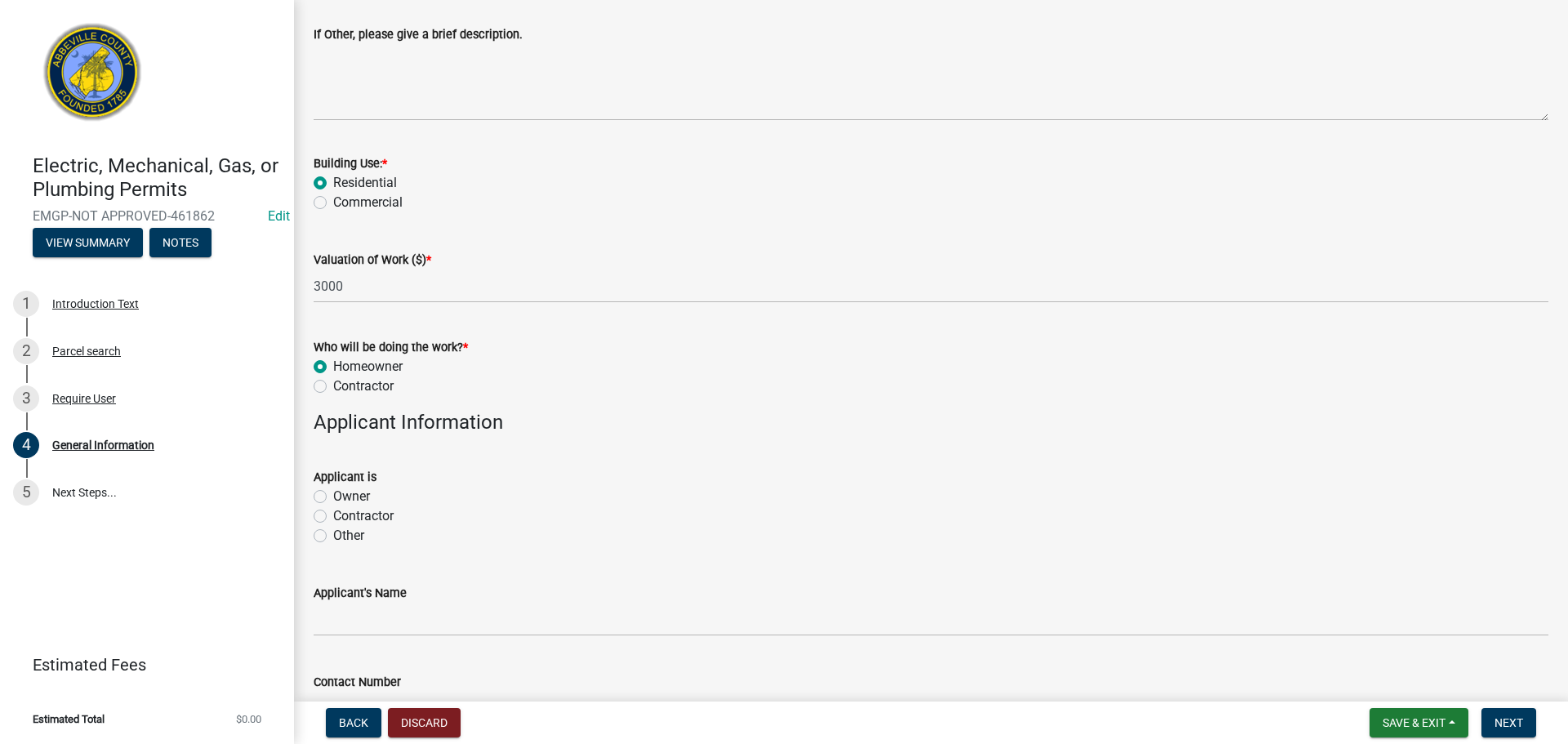
click at [333, 497] on label "Owner" at bounding box center [351, 497] width 37 height 20
click at [333, 497] on input "Owner" at bounding box center [338, 492] width 10 height 10
radio input "true"
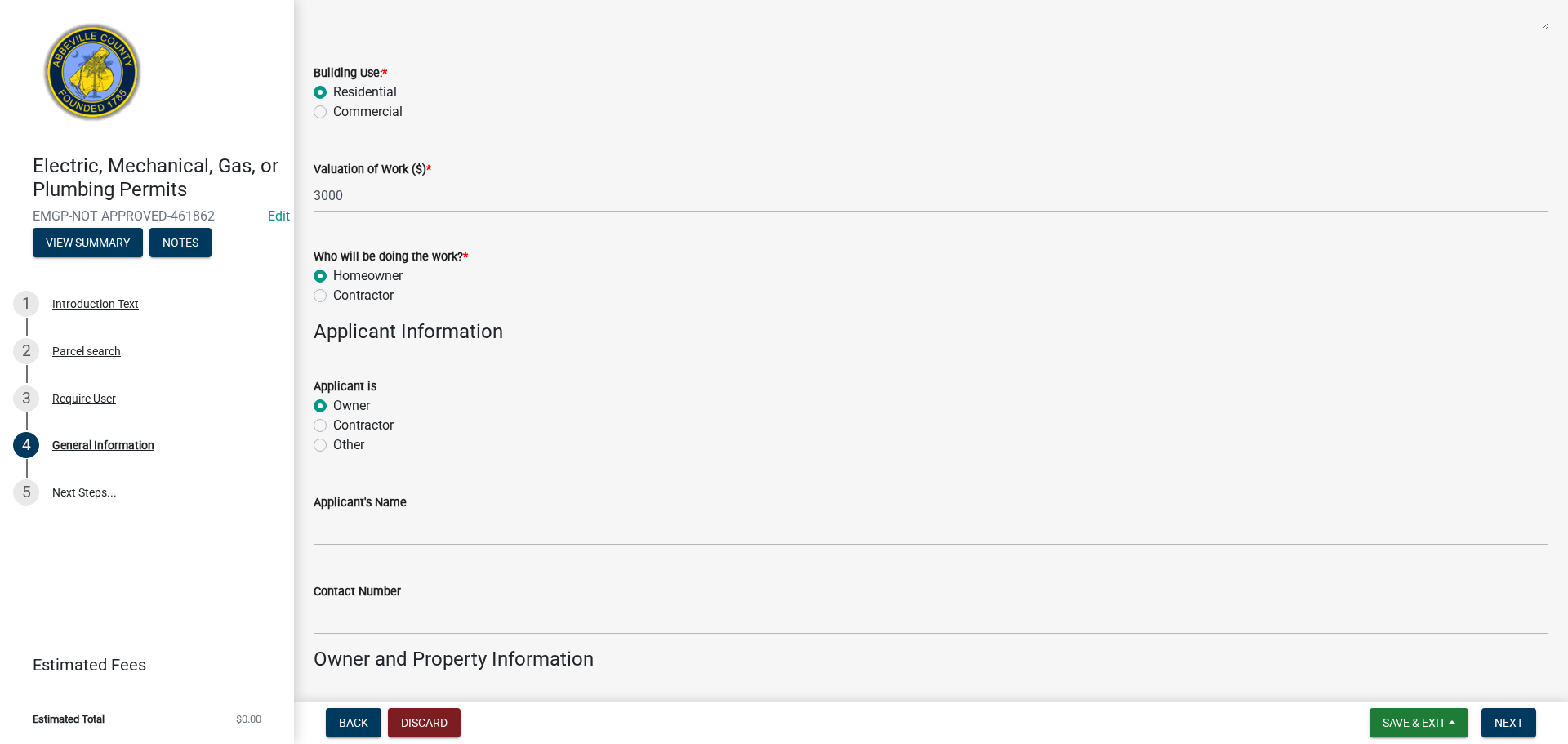
scroll to position [899, 0]
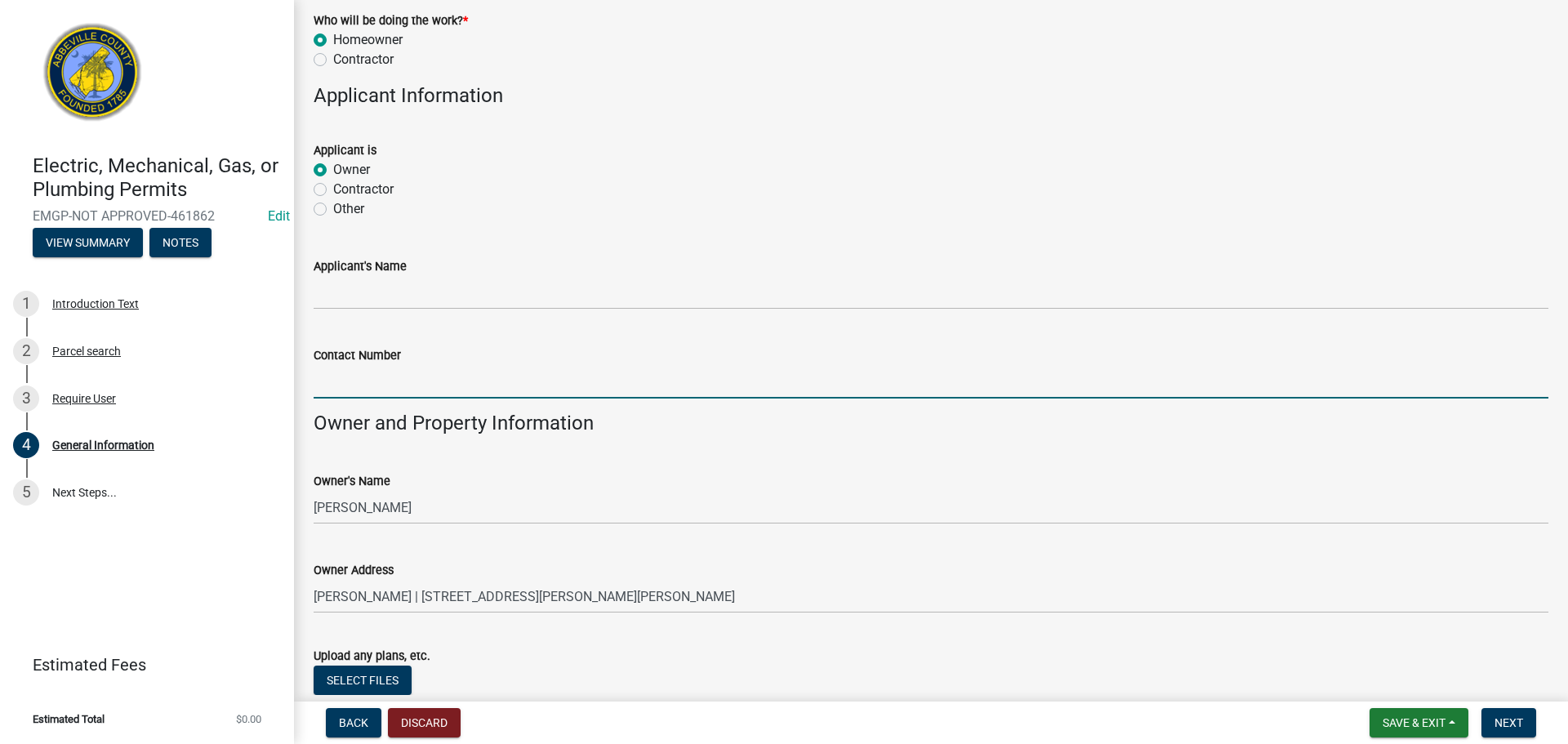
click at [450, 375] on input "Contact Number" at bounding box center [931, 381] width 1235 height 33
type input "[PHONE_NUMBER]"
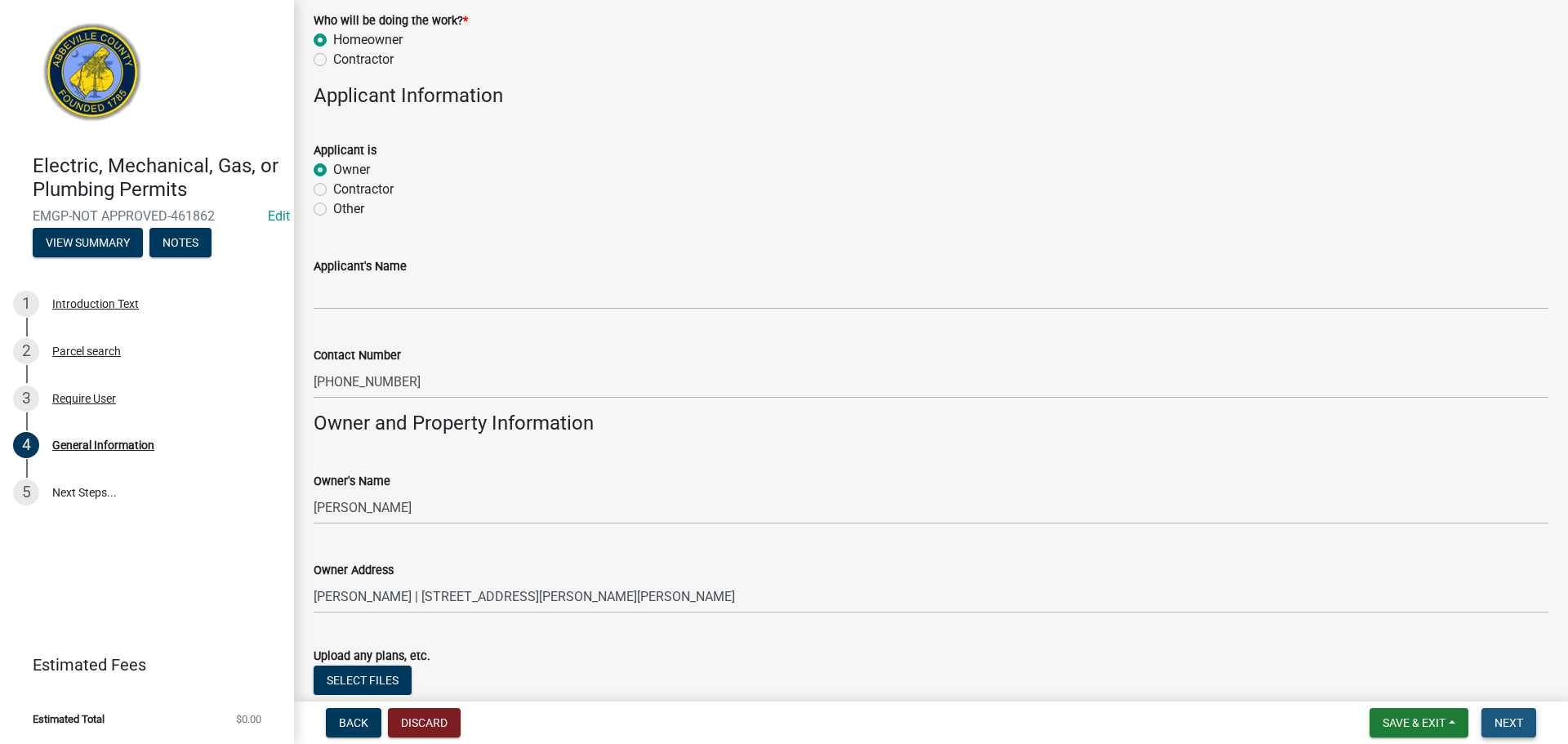
click at [1515, 719] on span "Next" at bounding box center [1509, 723] width 28 height 13
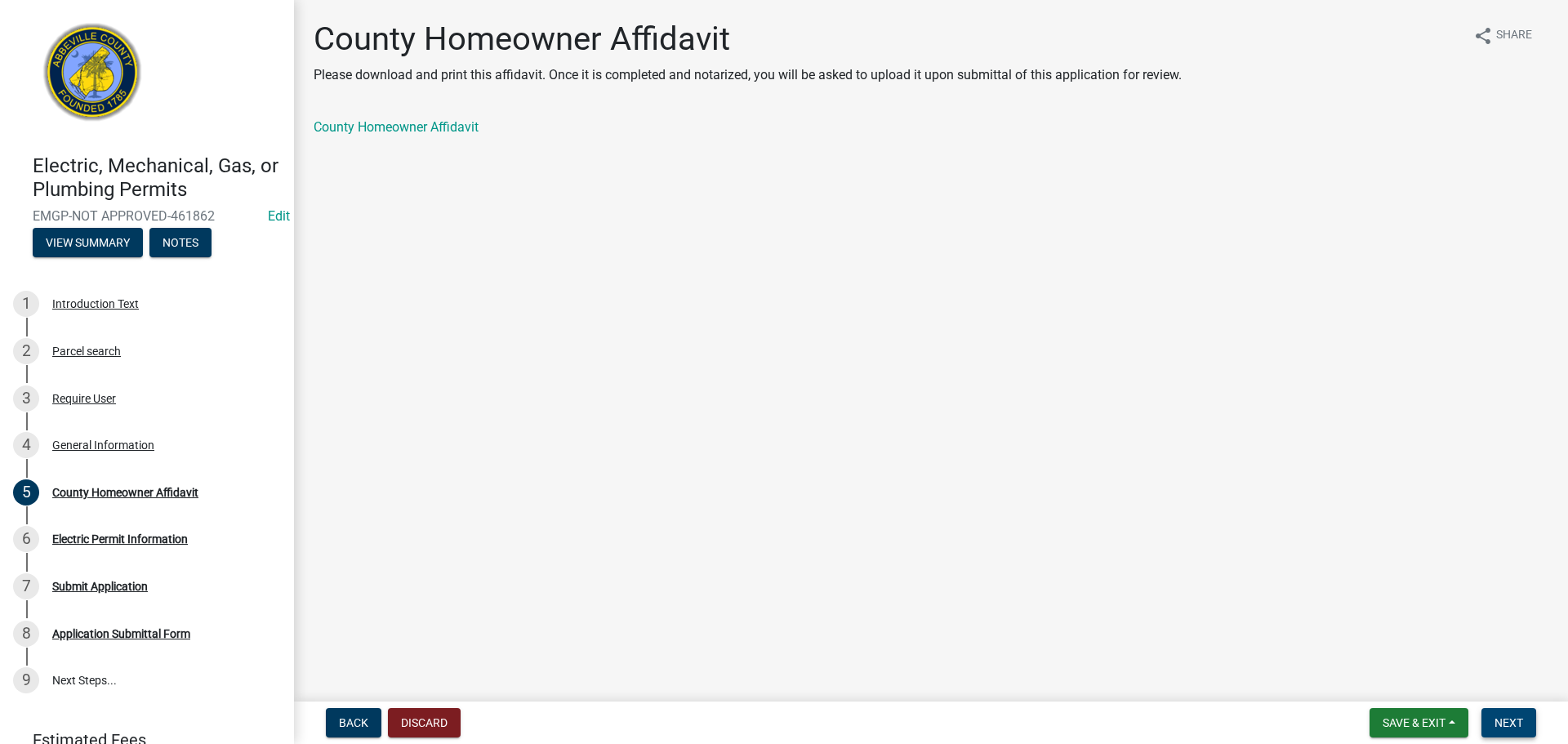
click at [1518, 722] on span "Next" at bounding box center [1509, 723] width 28 height 13
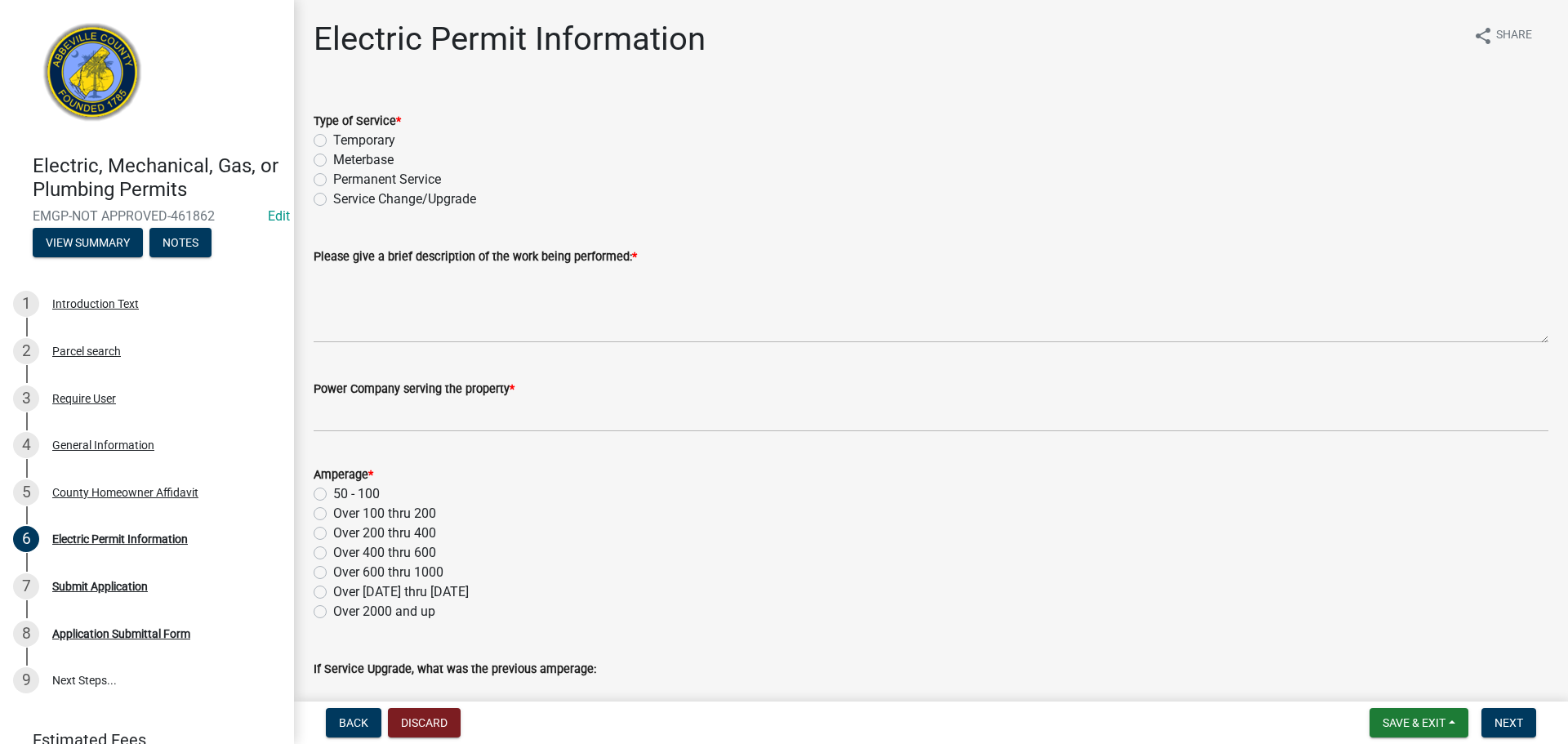
click at [333, 176] on label "Permanent Service" at bounding box center [387, 179] width 108 height 20
click at [333, 176] on input "Permanent Service" at bounding box center [338, 175] width 10 height 10
radio input "true"
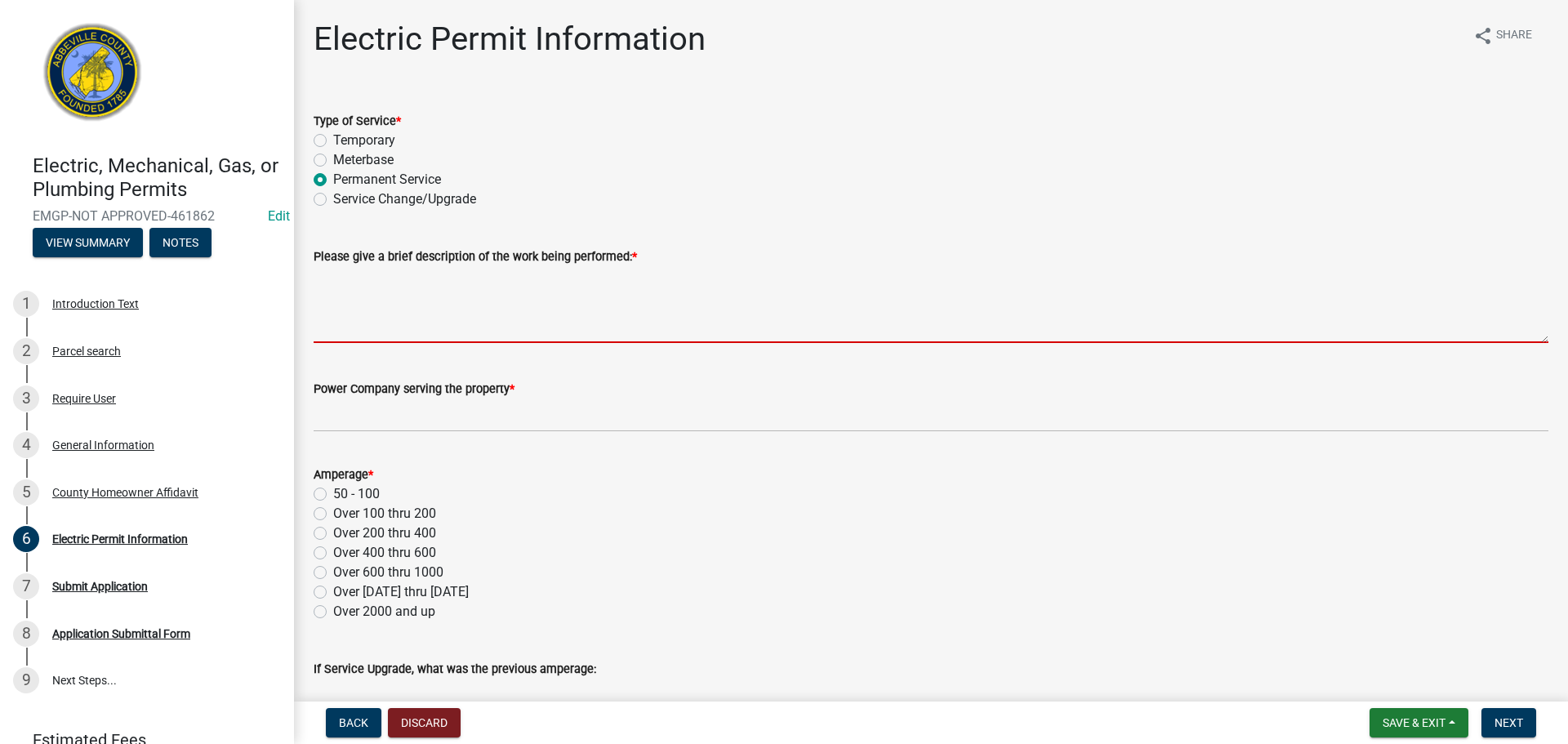
click at [391, 298] on textarea "Please give a brief description of the work being performed: *" at bounding box center [931, 304] width 1235 height 76
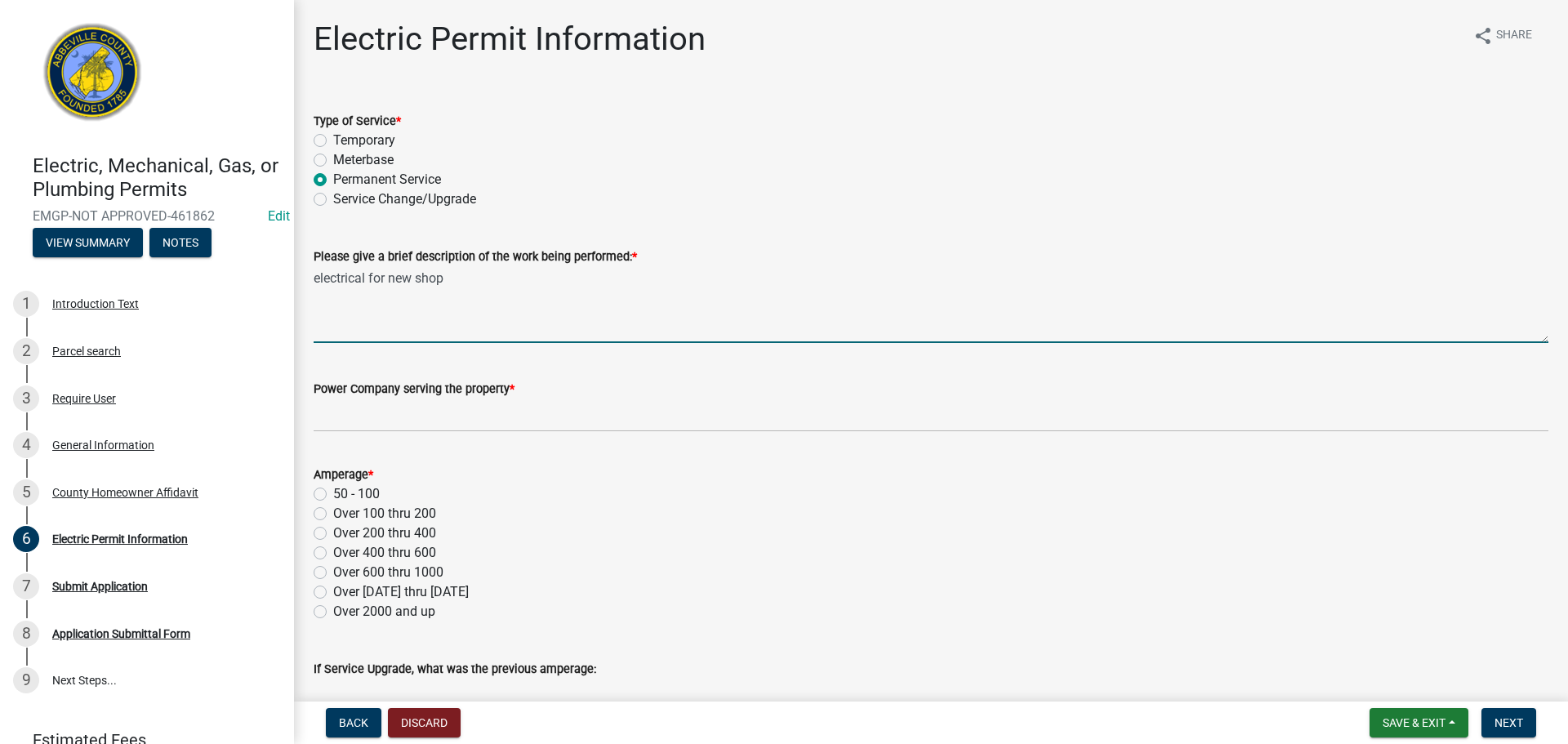
type textarea "electrical for new shop"
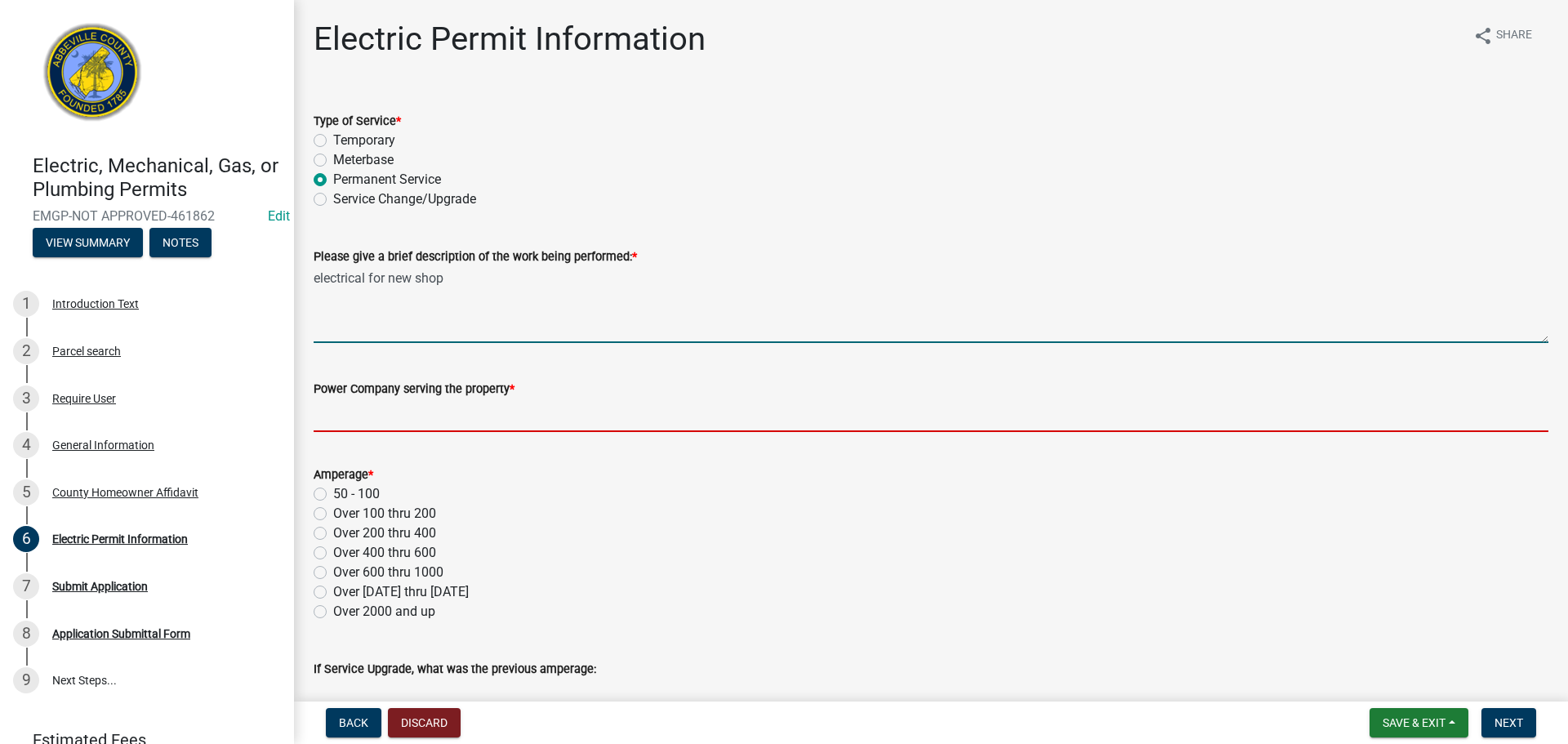
click at [441, 413] on input "Power Company serving the property *" at bounding box center [931, 414] width 1235 height 33
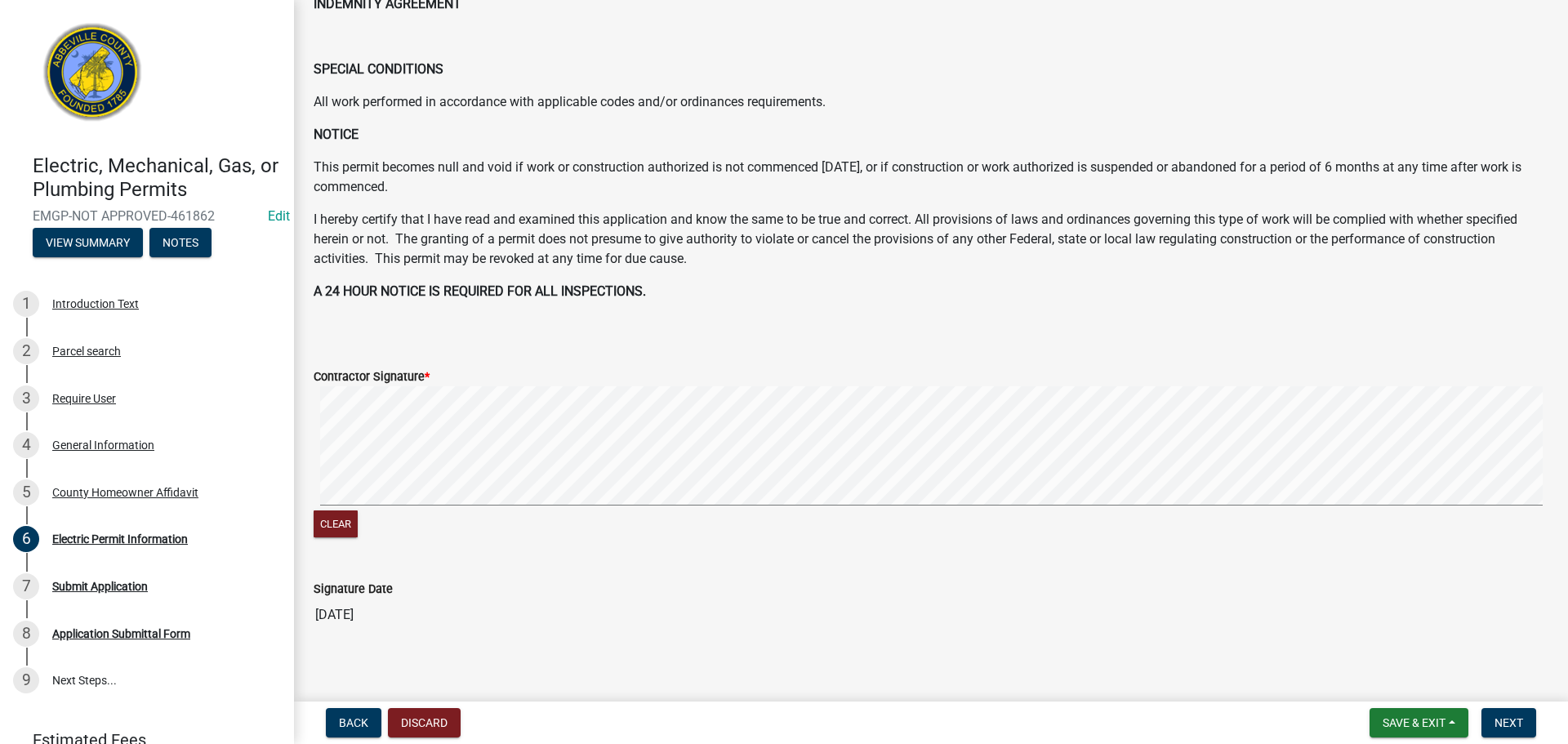
scroll to position [736, 0]
type input "Little River"
click at [1509, 717] on span "Next" at bounding box center [1509, 723] width 28 height 13
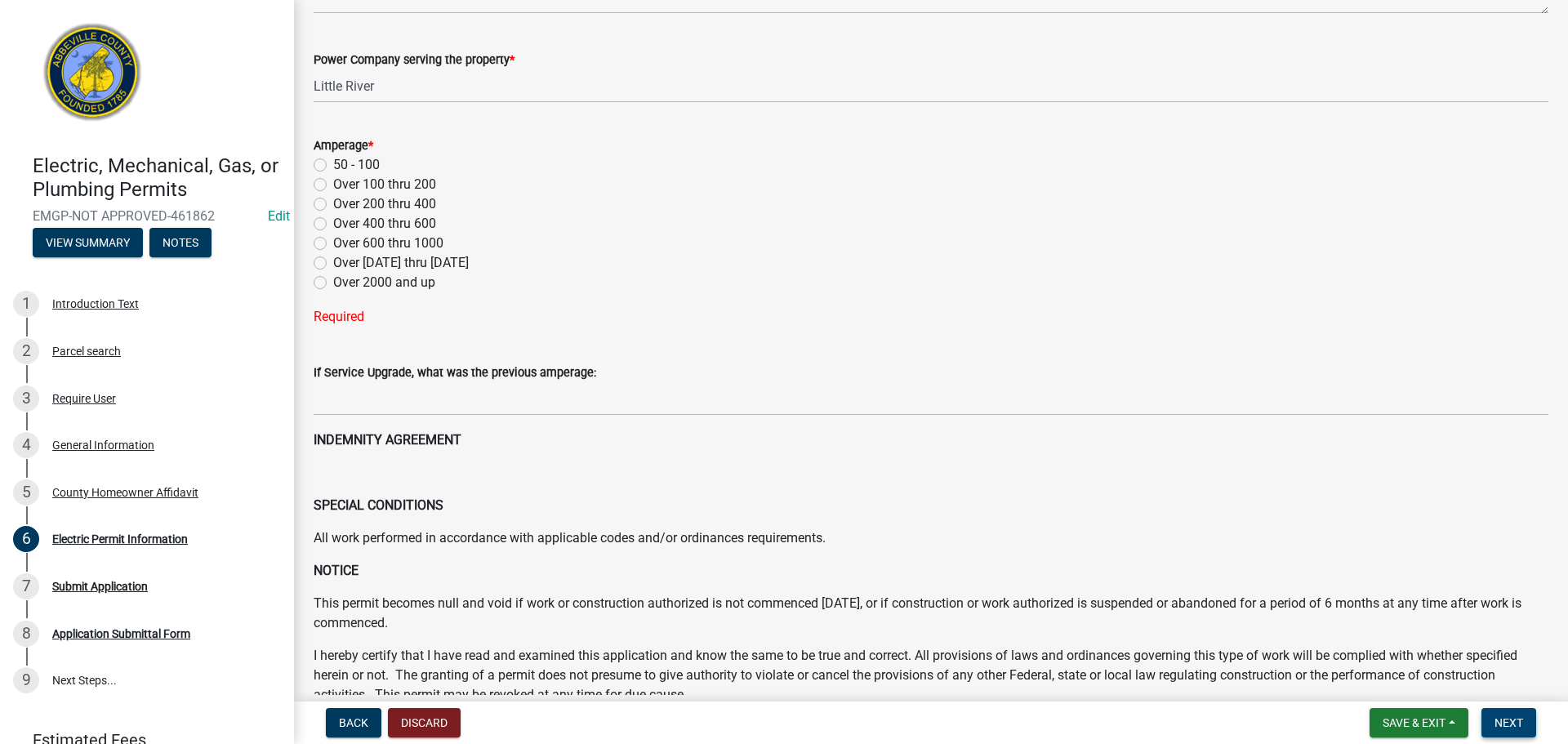
scroll to position [196, 0]
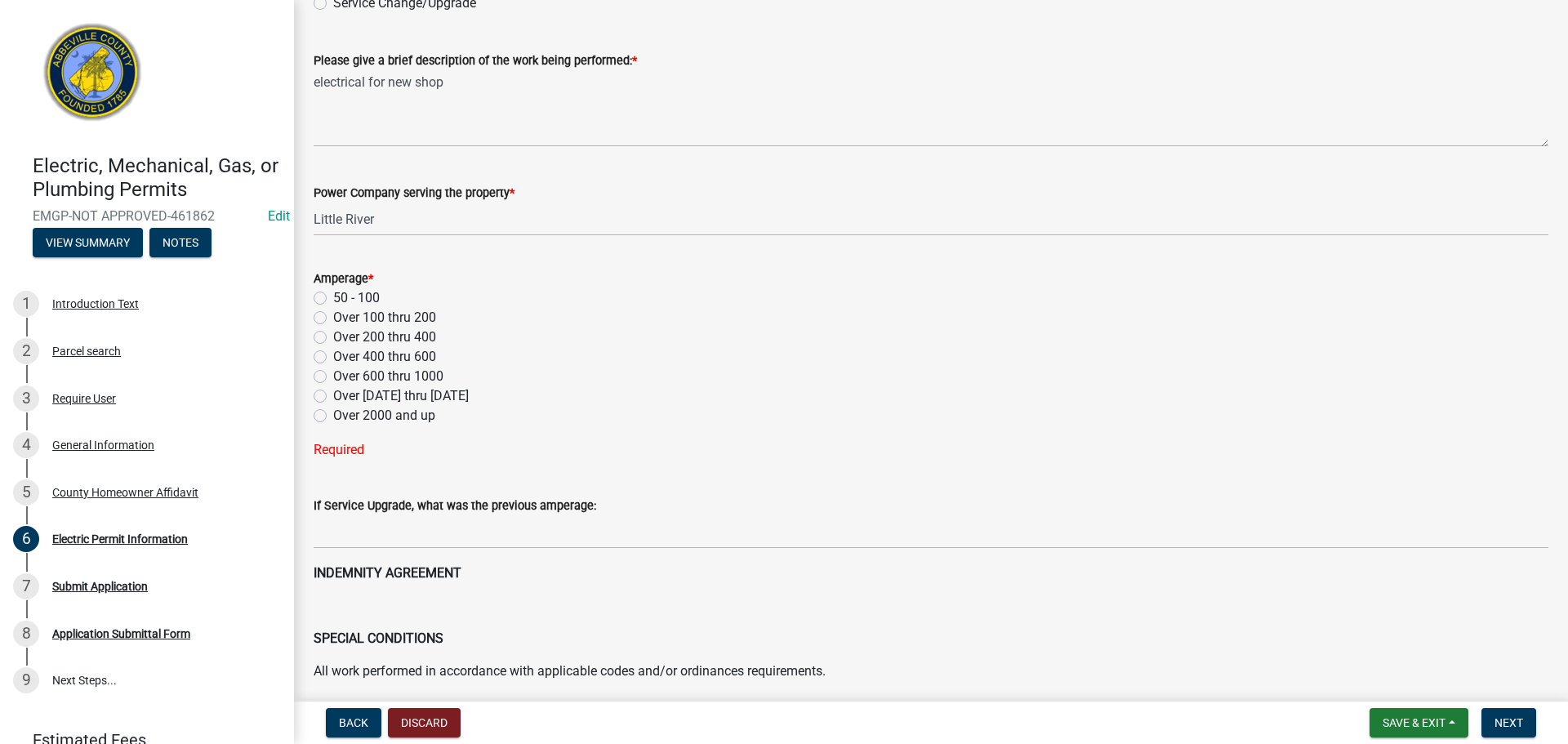
click at [333, 317] on label "Over 100 thru 200" at bounding box center [384, 317] width 103 height 20
click at [333, 317] on input "Over 100 thru 200" at bounding box center [338, 313] width 10 height 10
radio input "true"
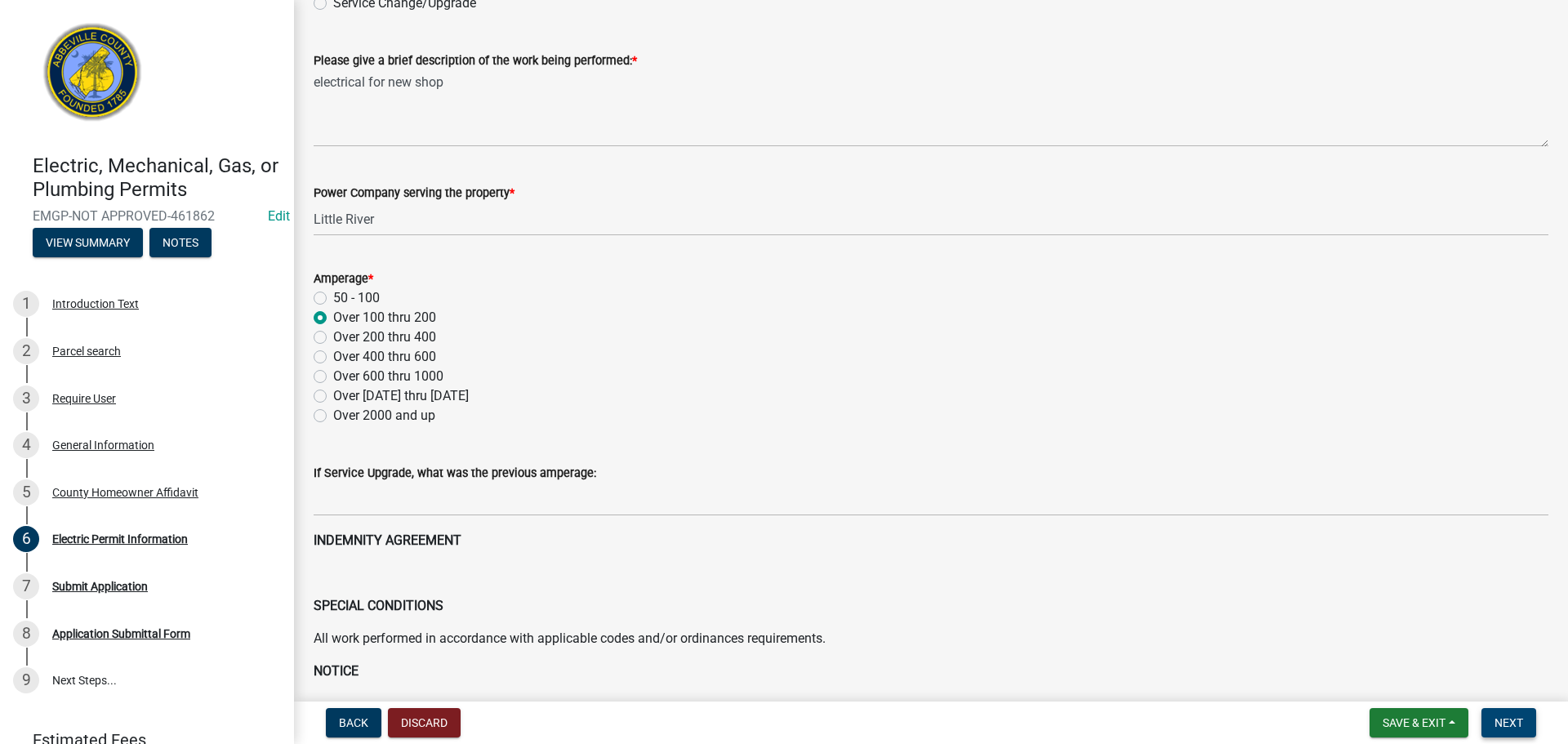
click at [1534, 719] on button "Next" at bounding box center [1509, 722] width 55 height 29
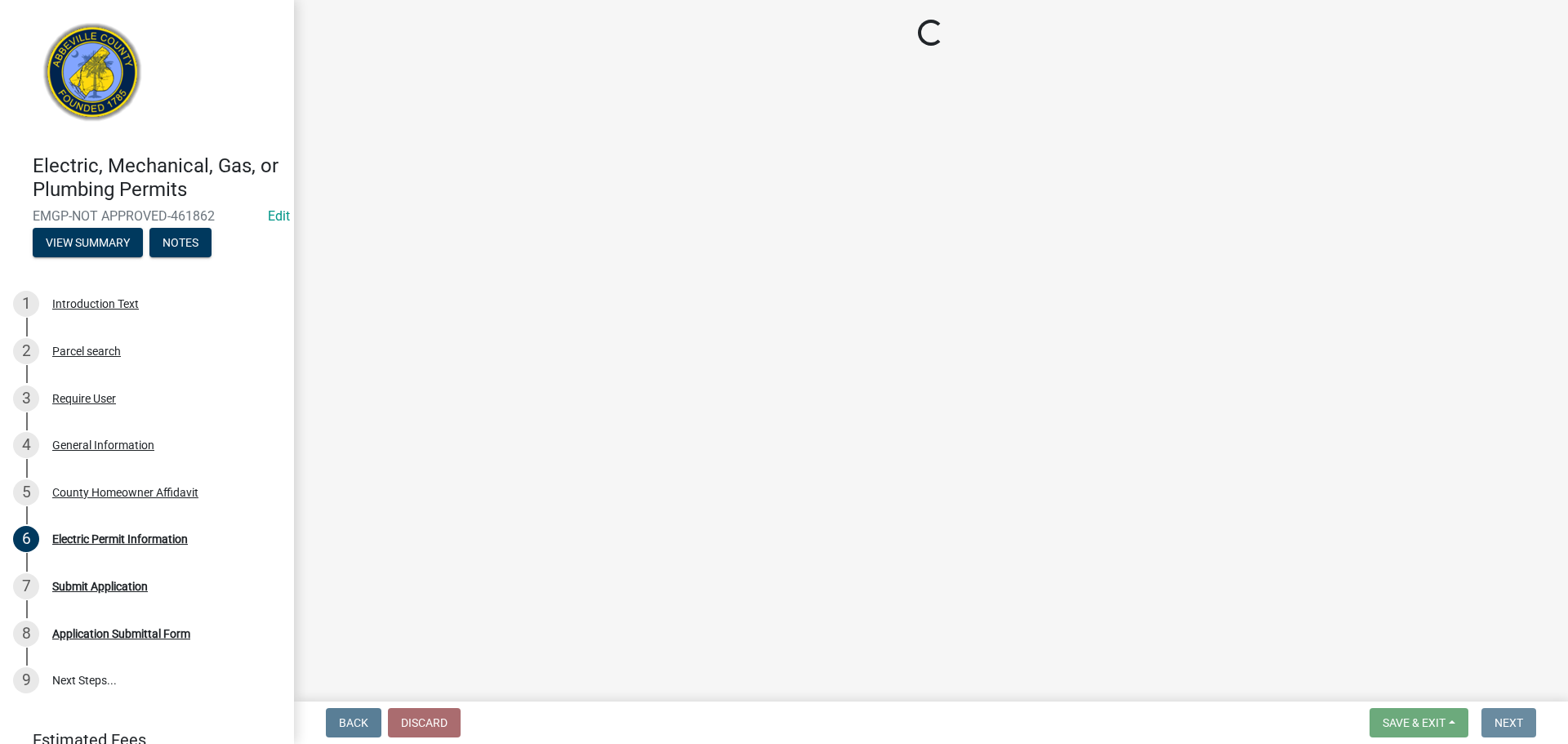
scroll to position [0, 0]
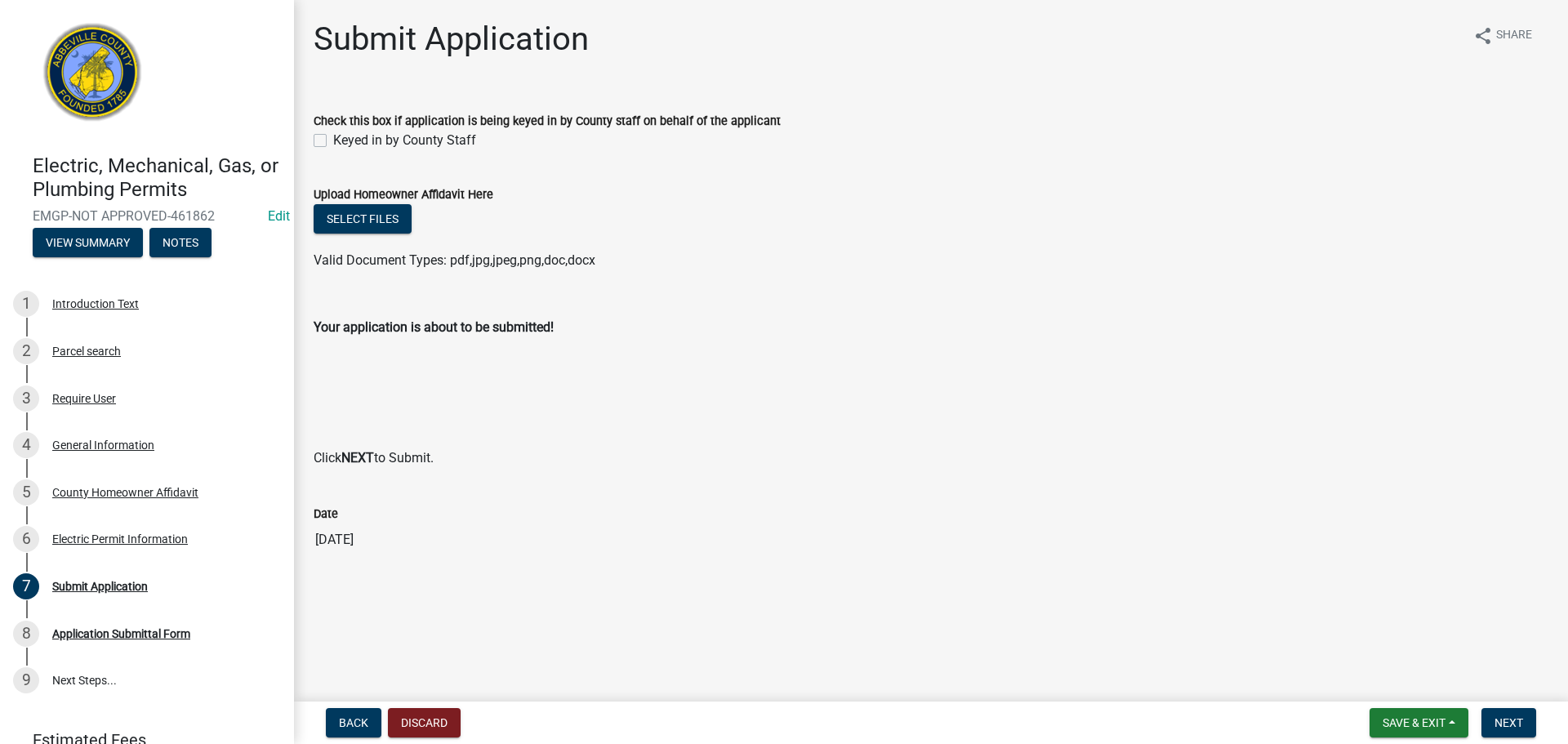
click at [329, 140] on div "Keyed in by County Staff" at bounding box center [931, 140] width 1235 height 20
click at [333, 137] on label "Keyed in by County Staff" at bounding box center [404, 140] width 143 height 20
click at [333, 137] on input "Keyed in by County Staff" at bounding box center [338, 135] width 10 height 10
checkbox input "true"
click at [1516, 722] on span "Next" at bounding box center [1509, 723] width 28 height 13
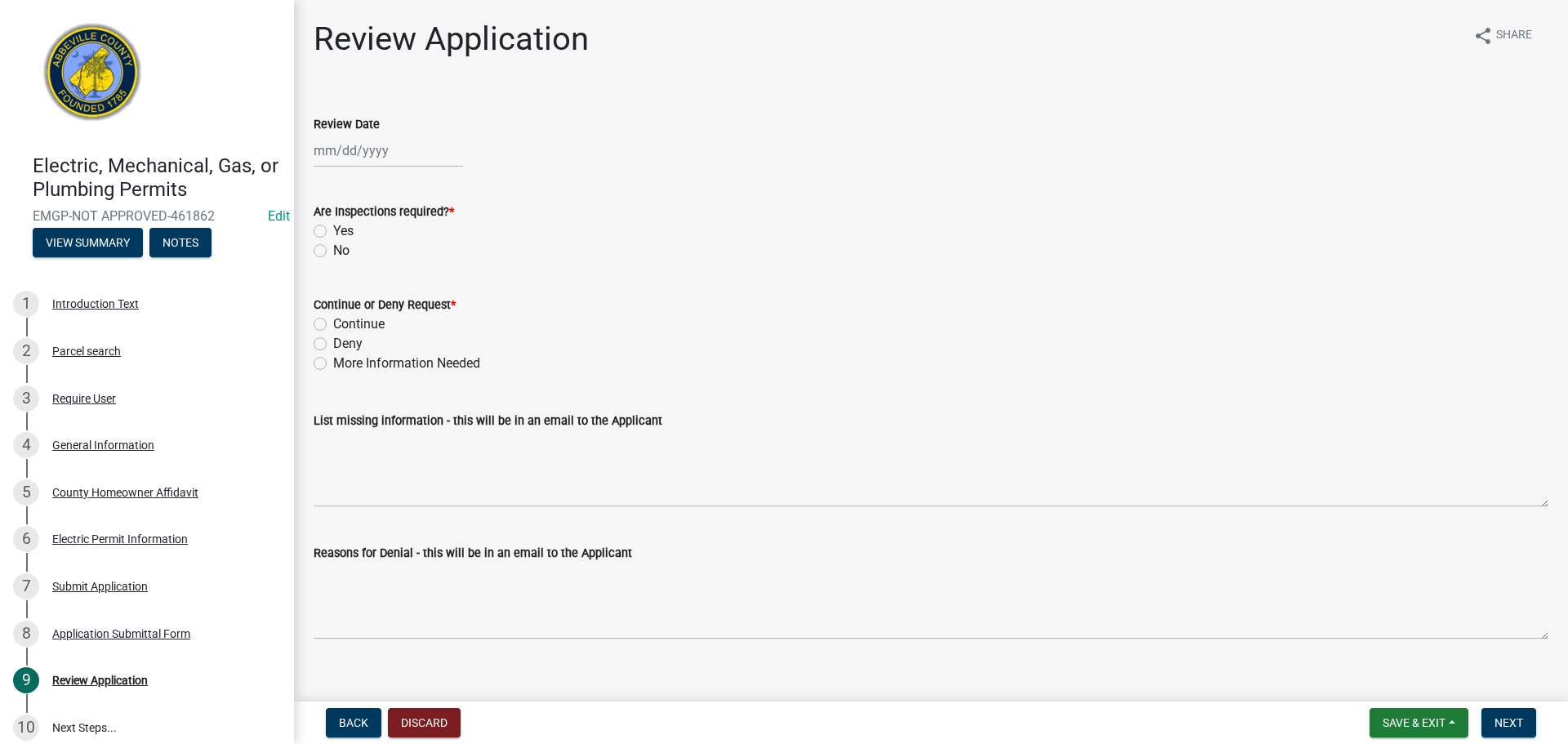
select select "8"
select select "2025"
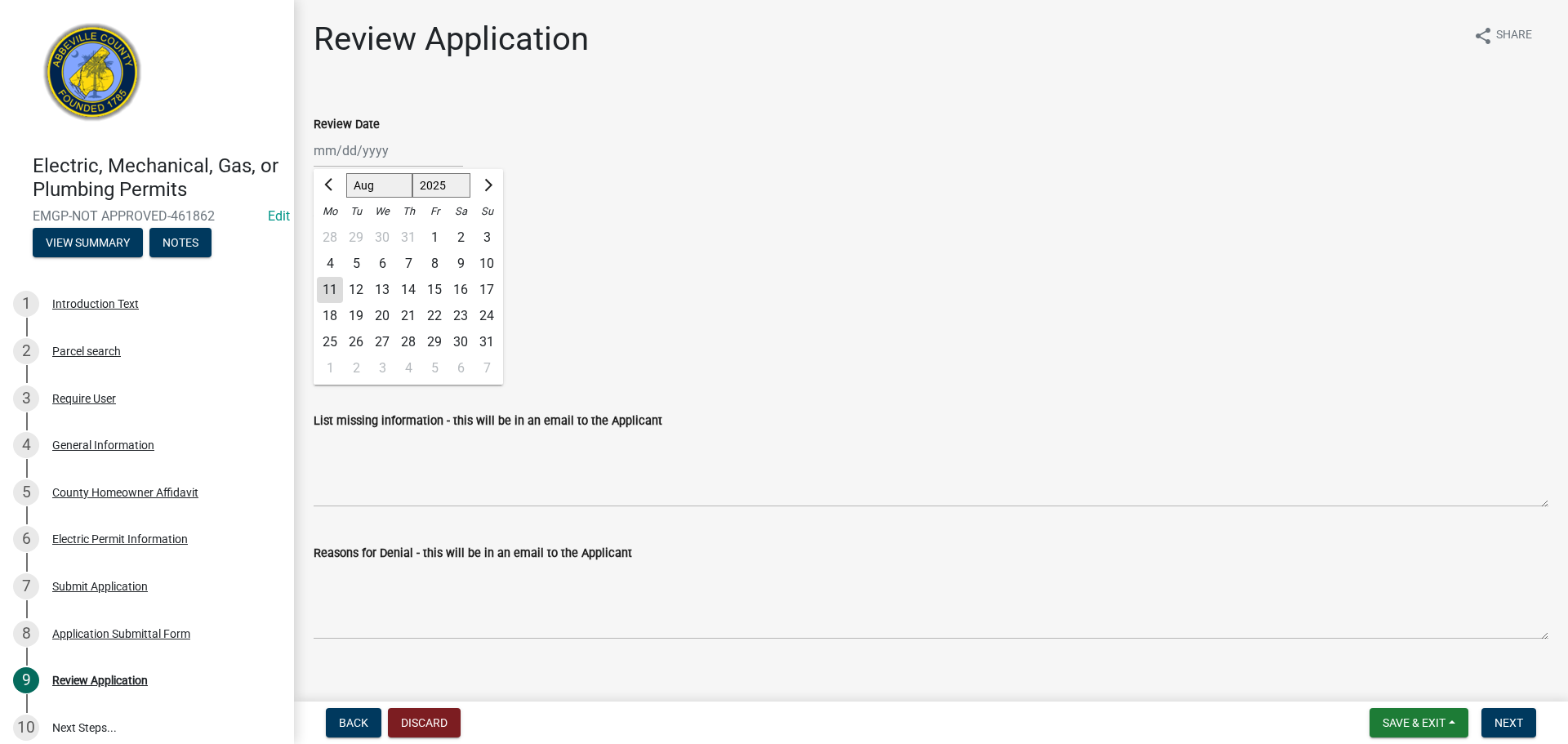
click at [360, 150] on div "[PERSON_NAME] Feb Mar Apr [PERSON_NAME][DATE] Oct Nov [DATE] 1526 1527 1528 152…" at bounding box center [388, 150] width 149 height 33
click at [329, 288] on div "11" at bounding box center [330, 290] width 26 height 26
type input "[DATE]"
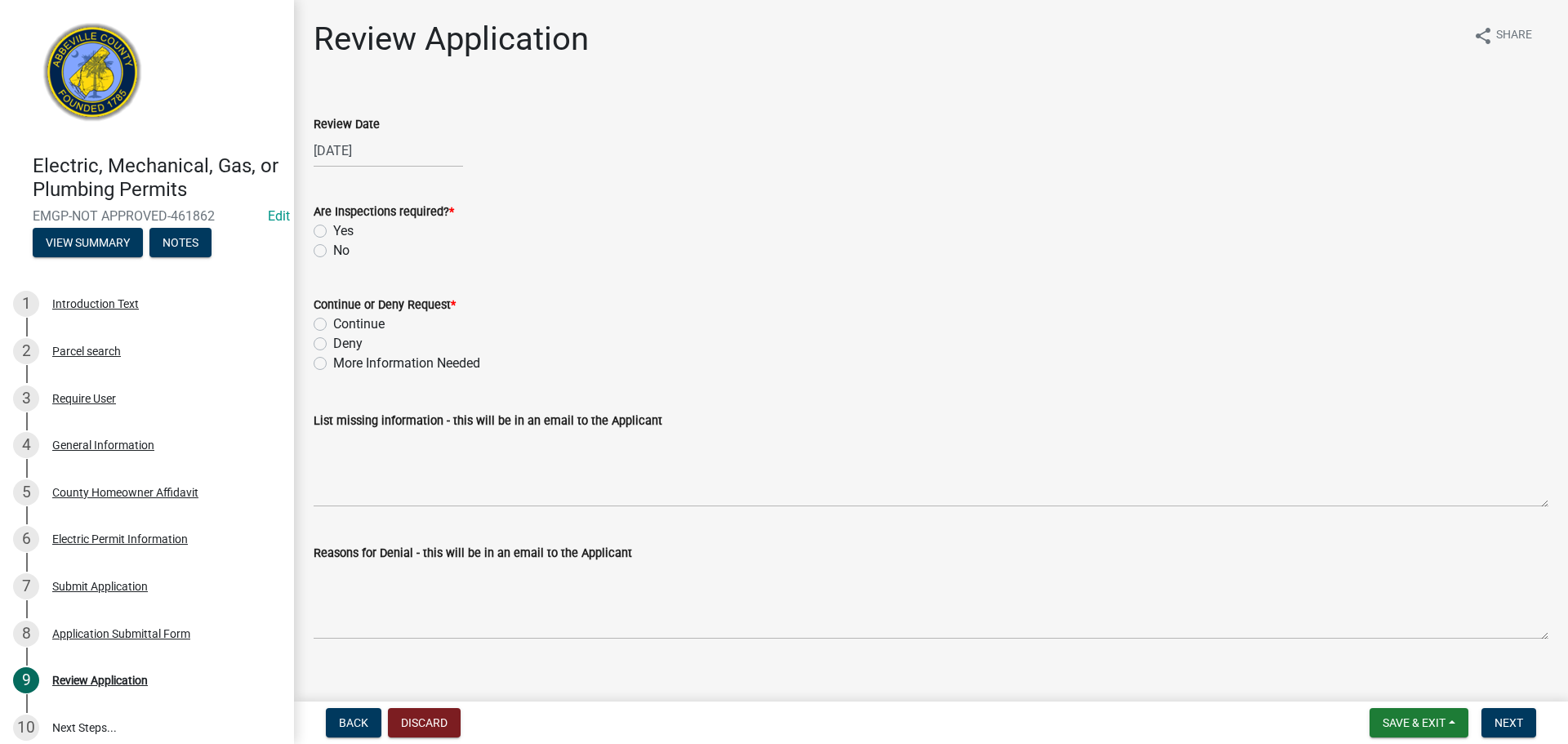
click at [333, 229] on label "Yes" at bounding box center [344, 230] width 21 height 20
click at [333, 229] on input "Yes" at bounding box center [338, 226] width 10 height 10
radio input "true"
click at [333, 324] on label "Continue" at bounding box center [359, 324] width 51 height 20
click at [333, 324] on input "Continue" at bounding box center [338, 319] width 10 height 10
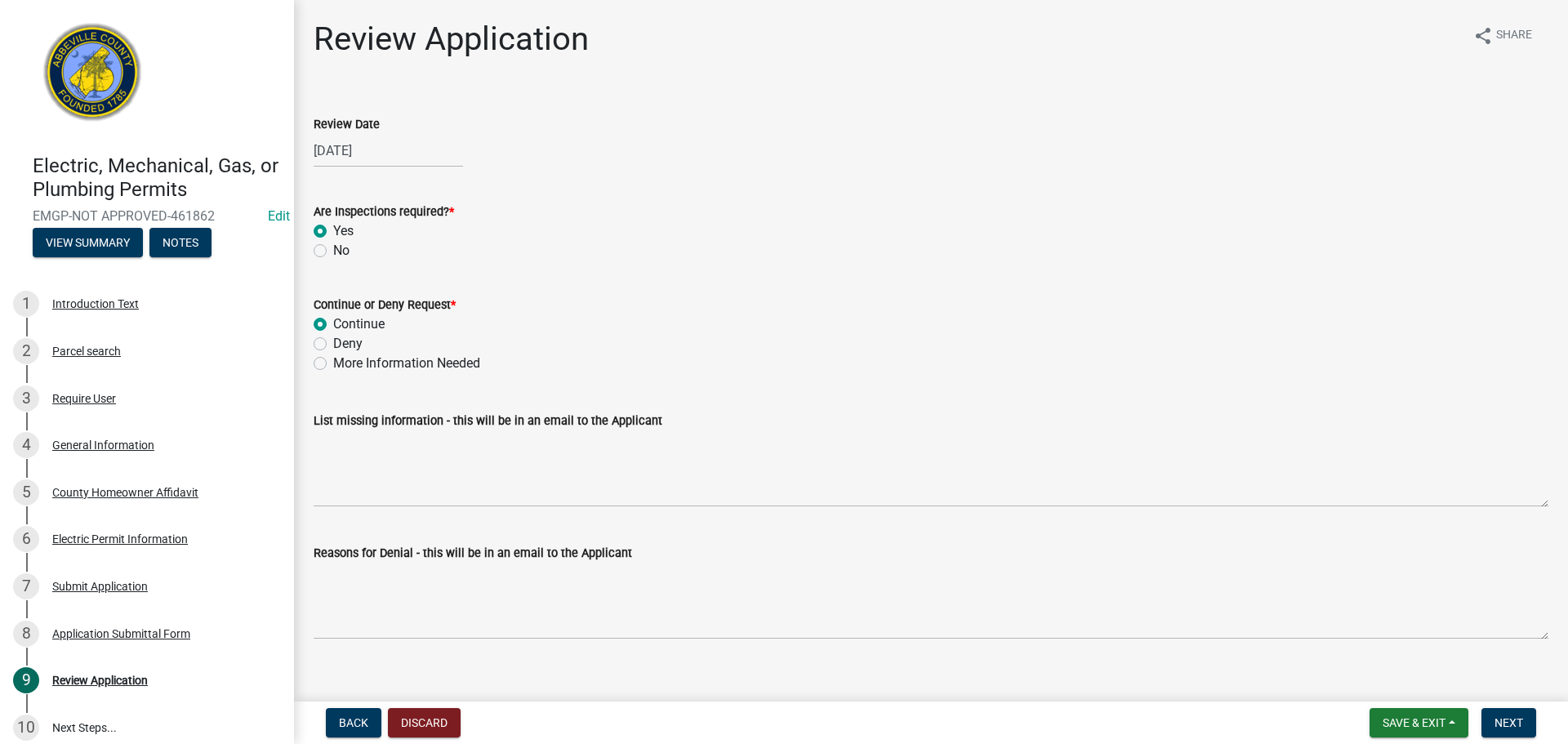
radio input "true"
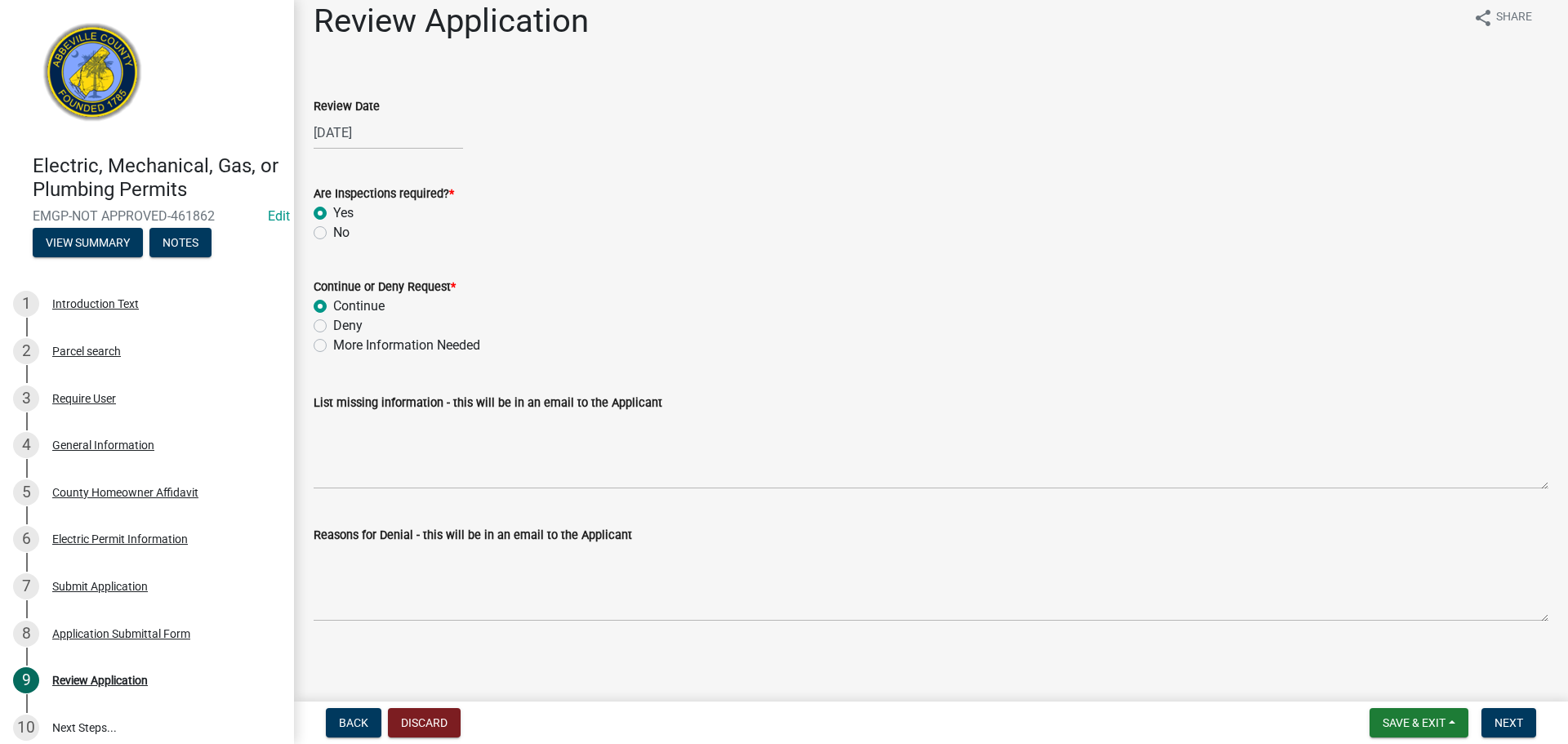
scroll to position [21, 0]
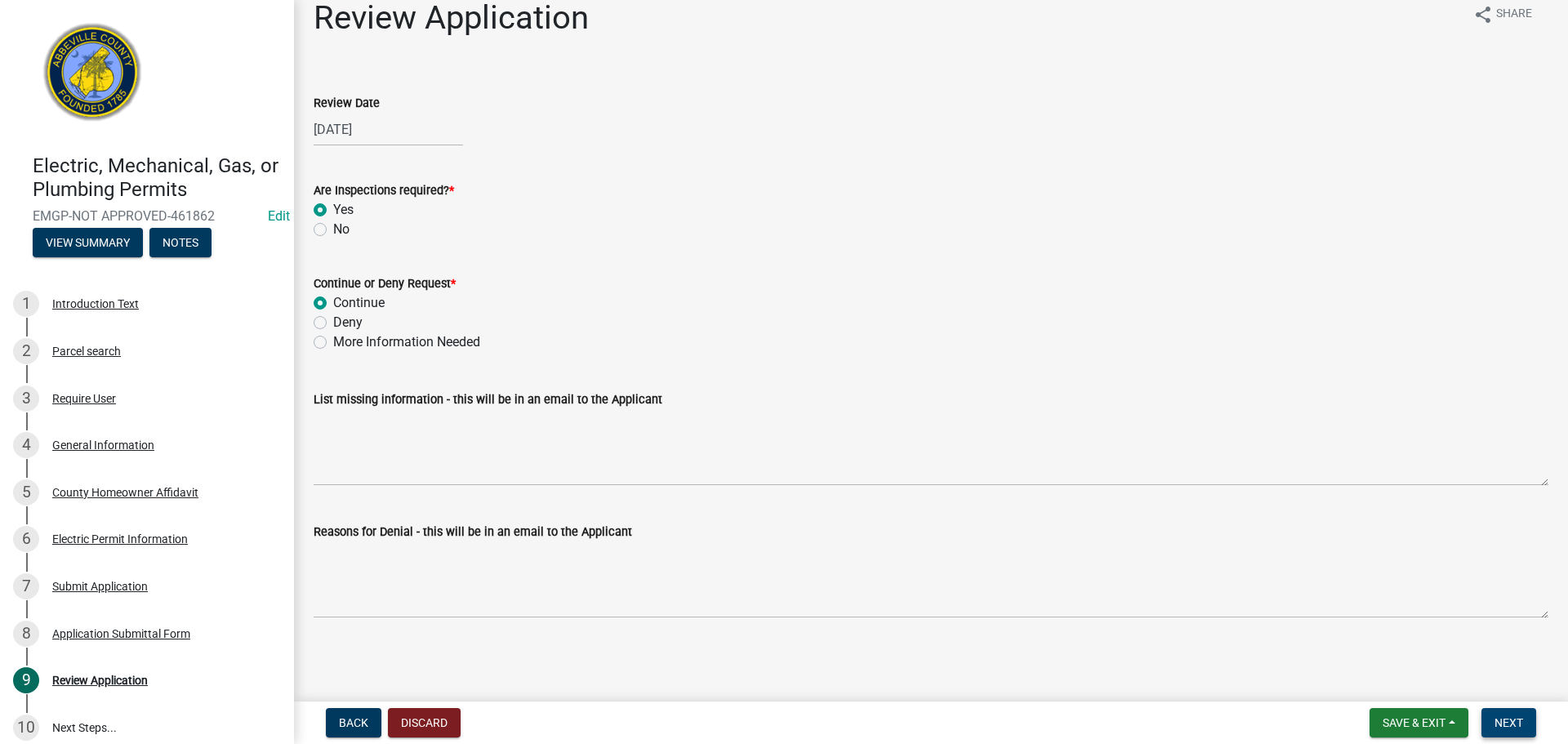
click at [1512, 723] on span "Next" at bounding box center [1509, 723] width 28 height 13
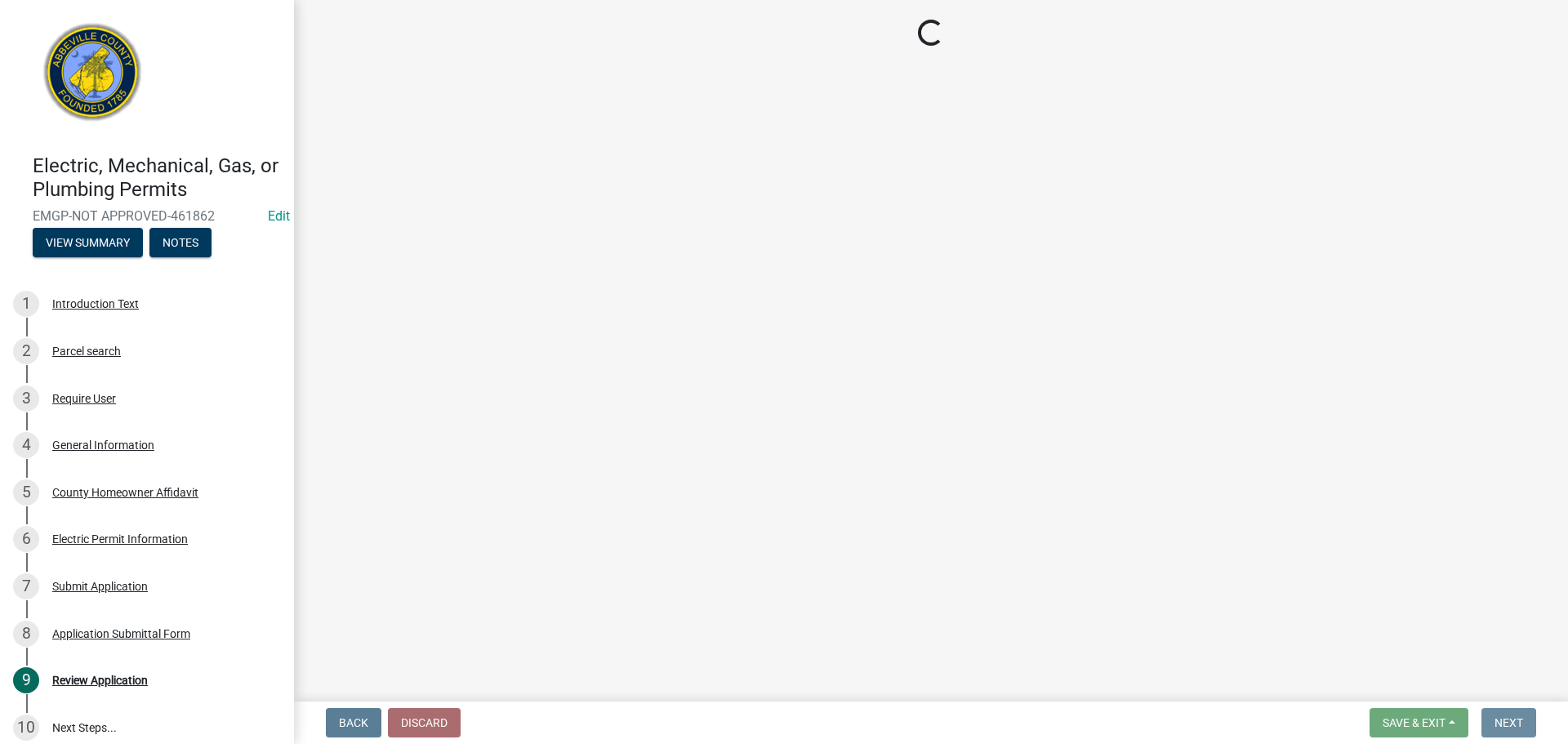
scroll to position [0, 0]
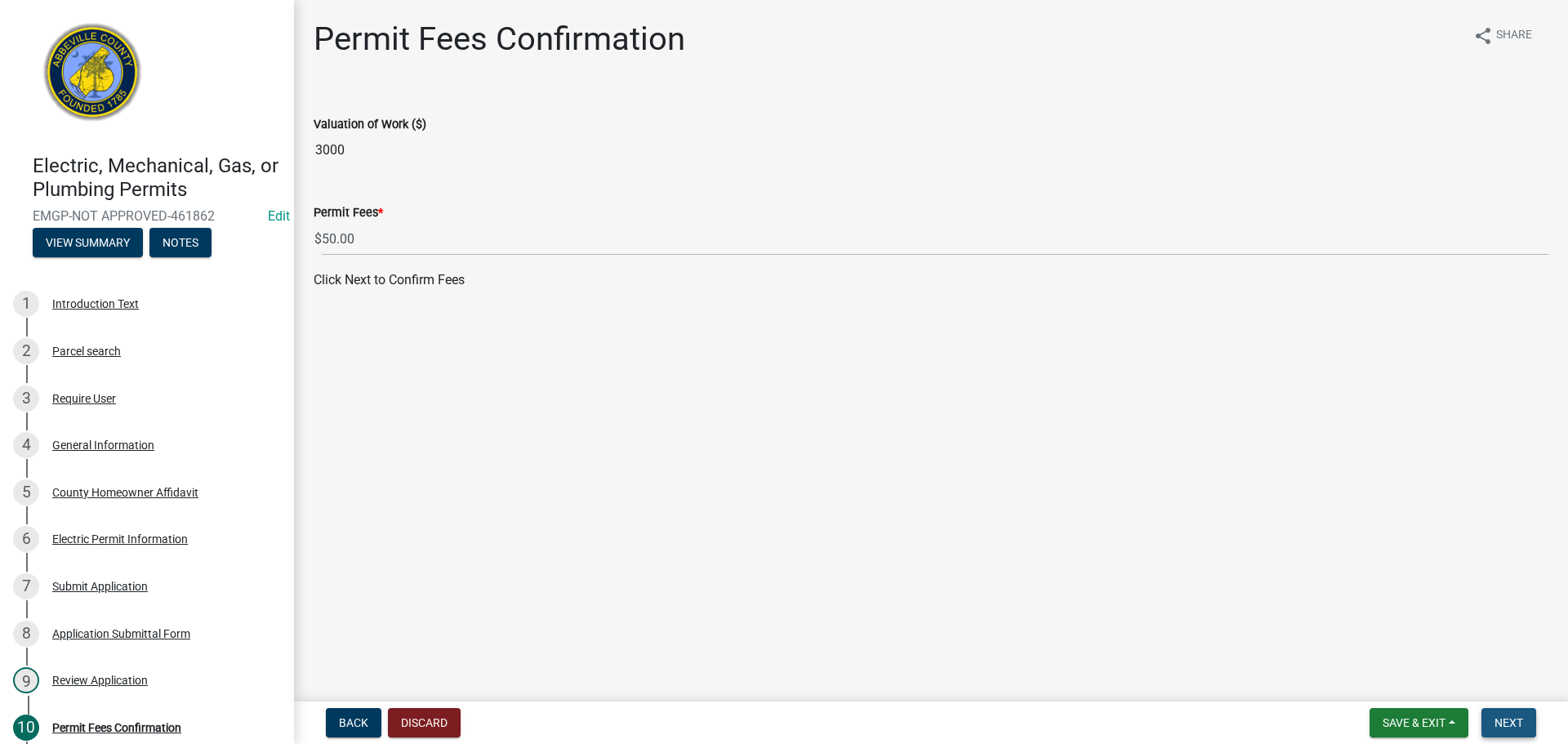
click at [1513, 720] on span "Next" at bounding box center [1509, 723] width 28 height 13
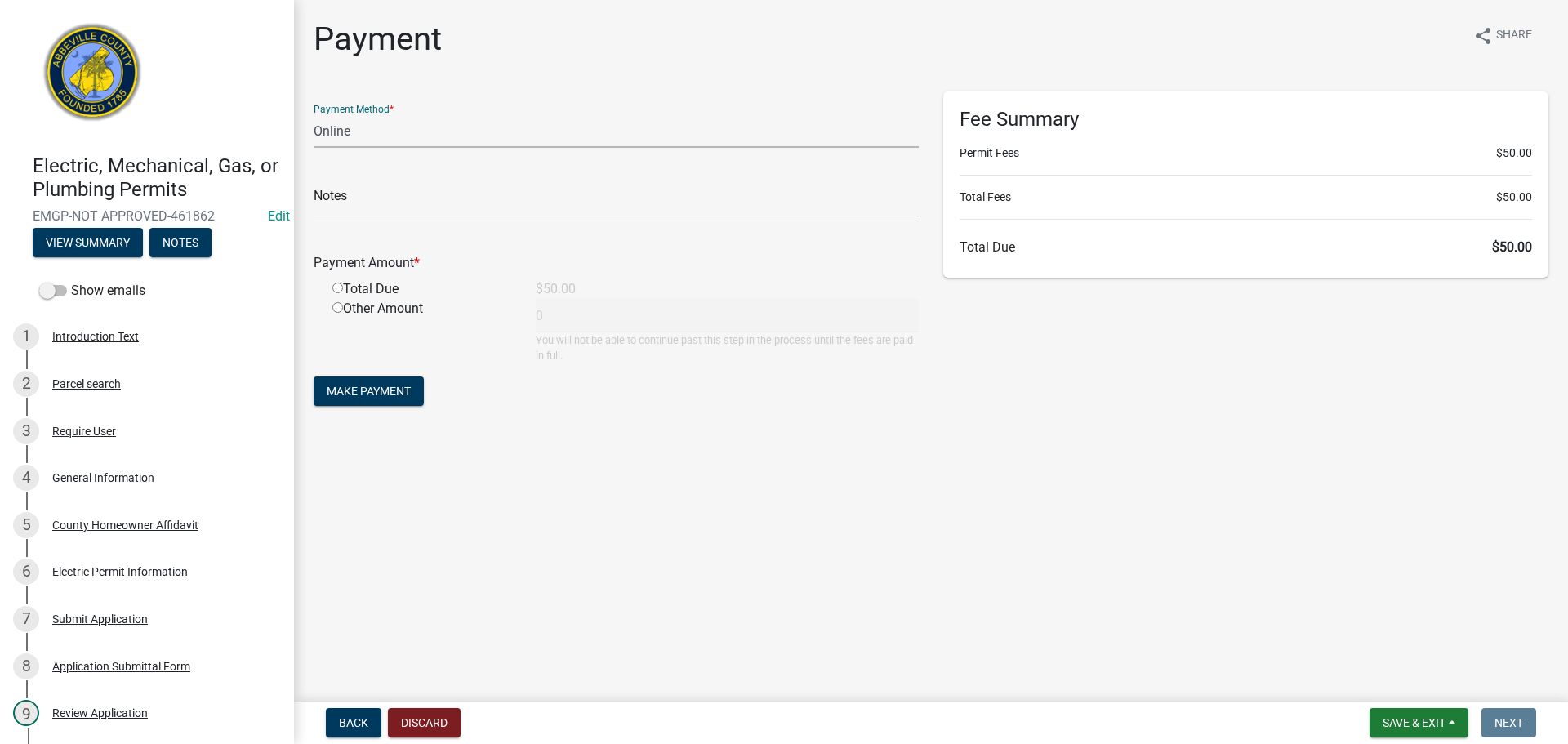
click at [354, 126] on select "Credit Card POS Check Cash Online" at bounding box center [615, 130] width 605 height 33
select select "1: 0"
click at [313, 114] on select "Credit Card POS Check Cash Online" at bounding box center [615, 130] width 605 height 33
click at [381, 203] on input "text" at bounding box center [615, 200] width 605 height 33
type input "1586"
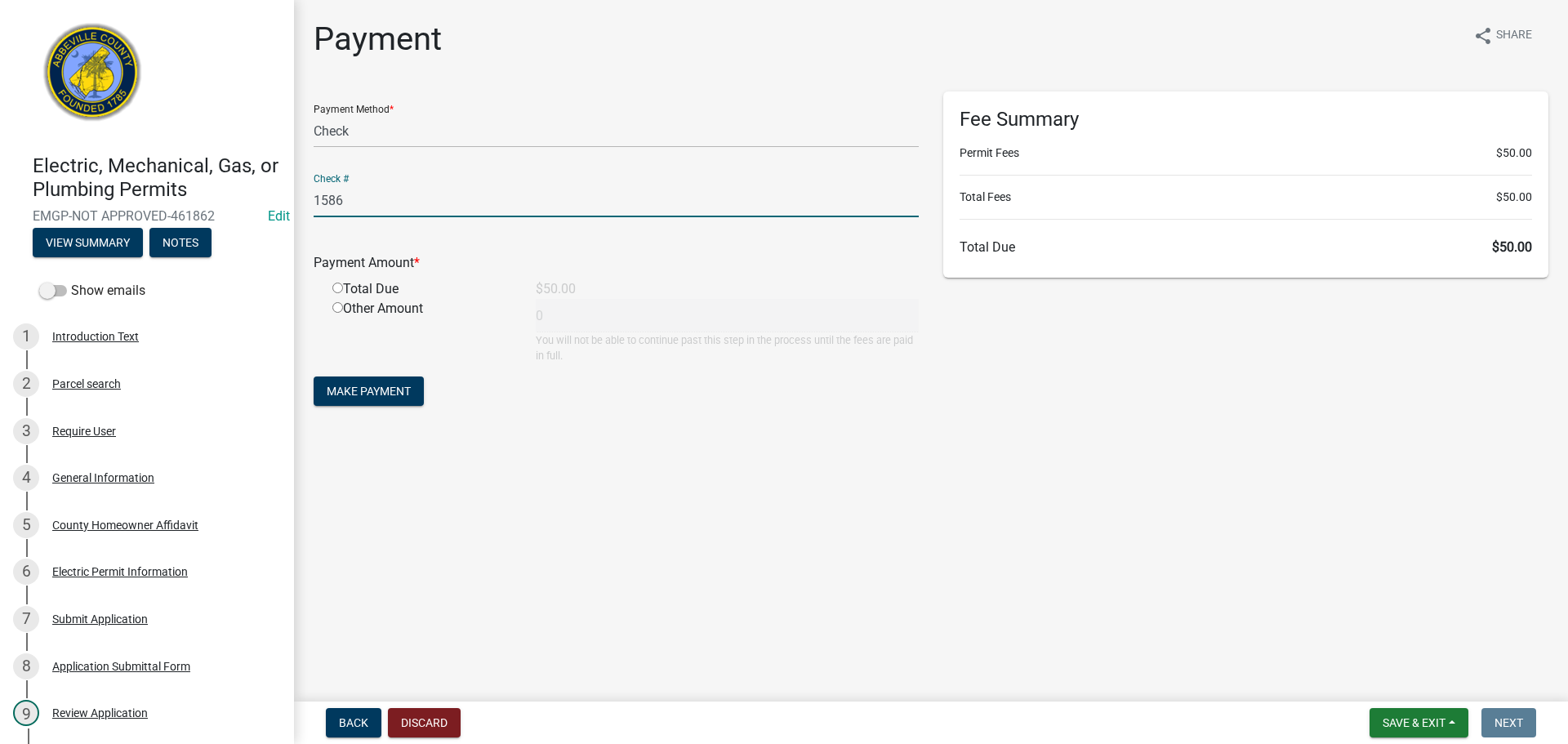
click at [331, 287] on div "Total Due" at bounding box center [421, 289] width 203 height 20
click at [334, 286] on input "radio" at bounding box center [337, 287] width 10 height 10
radio input "true"
type input "50"
click at [344, 386] on span "Make Payment" at bounding box center [368, 391] width 84 height 13
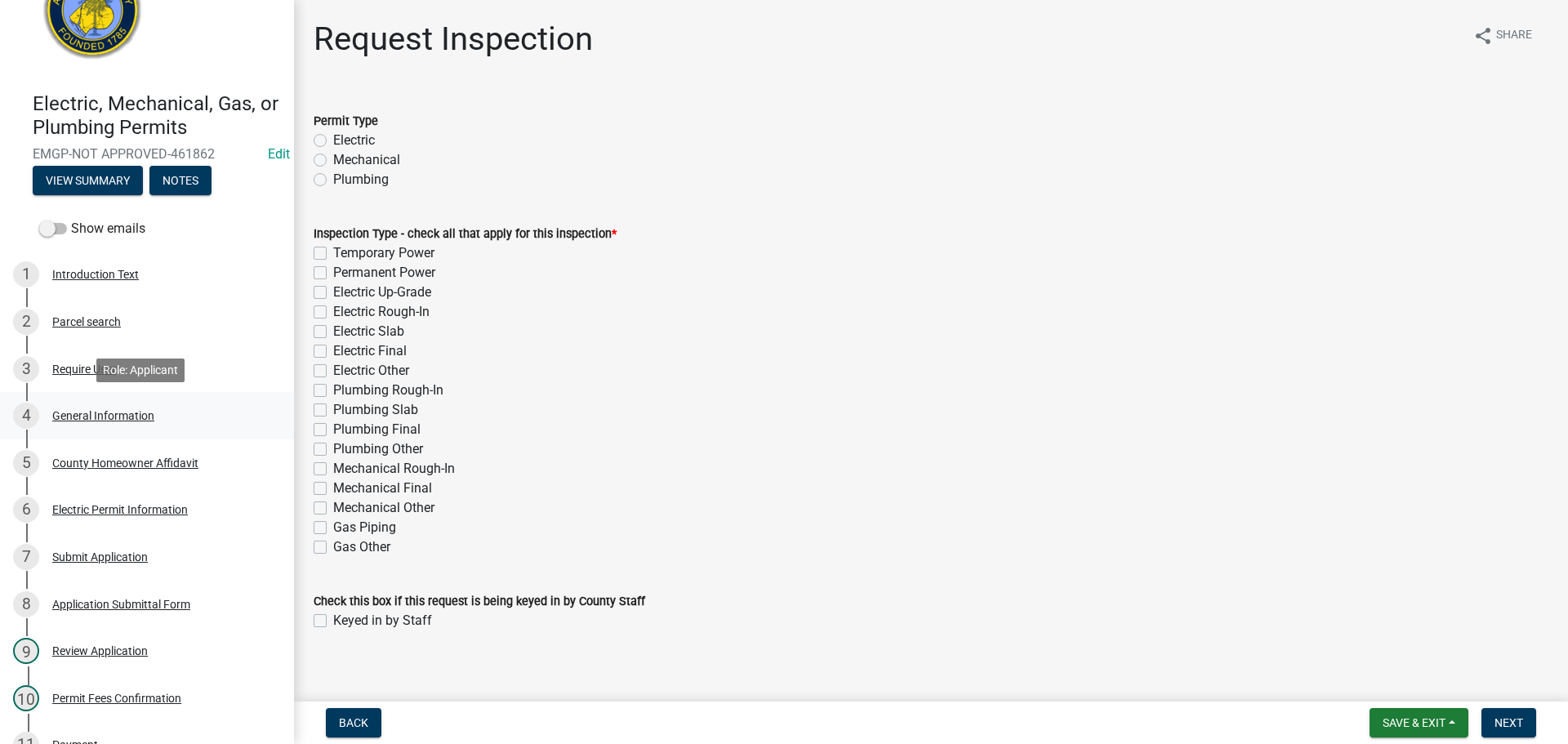
scroll to position [327, 0]
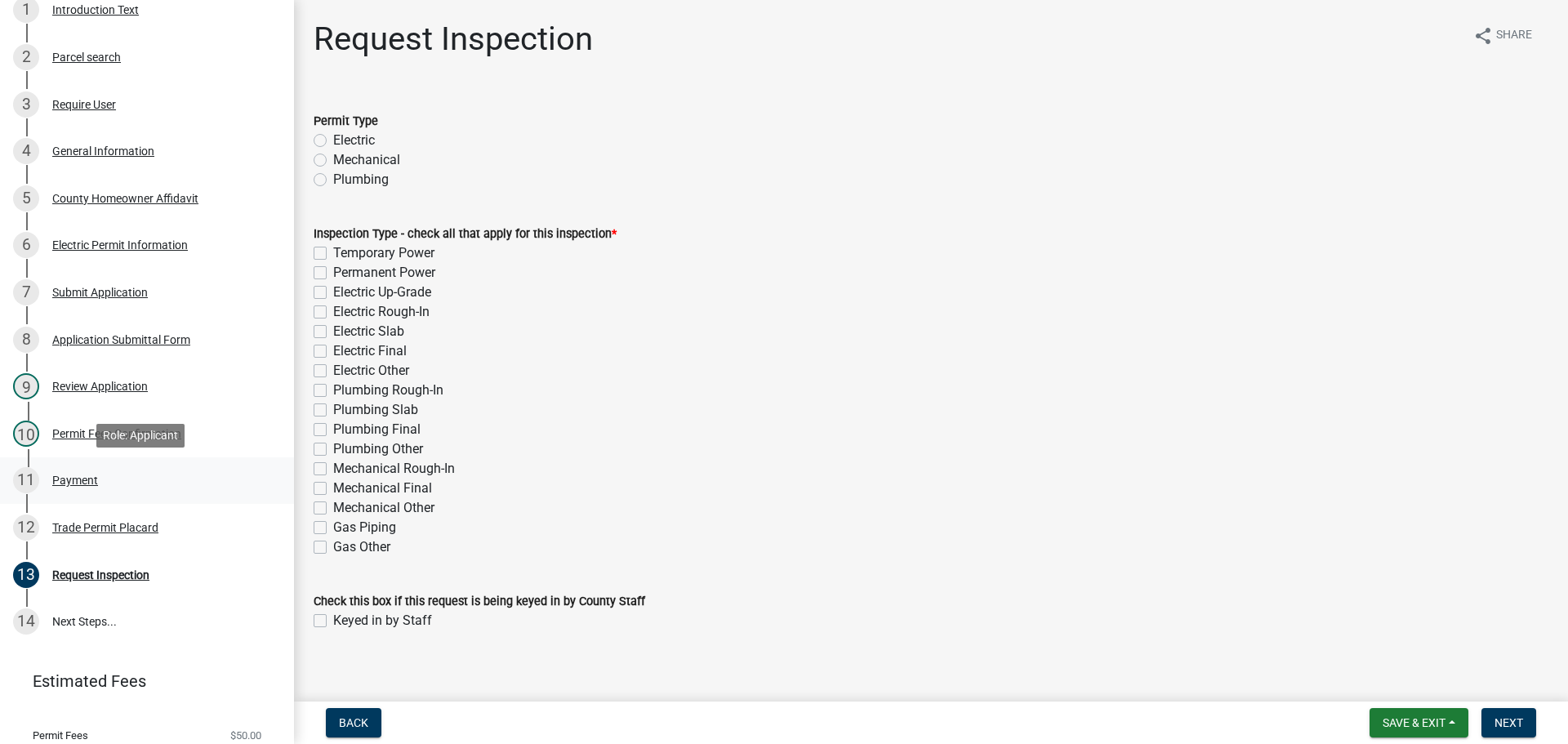
click at [76, 483] on div "Payment" at bounding box center [75, 481] width 45 height 11
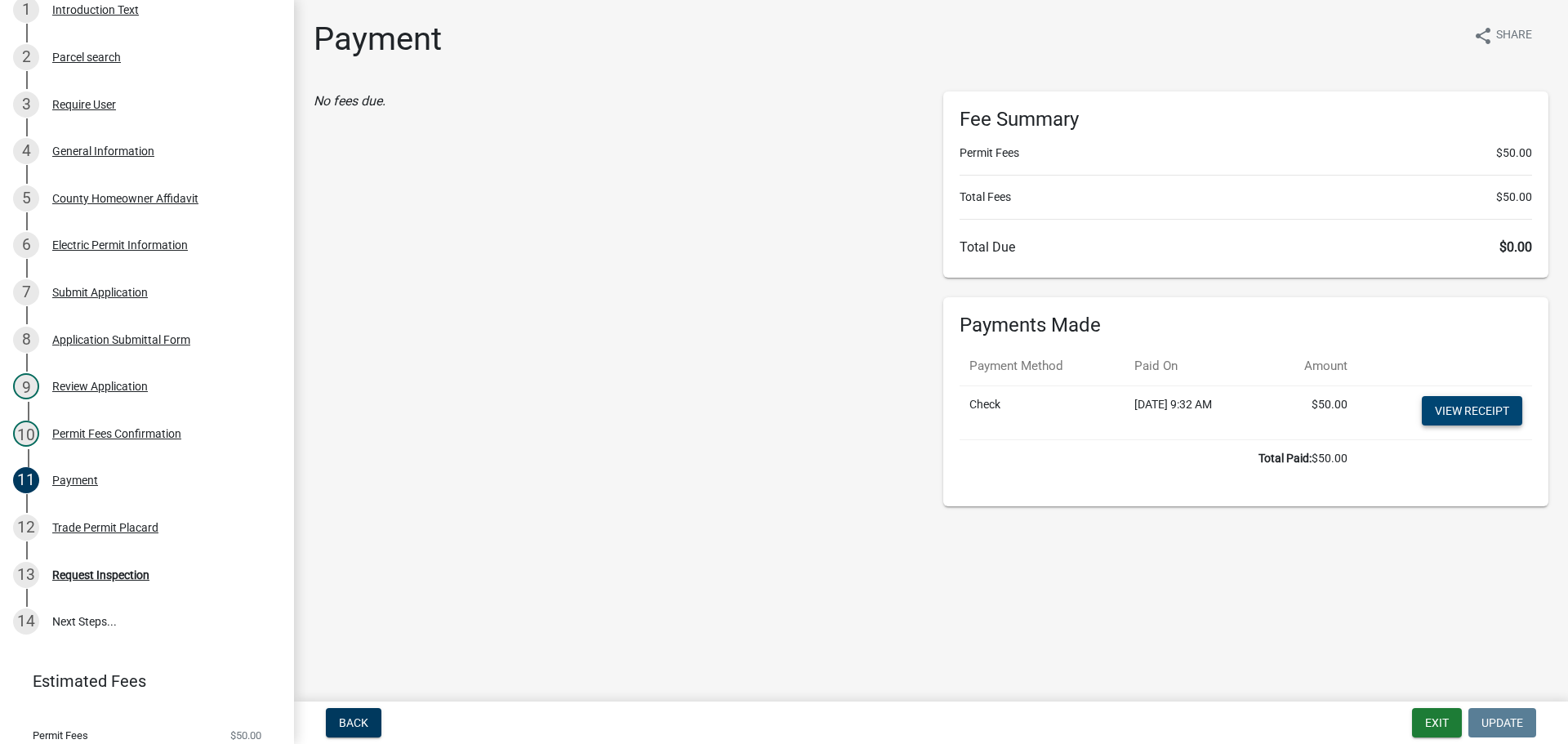
click at [1468, 410] on link "View receipt" at bounding box center [1472, 411] width 100 height 29
click at [125, 524] on div "Trade Permit Placard" at bounding box center [105, 528] width 106 height 11
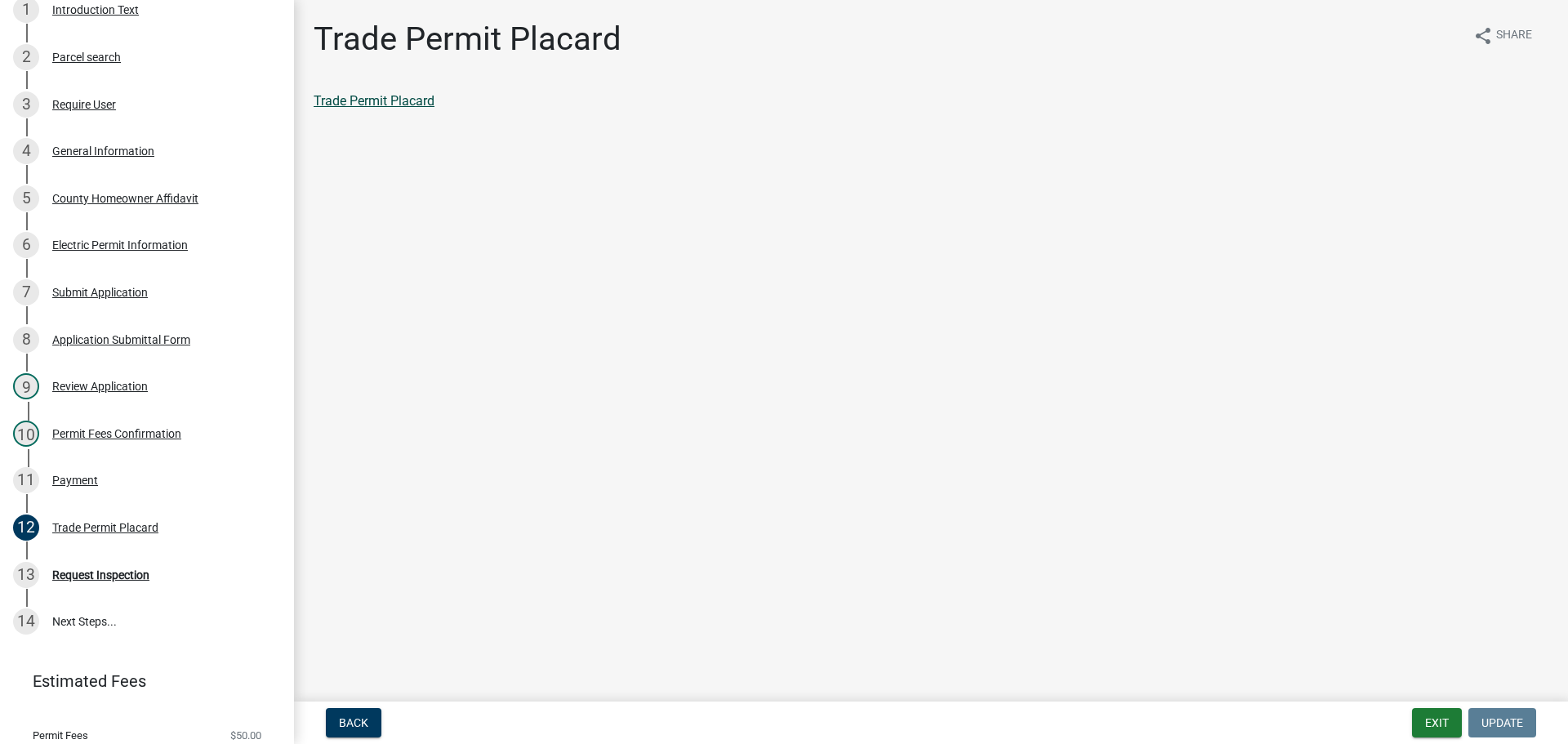
click at [382, 99] on link "Trade Permit Placard" at bounding box center [374, 101] width 121 height 15
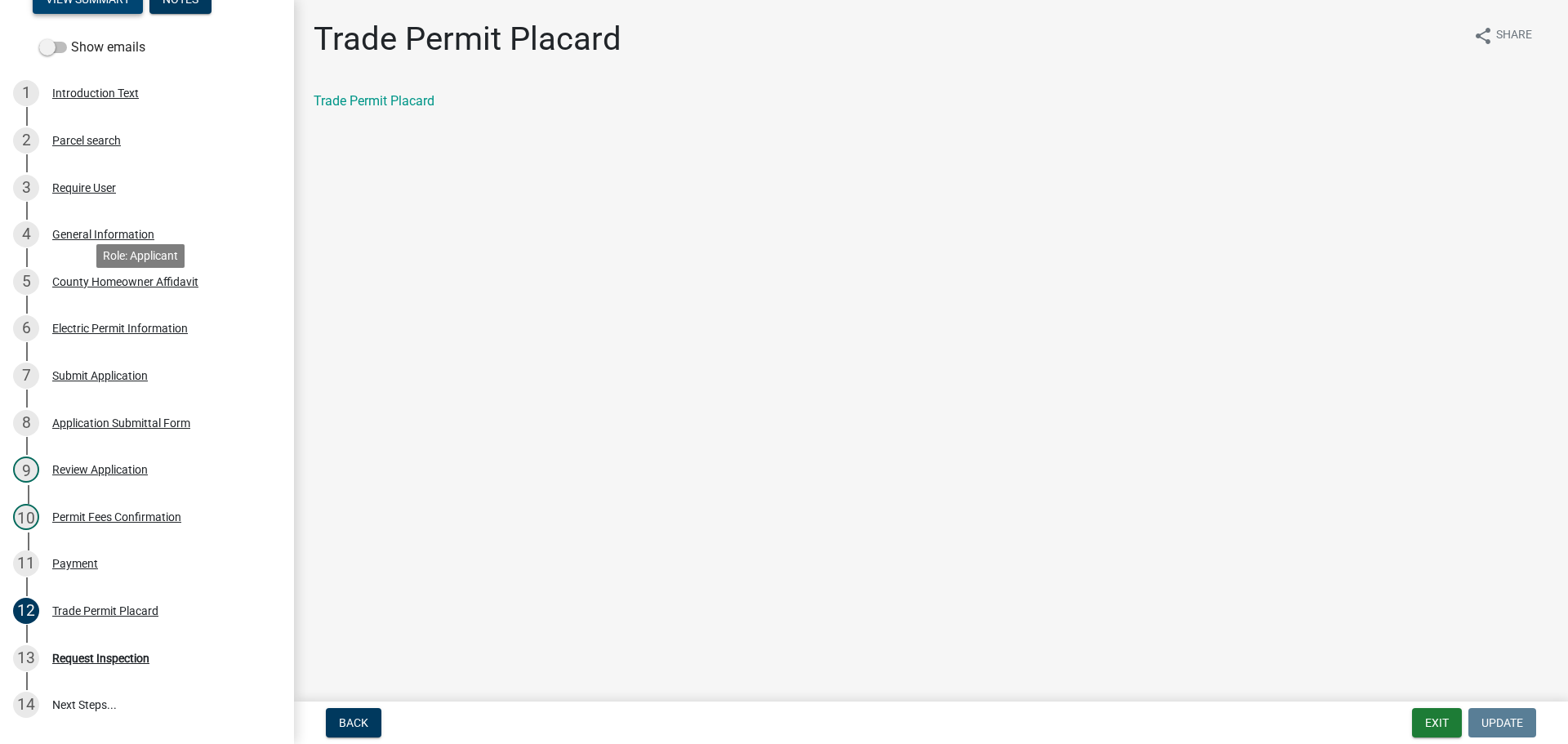
scroll to position [0, 0]
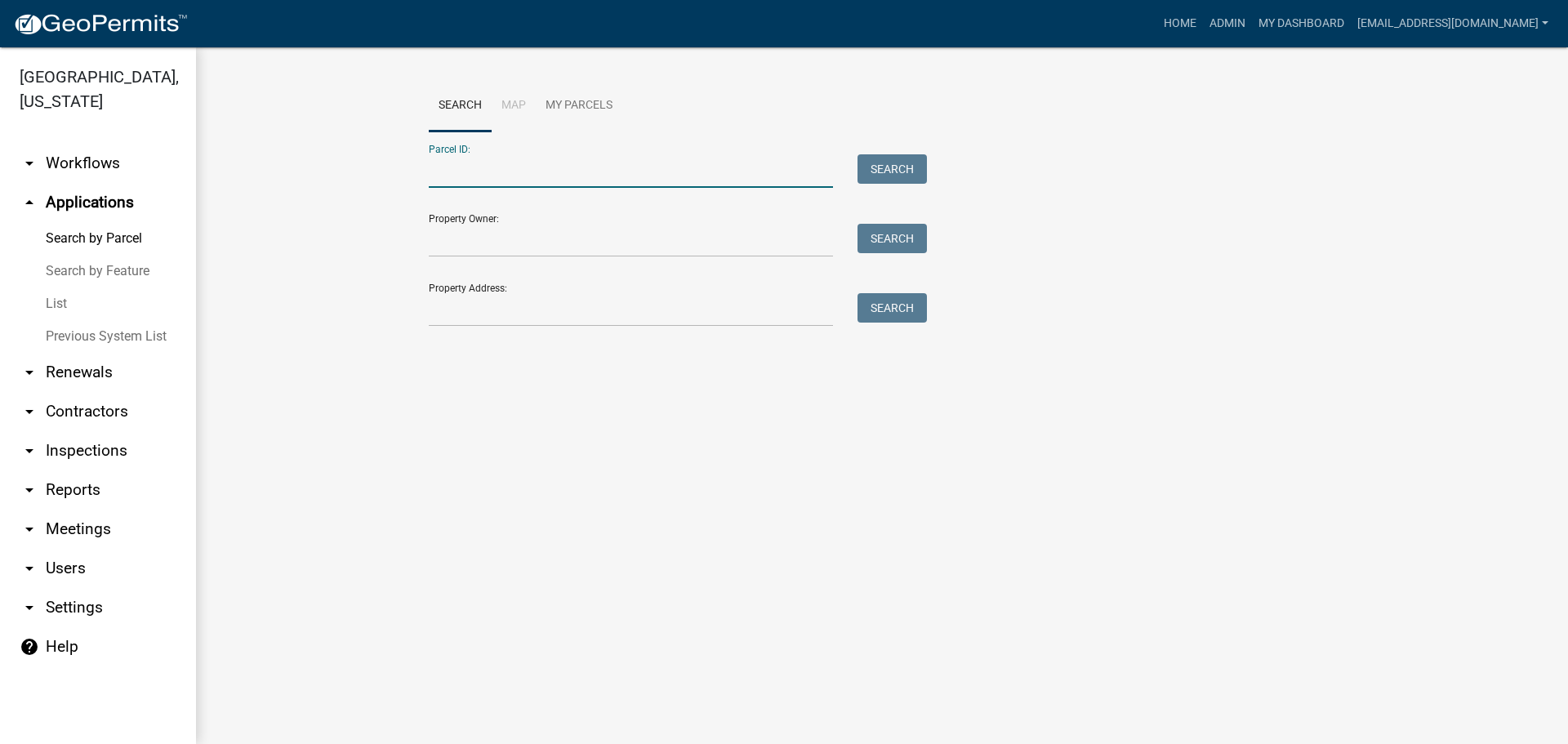
click at [501, 165] on input "Parcel ID:" at bounding box center [631, 170] width 404 height 33
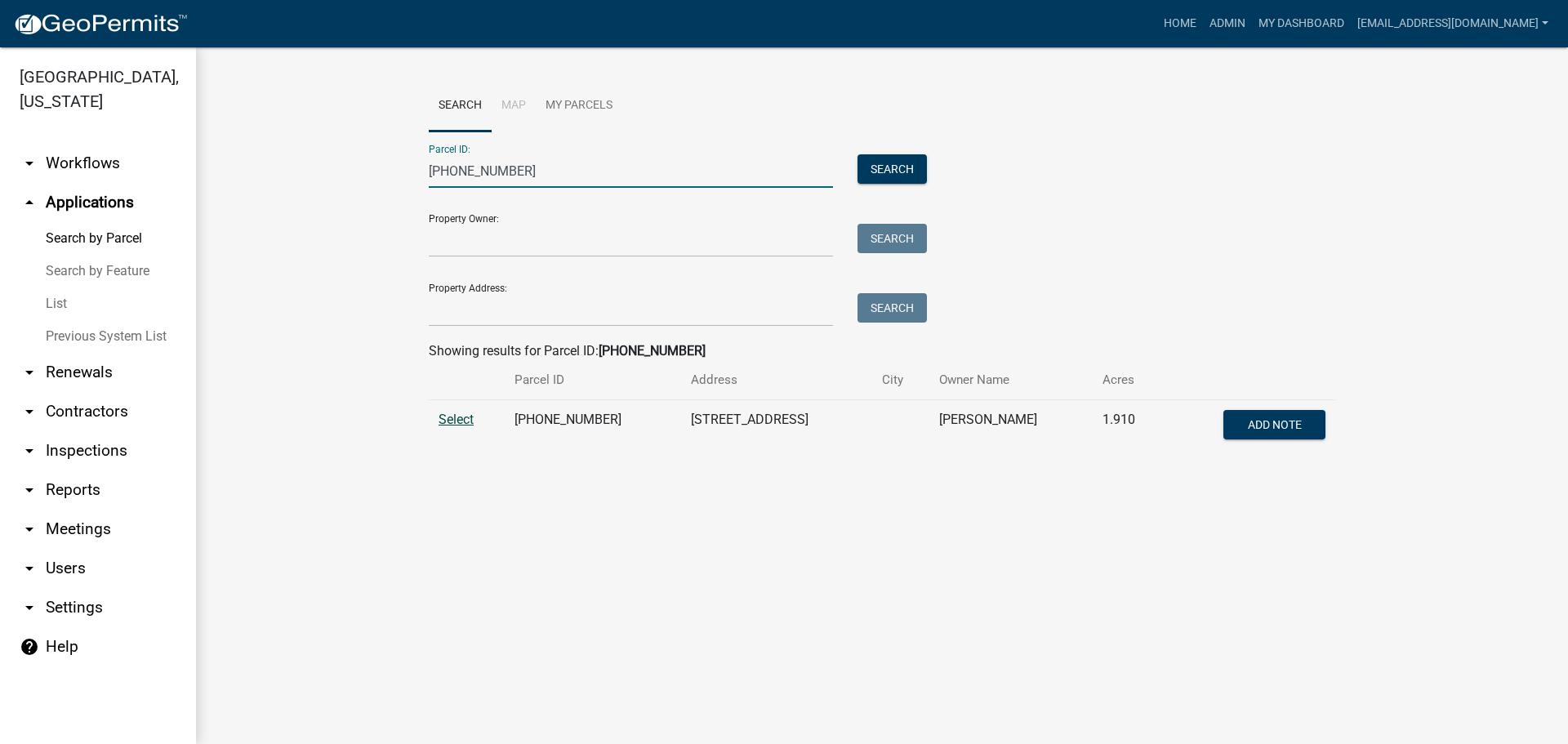
type input "[PHONE_NUMBER]"
click at [459, 418] on span "Select" at bounding box center [456, 419] width 35 height 15
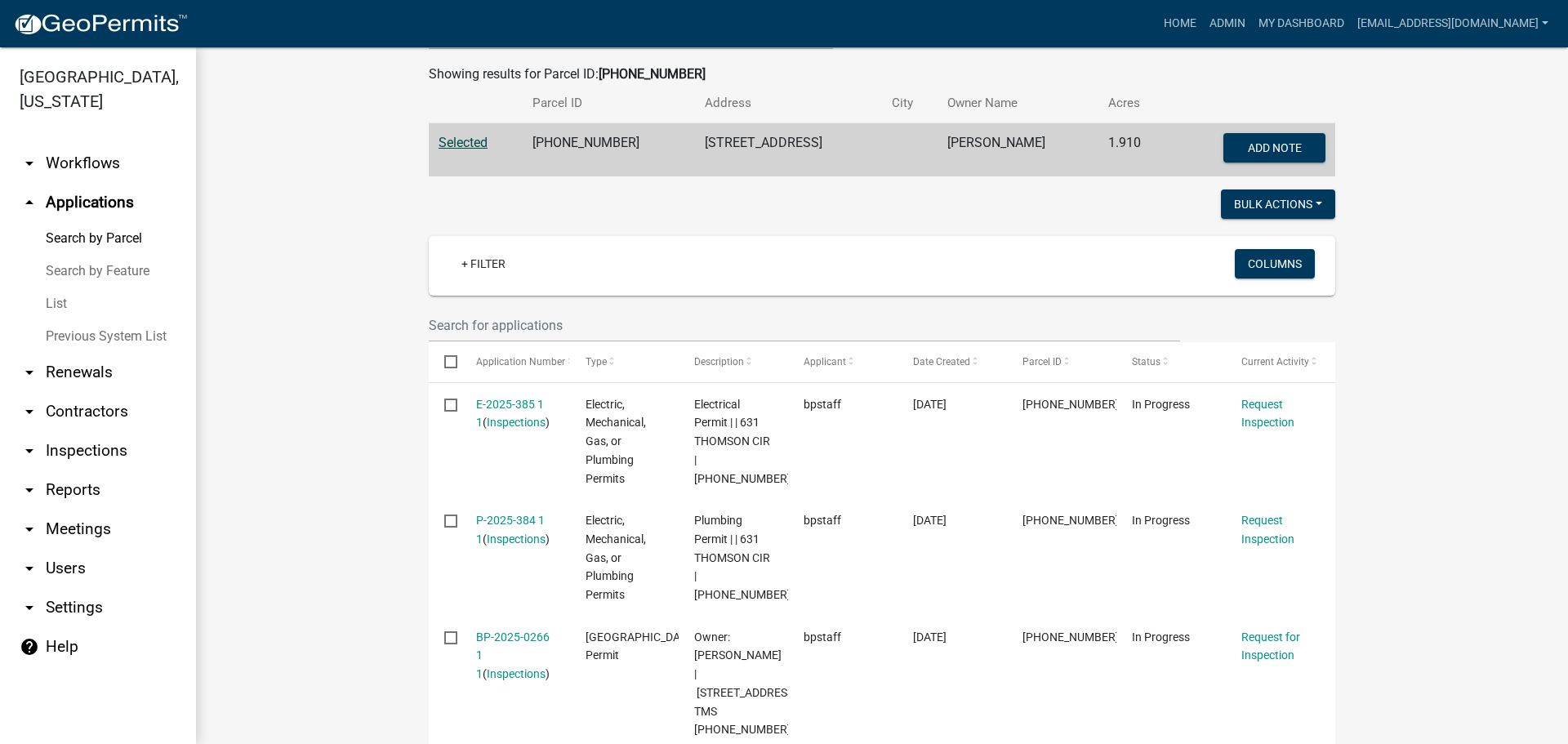
scroll to position [327, 0]
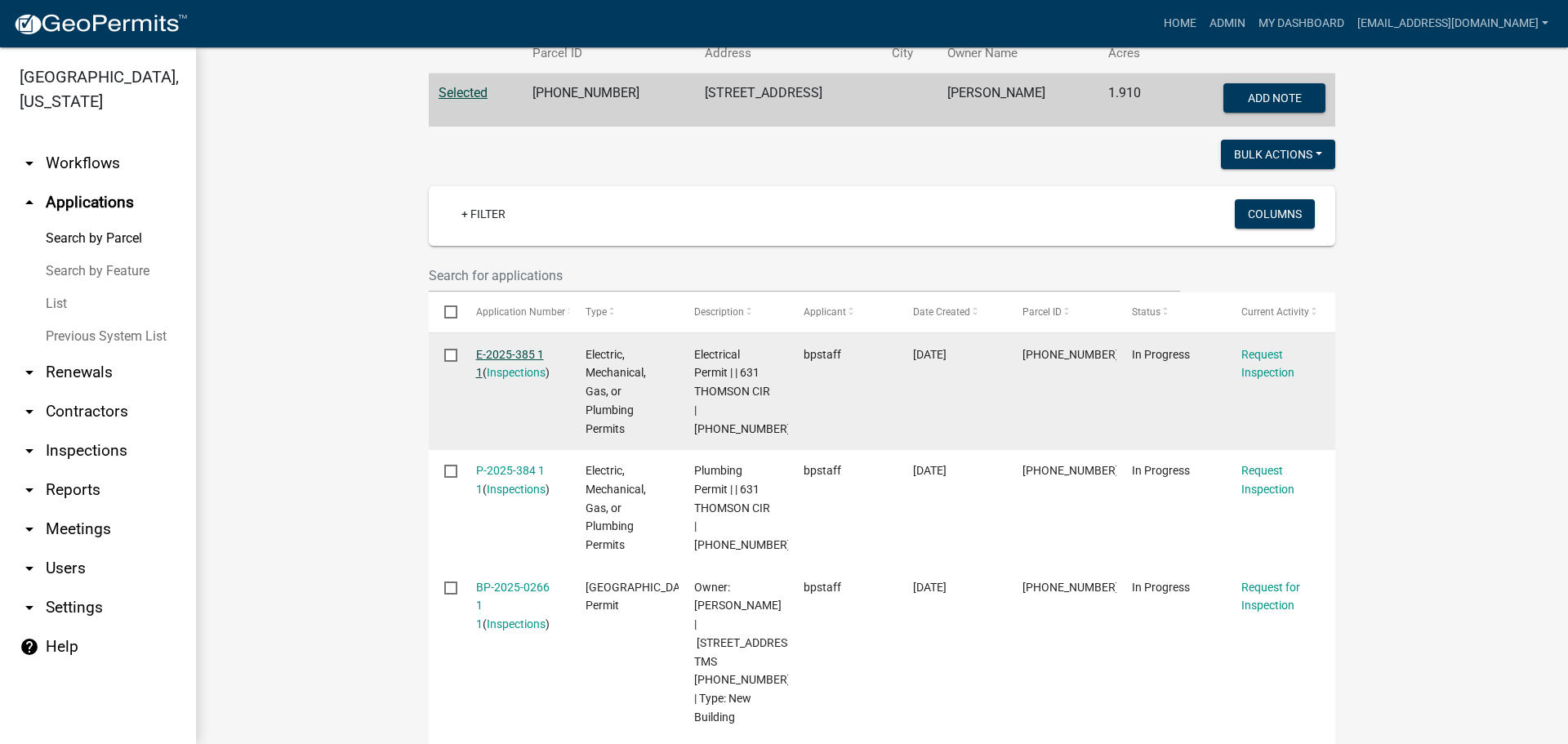
click at [514, 359] on link "E-2025-385 1 1" at bounding box center [510, 364] width 68 height 32
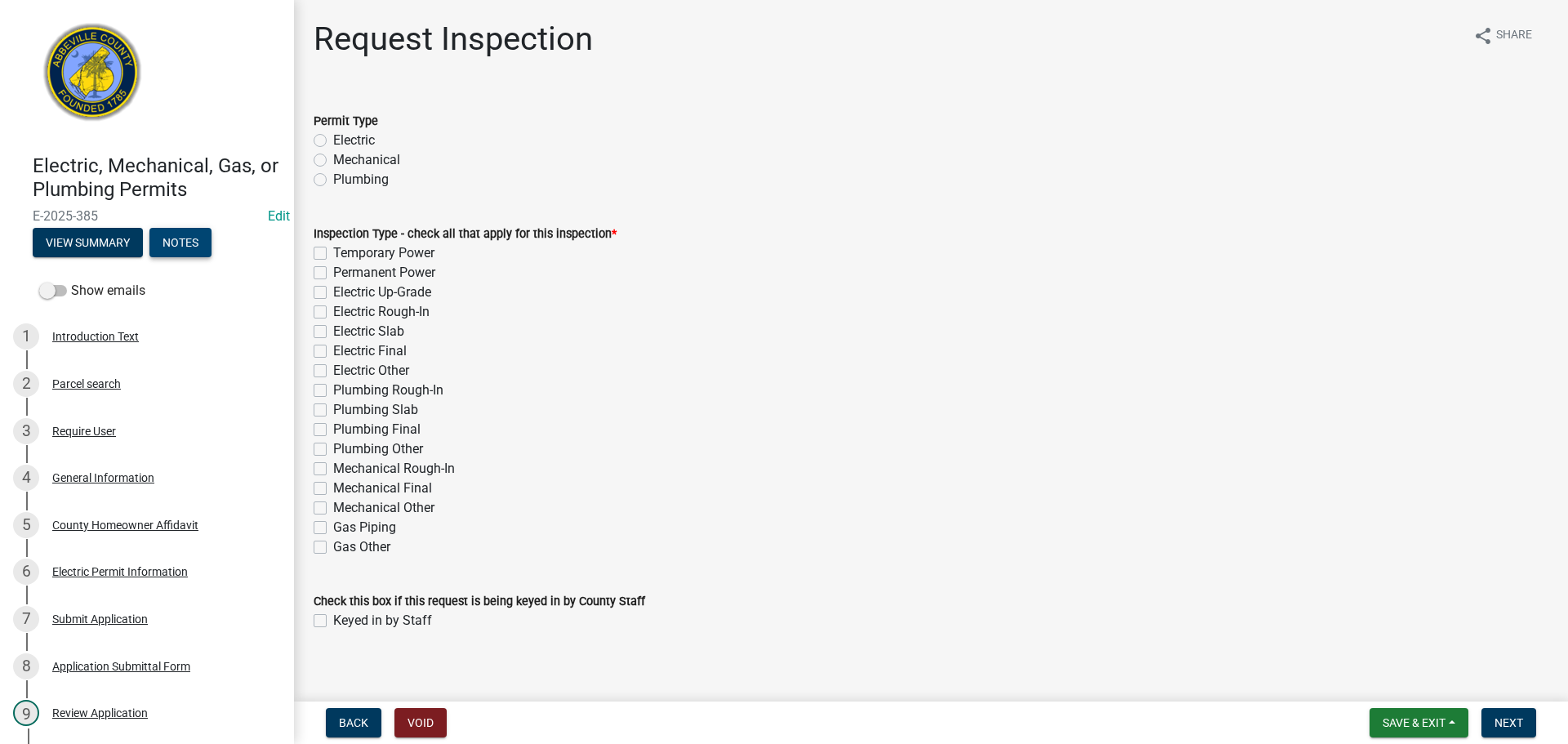
click at [178, 246] on button "Notes" at bounding box center [180, 242] width 62 height 29
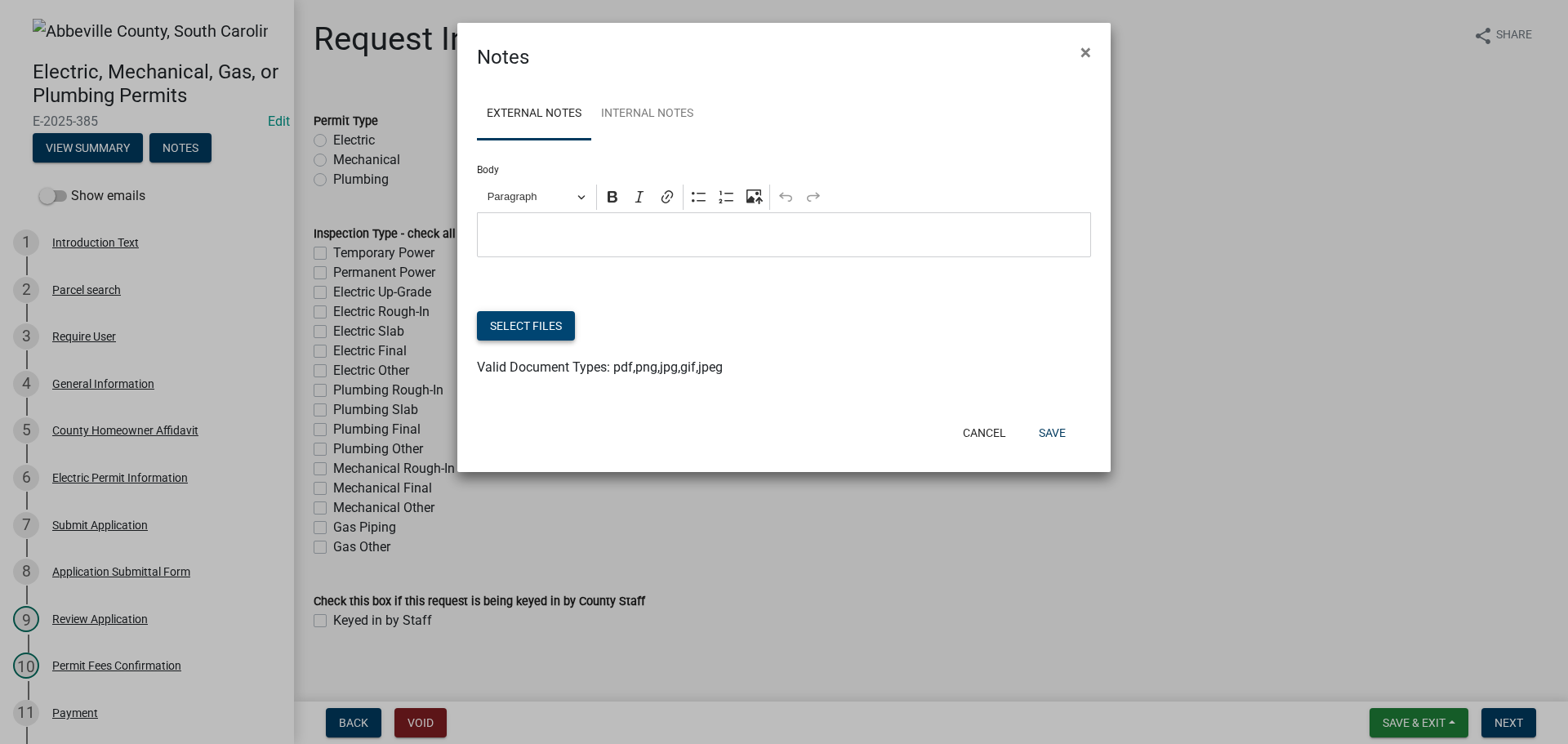
click at [525, 330] on button "Select files" at bounding box center [526, 326] width 98 height 29
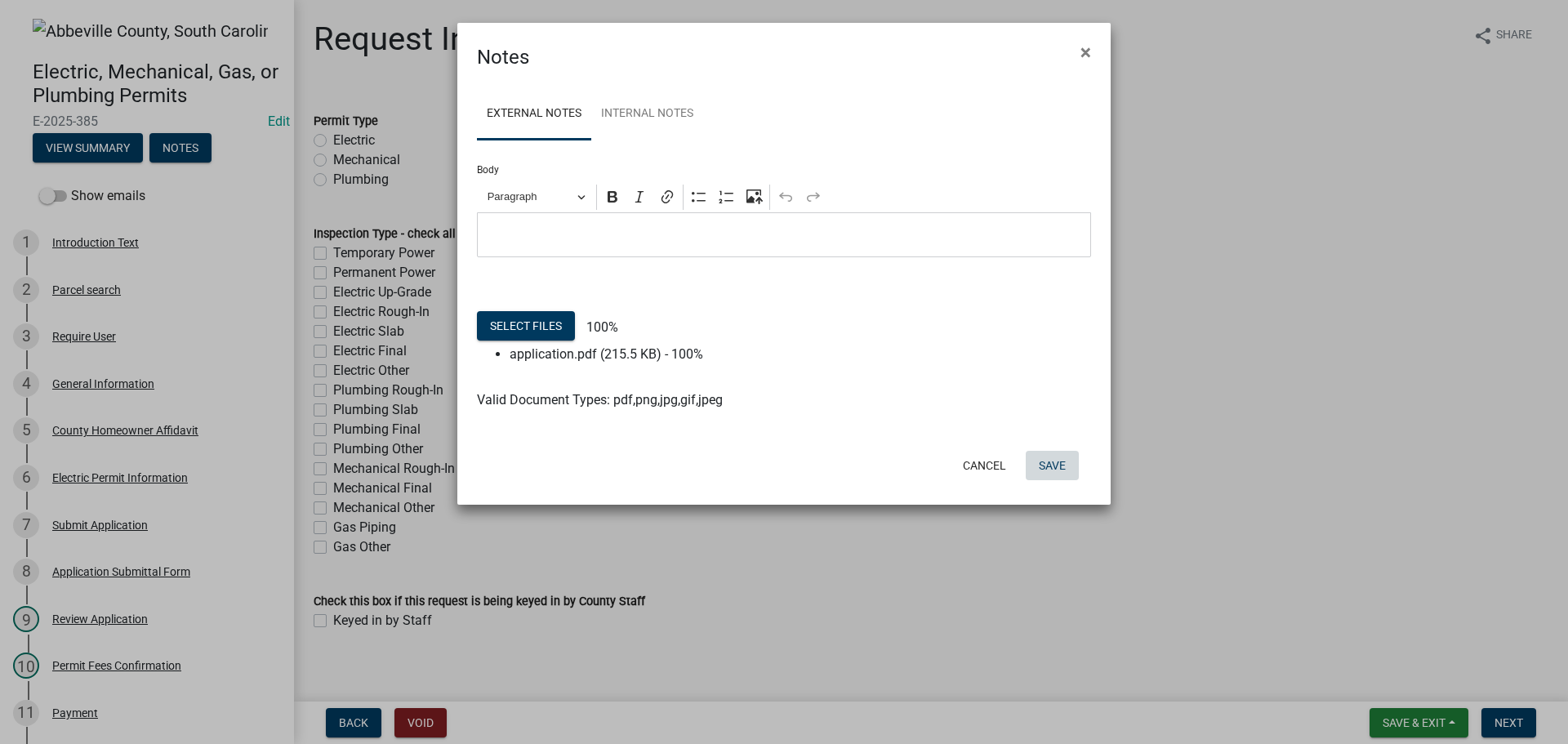
click at [1054, 461] on form "Notes × External Notes Internal Notes Body Rich Text Editor Paragraph Bold Ital…" at bounding box center [784, 256] width 653 height 467
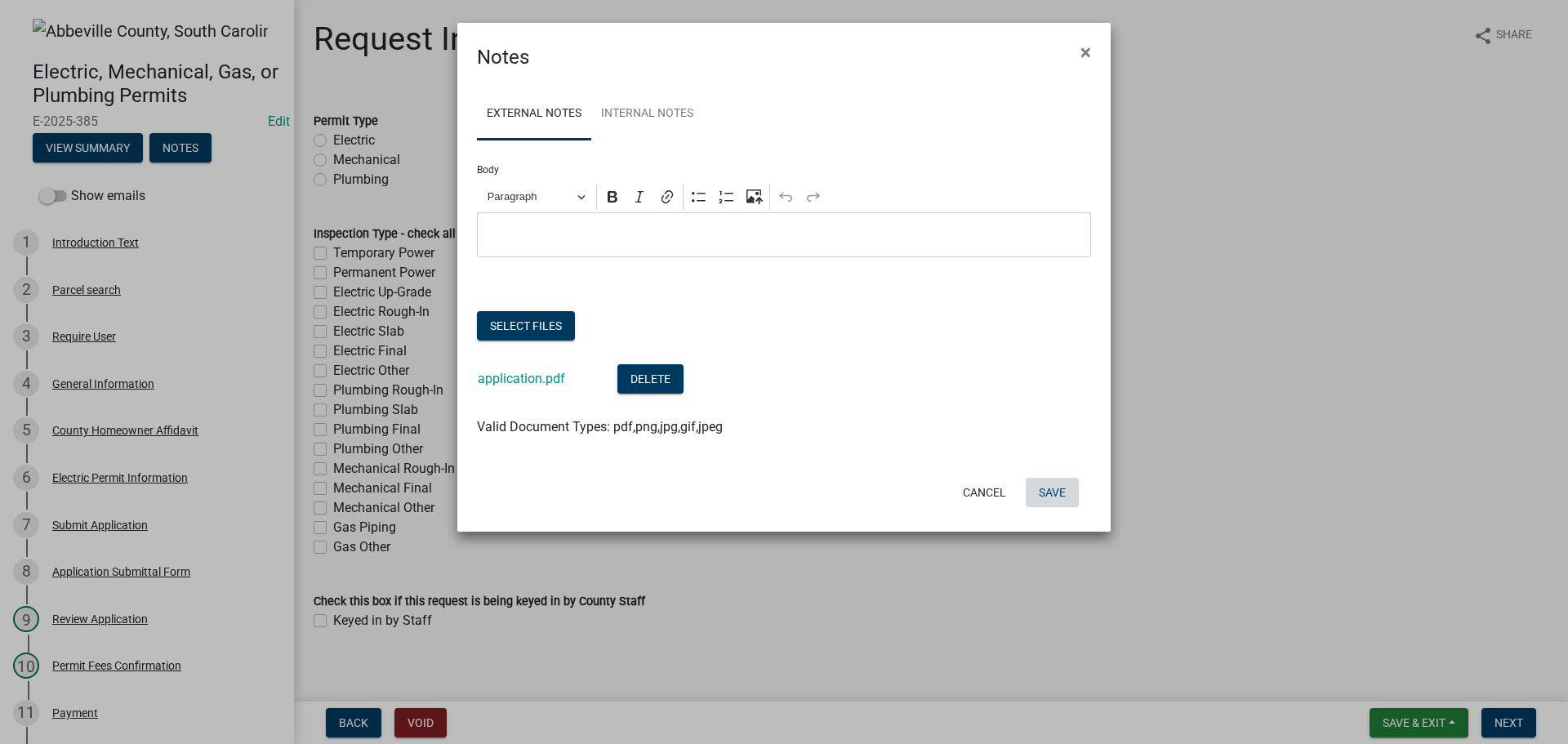
click at [1050, 486] on button "Save" at bounding box center [1053, 492] width 53 height 29
